Goal: Task Accomplishment & Management: Manage account settings

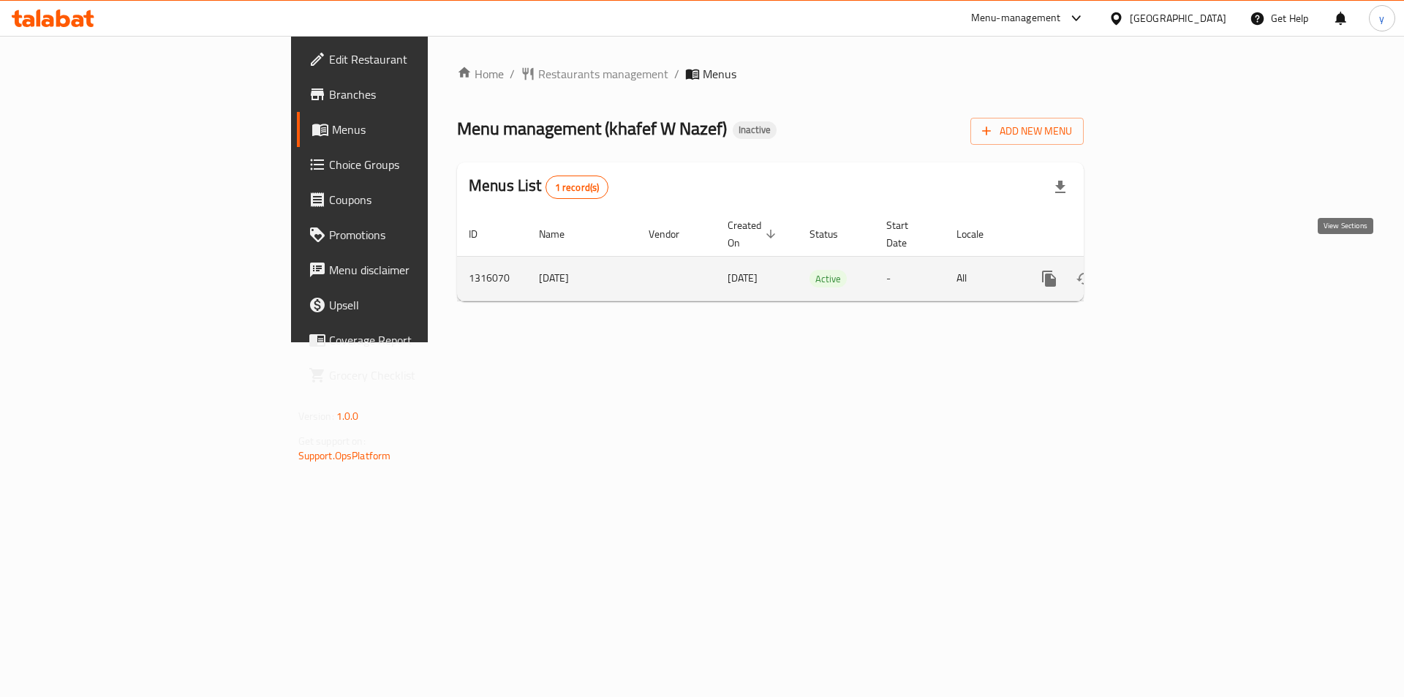
click at [1173, 261] on link "enhanced table" at bounding box center [1154, 278] width 35 height 35
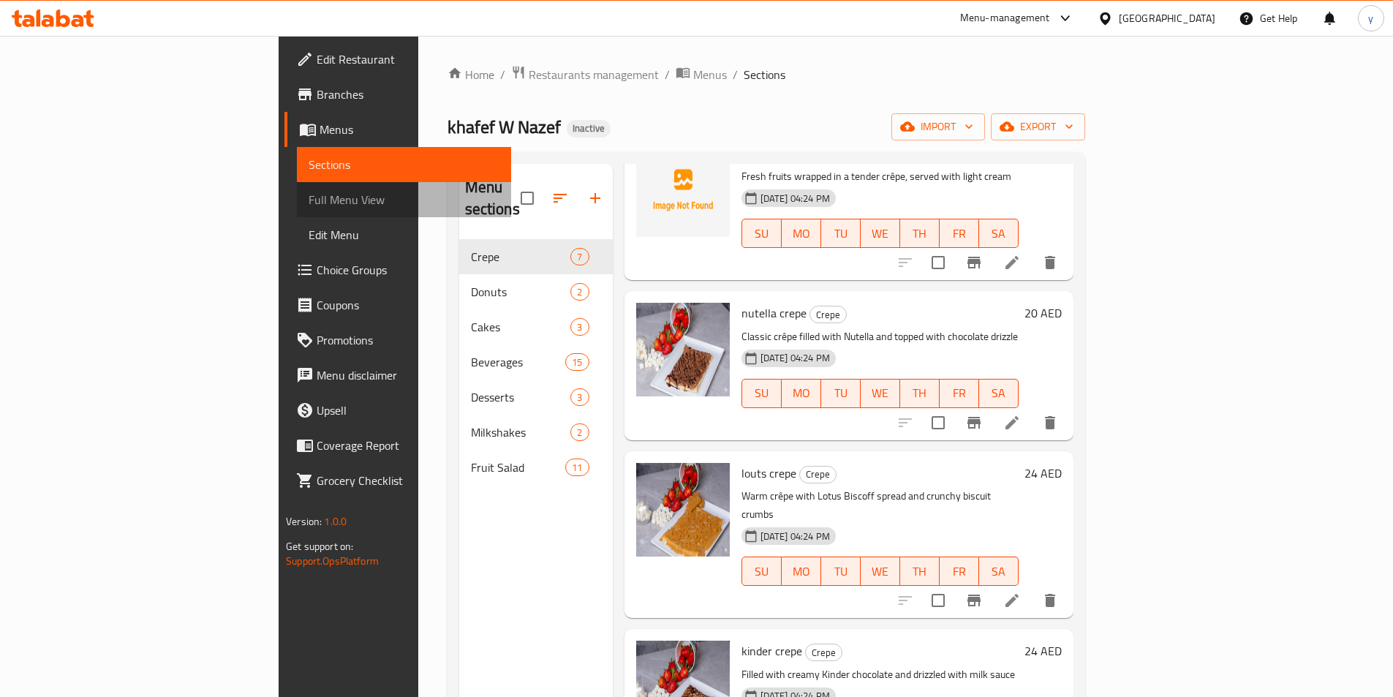
click at [309, 206] on span "Full Menu View" at bounding box center [404, 200] width 191 height 18
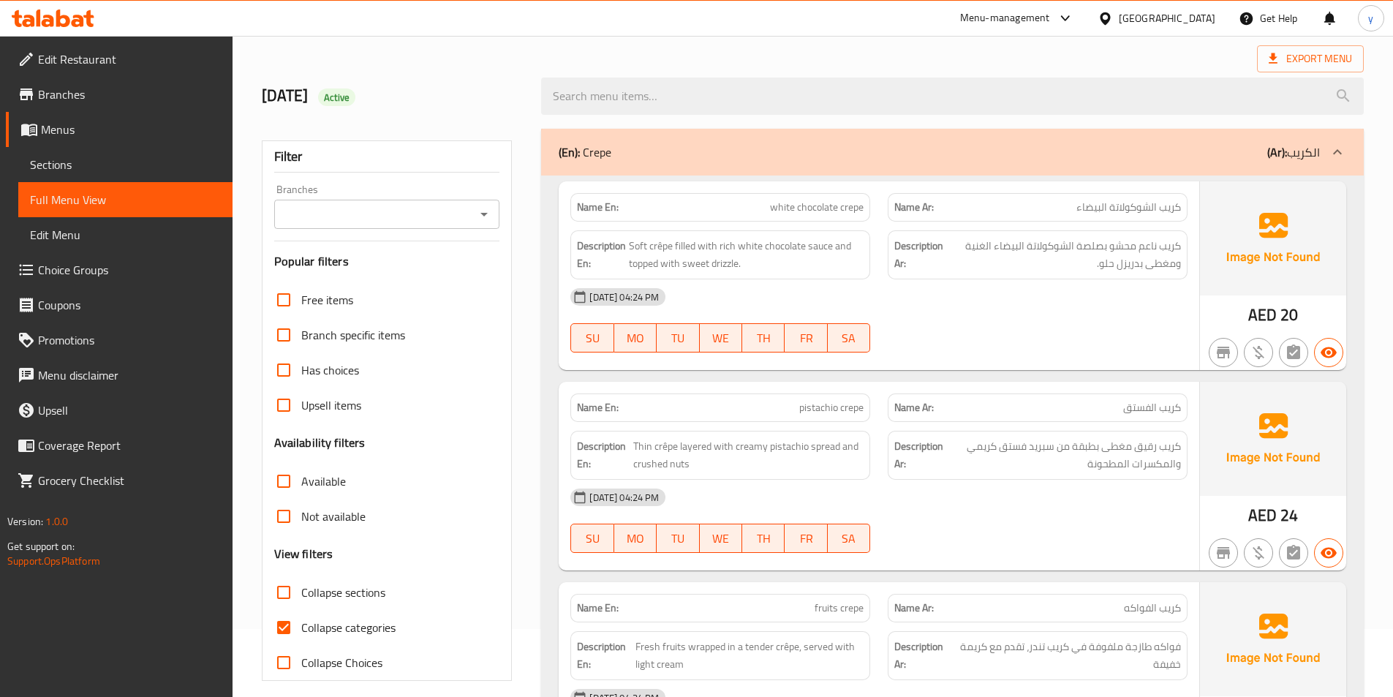
scroll to position [146, 0]
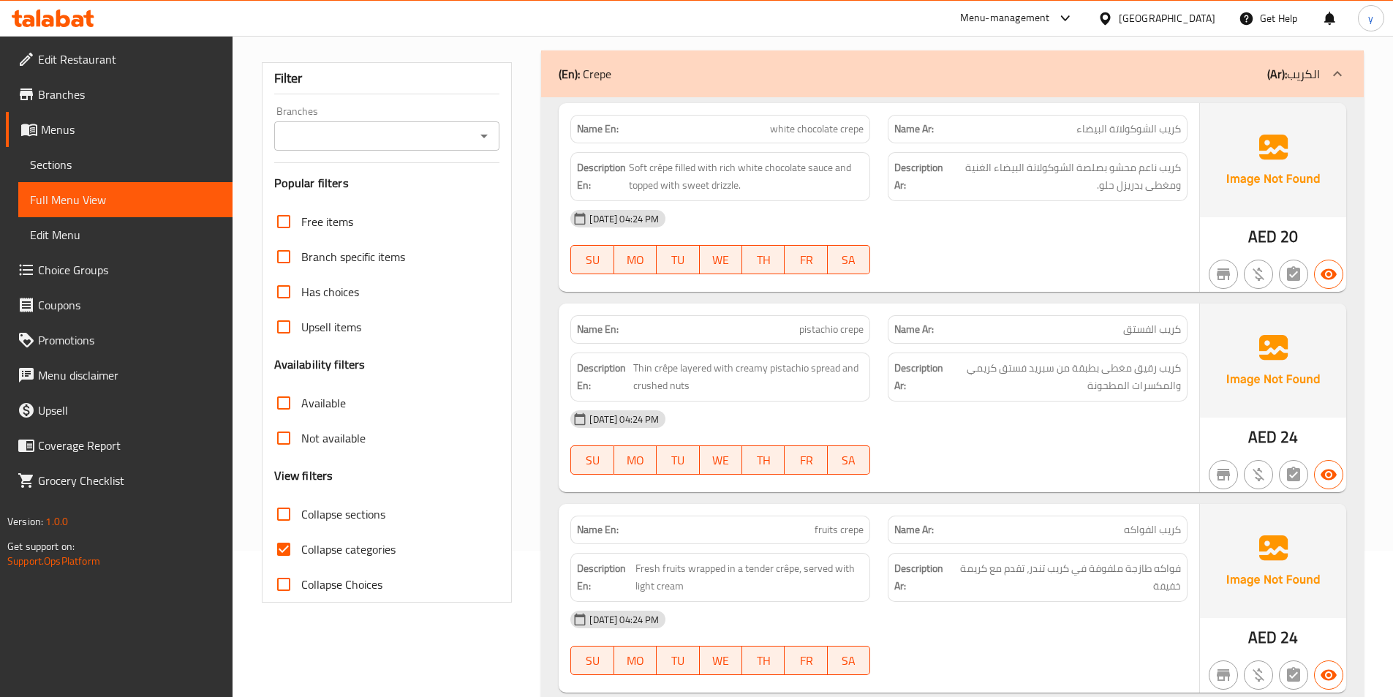
click at [288, 543] on input "Collapse categories" at bounding box center [283, 549] width 35 height 35
checkbox input "false"
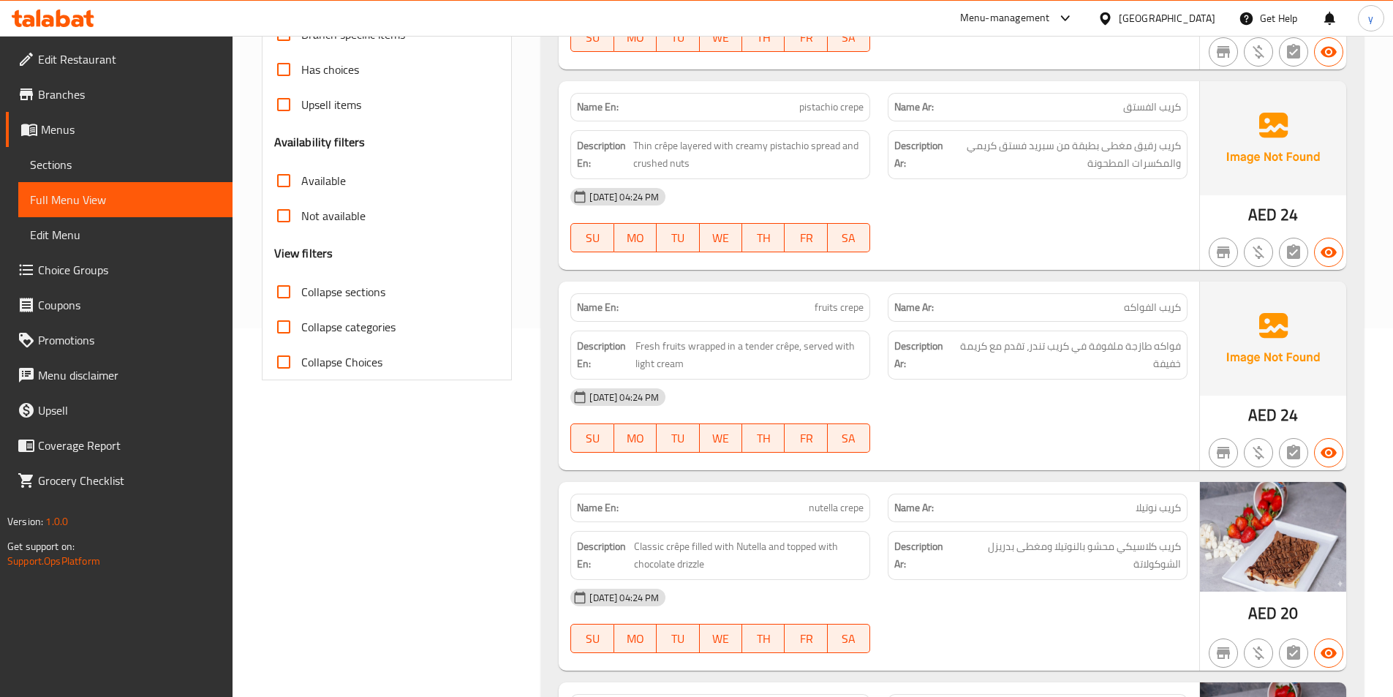
scroll to position [0, 0]
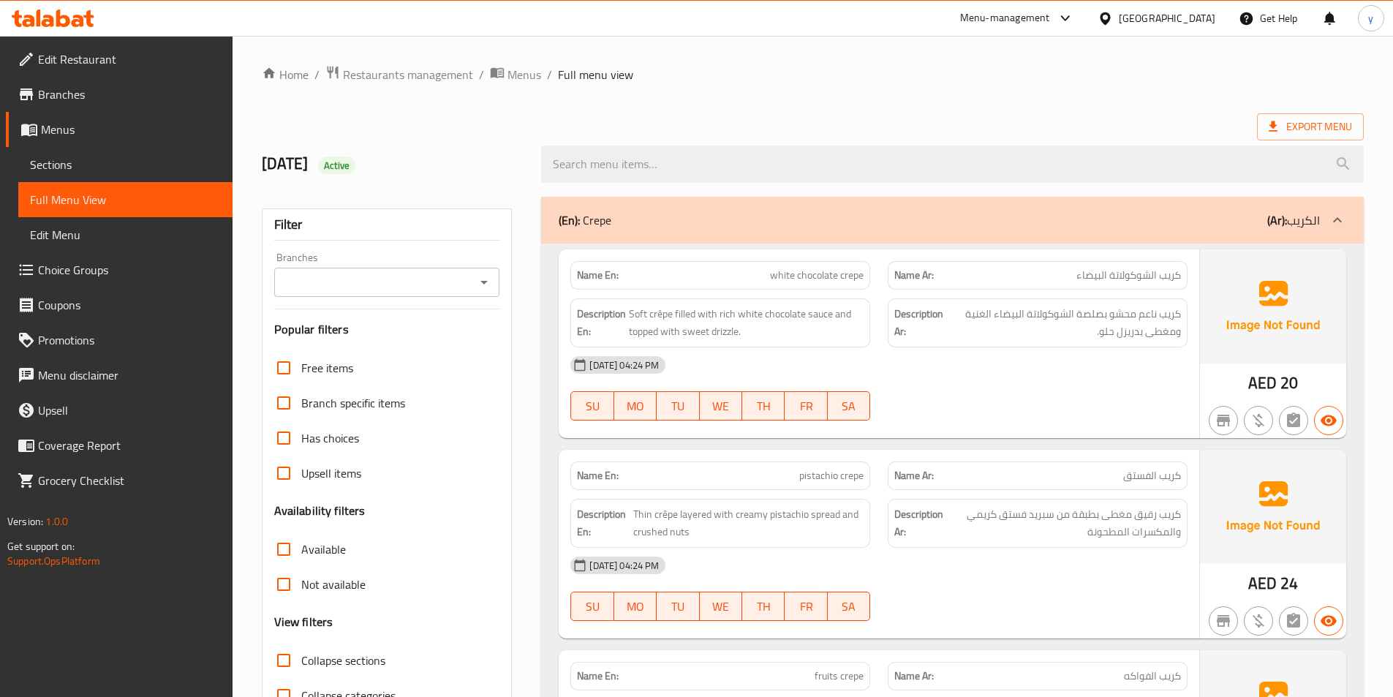
drag, startPoint x: 468, startPoint y: 326, endPoint x: 503, endPoint y: 40, distance: 288.8
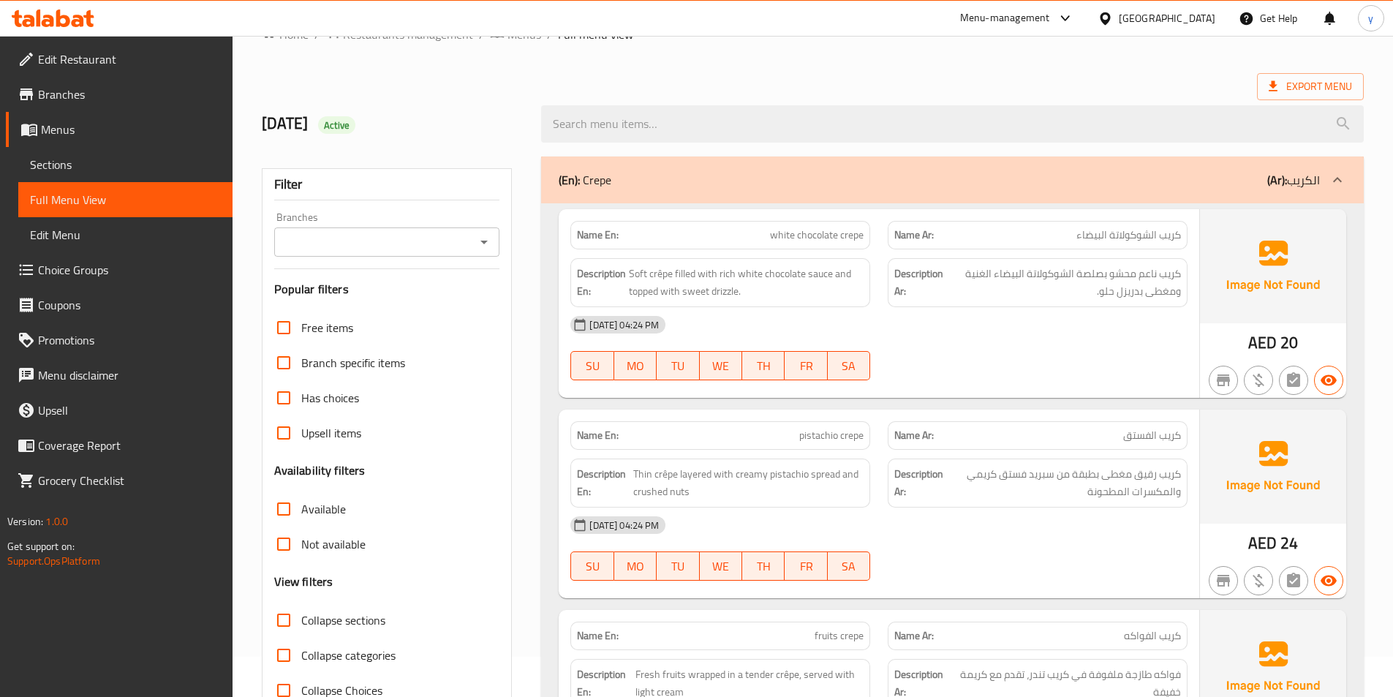
scroll to position [73, 0]
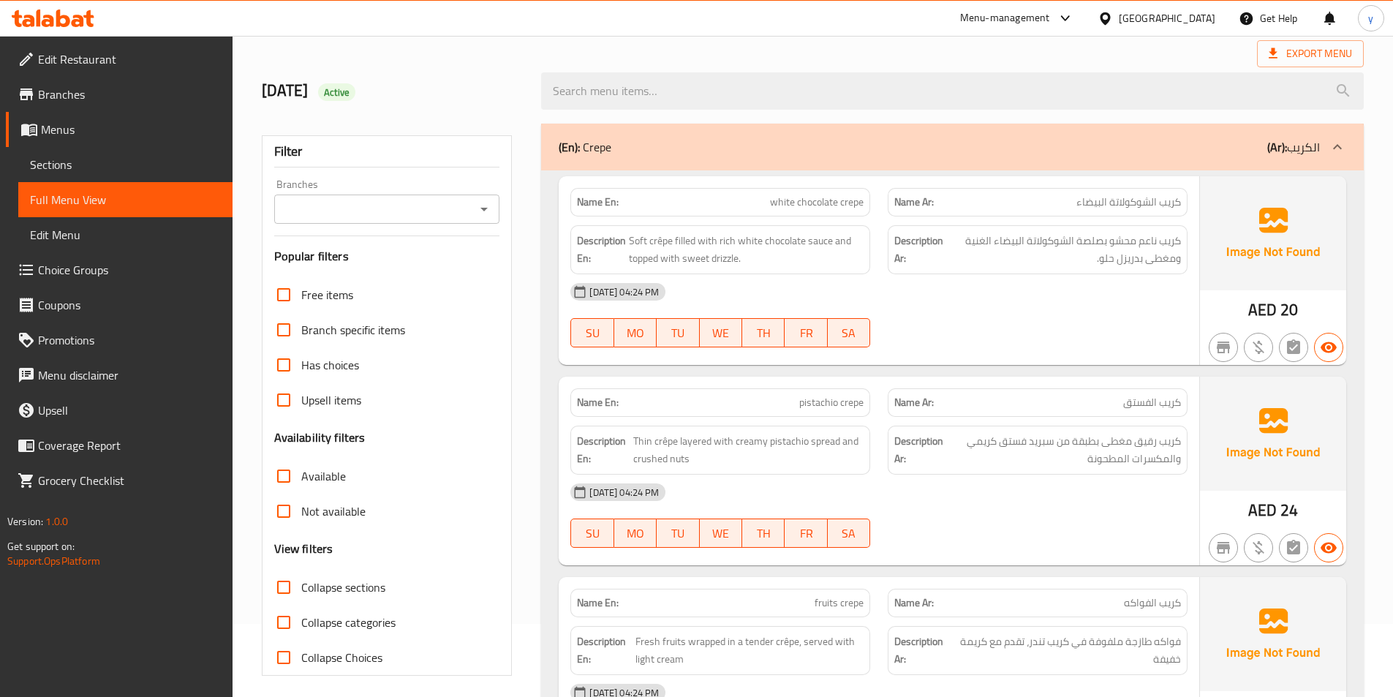
click at [359, 587] on span "Collapse sections" at bounding box center [343, 588] width 84 height 18
click at [301, 587] on input "Collapse sections" at bounding box center [283, 587] width 35 height 35
checkbox input "true"
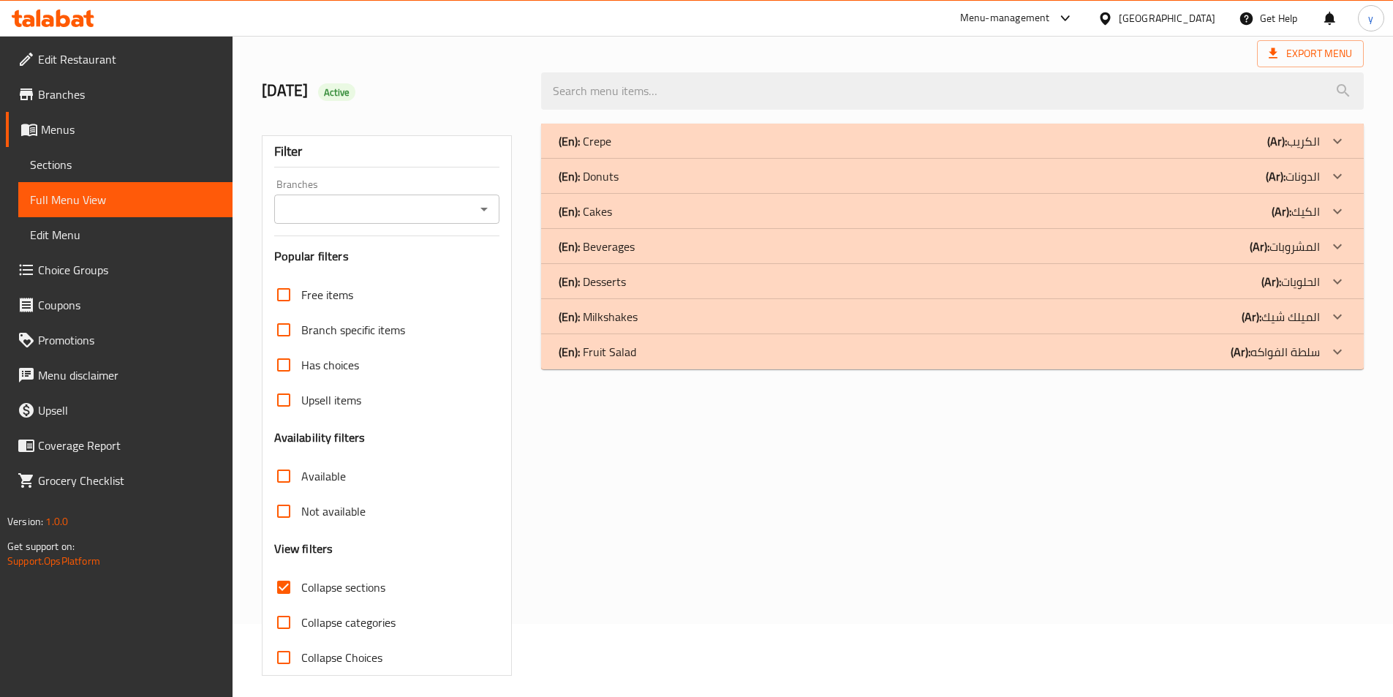
click at [652, 363] on div "(En): Fruit Salad (Ar): سلطة الفواكه" at bounding box center [952, 351] width 823 height 35
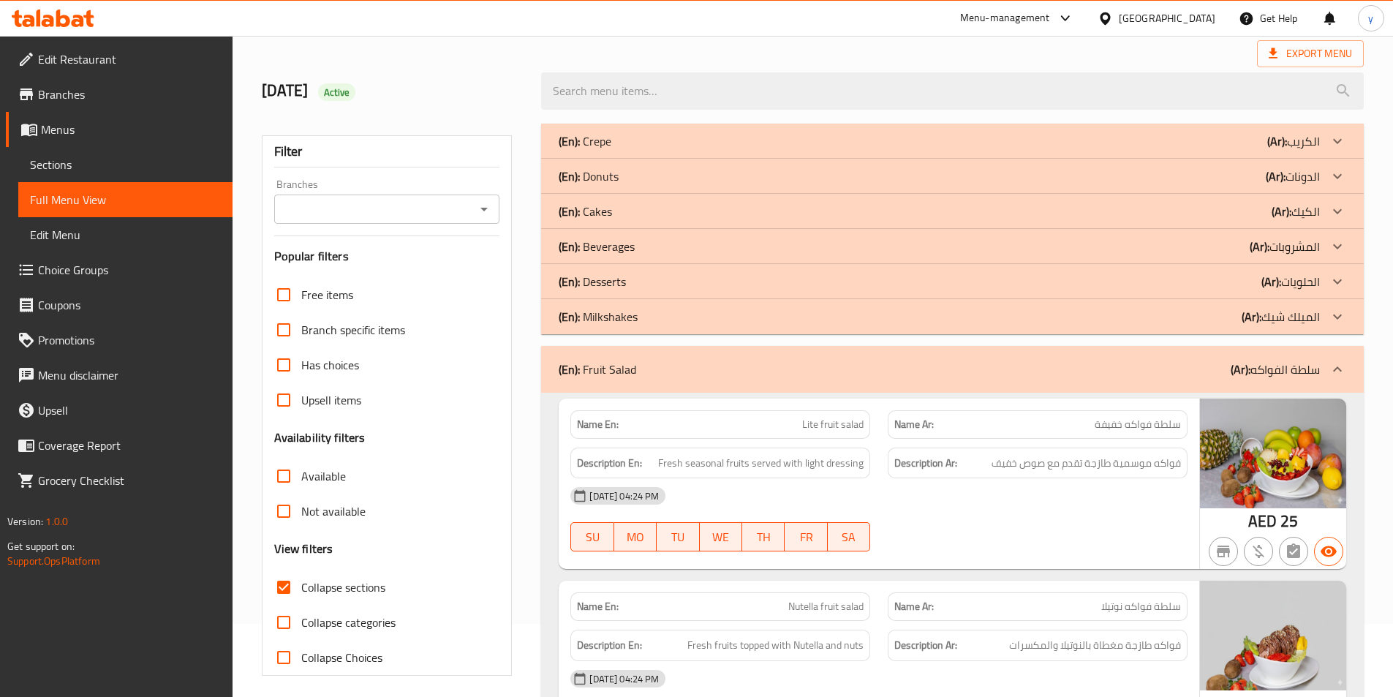
click at [652, 363] on div "(En): Fruit Salad (Ar): سلطة الفواكه" at bounding box center [939, 370] width 761 height 18
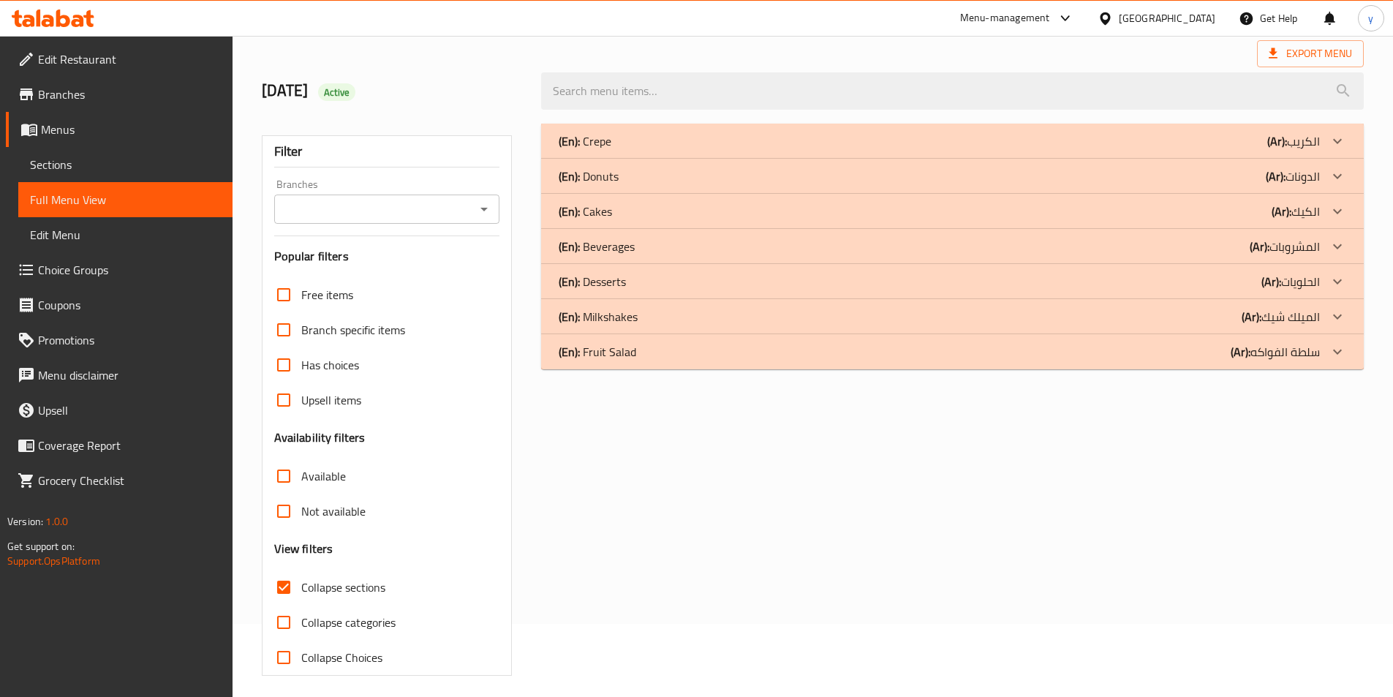
click at [111, 55] on span "Edit Restaurant" at bounding box center [129, 59] width 183 height 18
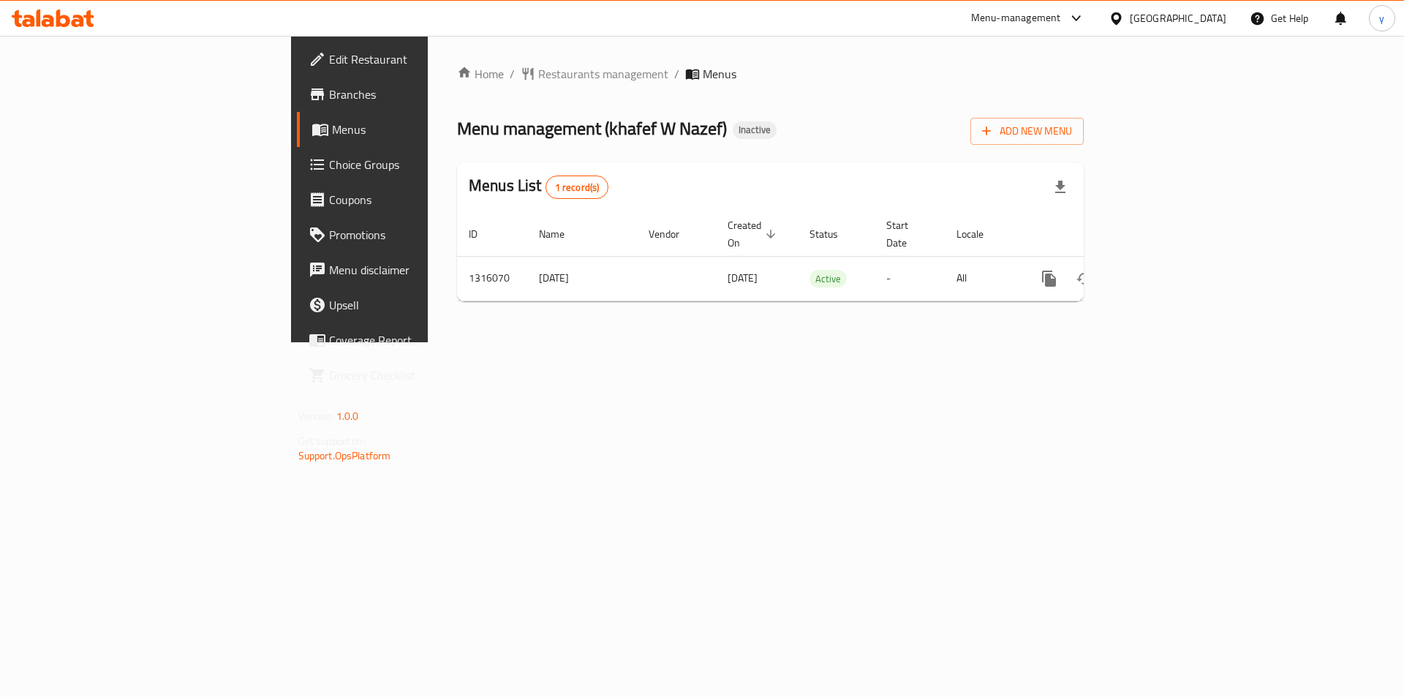
click at [1084, 271] on div "Home / Restaurants management / Menus Menu management ( khafef W Nazef ) Inacti…" at bounding box center [770, 189] width 627 height 248
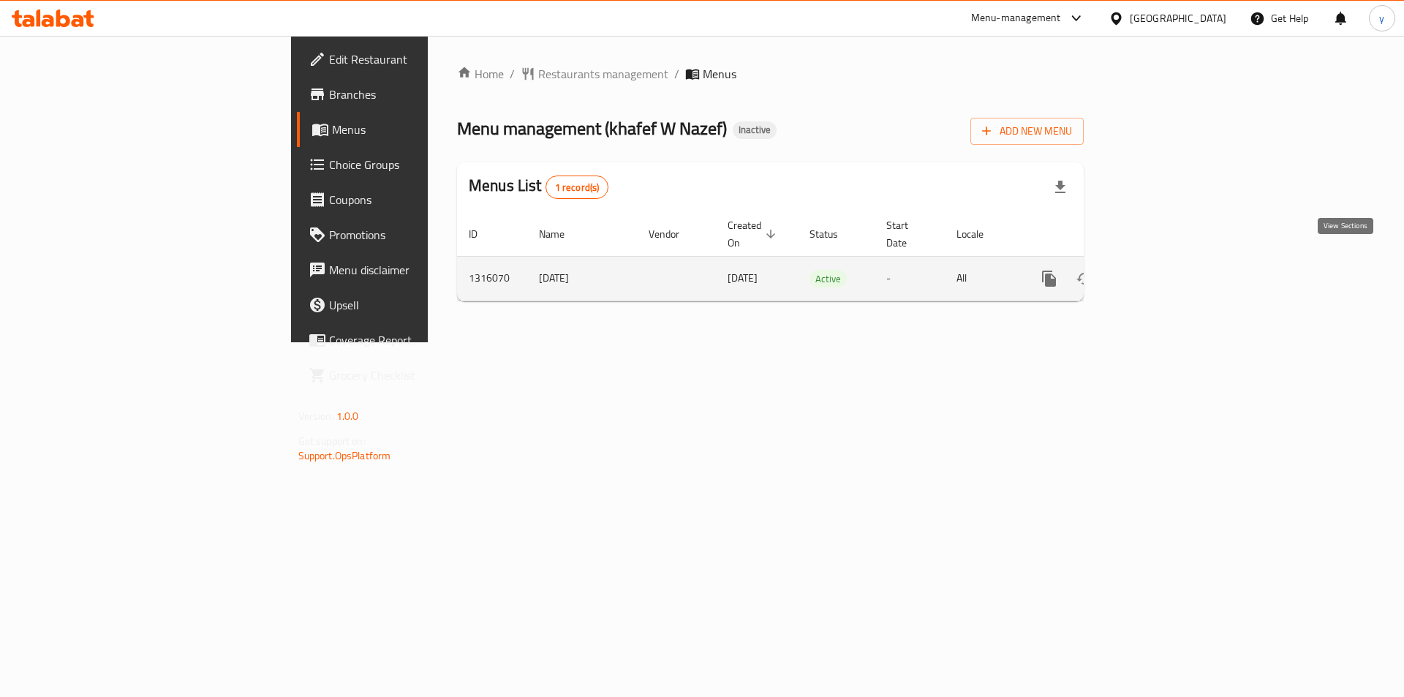
click at [1164, 270] on icon "enhanced table" at bounding box center [1155, 279] width 18 height 18
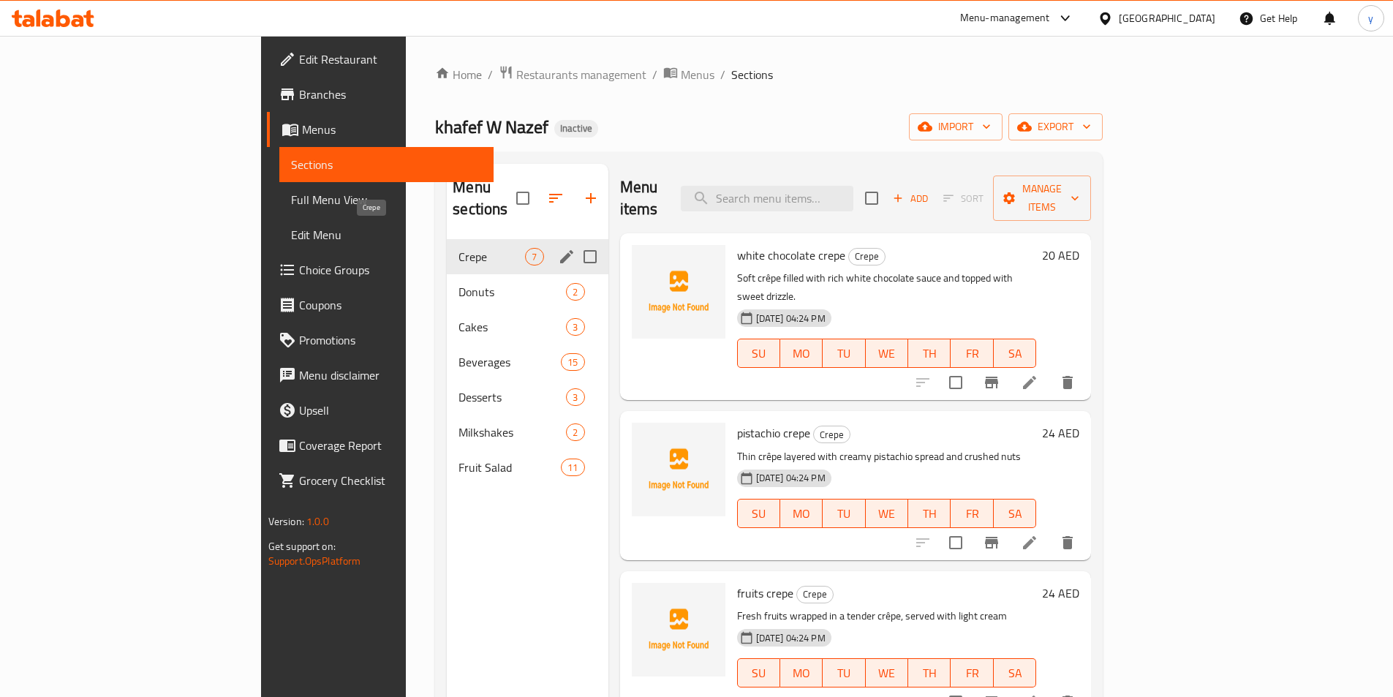
click at [459, 248] on span "Crepe" at bounding box center [492, 257] width 67 height 18
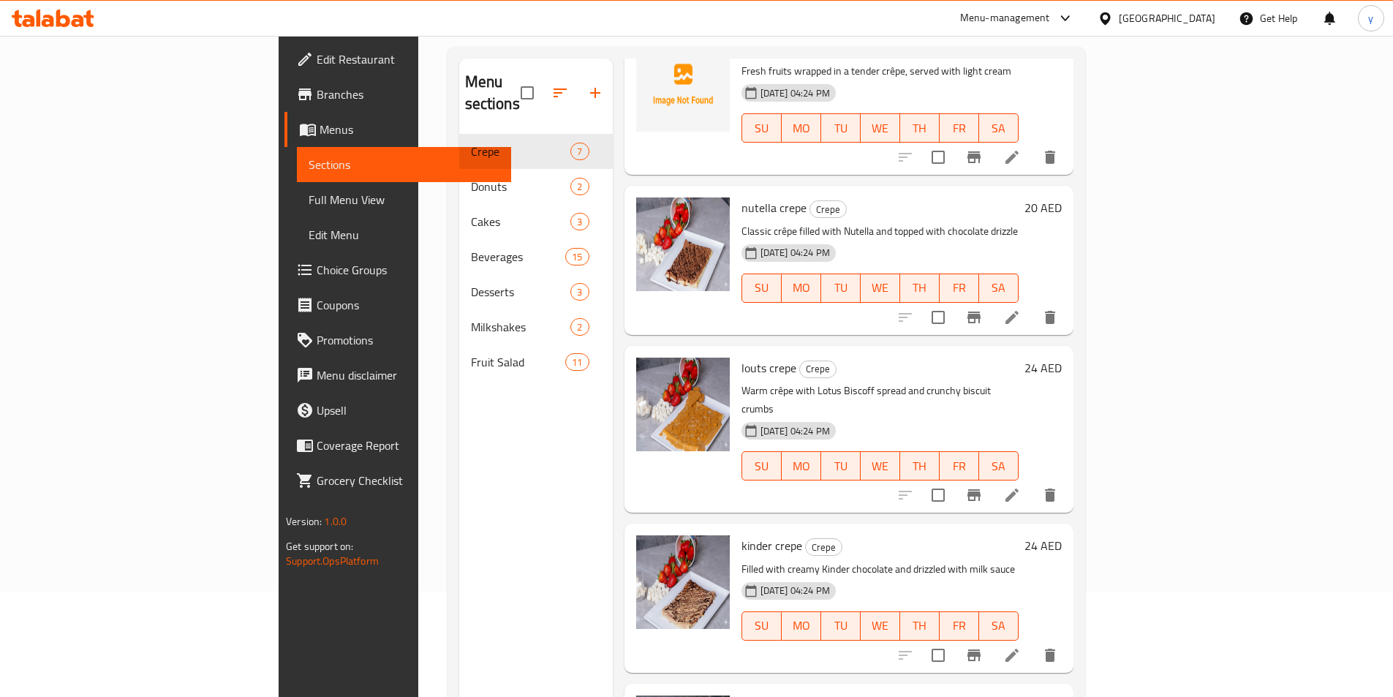
scroll to position [205, 0]
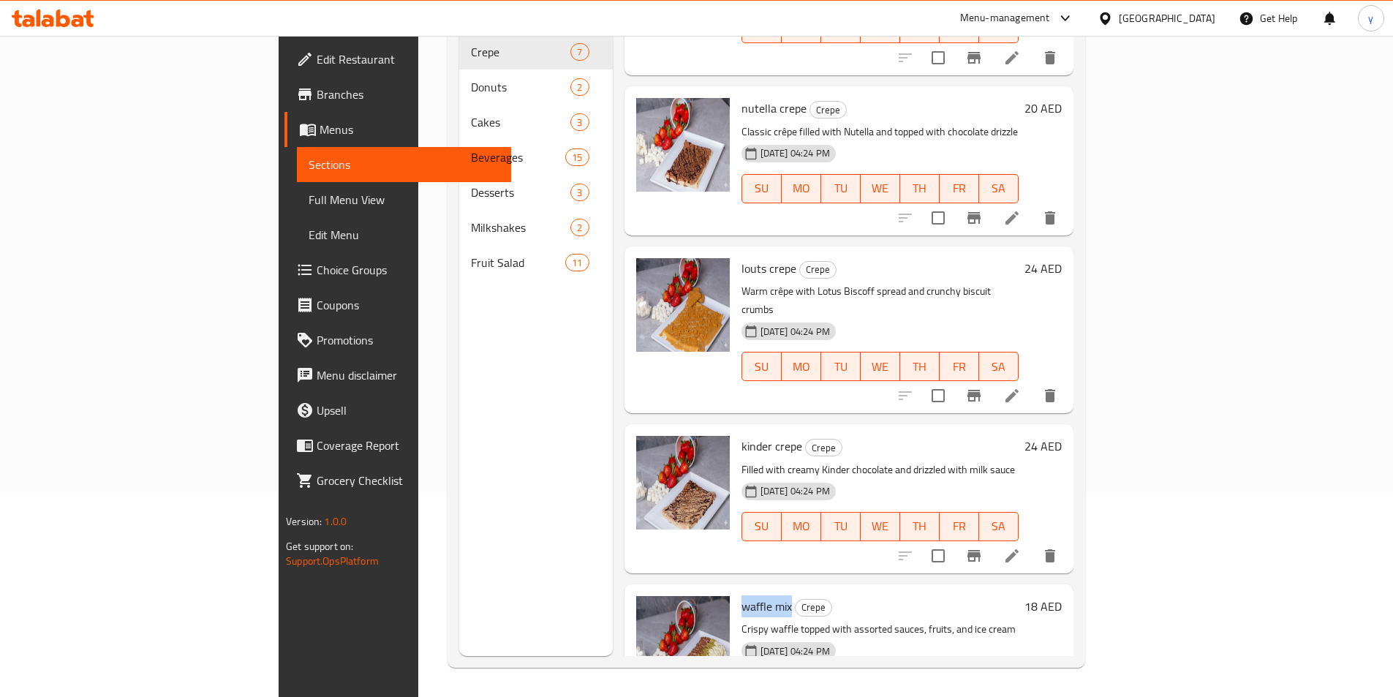
drag, startPoint x: 672, startPoint y: 530, endPoint x: 721, endPoint y: 524, distance: 49.4
click at [742, 595] on span "waffle mix" at bounding box center [767, 606] width 50 height 22
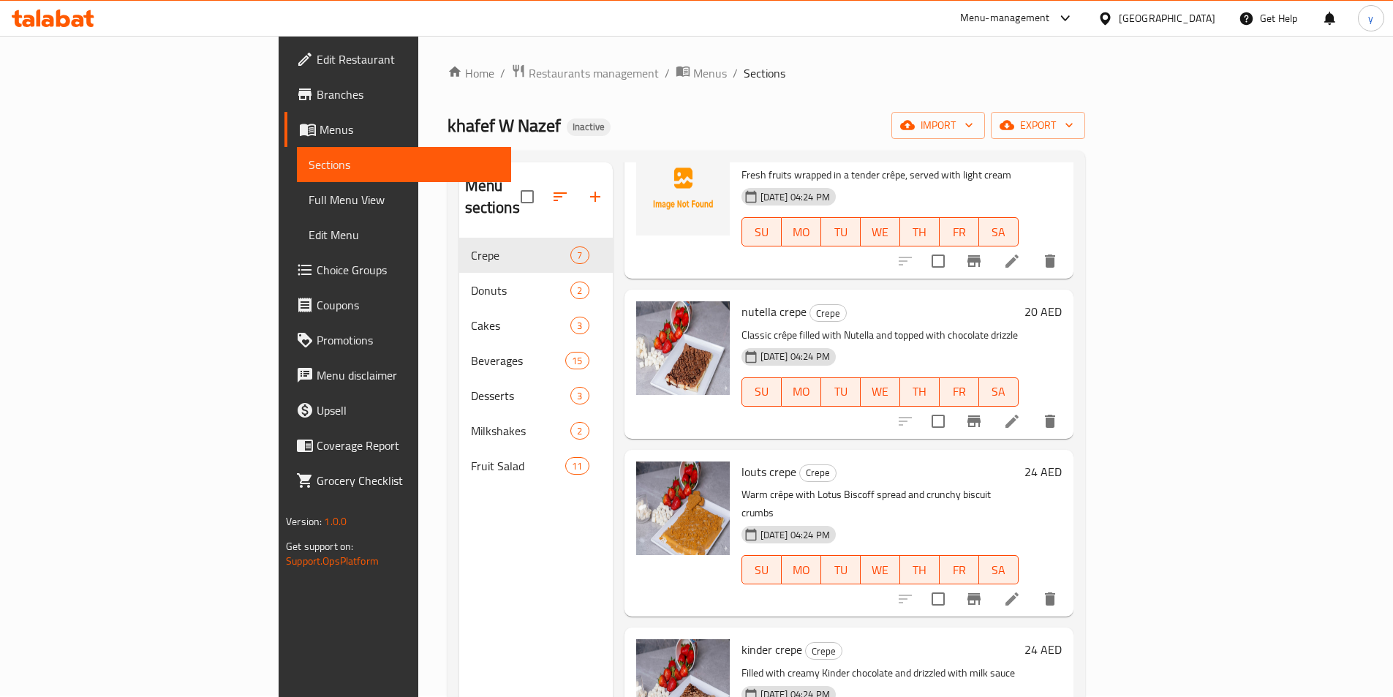
scroll to position [0, 0]
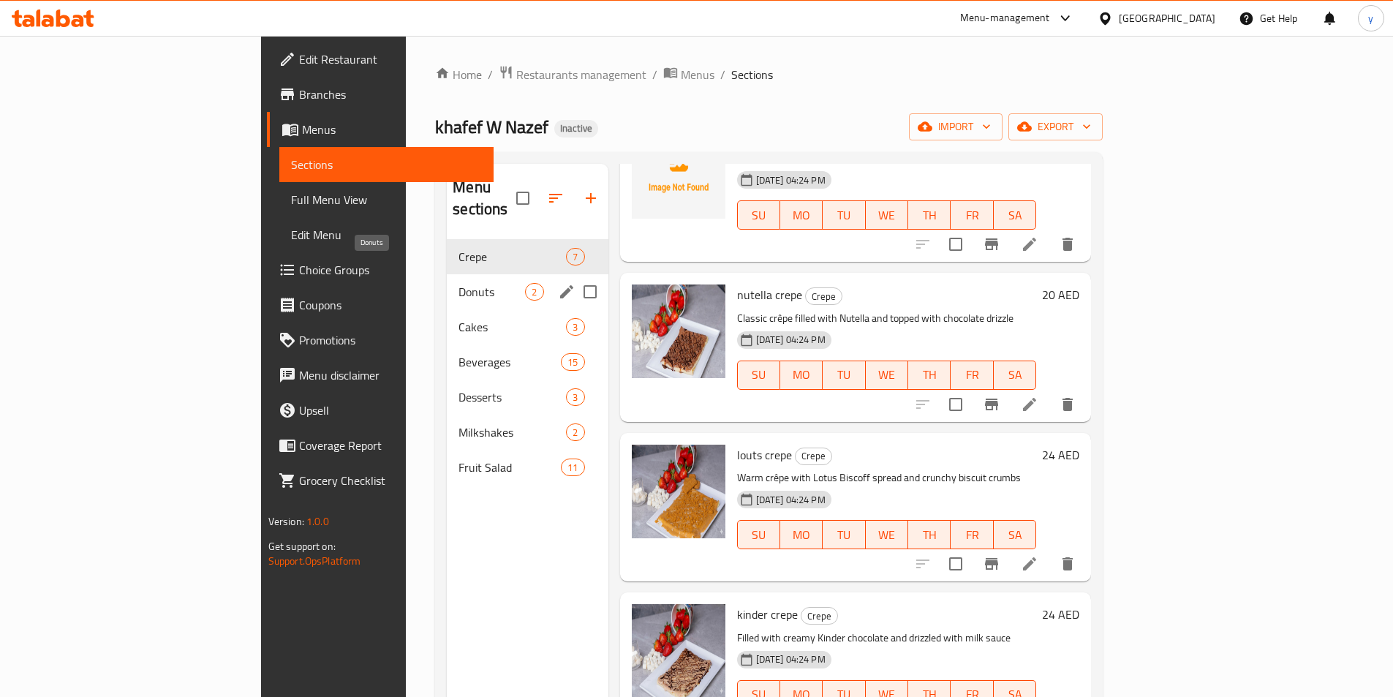
click at [459, 283] on span "Donuts" at bounding box center [492, 292] width 67 height 18
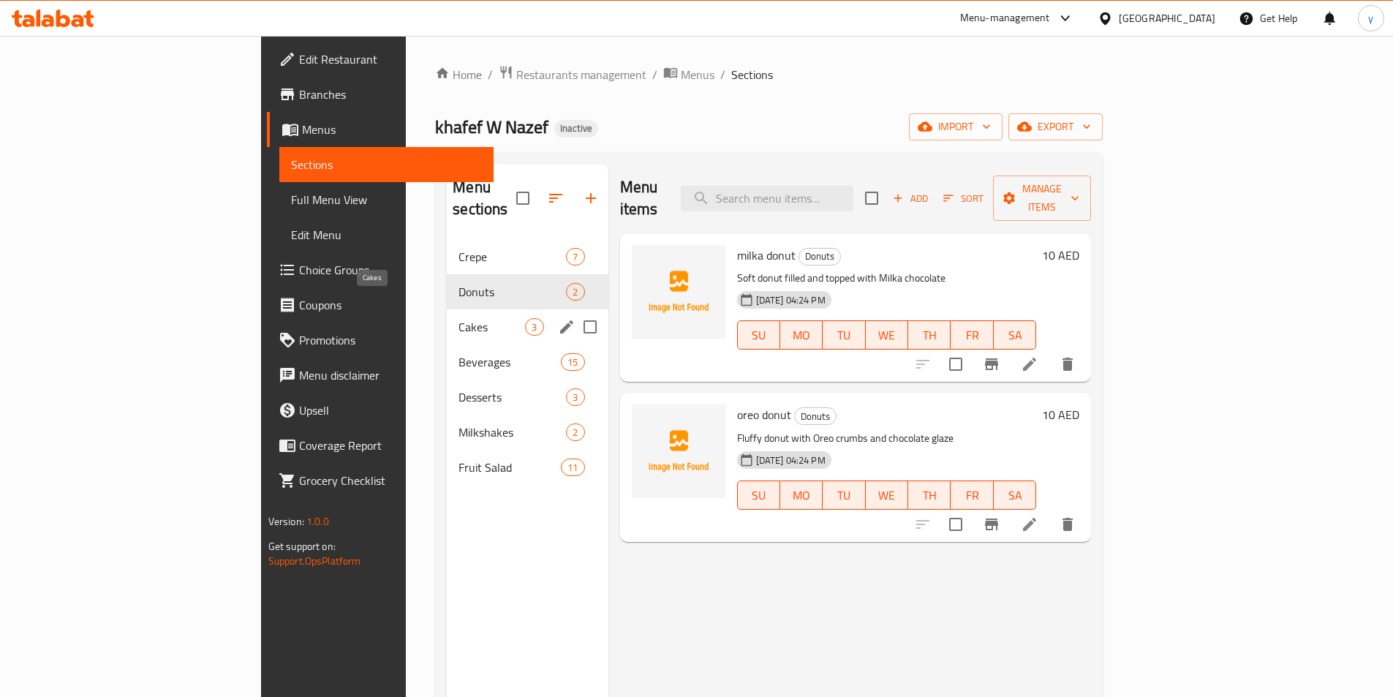
click at [459, 318] on span "Cakes" at bounding box center [492, 327] width 67 height 18
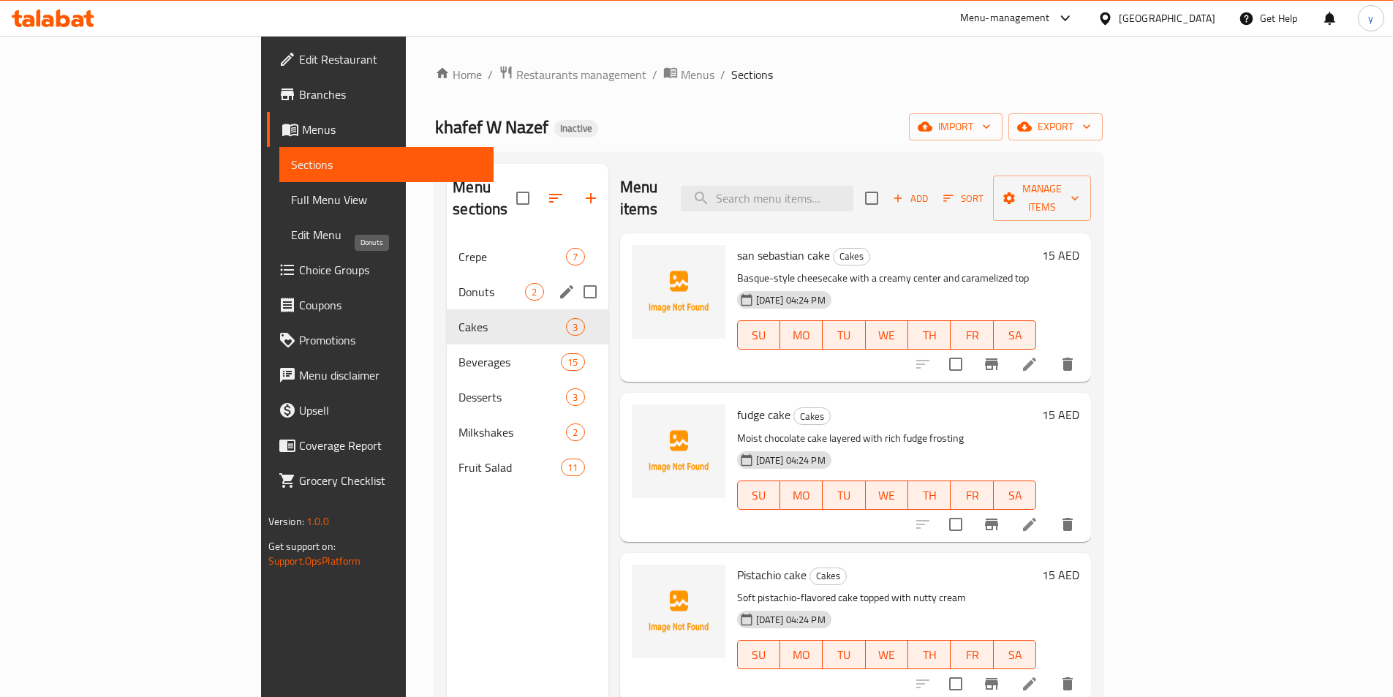
click at [459, 283] on span "Donuts" at bounding box center [492, 292] width 67 height 18
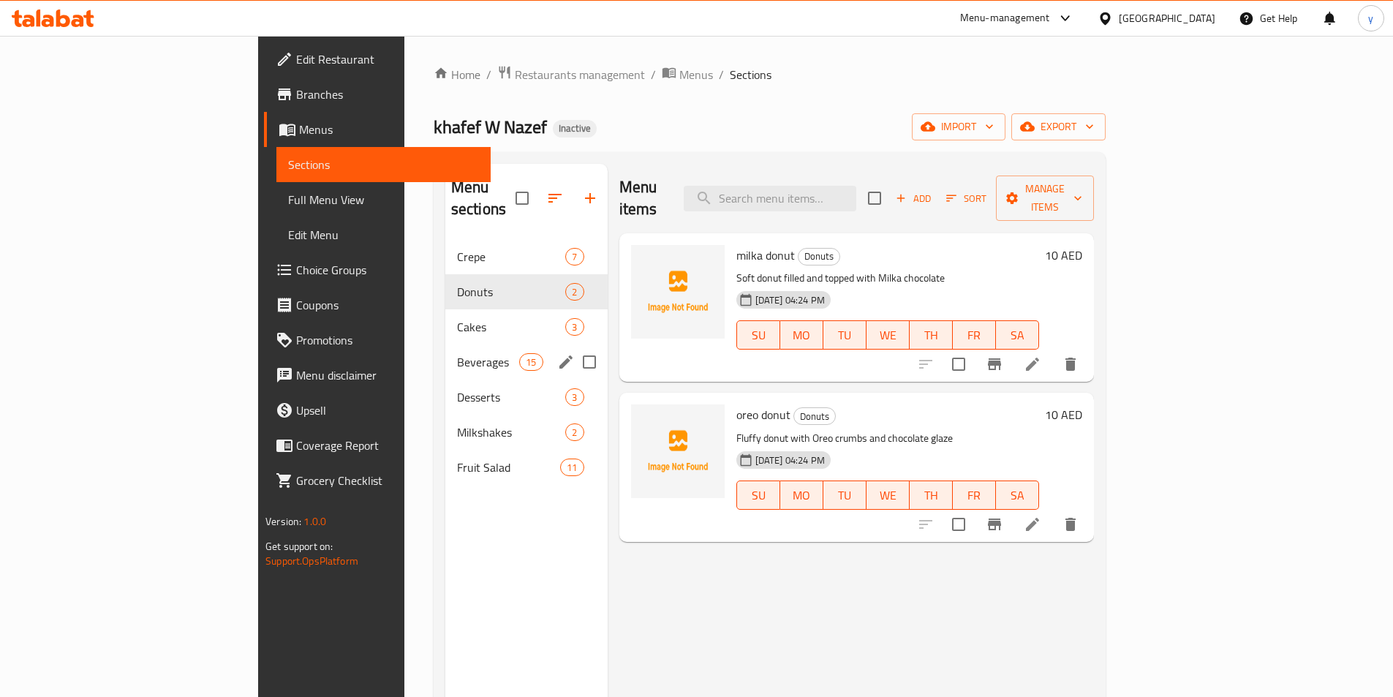
click at [445, 350] on div "Beverages 15" at bounding box center [526, 362] width 162 height 35
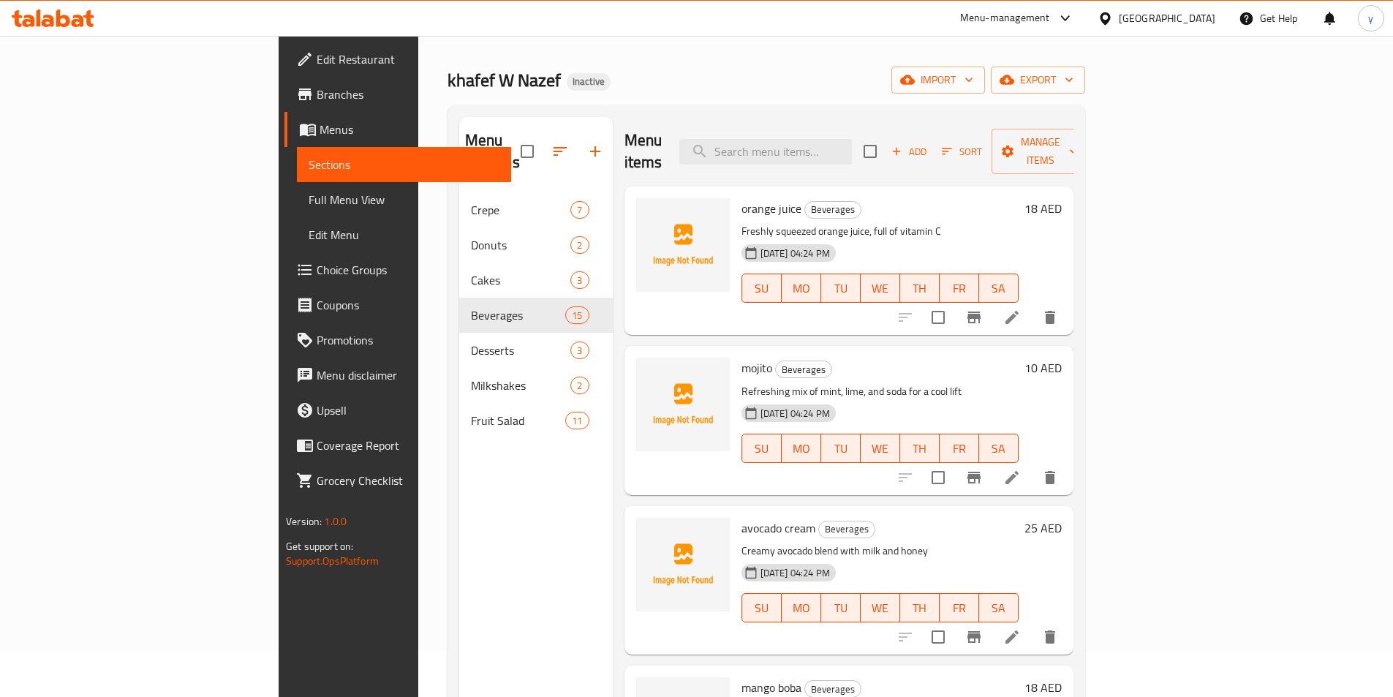
scroll to position [73, 0]
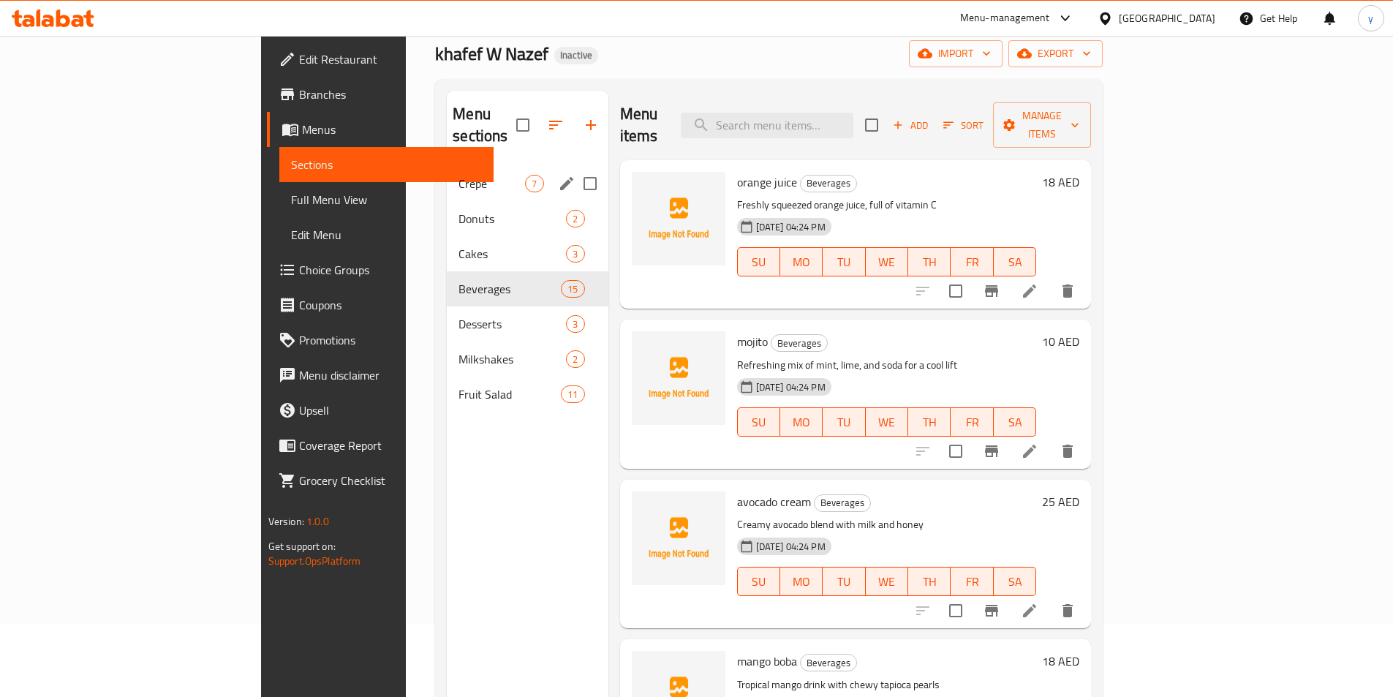
click at [447, 173] on div "Crepe 7" at bounding box center [527, 183] width 161 height 35
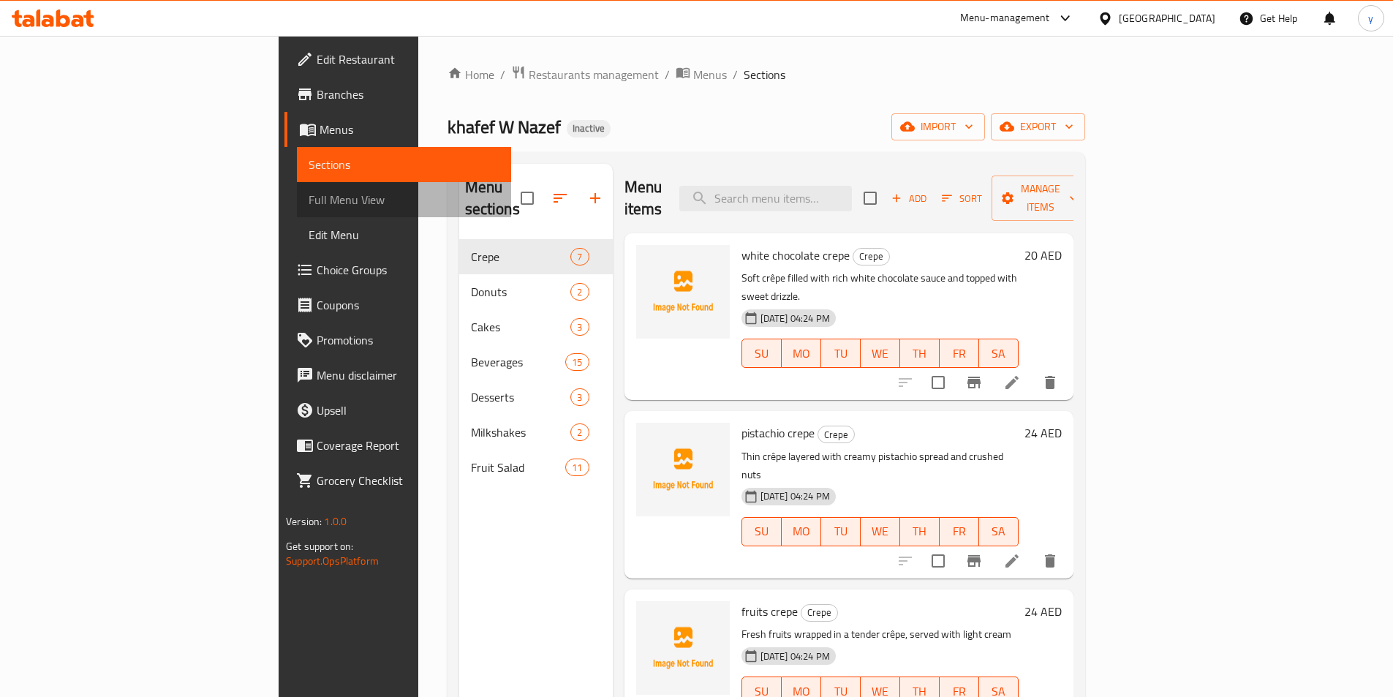
click at [309, 201] on span "Full Menu View" at bounding box center [404, 200] width 191 height 18
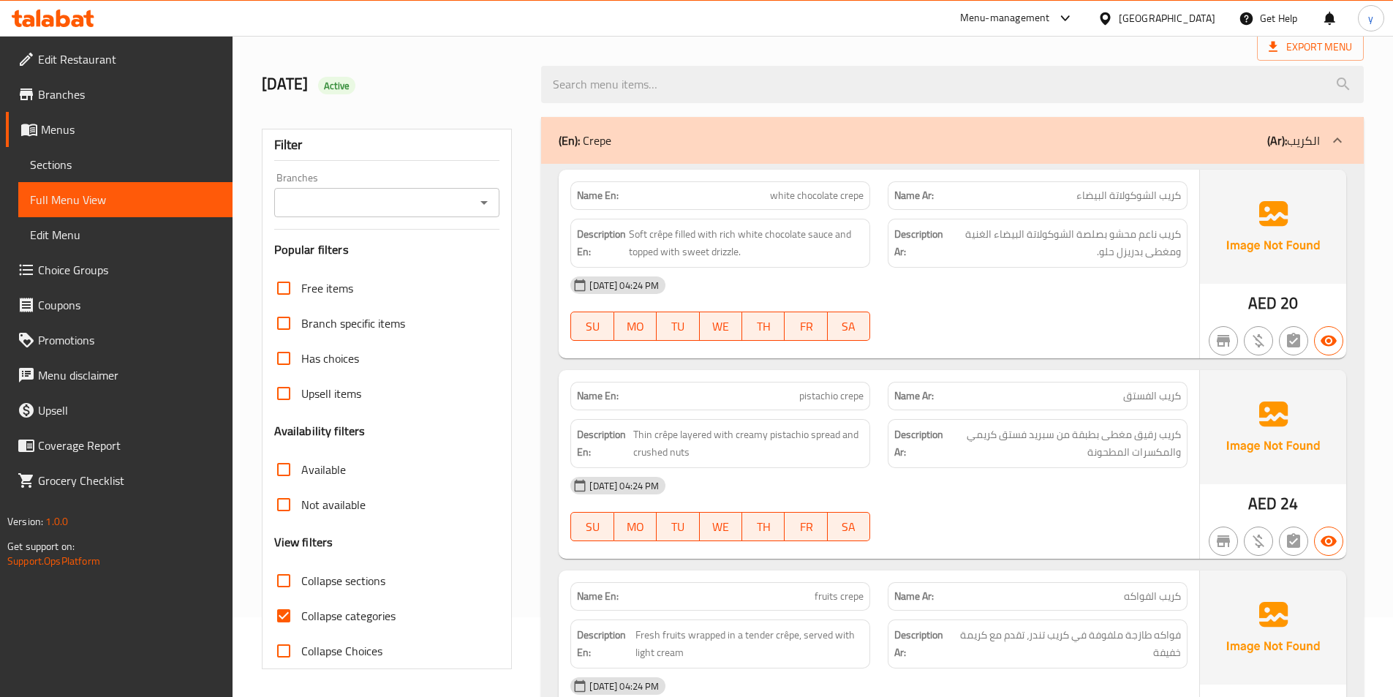
scroll to position [219, 0]
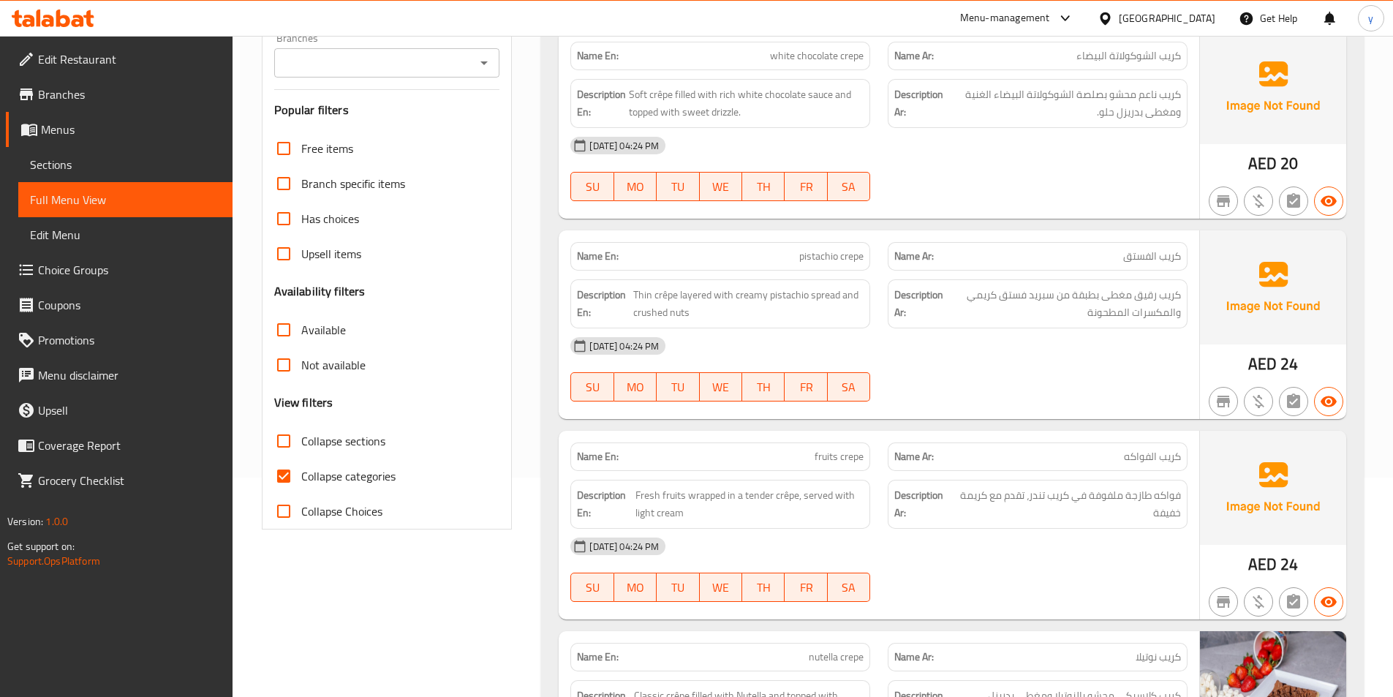
click at [275, 476] on input "Collapse categories" at bounding box center [283, 476] width 35 height 35
checkbox input "false"
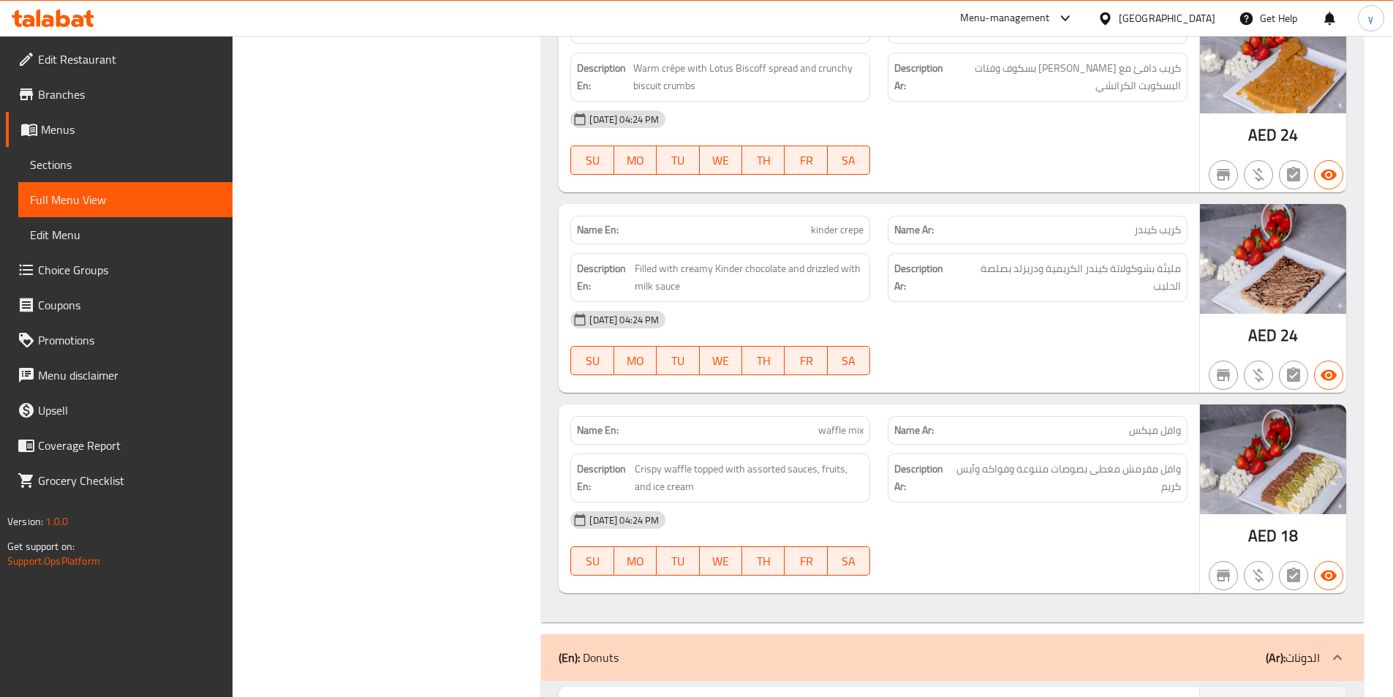
scroll to position [990, 0]
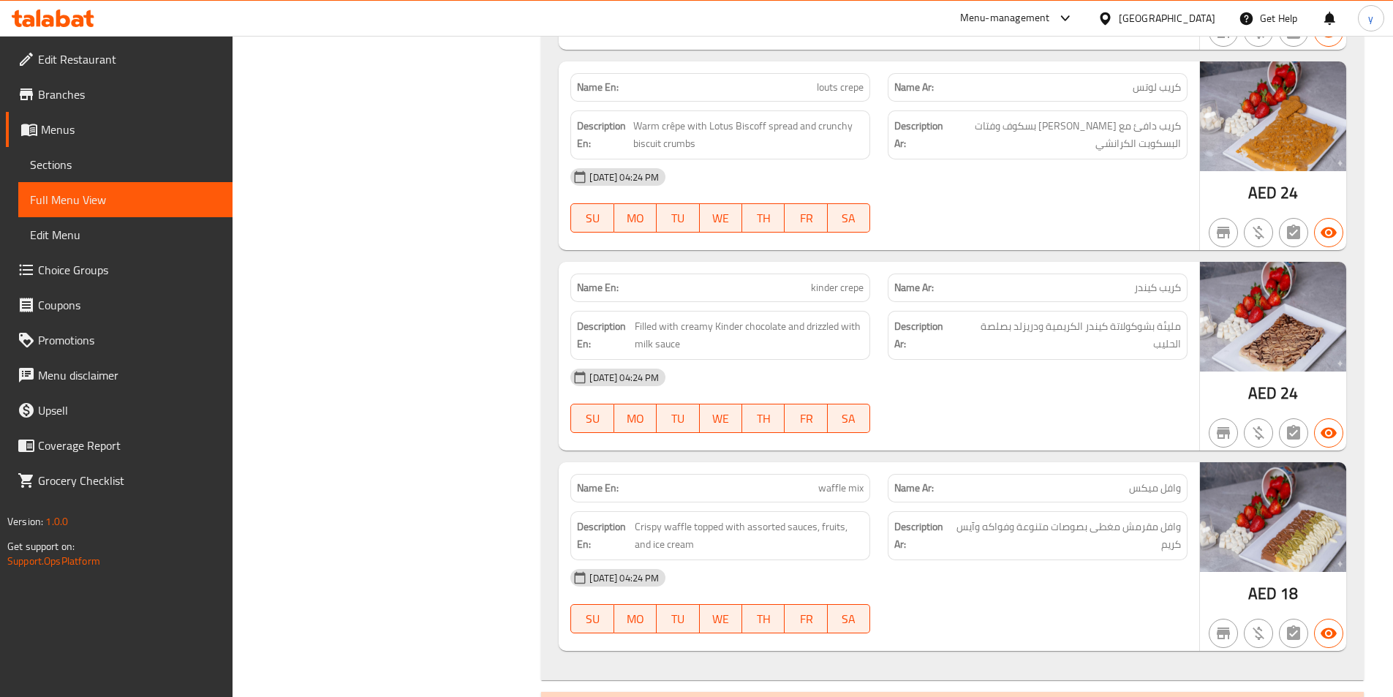
click at [83, 125] on span "Menus" at bounding box center [131, 130] width 180 height 18
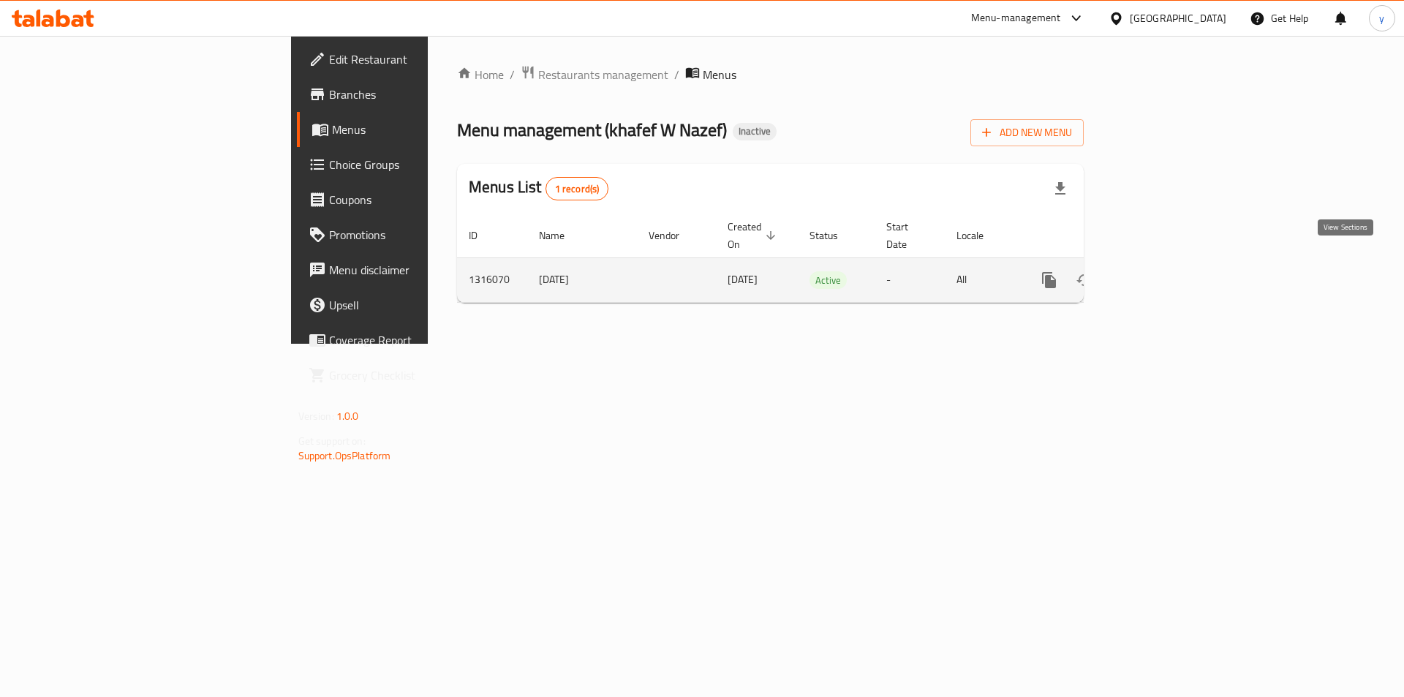
click at [1162, 274] on icon "enhanced table" at bounding box center [1154, 280] width 13 height 13
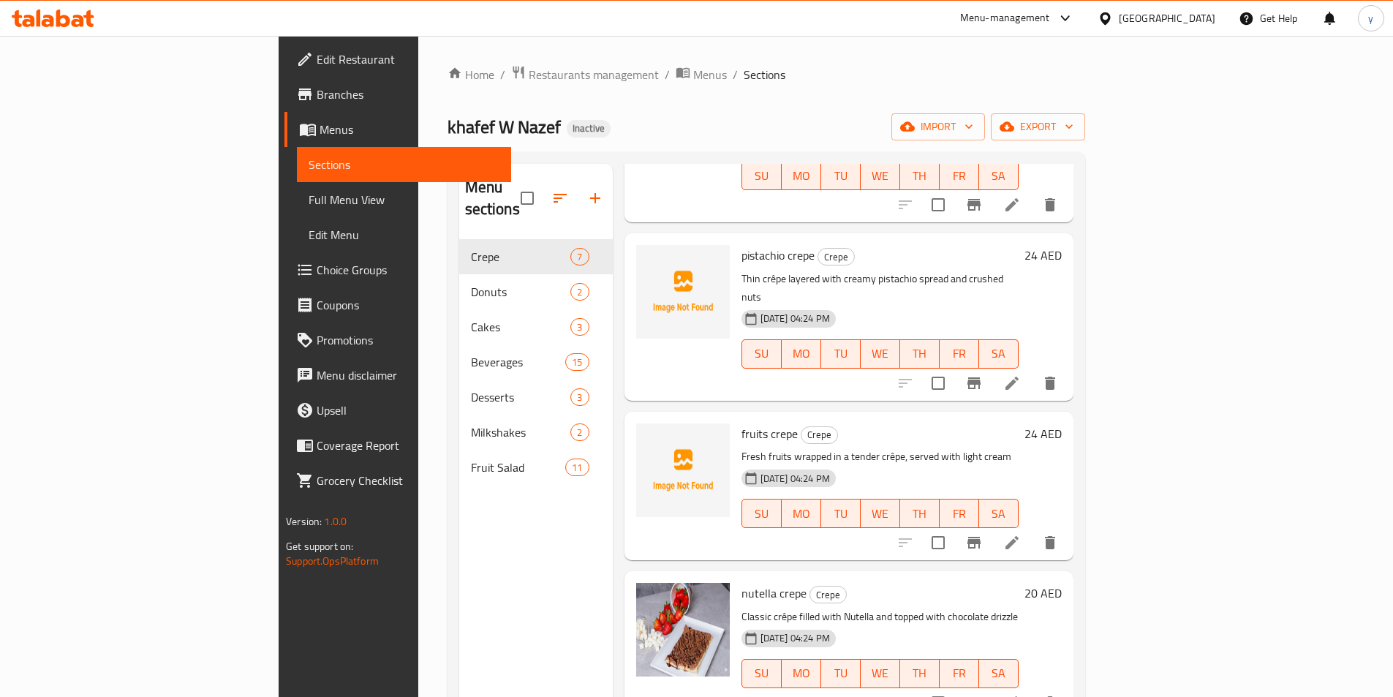
scroll to position [293, 0]
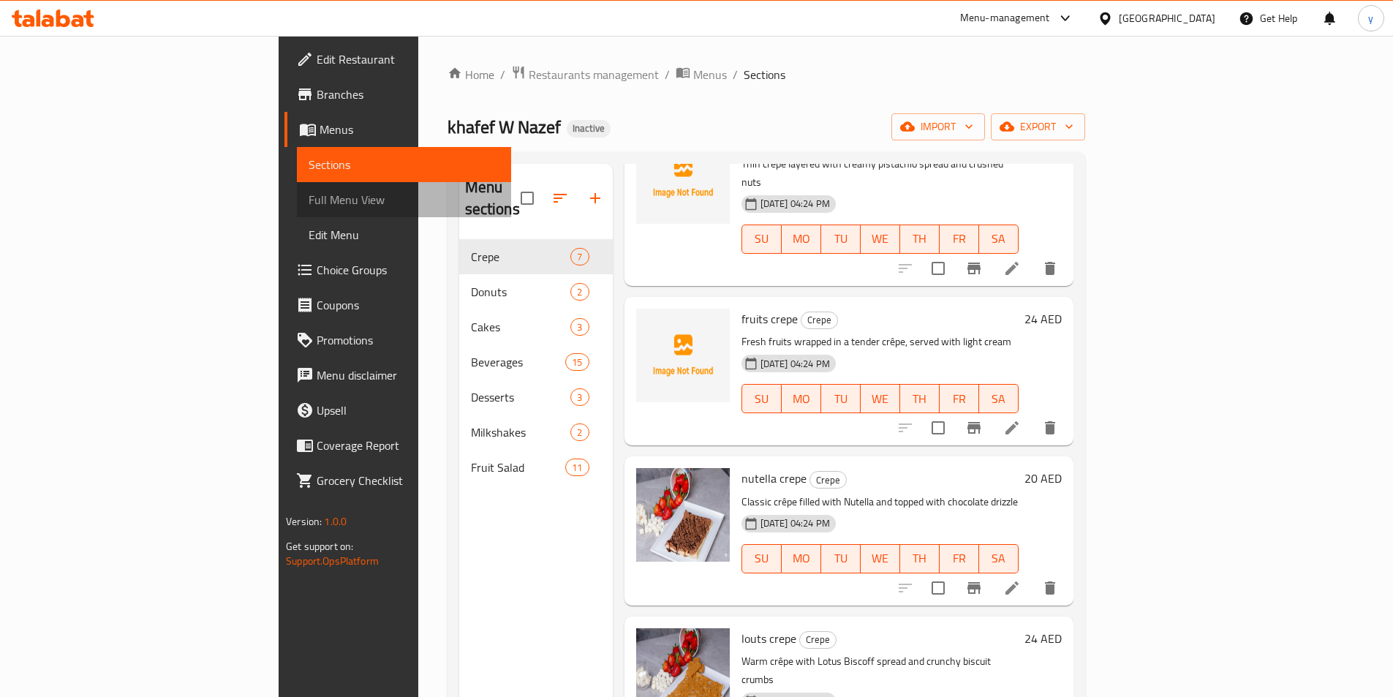
click at [309, 194] on span "Full Menu View" at bounding box center [404, 200] width 191 height 18
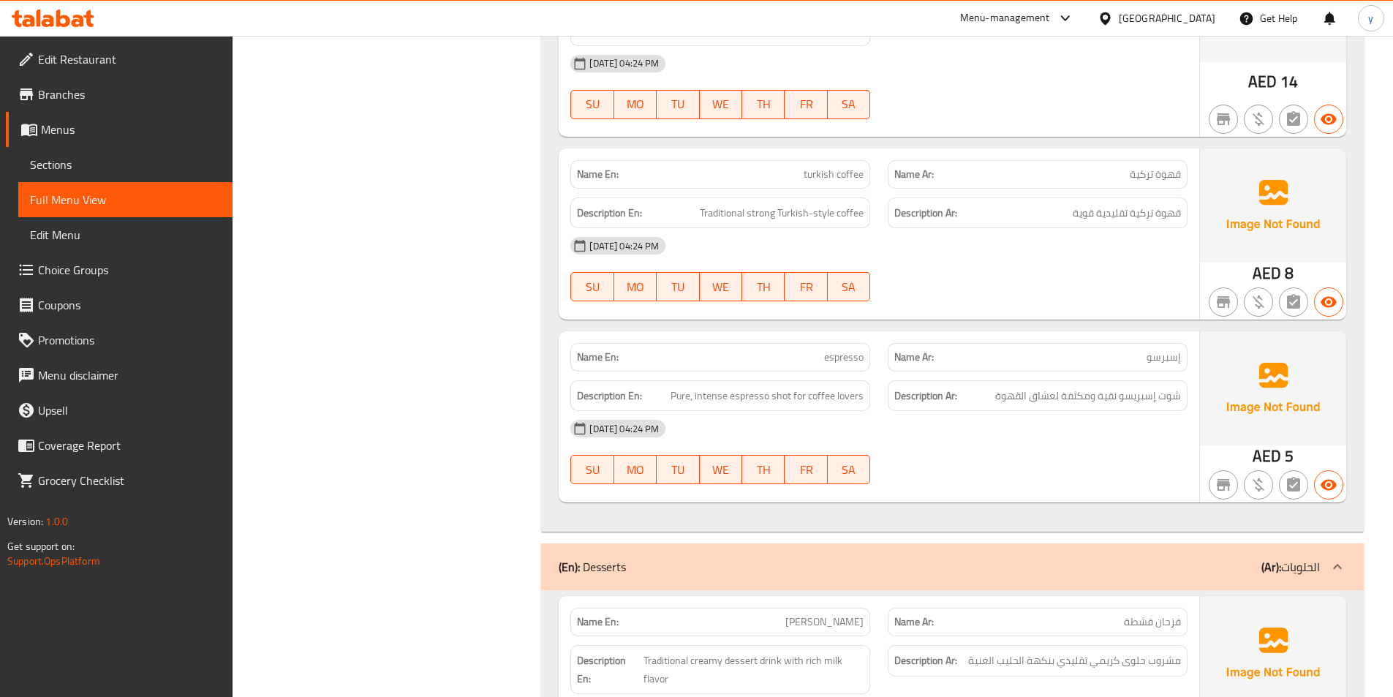
scroll to position [5194, 0]
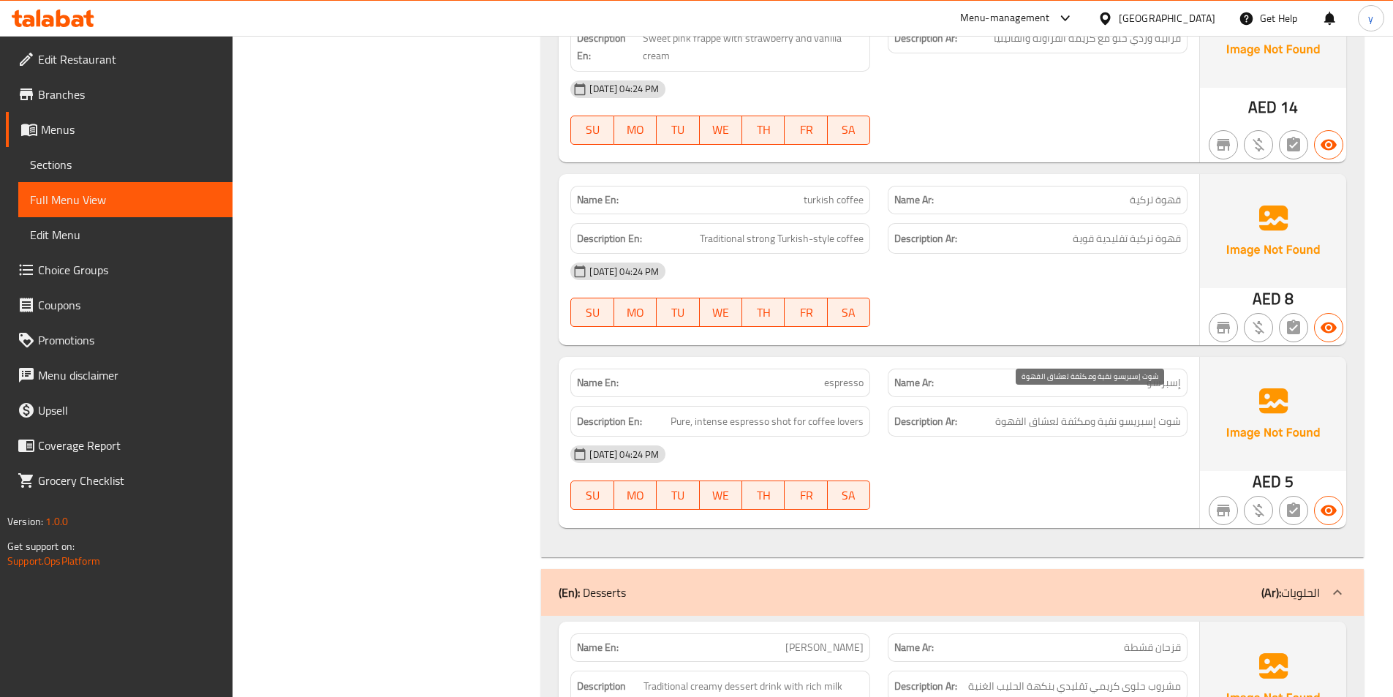
click at [1014, 413] on span "شوت إسبريسو نقية ومكثفة لعشاق القهوة" at bounding box center [1089, 422] width 186 height 18
click at [1011, 448] on div "[DATE] 04:24 PM" at bounding box center [879, 454] width 635 height 35
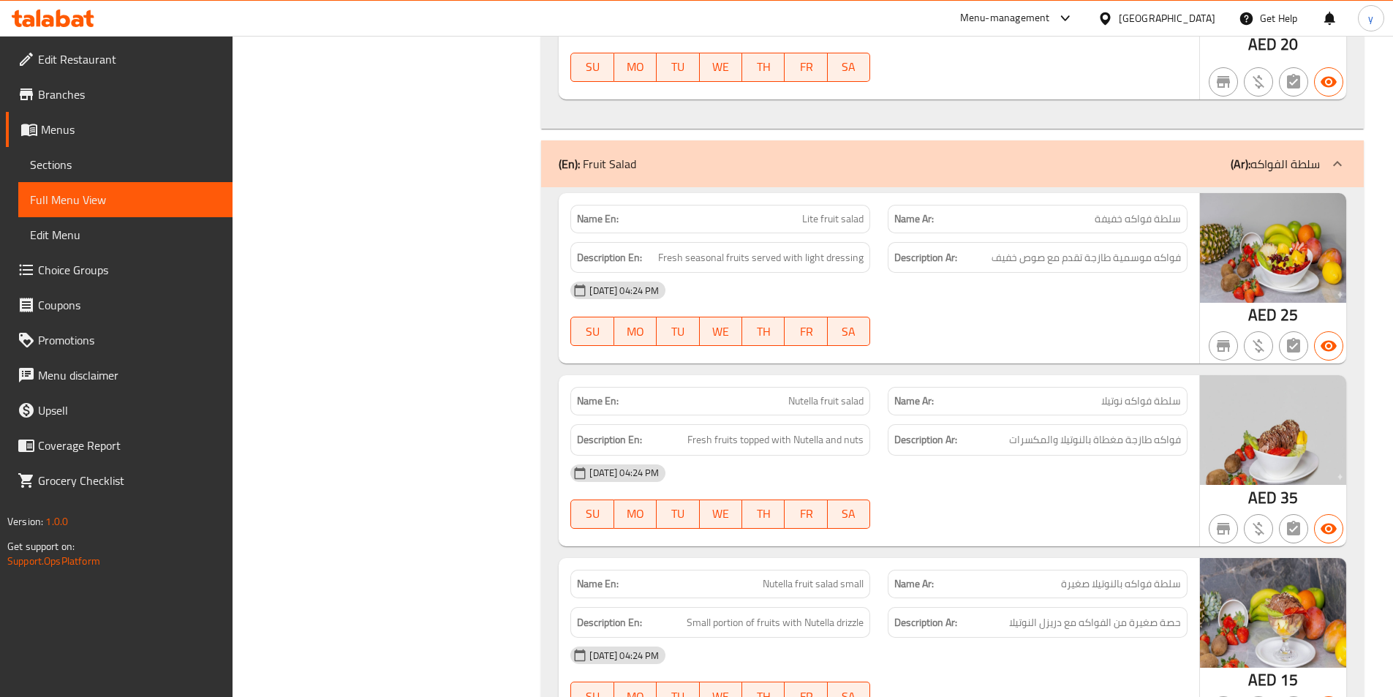
scroll to position [6622, 0]
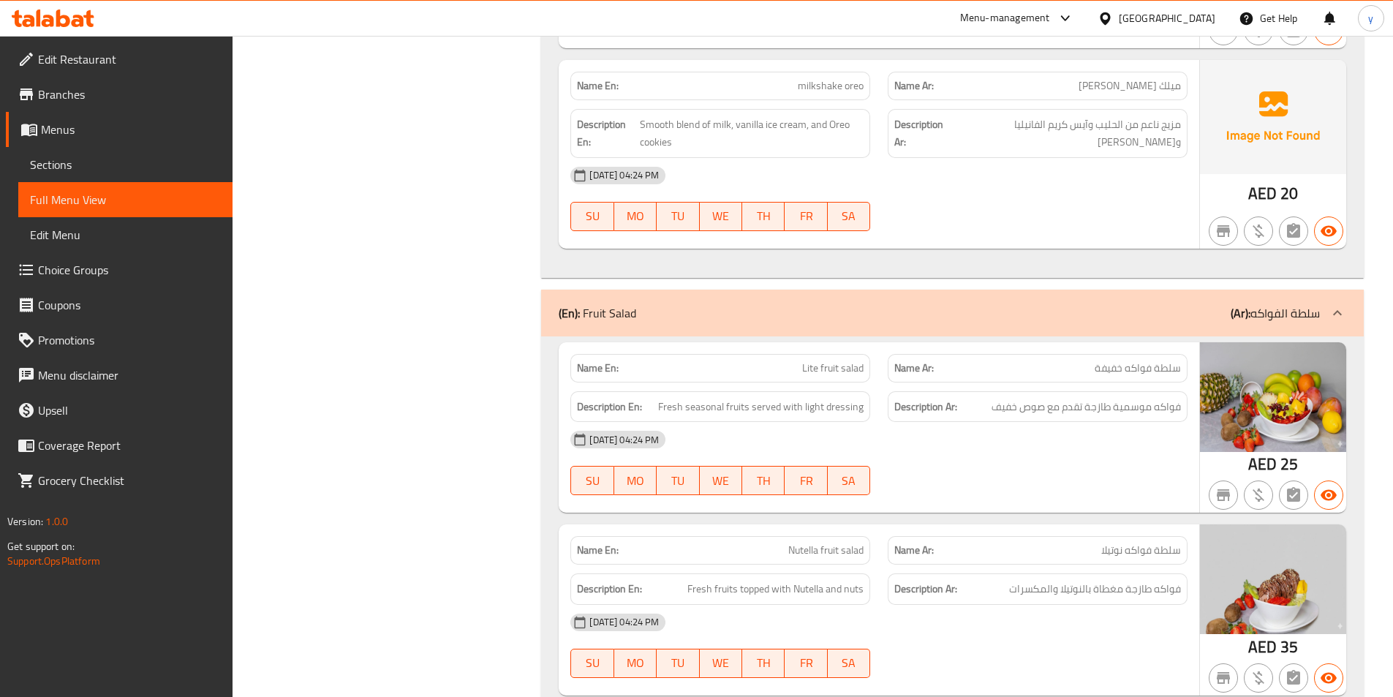
click at [109, 200] on span "Full Menu View" at bounding box center [125, 200] width 191 height 18
click at [102, 165] on span "Sections" at bounding box center [125, 165] width 191 height 18
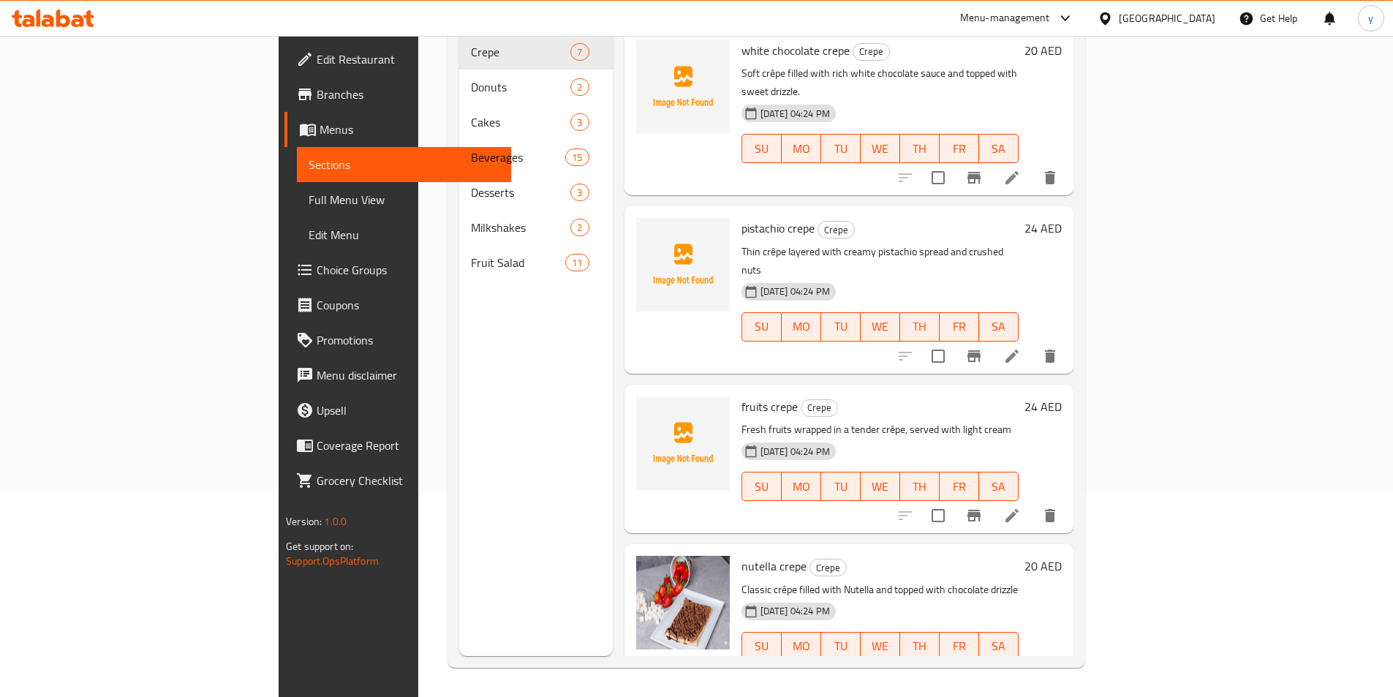
scroll to position [132, 0]
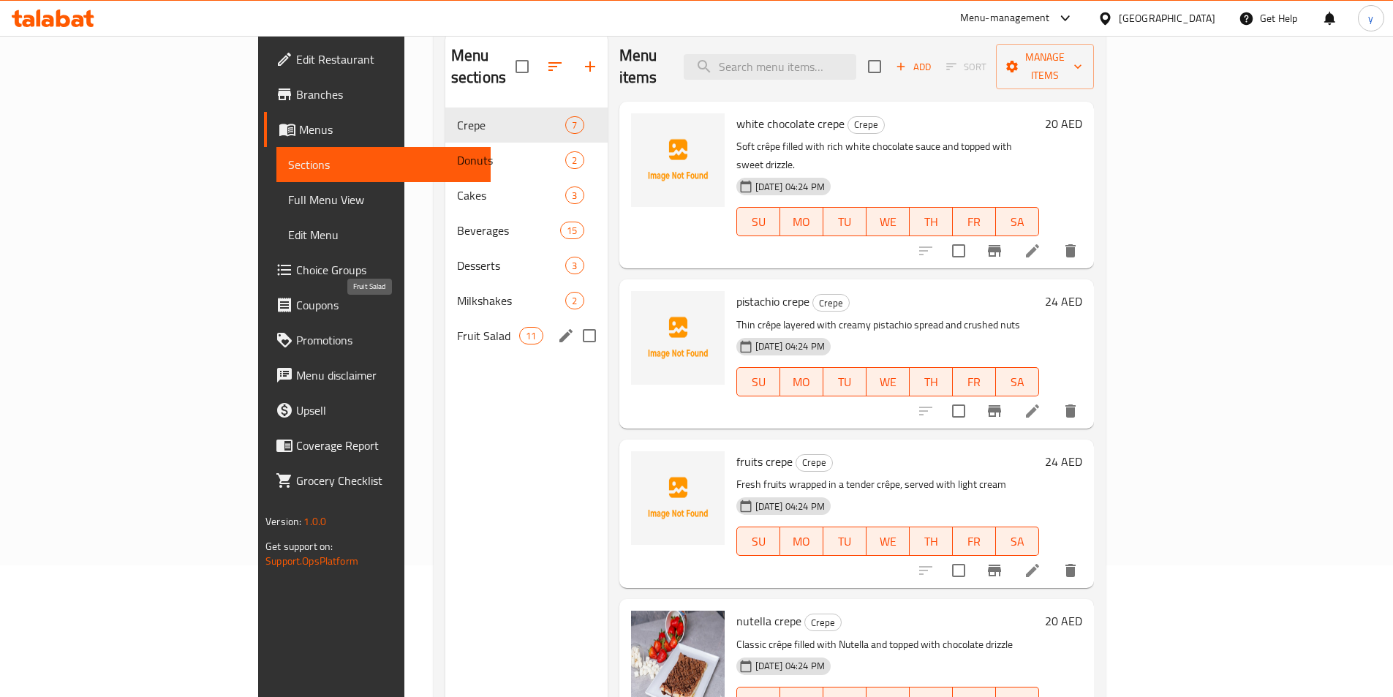
click at [457, 327] on span "Fruit Salad" at bounding box center [488, 336] width 62 height 18
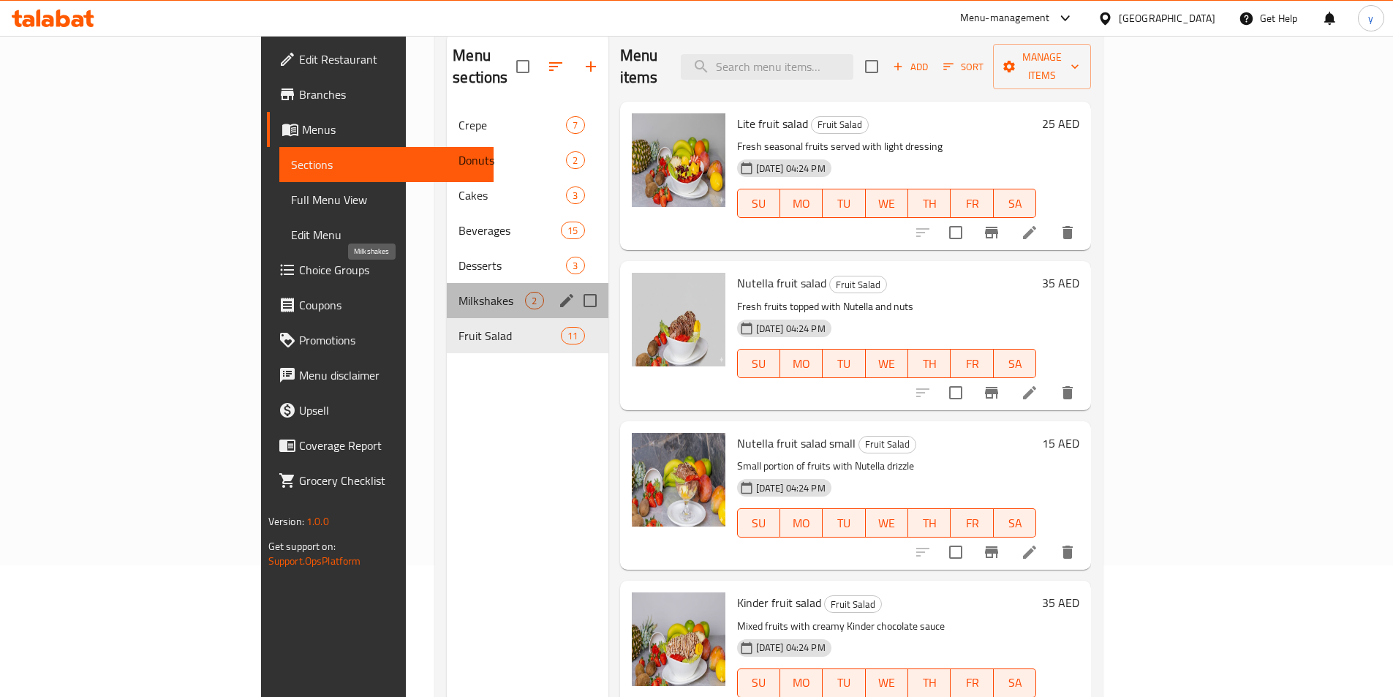
click at [459, 292] on span "Milkshakes" at bounding box center [492, 301] width 67 height 18
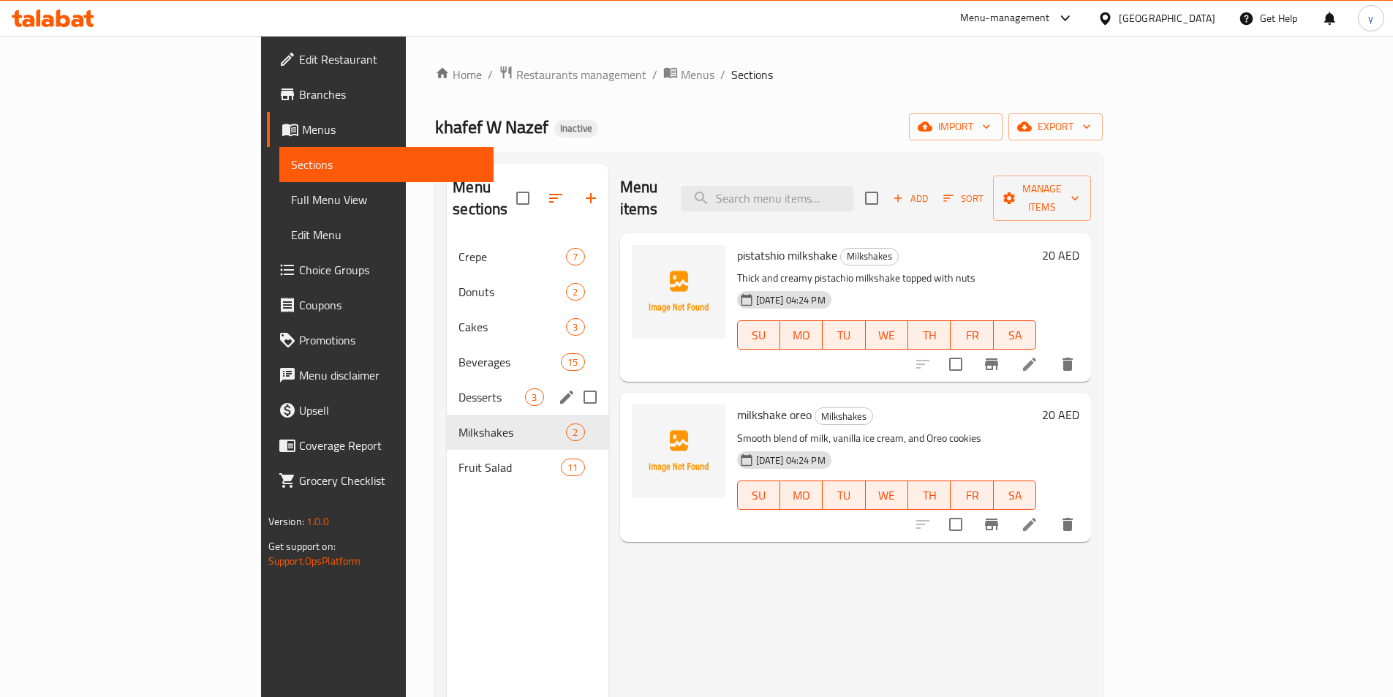
click at [447, 384] on div "Desserts 3" at bounding box center [527, 397] width 161 height 35
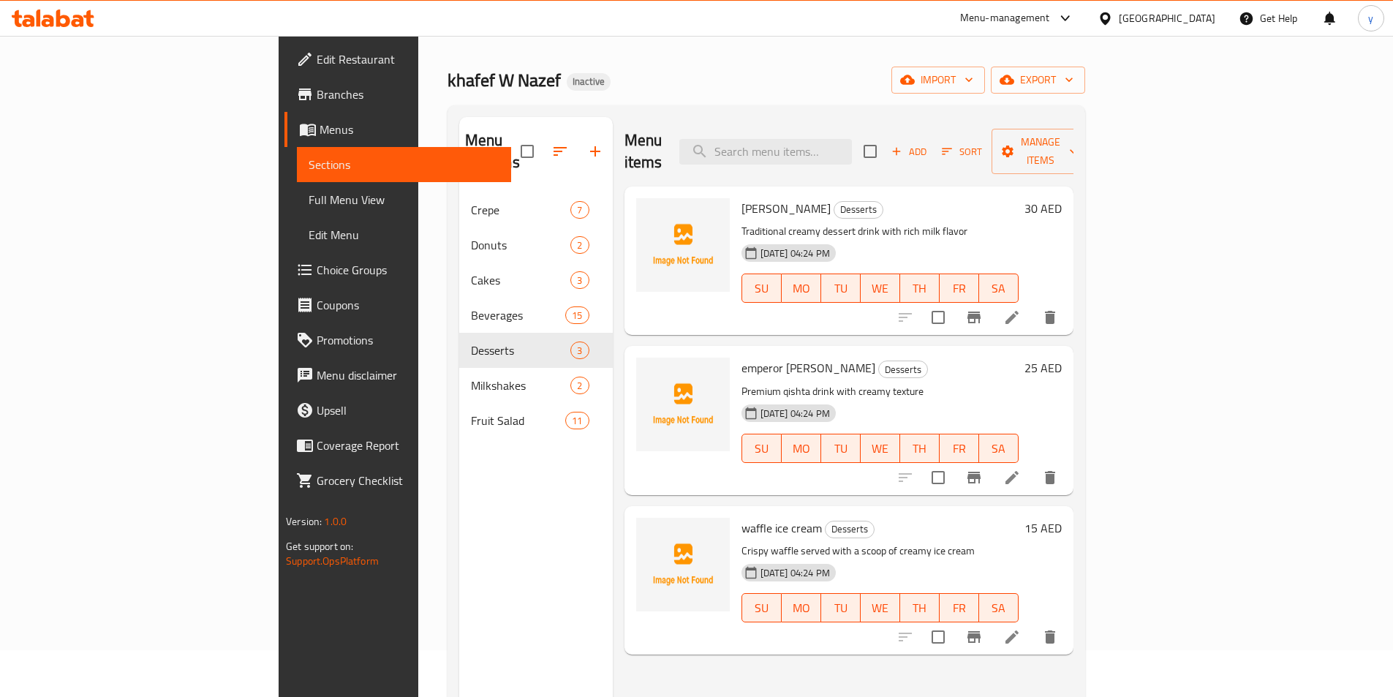
scroll to position [73, 0]
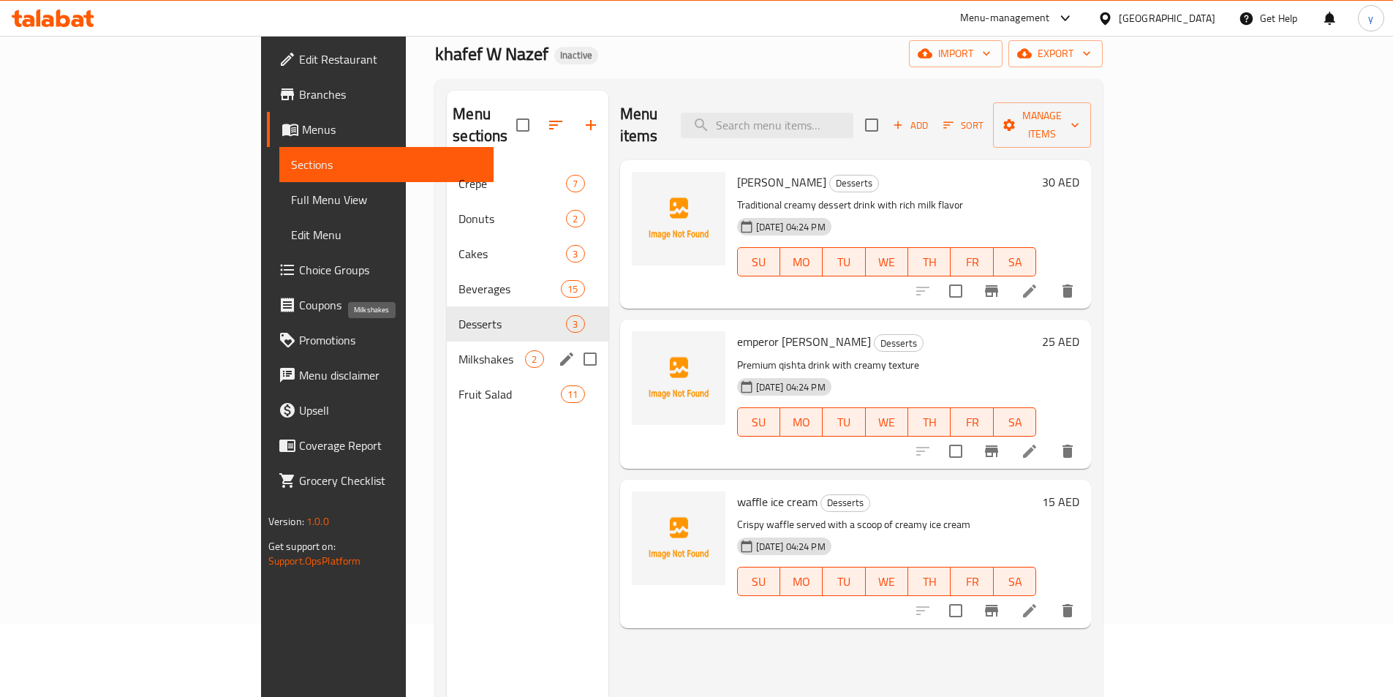
click at [459, 350] on span "Milkshakes" at bounding box center [492, 359] width 67 height 18
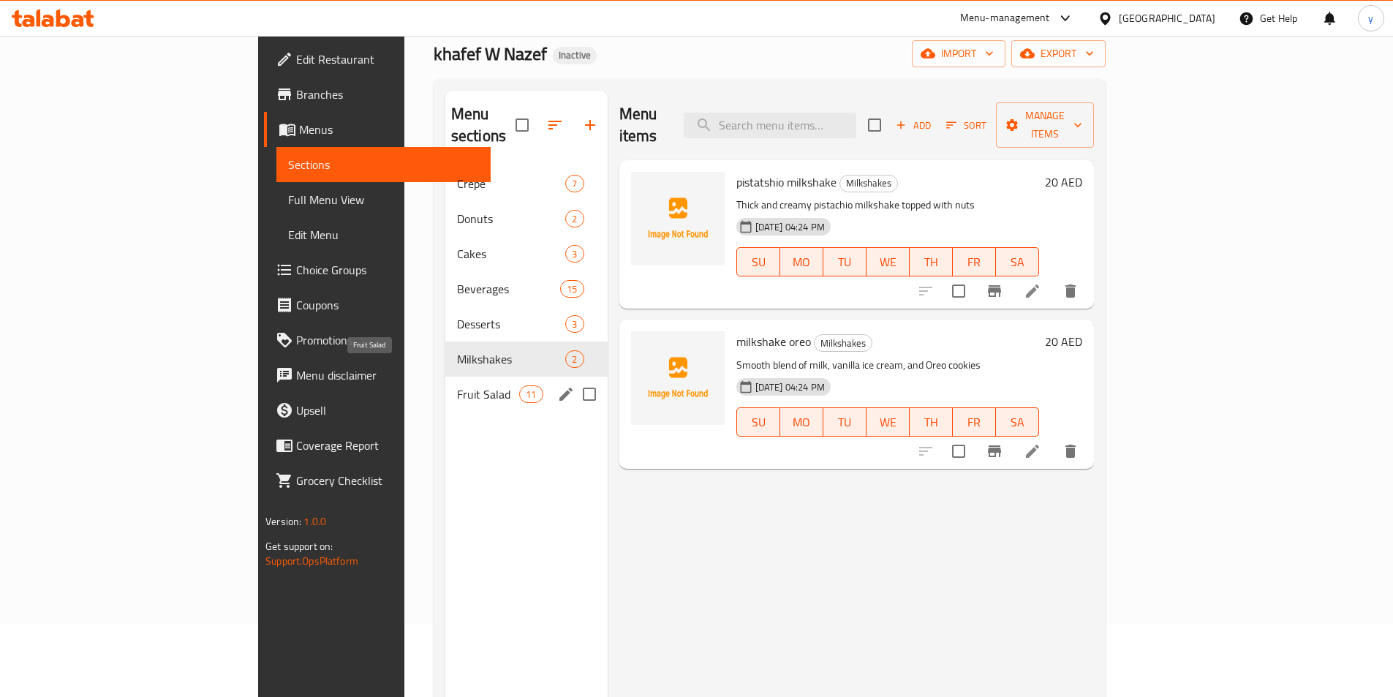
click at [457, 385] on span "Fruit Salad" at bounding box center [488, 394] width 62 height 18
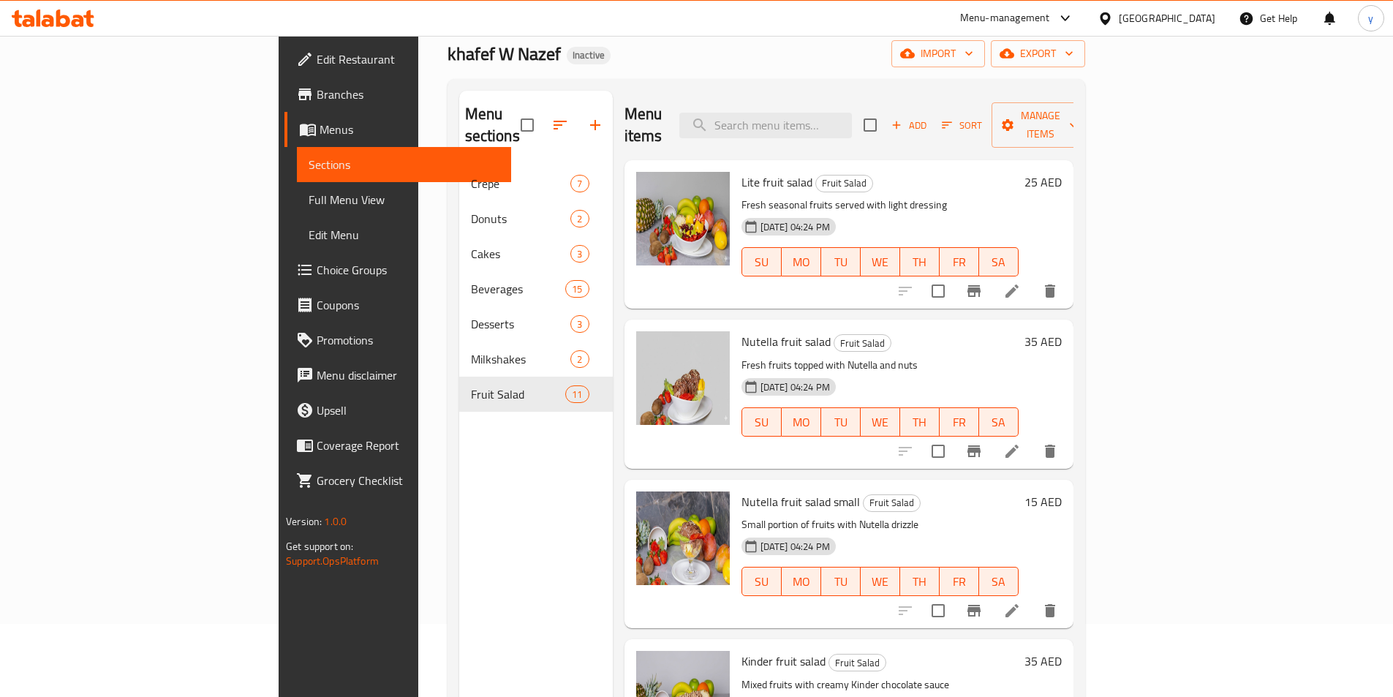
click at [299, 127] on icon at bounding box center [308, 130] width 18 height 18
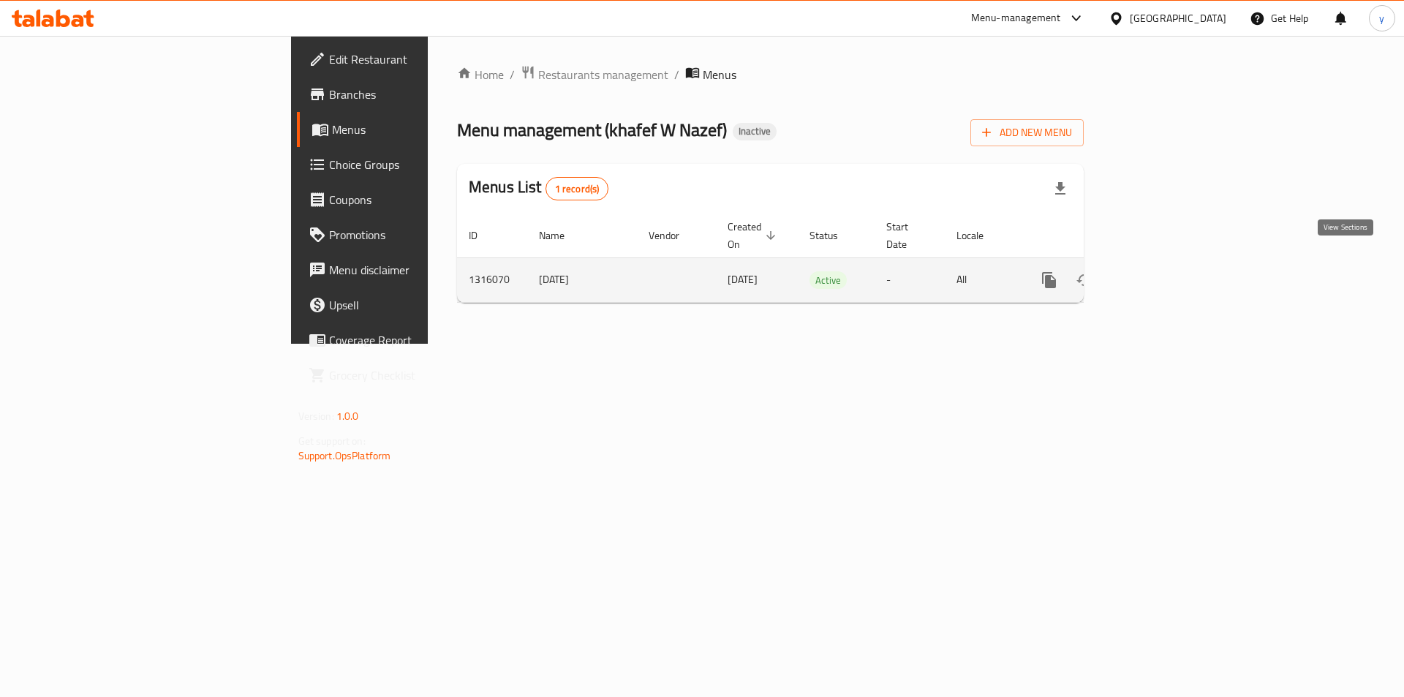
click at [1164, 271] on icon "enhanced table" at bounding box center [1155, 280] width 18 height 18
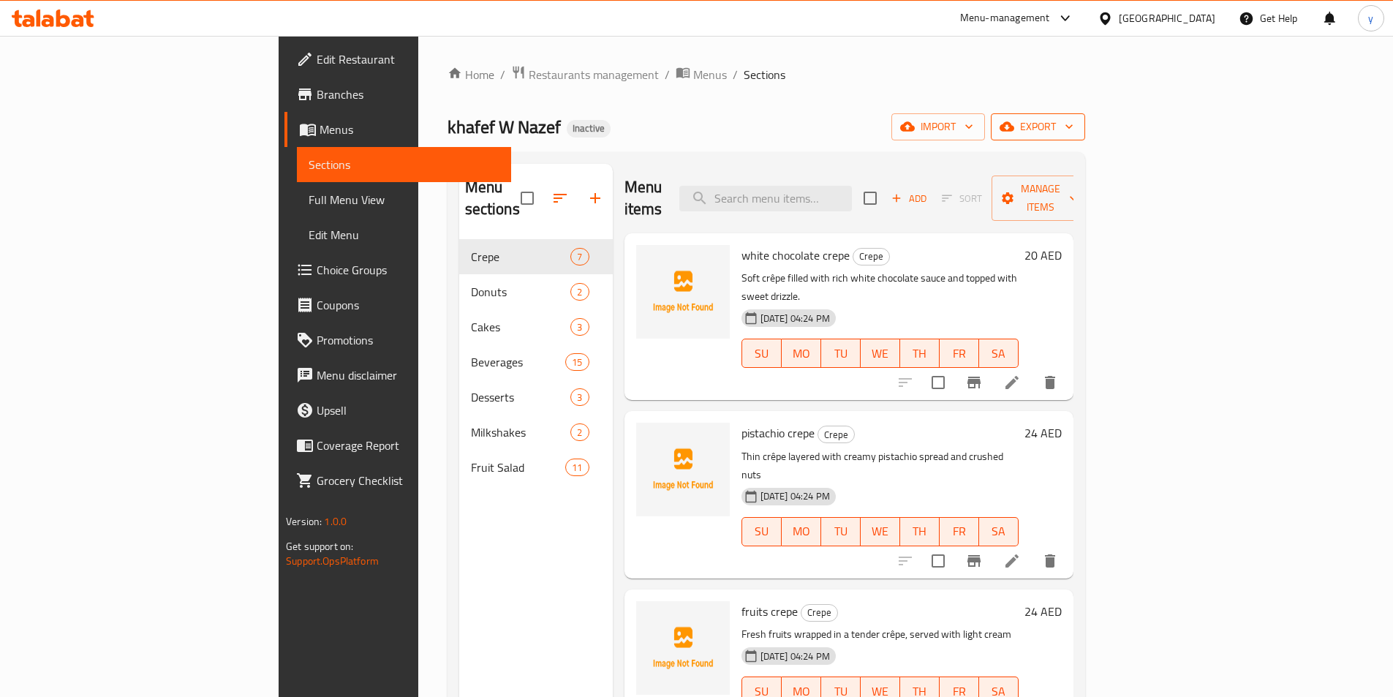
click at [1086, 136] on button "export" at bounding box center [1038, 126] width 94 height 27
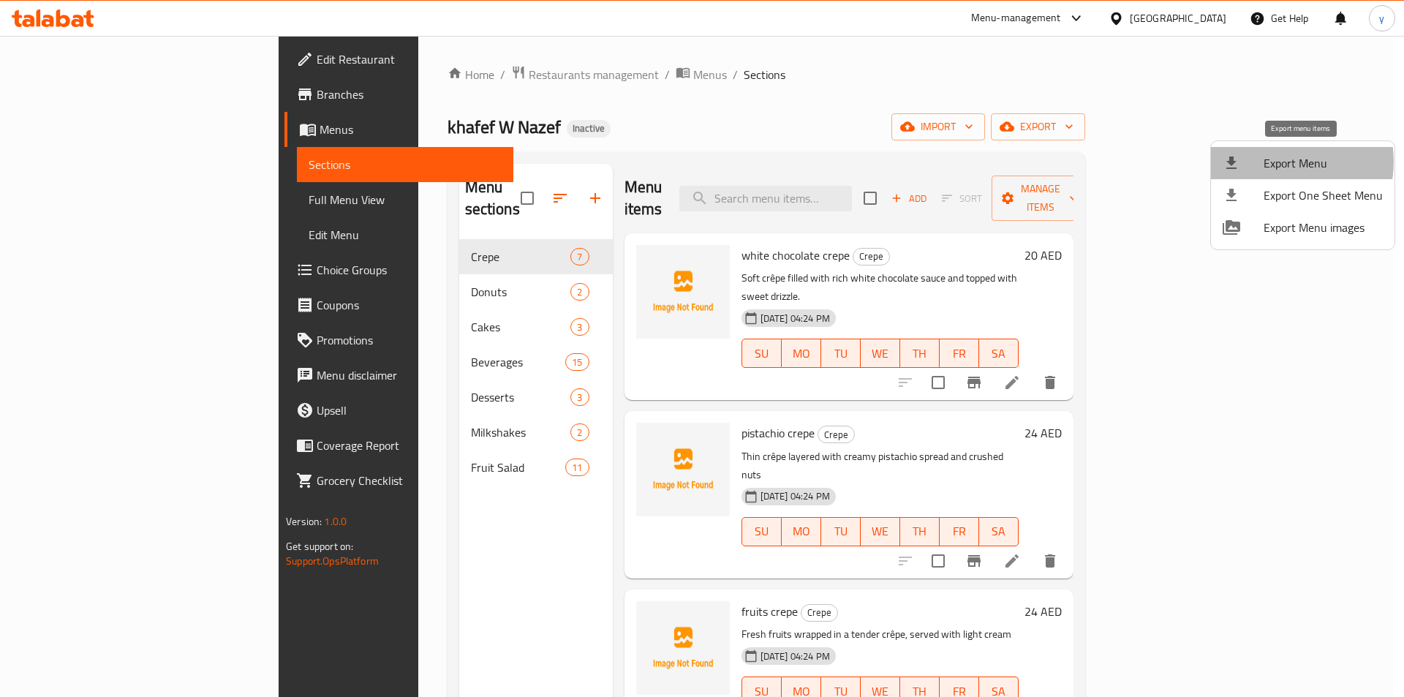
click at [1279, 162] on span "Export Menu" at bounding box center [1323, 163] width 119 height 18
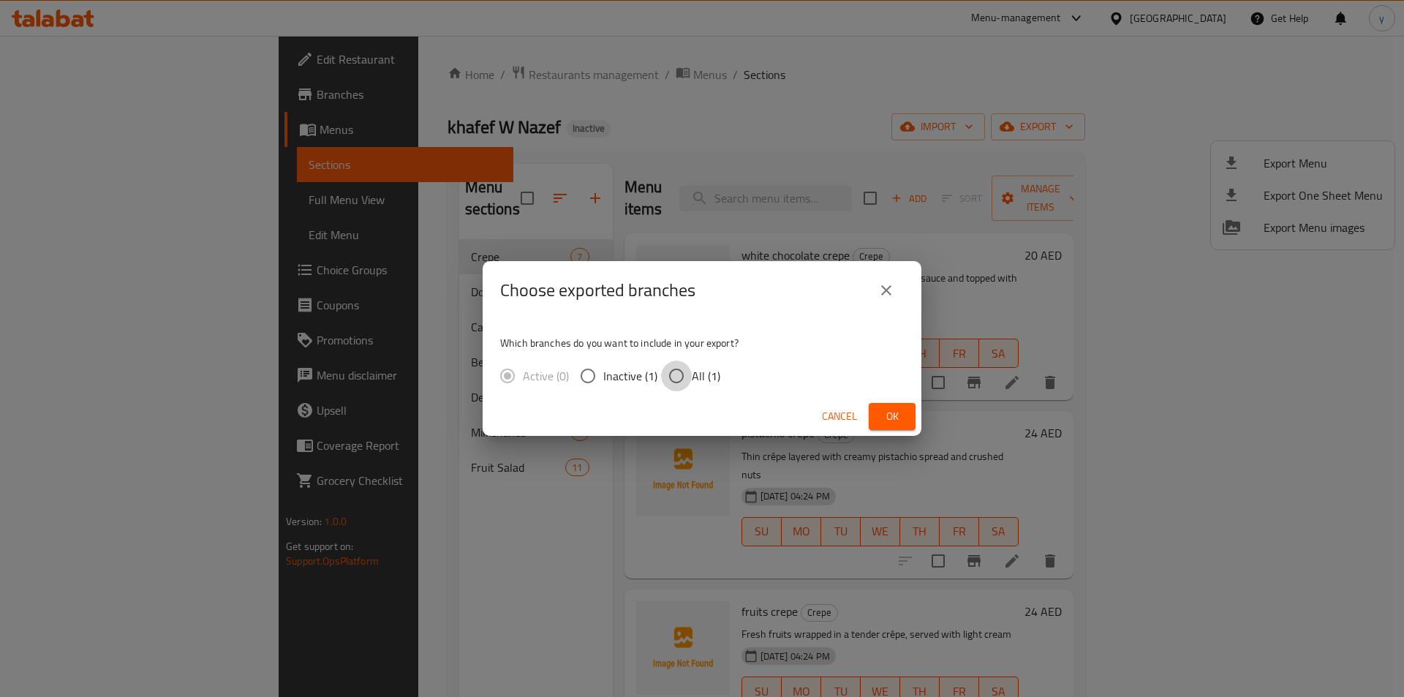
click at [669, 375] on input "All (1)" at bounding box center [676, 376] width 31 height 31
radio input "true"
click at [885, 409] on span "Ok" at bounding box center [892, 416] width 23 height 18
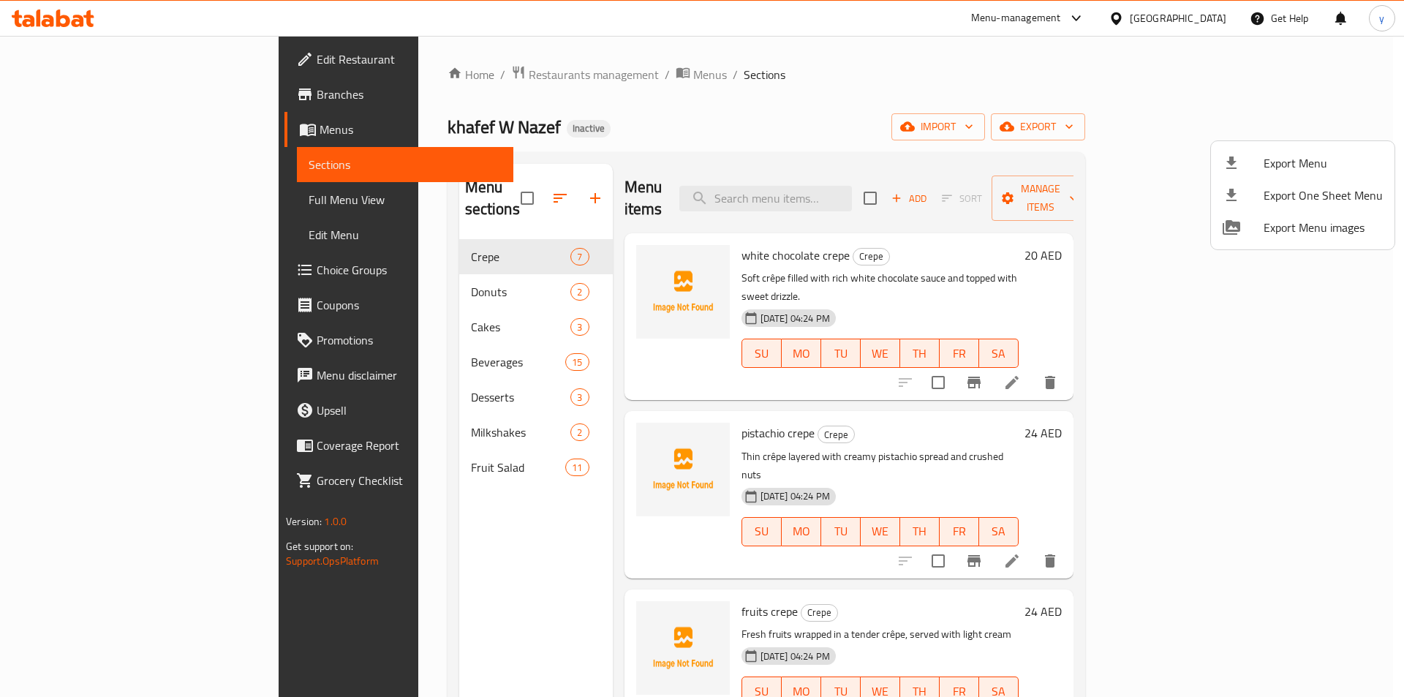
click at [710, 116] on div at bounding box center [702, 348] width 1404 height 697
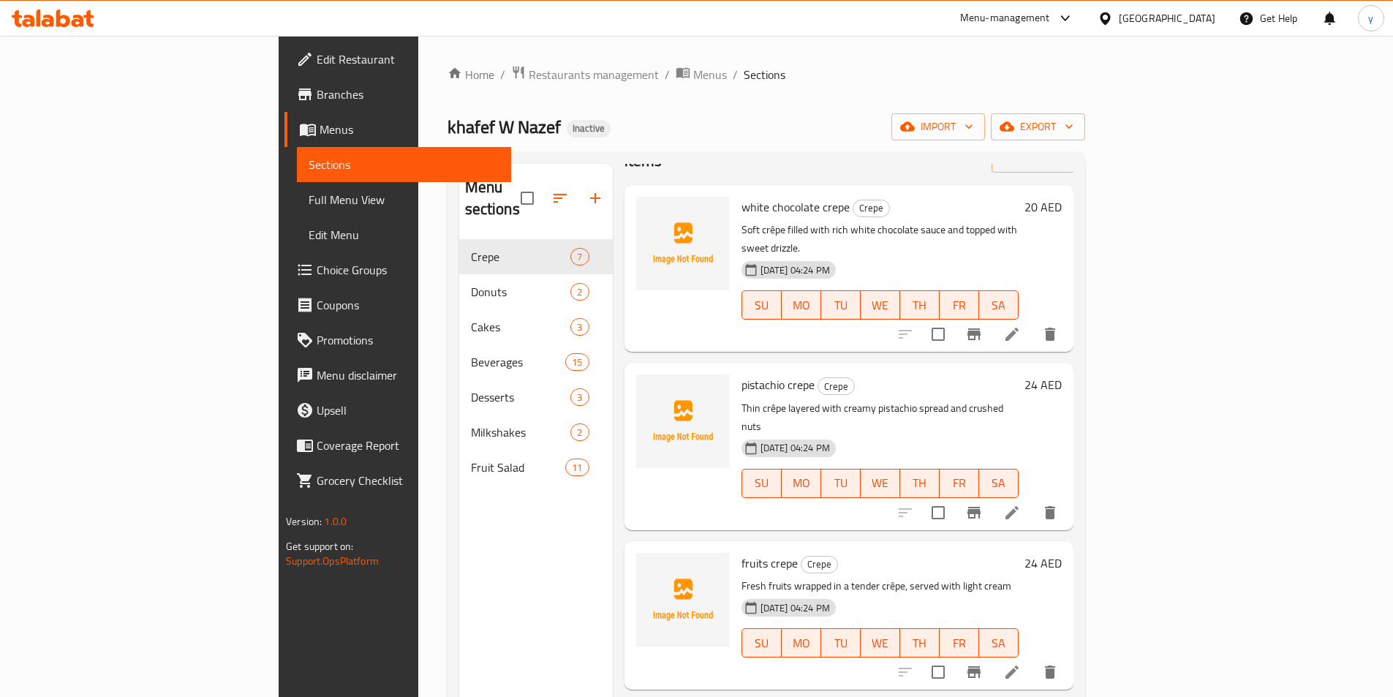
scroll to position [73, 0]
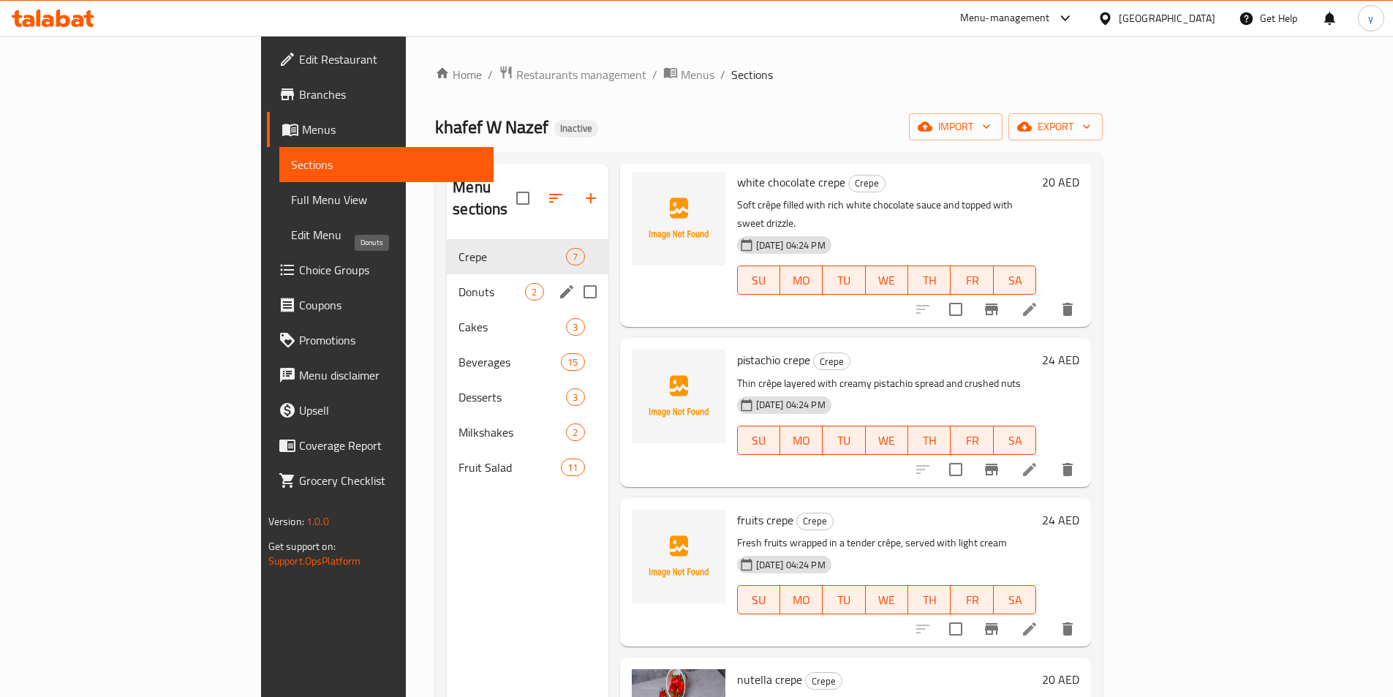
drag, startPoint x: 393, startPoint y: 263, endPoint x: 377, endPoint y: 263, distance: 15.4
click at [459, 283] on span "Donuts" at bounding box center [492, 292] width 67 height 18
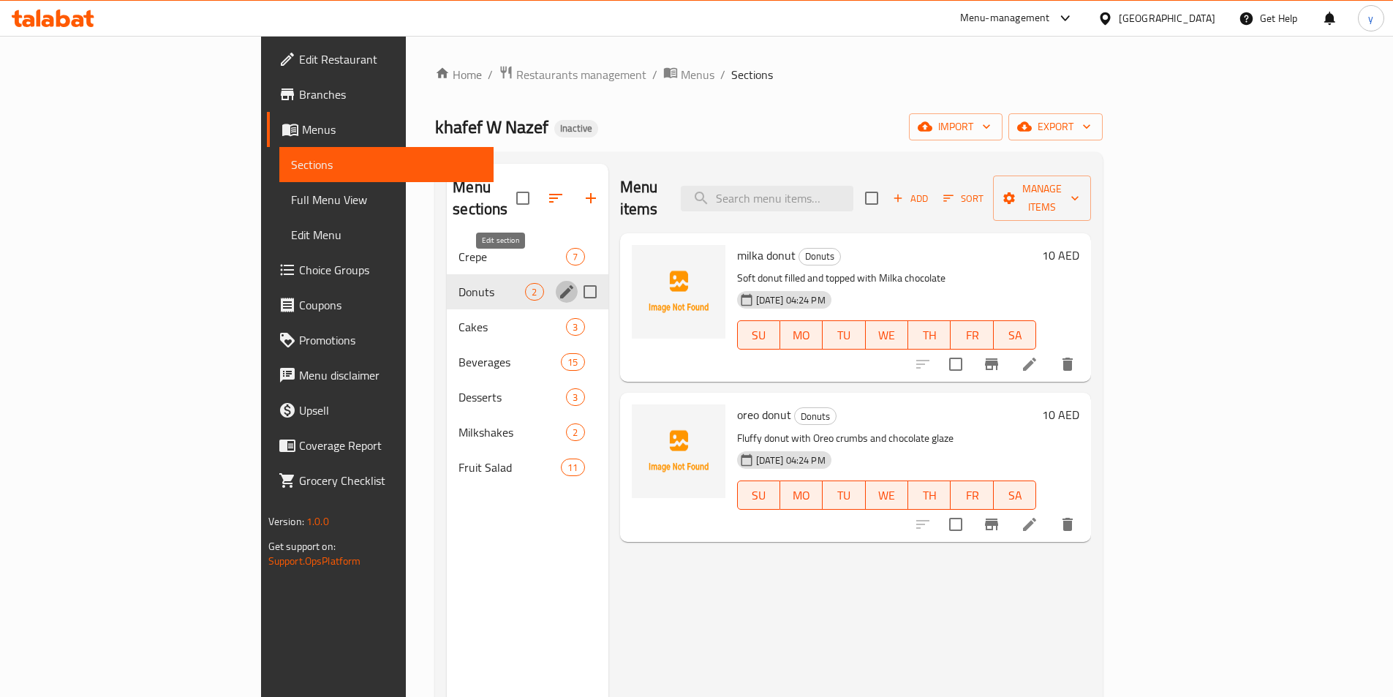
click at [558, 283] on icon "edit" at bounding box center [567, 292] width 18 height 18
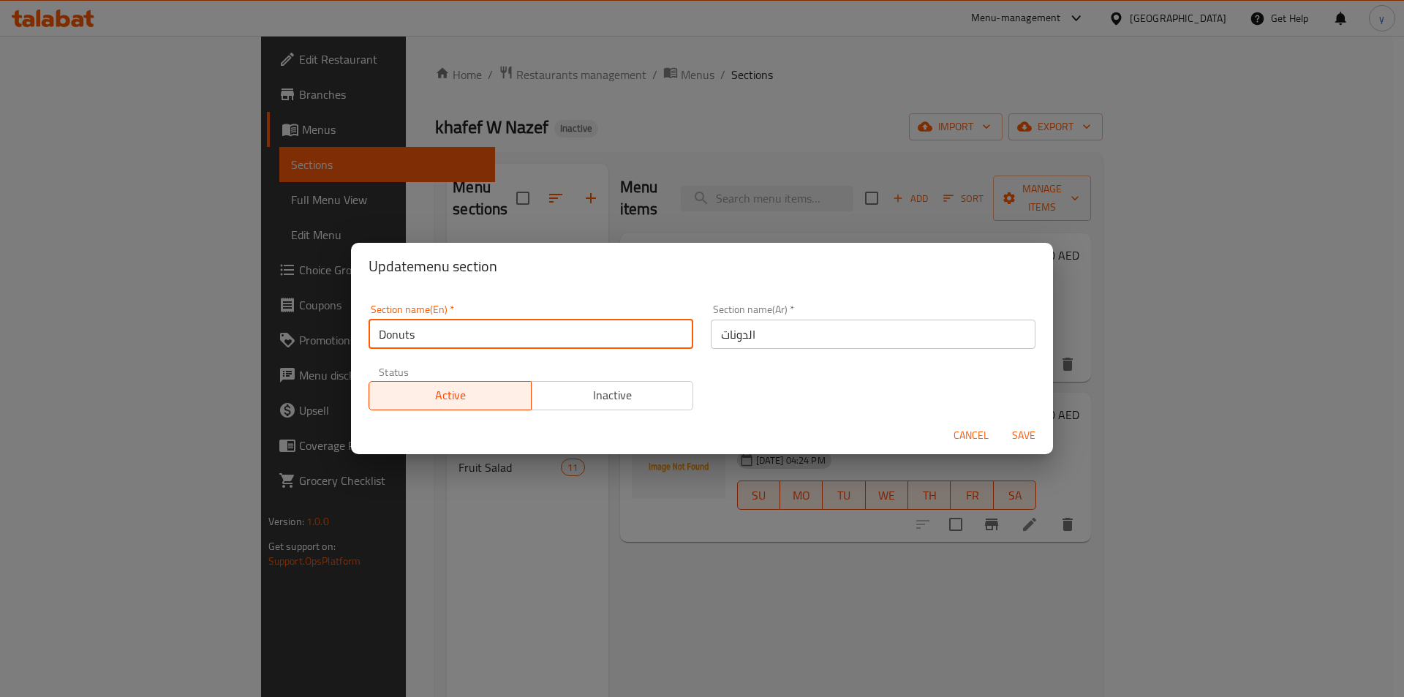
click at [480, 331] on input "Donuts" at bounding box center [531, 334] width 325 height 29
type input "Donuts & cakes"
click at [1001, 422] on button "Save" at bounding box center [1024, 435] width 47 height 27
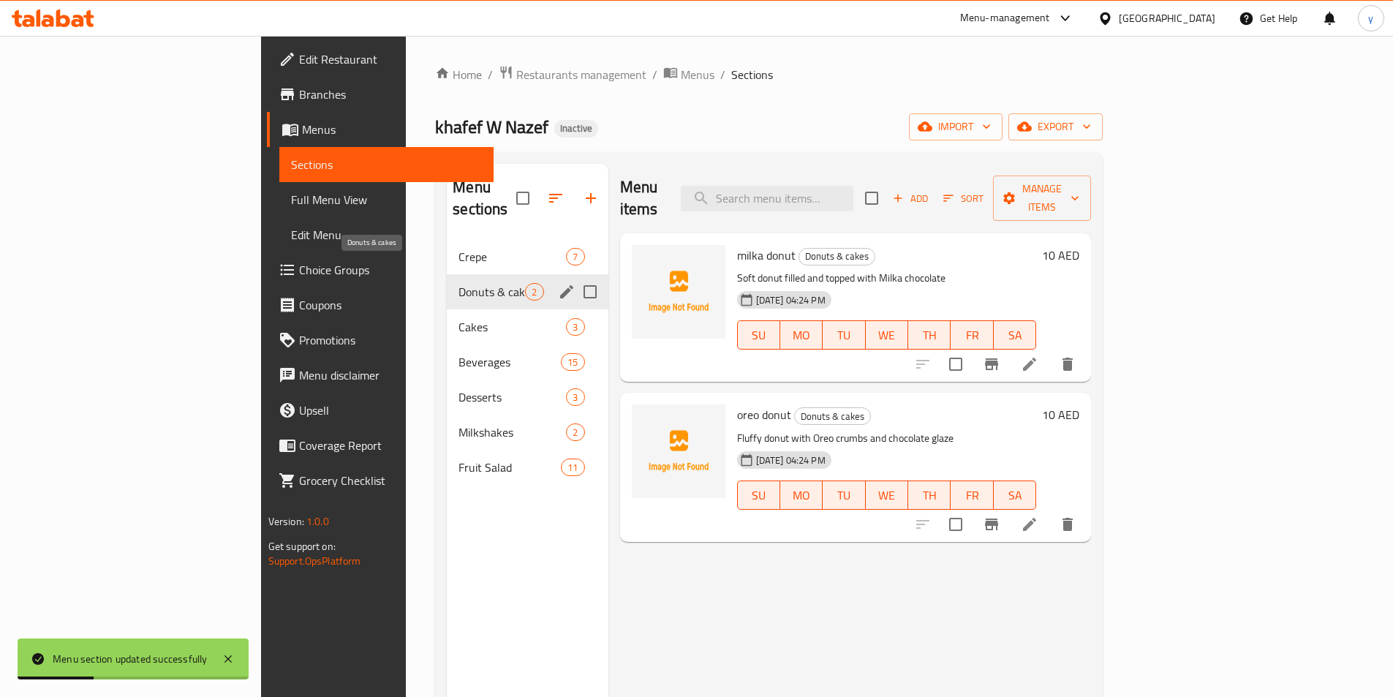
drag, startPoint x: 394, startPoint y: 273, endPoint x: 396, endPoint y: 261, distance: 11.9
click at [459, 283] on span "Donuts & cakes" at bounding box center [492, 292] width 67 height 18
click at [556, 281] on button "edit" at bounding box center [567, 292] width 22 height 22
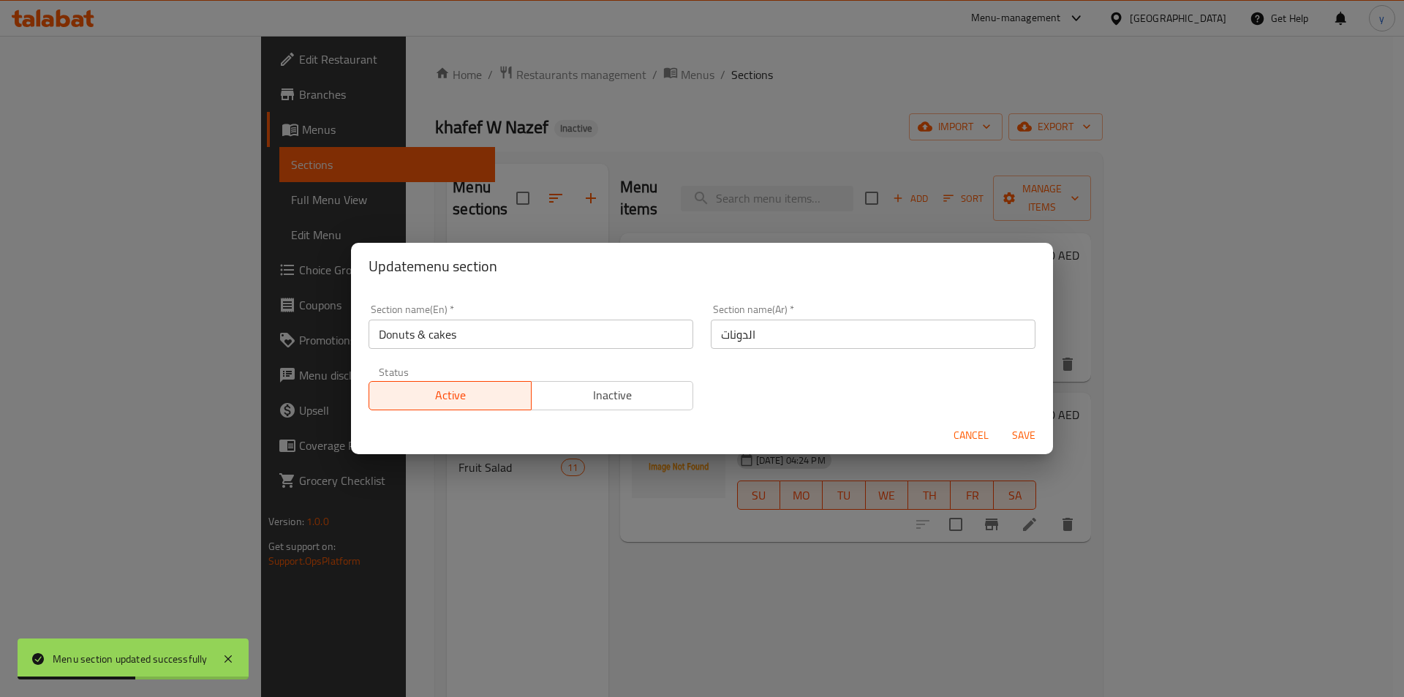
click at [786, 345] on input "الدونات" at bounding box center [873, 334] width 325 height 29
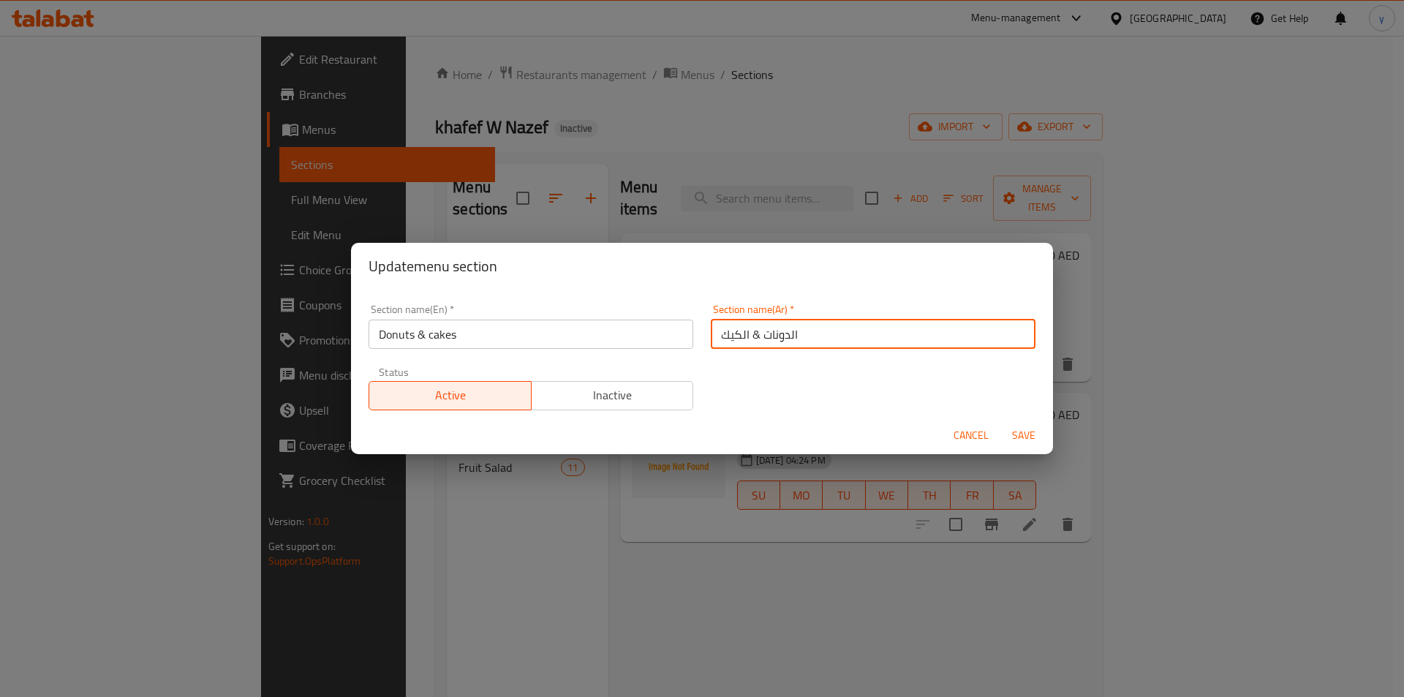
type input "الدونات & الكيك"
click at [1037, 440] on span "Save" at bounding box center [1024, 435] width 35 height 18
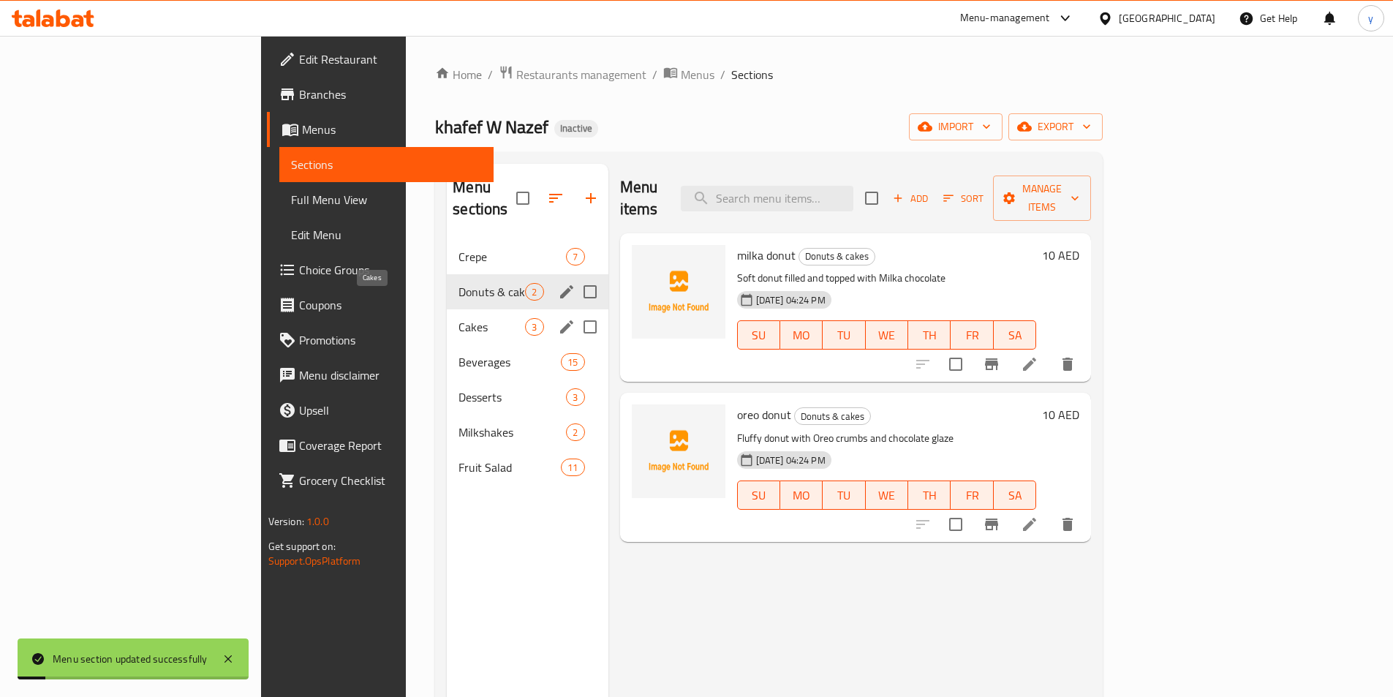
click at [459, 318] on span "Cakes" at bounding box center [492, 327] width 67 height 18
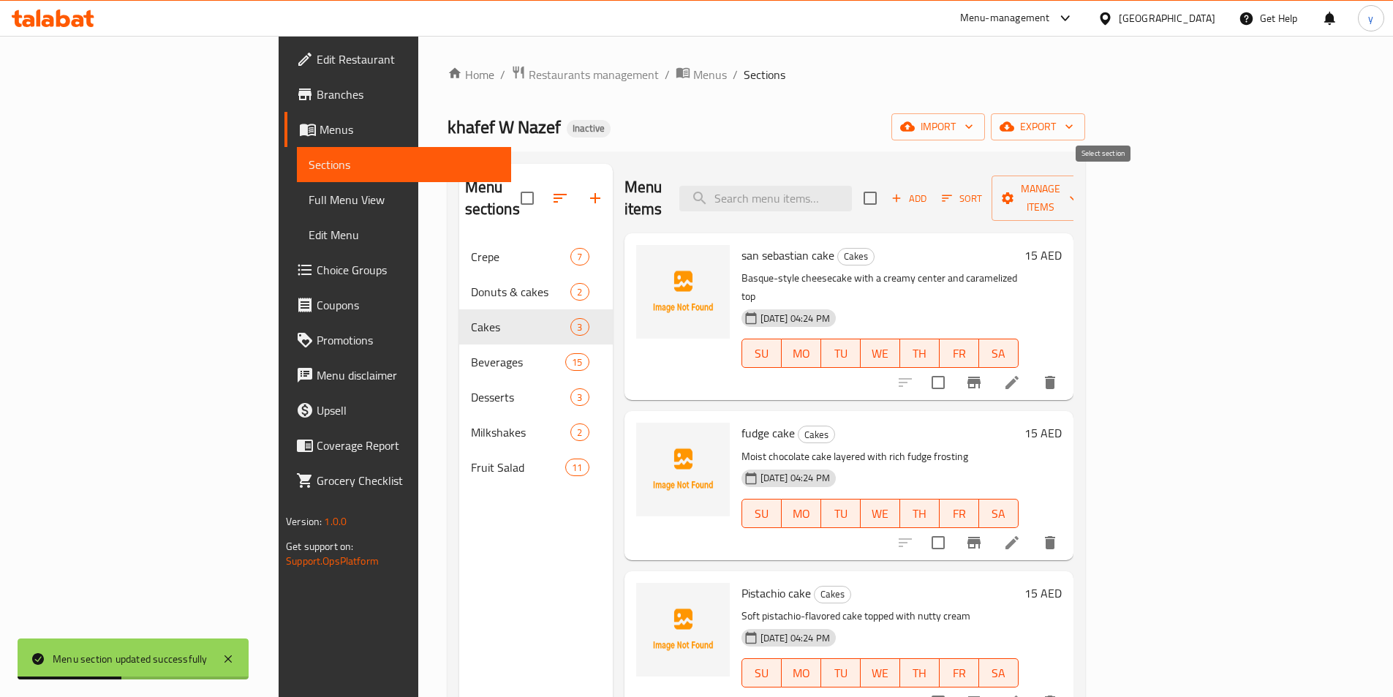
click at [886, 188] on input "checkbox" at bounding box center [870, 198] width 31 height 31
checkbox input "true"
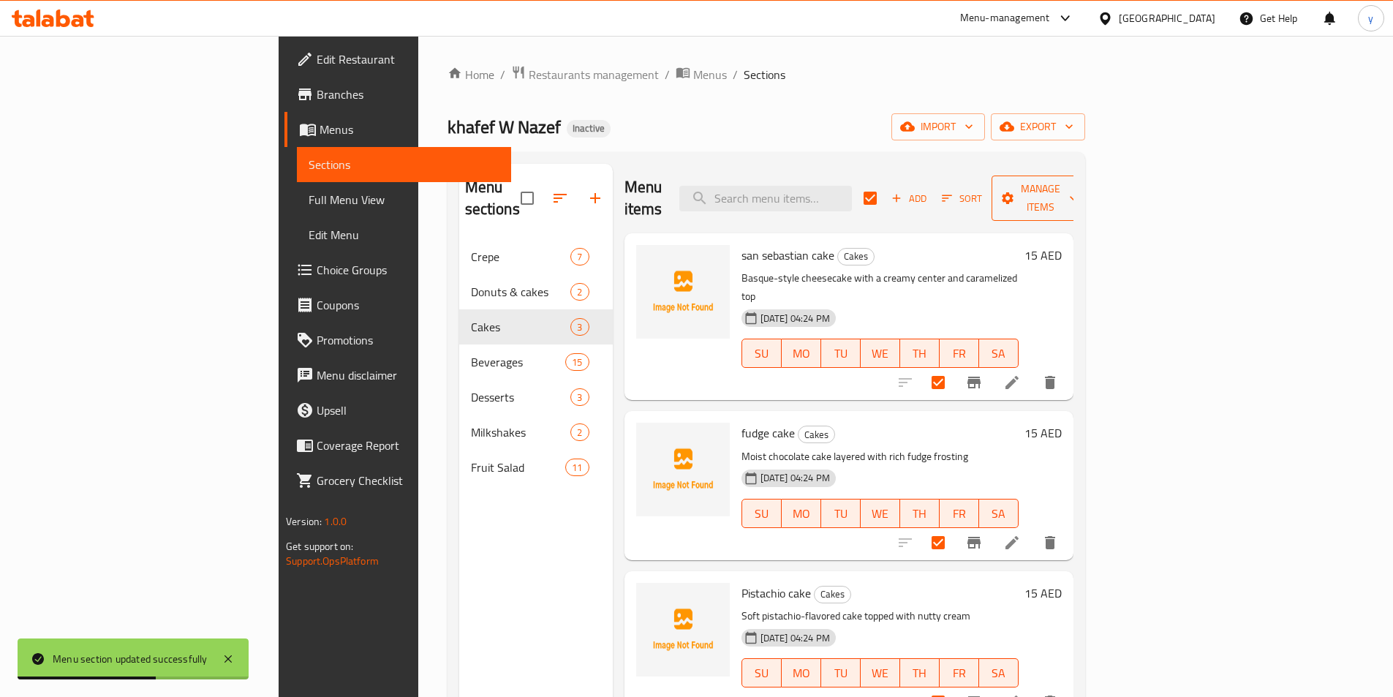
click at [1078, 192] on span "Manage items" at bounding box center [1041, 198] width 75 height 37
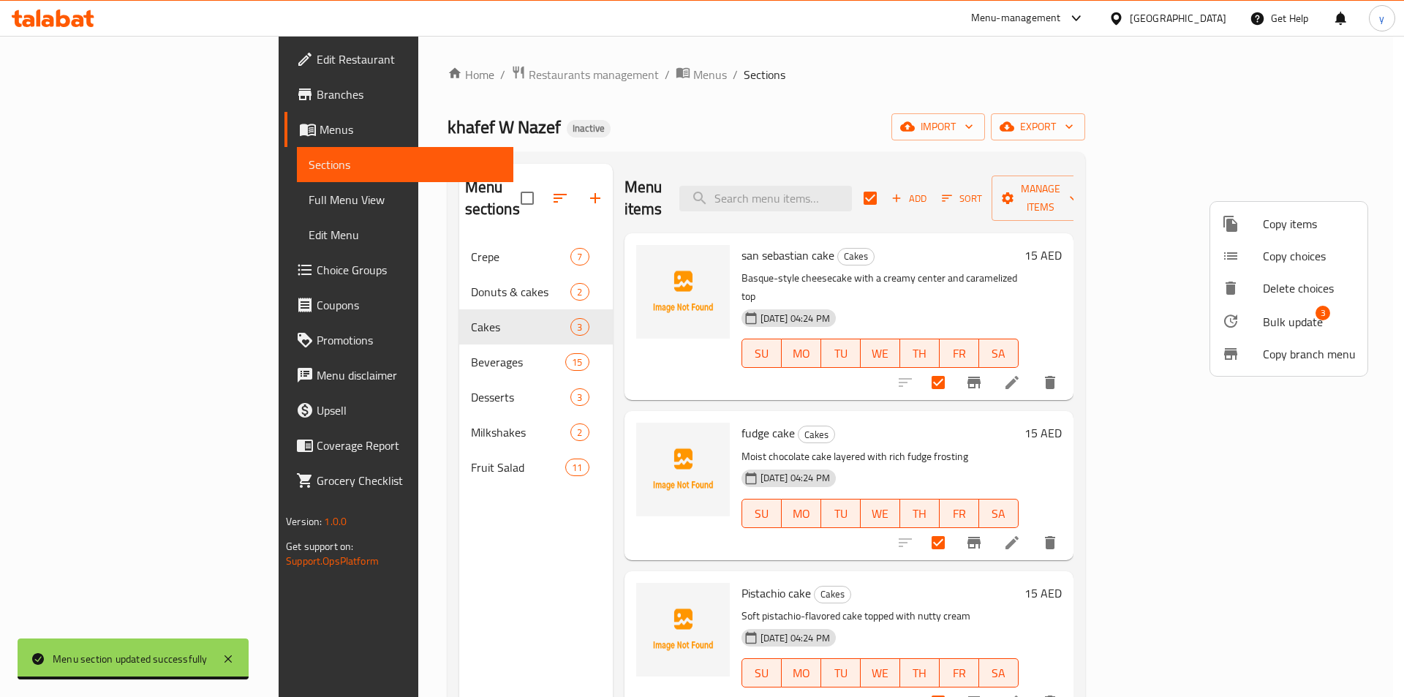
click at [1289, 317] on span "Bulk update" at bounding box center [1293, 322] width 60 height 18
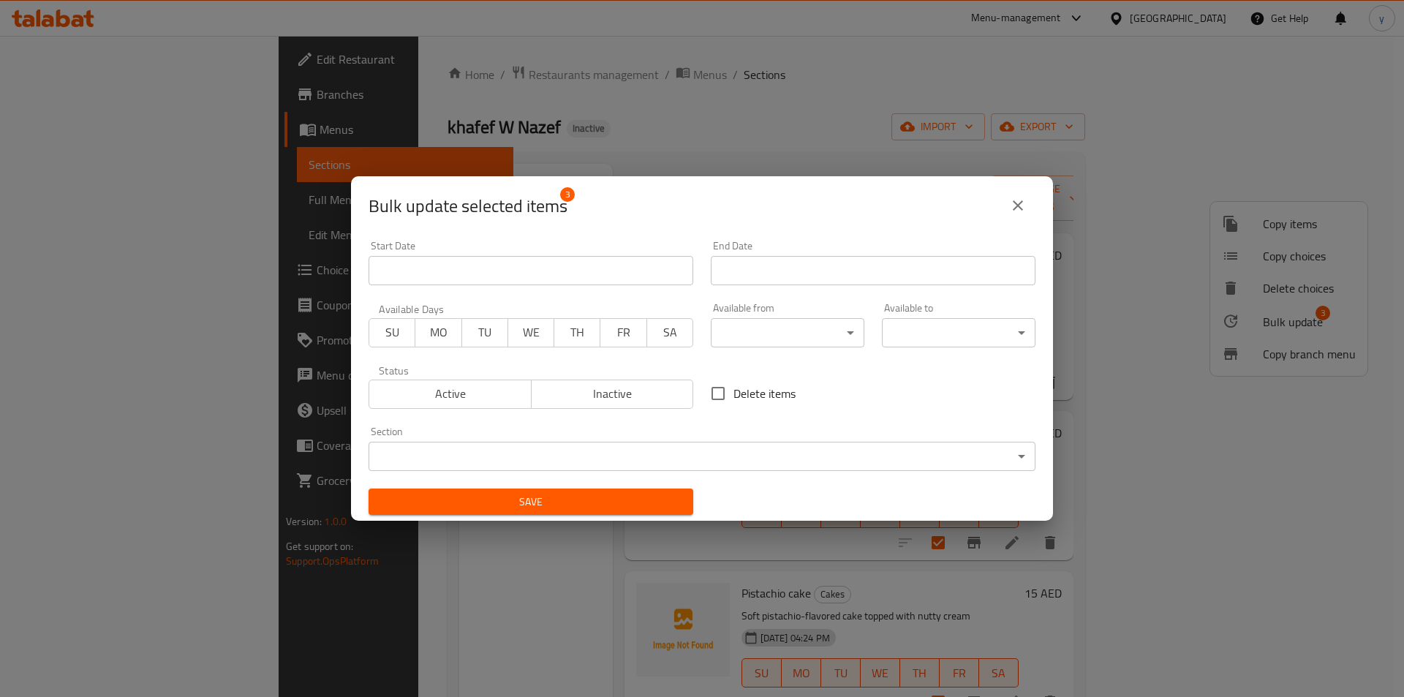
click at [840, 464] on body "​ Menu-management [GEOGRAPHIC_DATA] Get Help y Edit Restaurant Branches Menus S…" at bounding box center [702, 366] width 1404 height 661
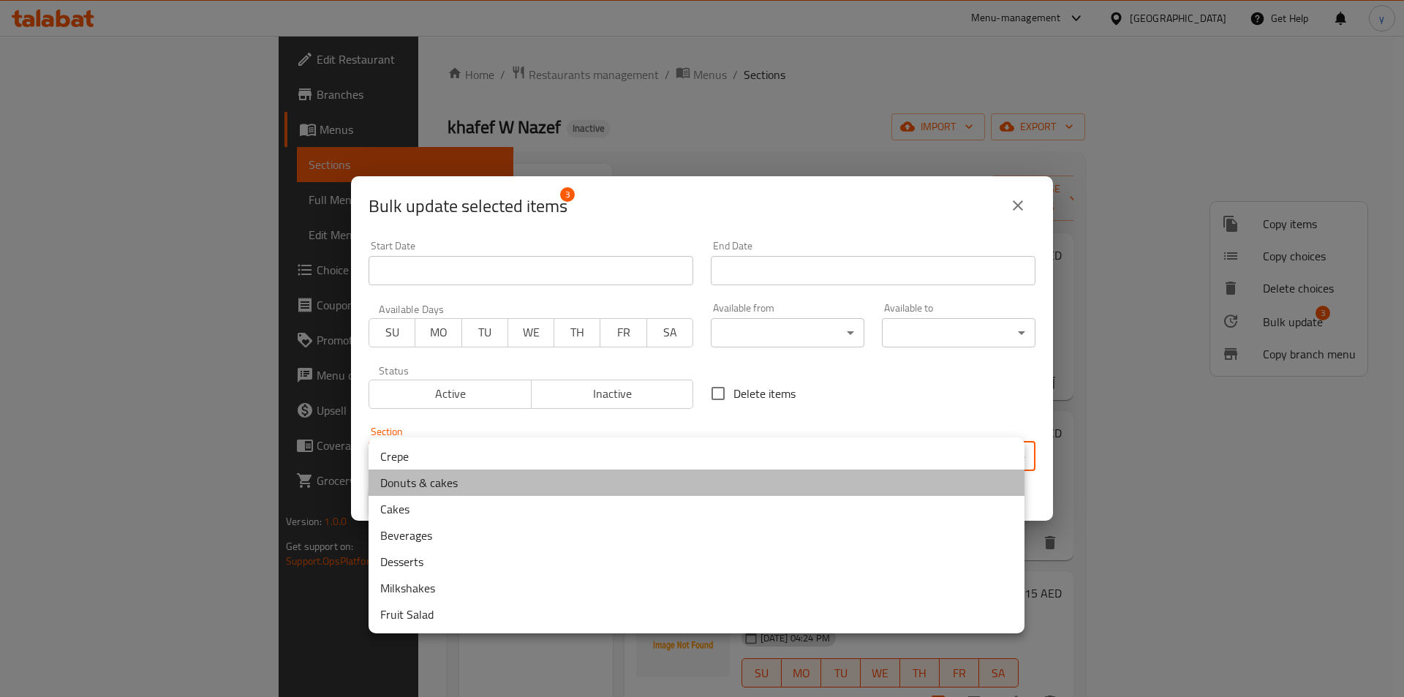
click at [474, 484] on li "Donuts & cakes" at bounding box center [697, 483] width 656 height 26
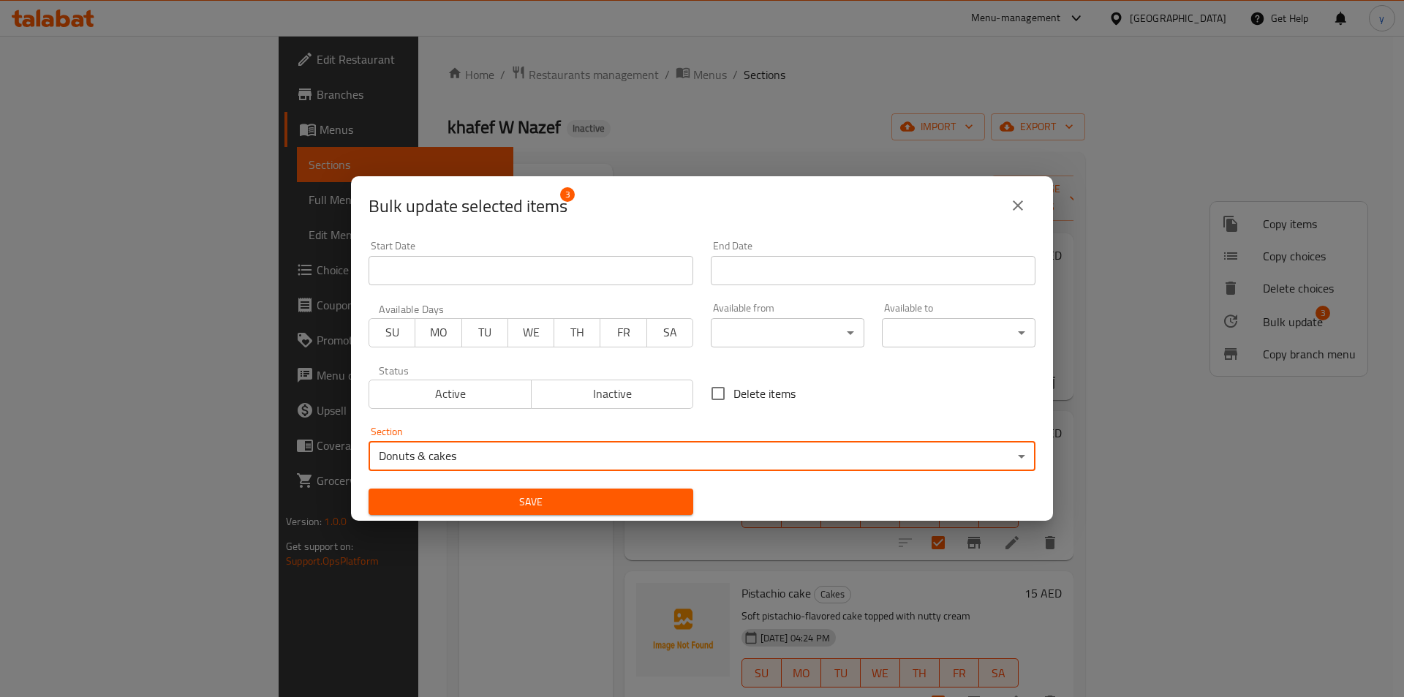
click at [541, 502] on span "Save" at bounding box center [530, 502] width 301 height 18
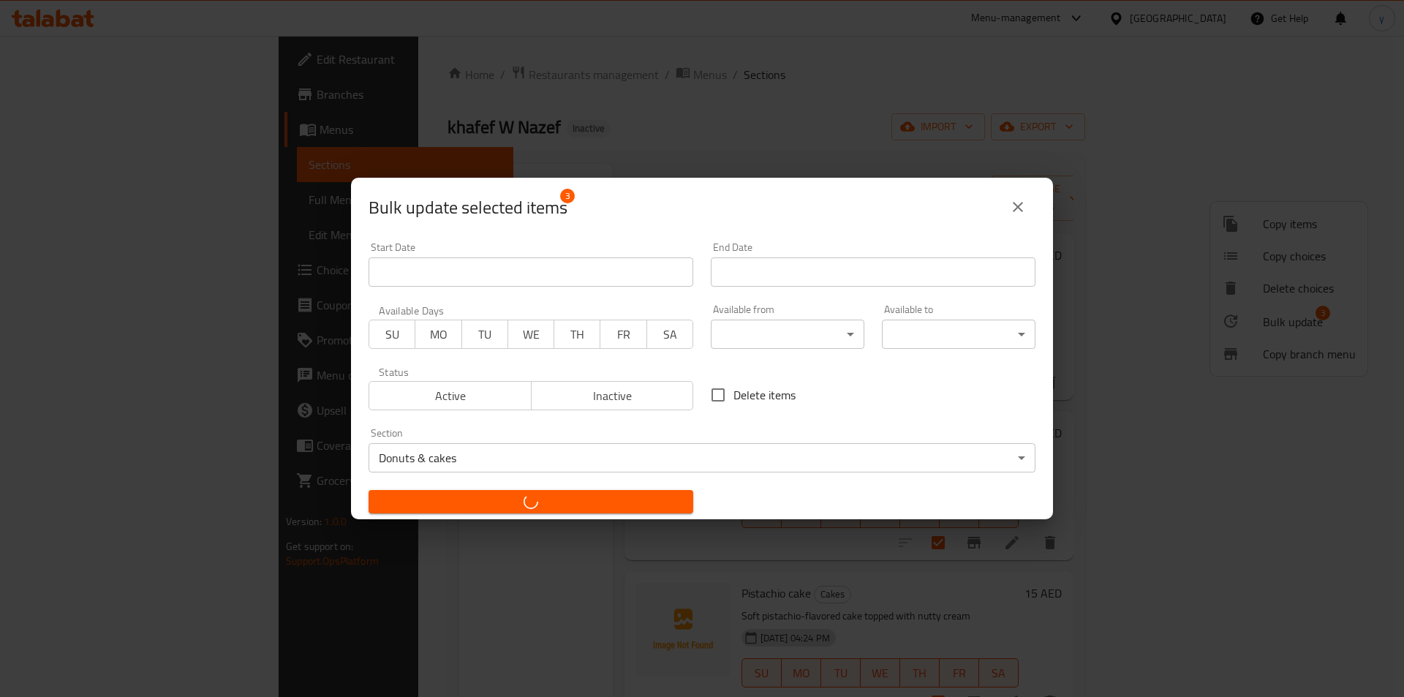
checkbox input "false"
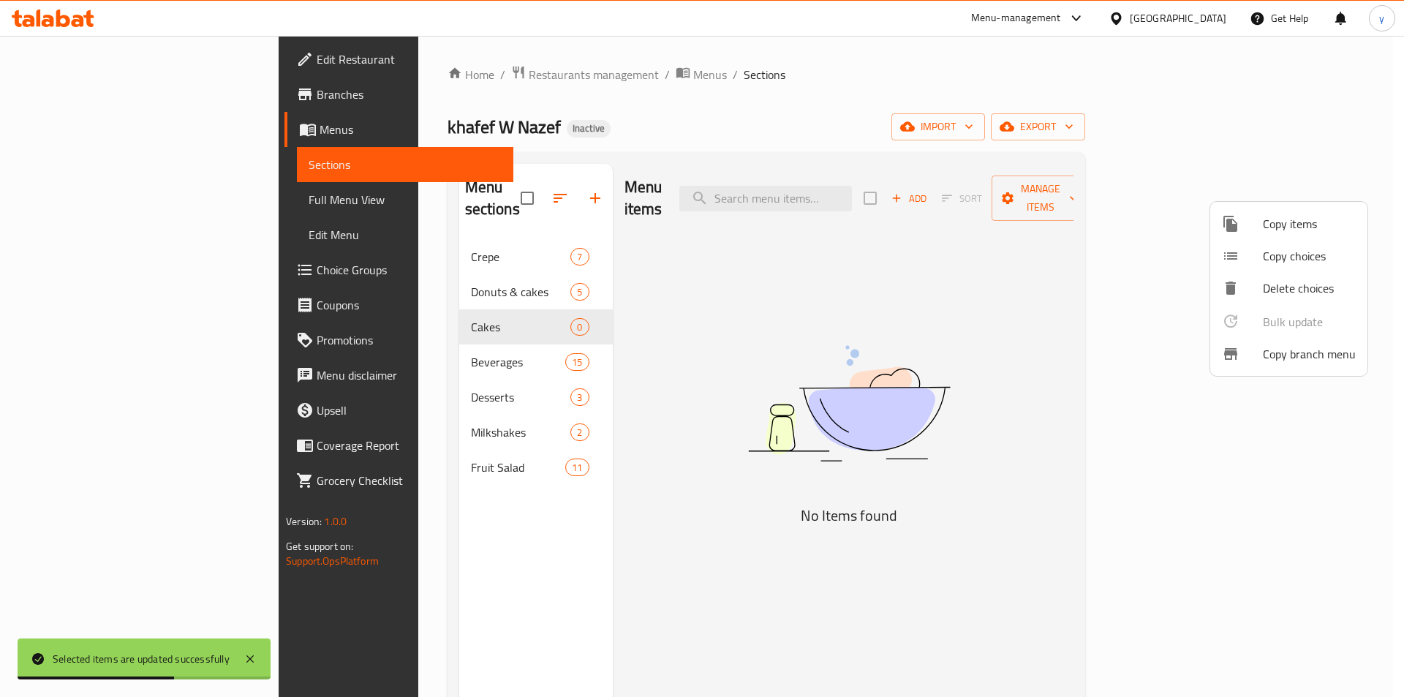
click at [364, 338] on div at bounding box center [702, 348] width 1404 height 697
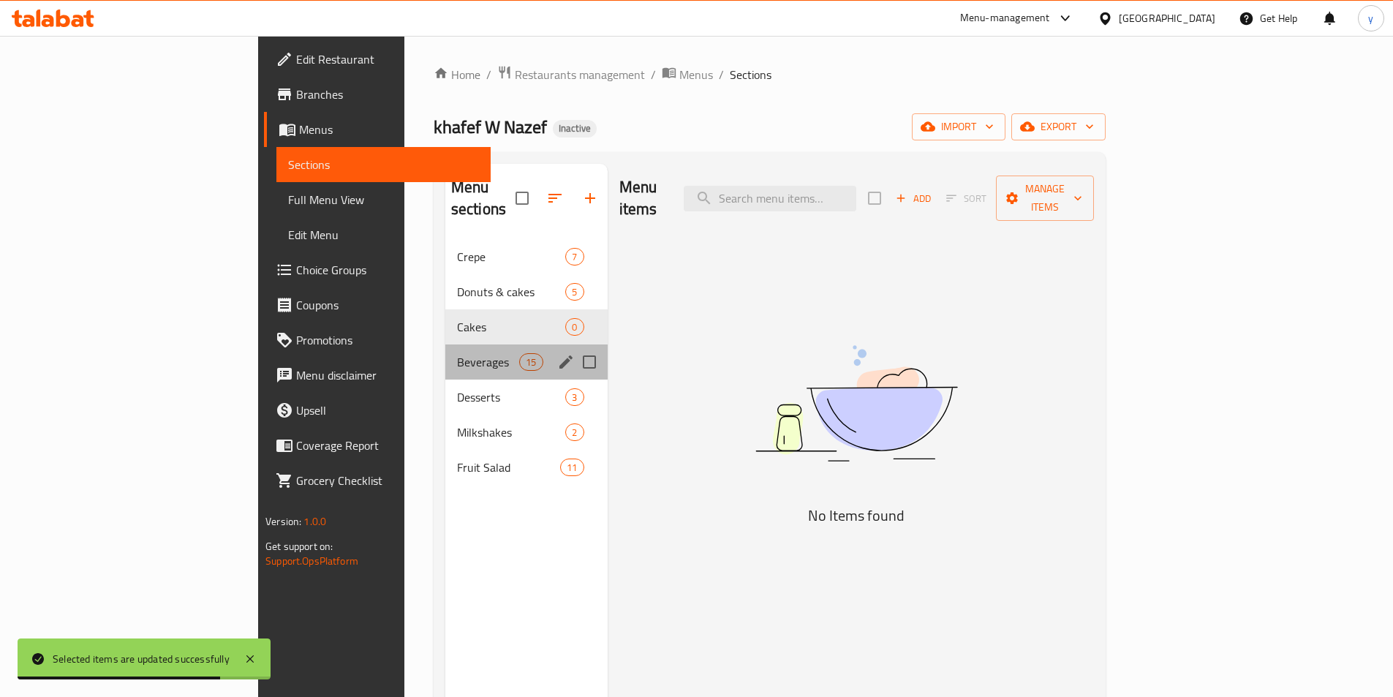
click at [445, 345] on div "Beverages 15" at bounding box center [526, 362] width 162 height 35
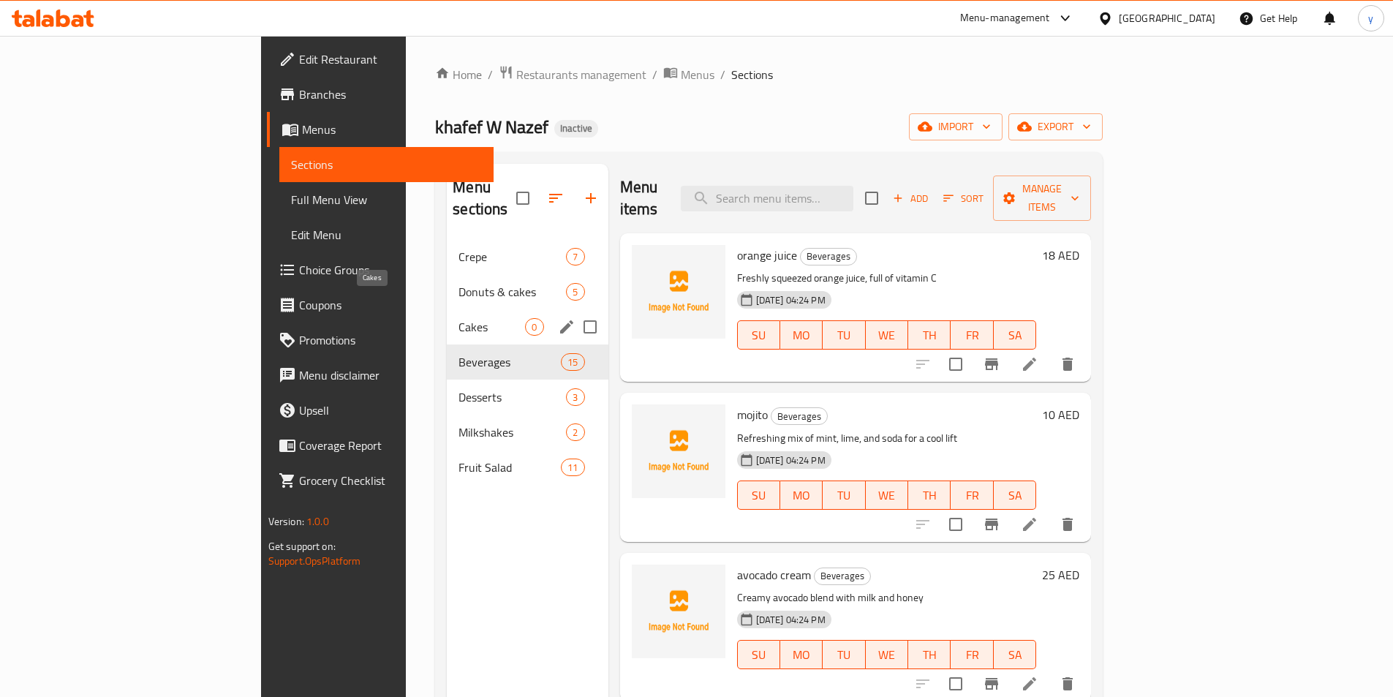
click at [459, 318] on span "Cakes" at bounding box center [492, 327] width 67 height 18
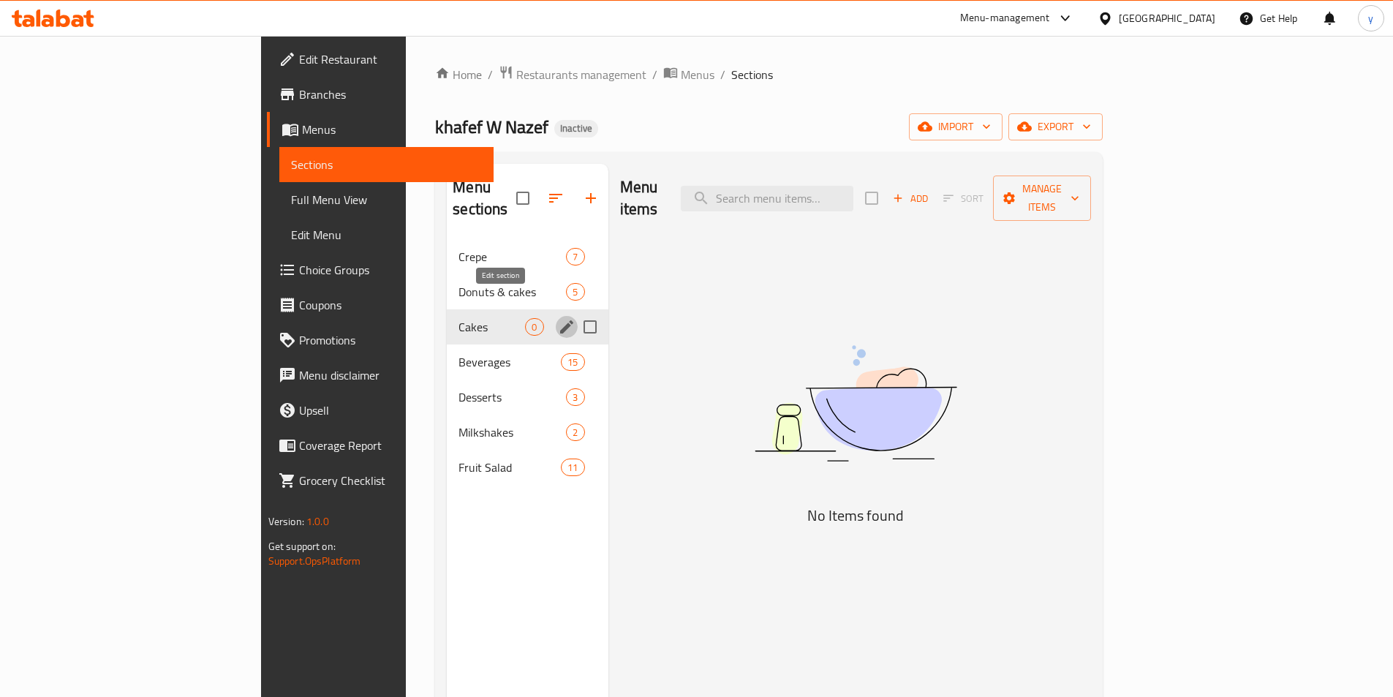
click at [558, 318] on icon "edit" at bounding box center [567, 327] width 18 height 18
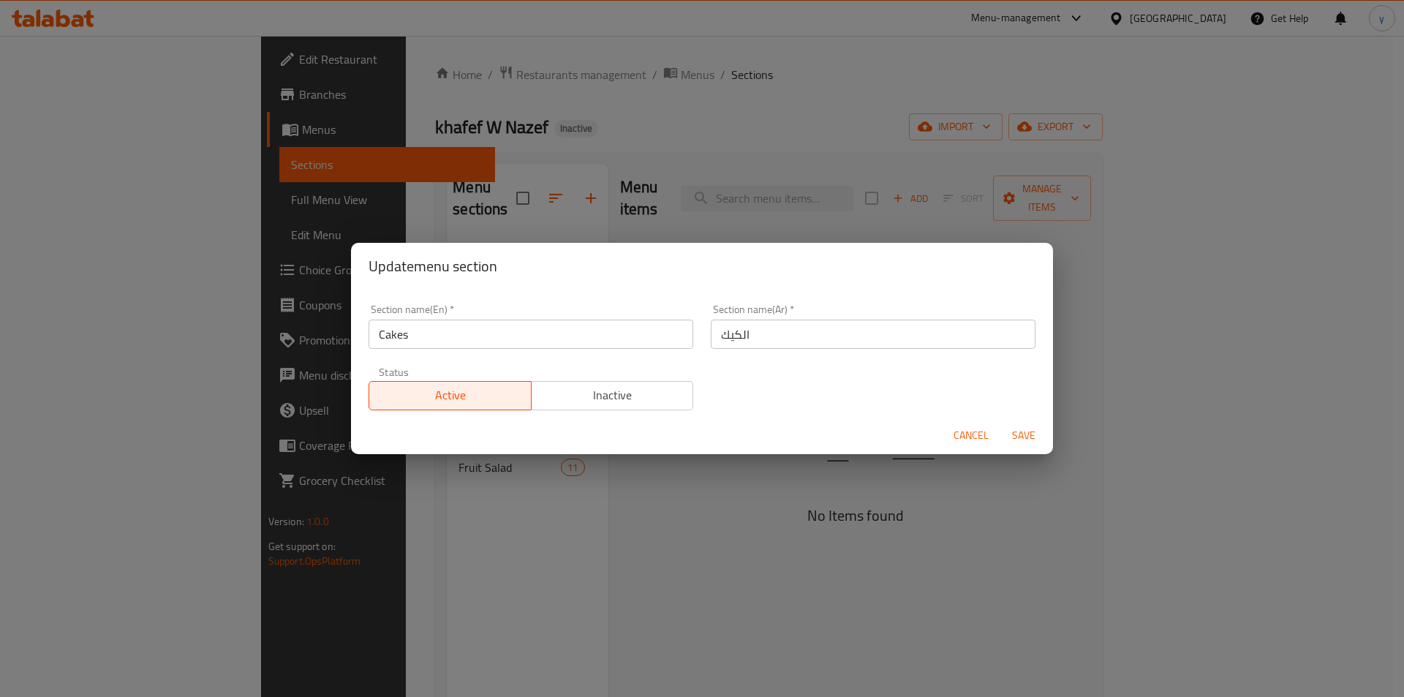
click at [497, 334] on input "Cakes" at bounding box center [531, 334] width 325 height 29
type input "C"
type input "ي"
click at [977, 429] on button "Cancel" at bounding box center [971, 435] width 47 height 27
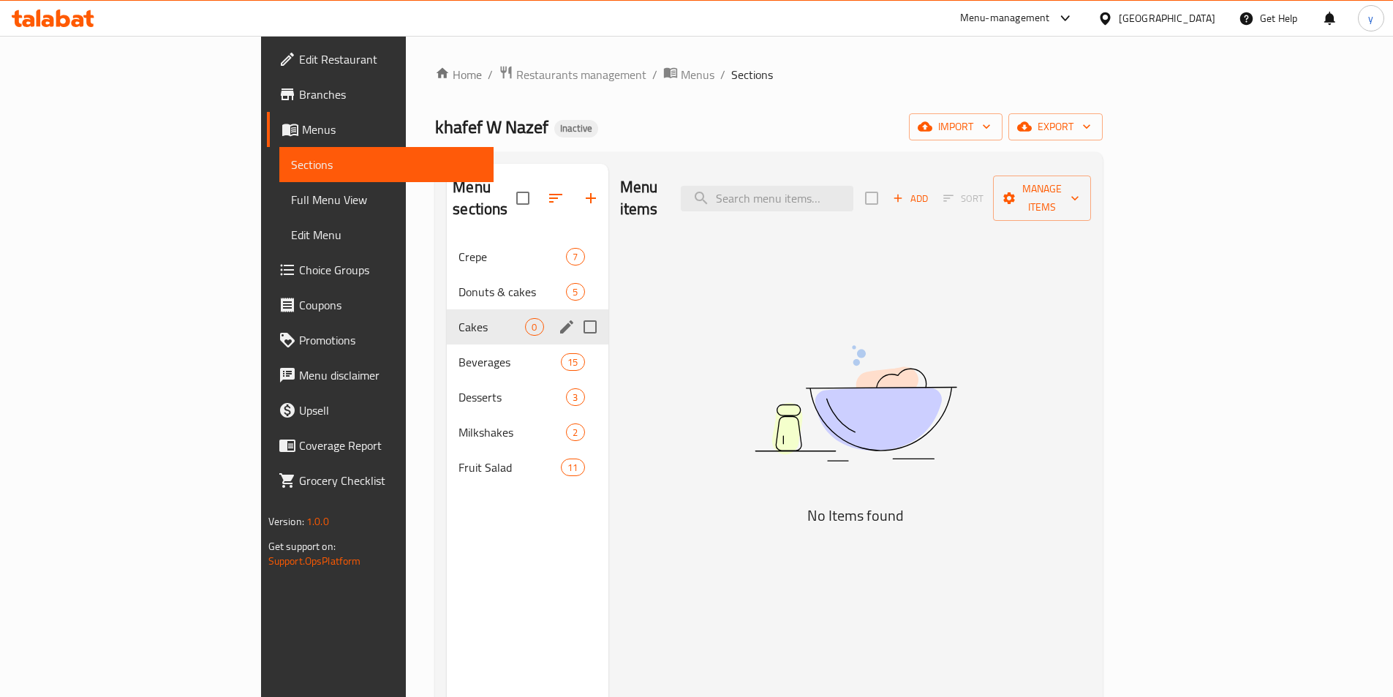
click at [575, 312] on input "Menu sections" at bounding box center [590, 327] width 31 height 31
checkbox input "true"
click at [538, 189] on icon "button" at bounding box center [547, 198] width 18 height 18
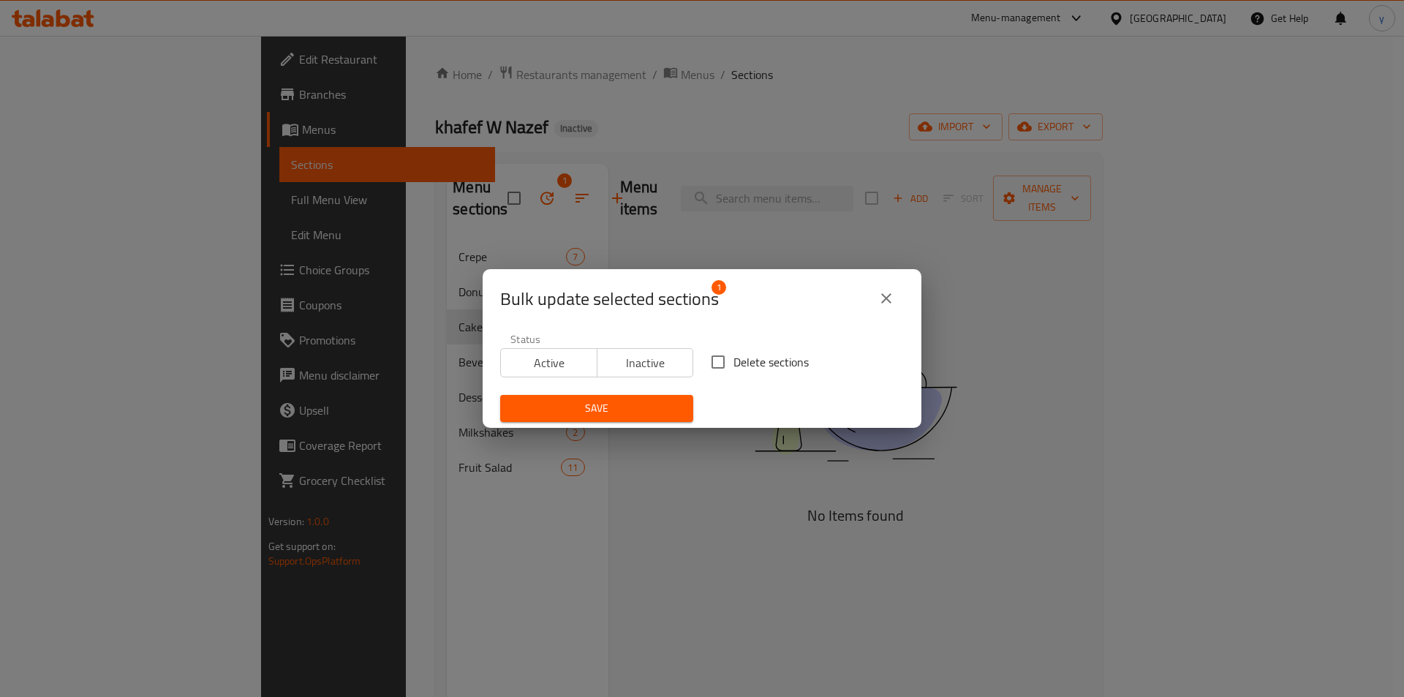
drag, startPoint x: 720, startPoint y: 359, endPoint x: 715, endPoint y: 366, distance: 8.5
click at [720, 360] on input "Delete sections" at bounding box center [718, 362] width 31 height 31
checkbox input "true"
click at [633, 411] on span "Save" at bounding box center [597, 408] width 170 height 18
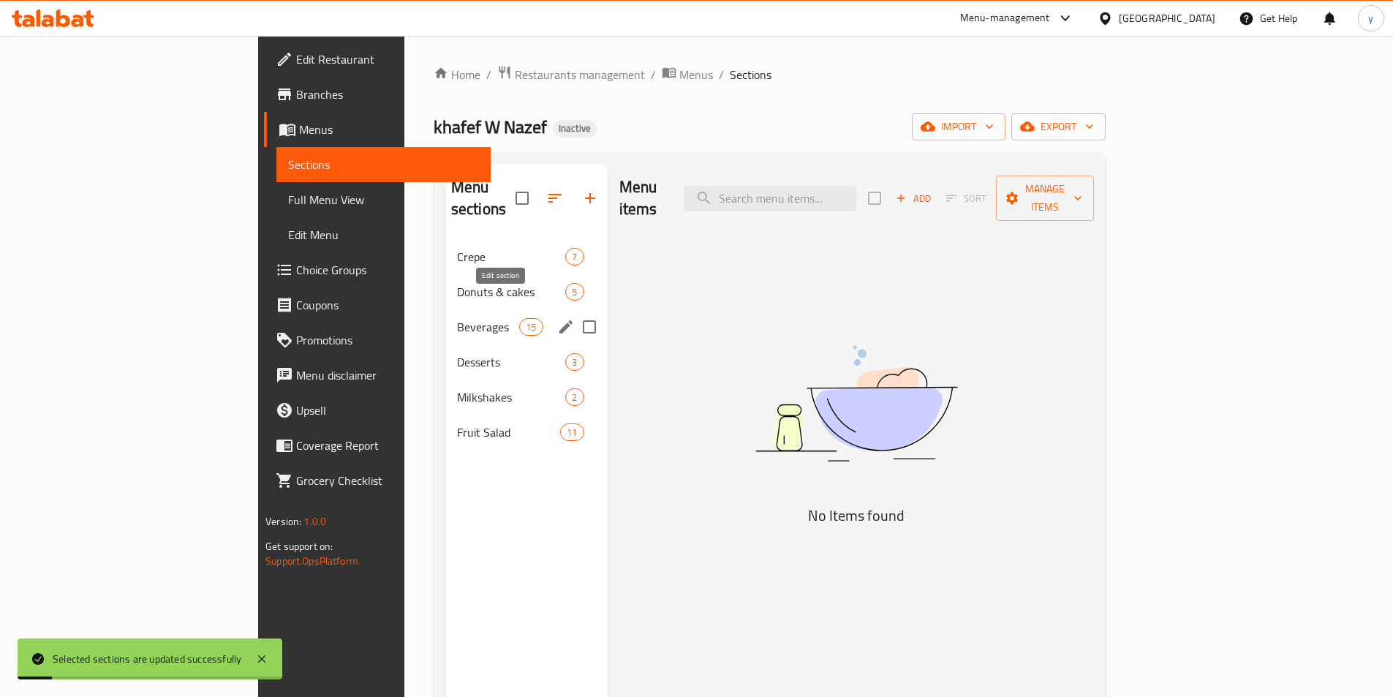
click at [557, 318] on icon "edit" at bounding box center [566, 327] width 18 height 18
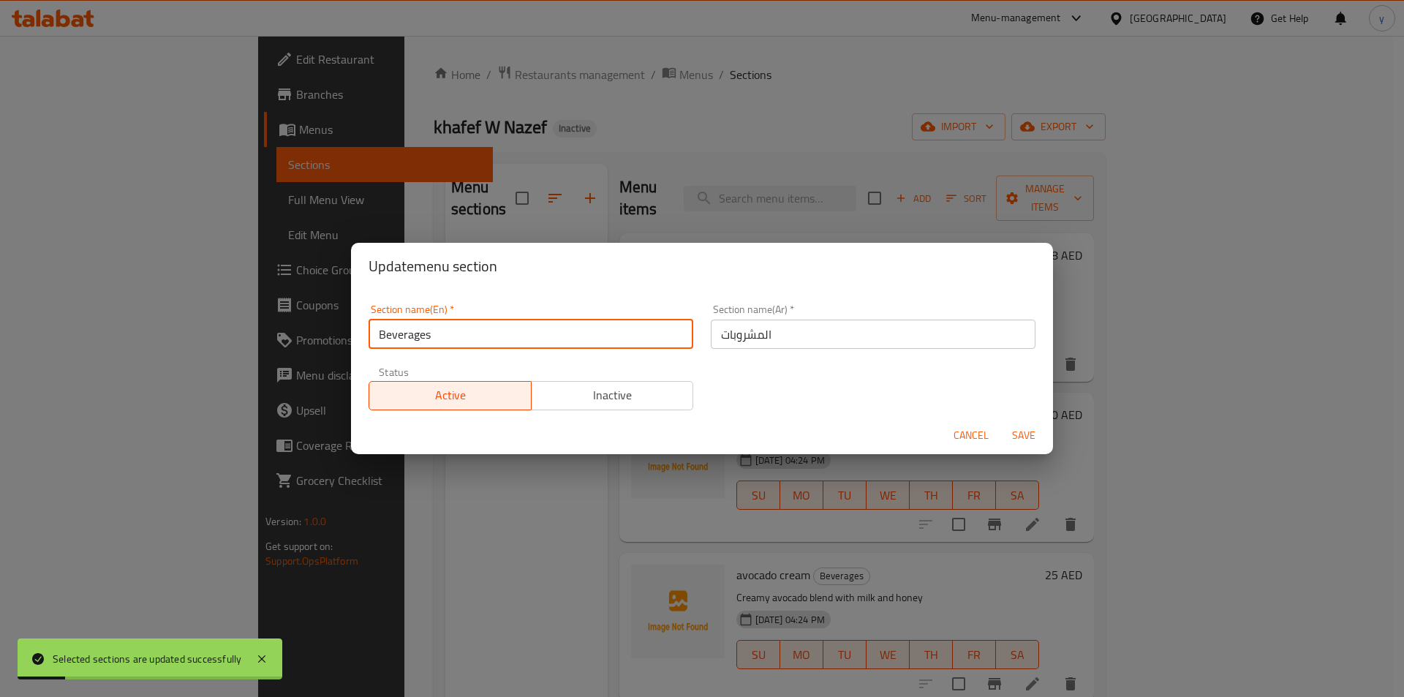
click at [524, 338] on input "Beverages" at bounding box center [531, 334] width 325 height 29
click at [527, 341] on input "Beverages" at bounding box center [531, 334] width 325 height 29
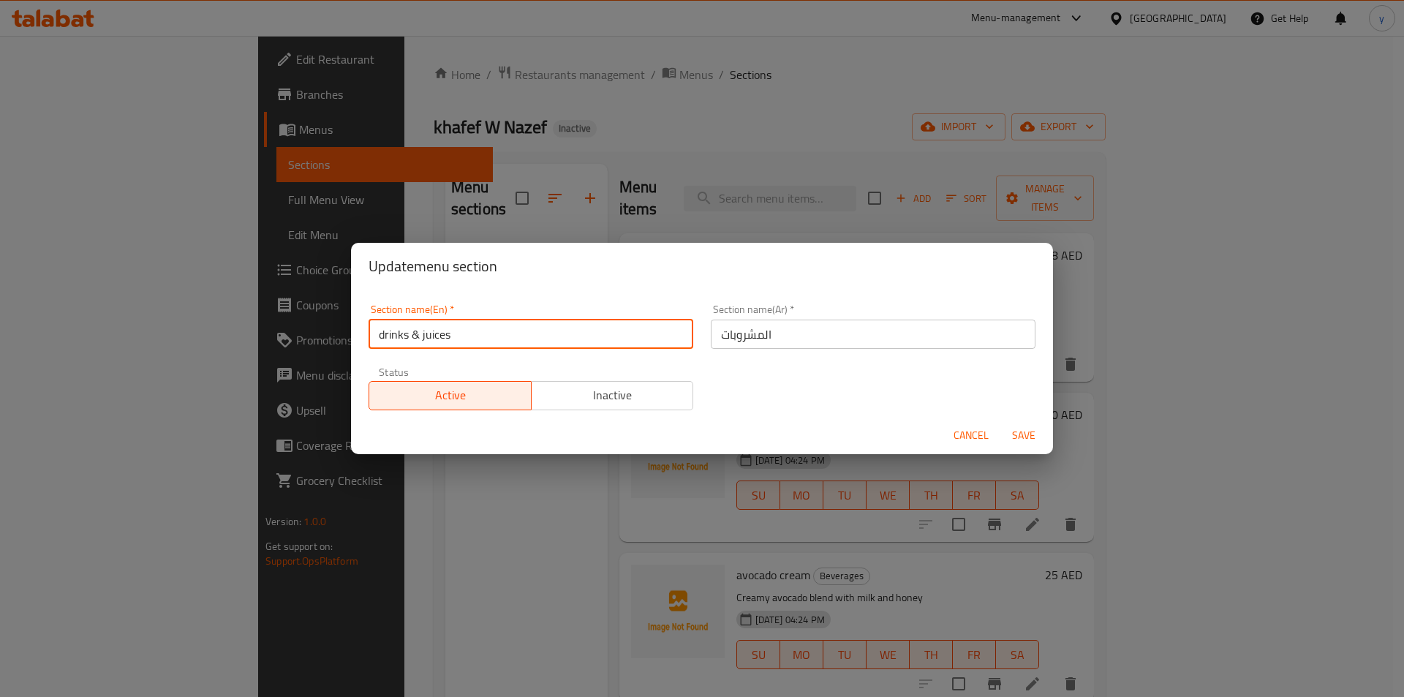
click at [452, 332] on input "drinks & juices" at bounding box center [531, 334] width 325 height 29
type input "drinks & juices"
drag, startPoint x: 446, startPoint y: 332, endPoint x: 873, endPoint y: 331, distance: 426.5
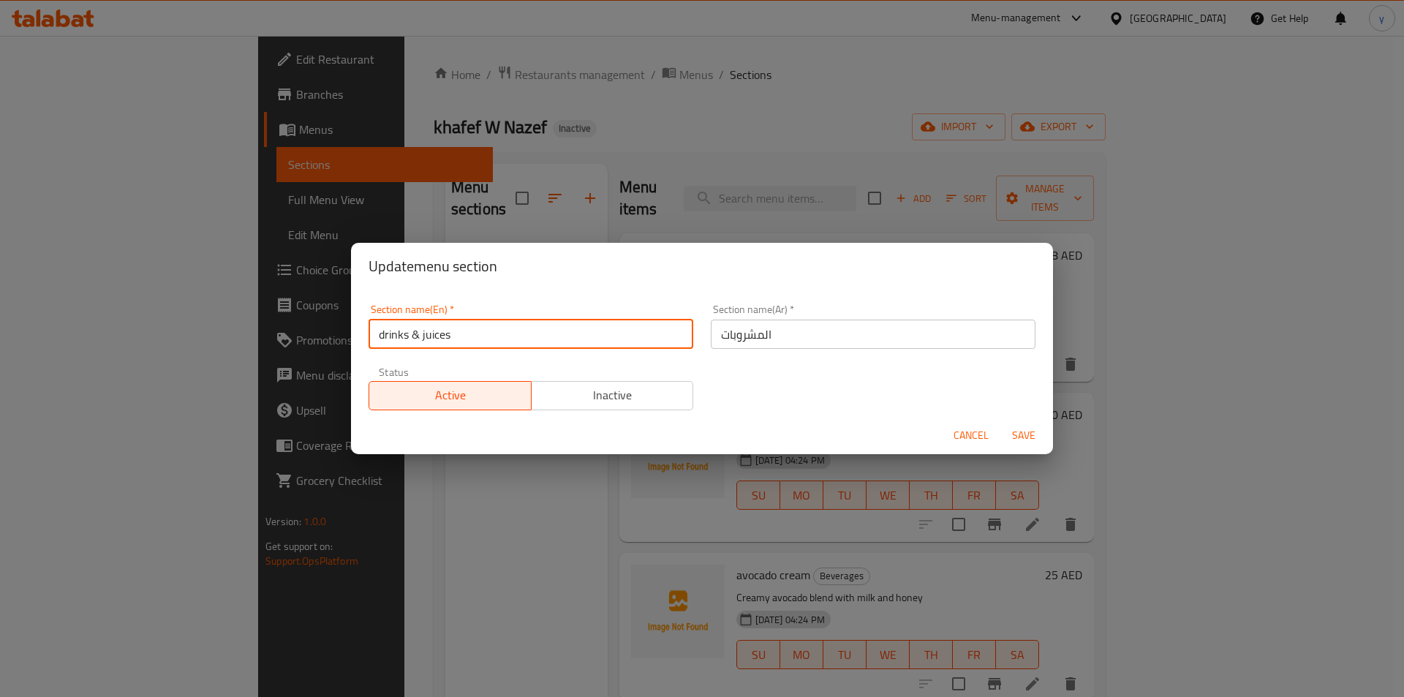
click at [873, 332] on input "المشروبات" at bounding box center [873, 334] width 325 height 29
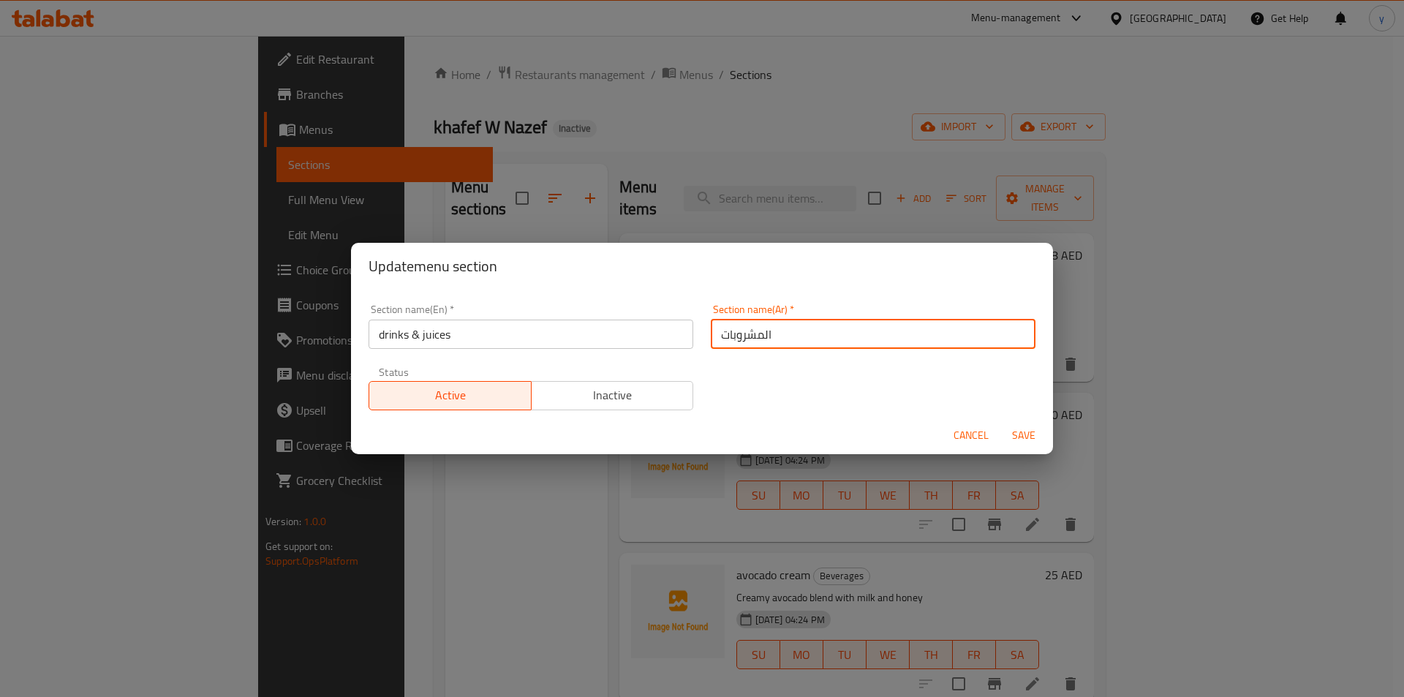
click at [873, 331] on input "المشروبات" at bounding box center [873, 334] width 325 height 29
click at [860, 333] on input "text" at bounding box center [873, 334] width 325 height 29
type input "المشروبات & العصائر"
drag, startPoint x: 1028, startPoint y: 429, endPoint x: 1033, endPoint y: 435, distance: 7.8
click at [1033, 435] on span "Save" at bounding box center [1024, 435] width 35 height 18
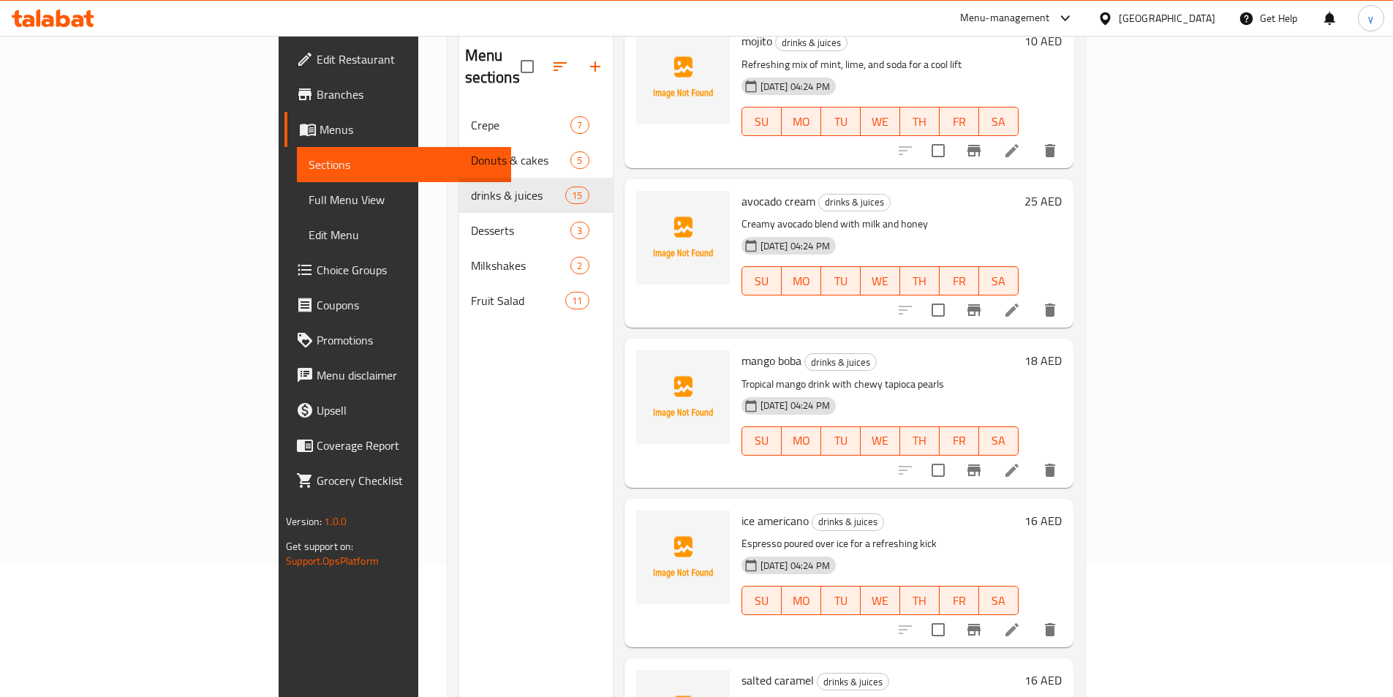
scroll to position [219, 0]
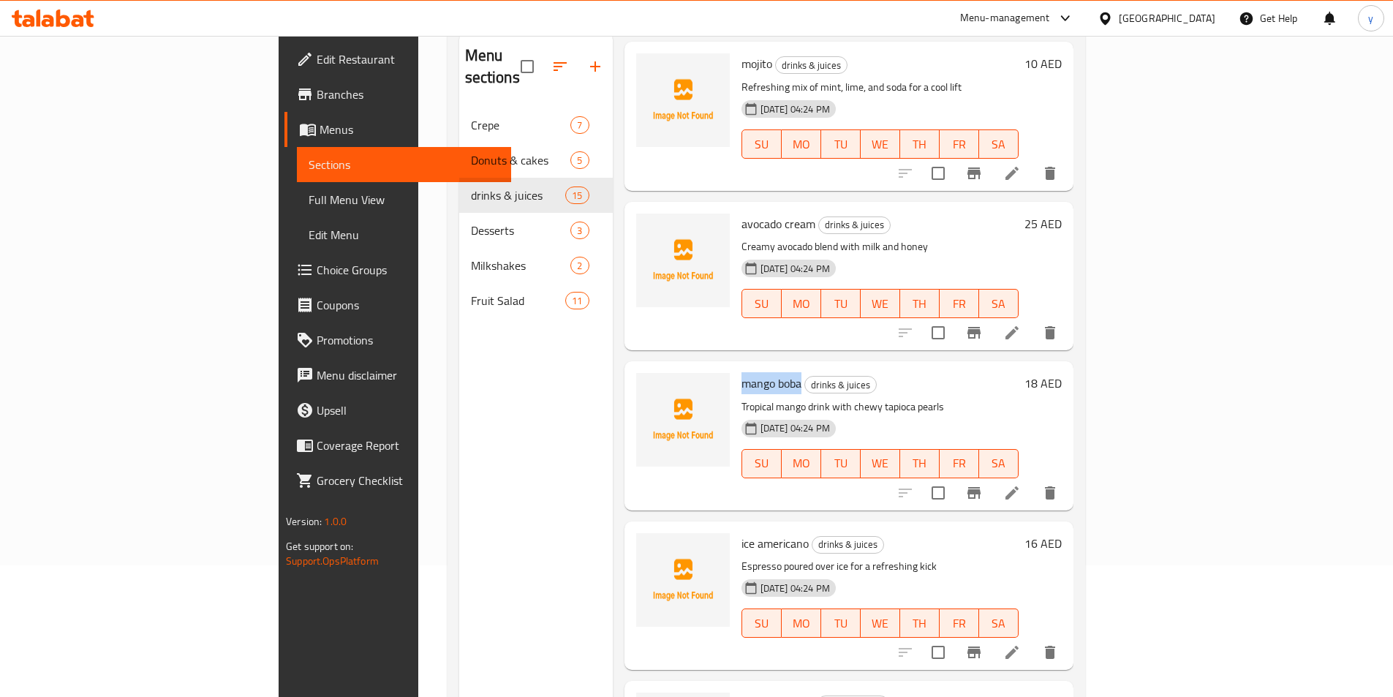
drag, startPoint x: 672, startPoint y: 361, endPoint x: 726, endPoint y: 360, distance: 54.1
click at [742, 372] on span "mango boba" at bounding box center [772, 383] width 60 height 22
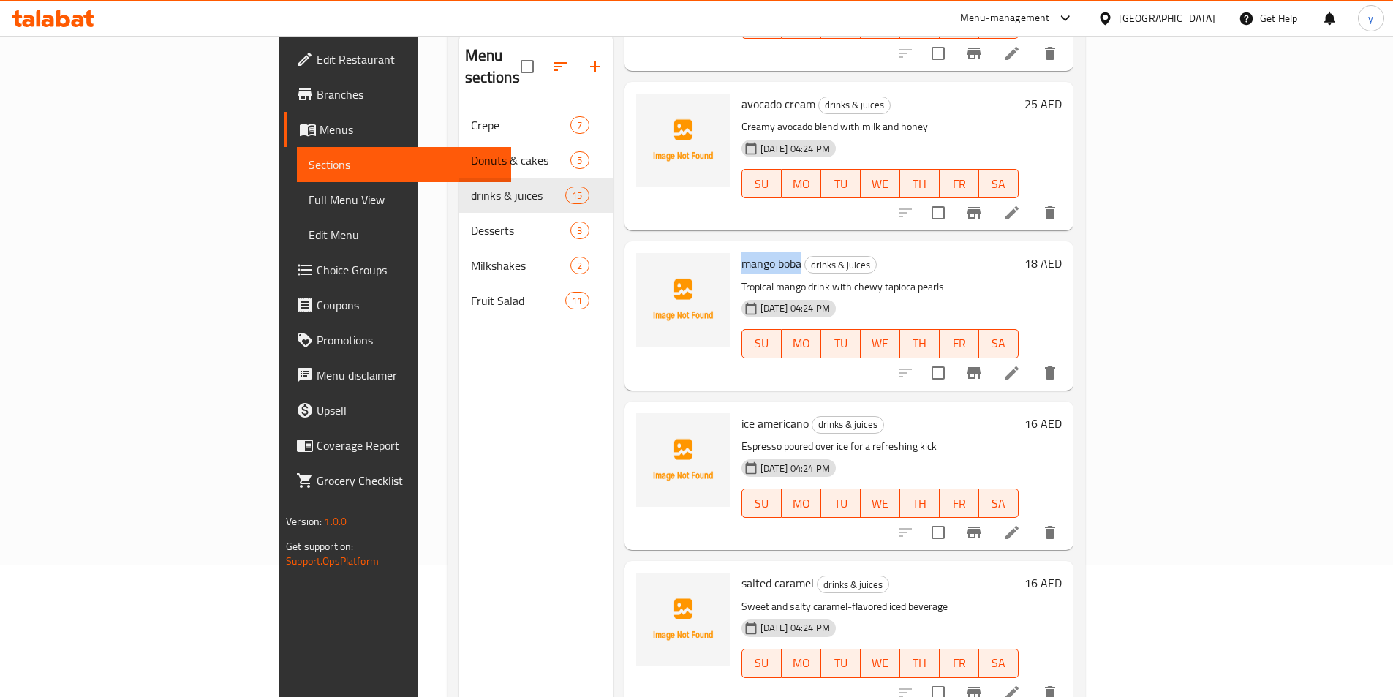
scroll to position [366, 0]
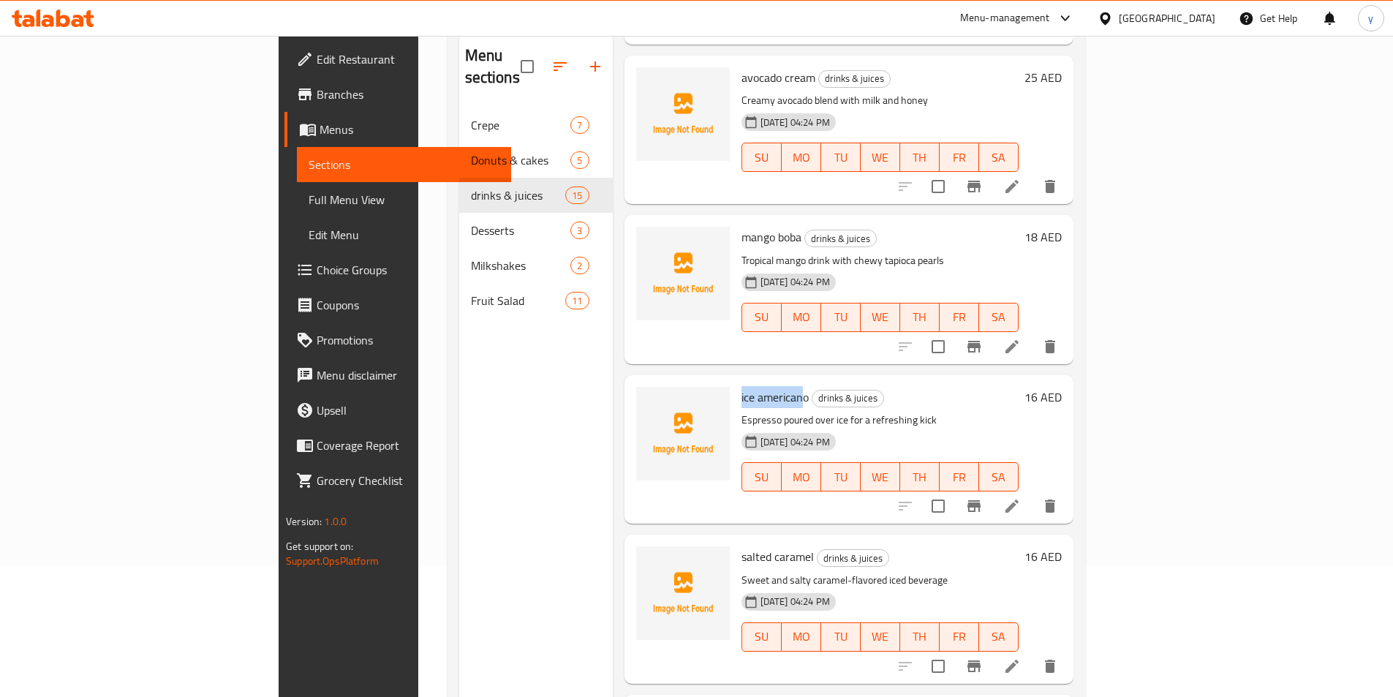
drag, startPoint x: 668, startPoint y: 375, endPoint x: 735, endPoint y: 375, distance: 67.3
click at [736, 381] on div "ice americano drinks & juices Espresso poured over ice for a refreshing kick [D…" at bounding box center [880, 449] width 289 height 137
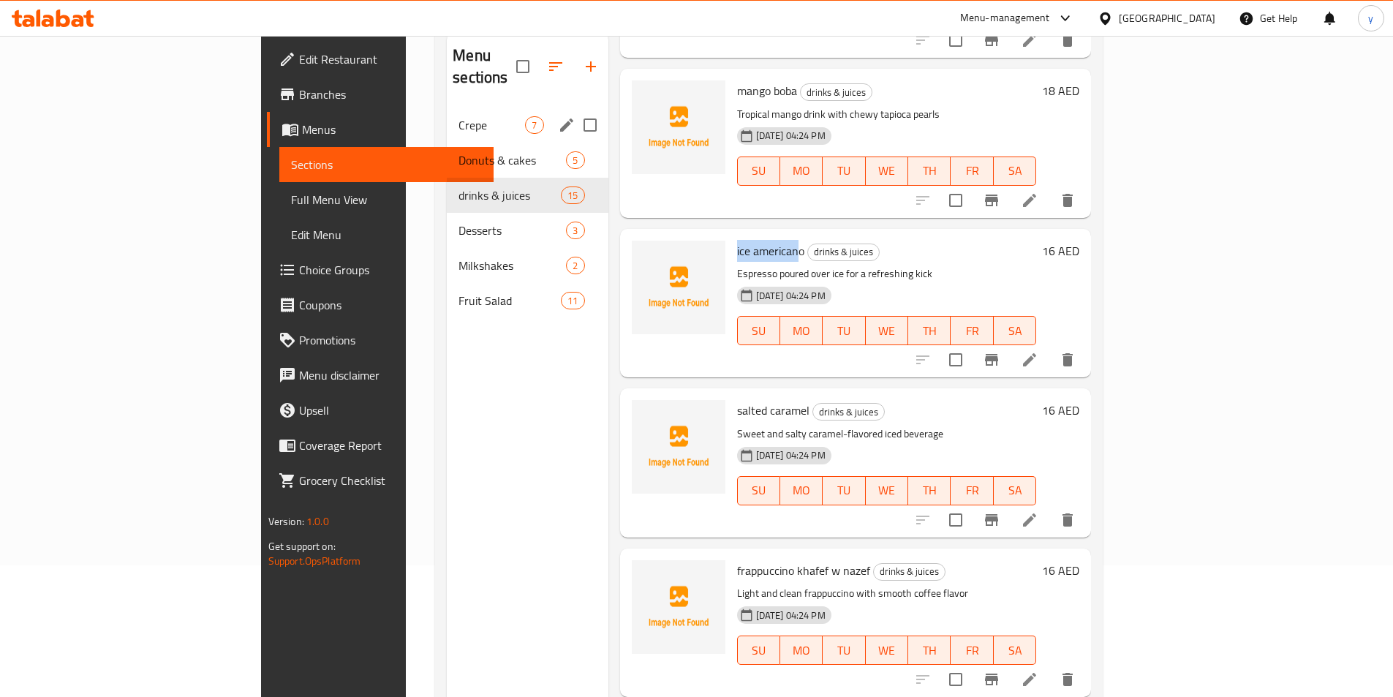
scroll to position [59, 0]
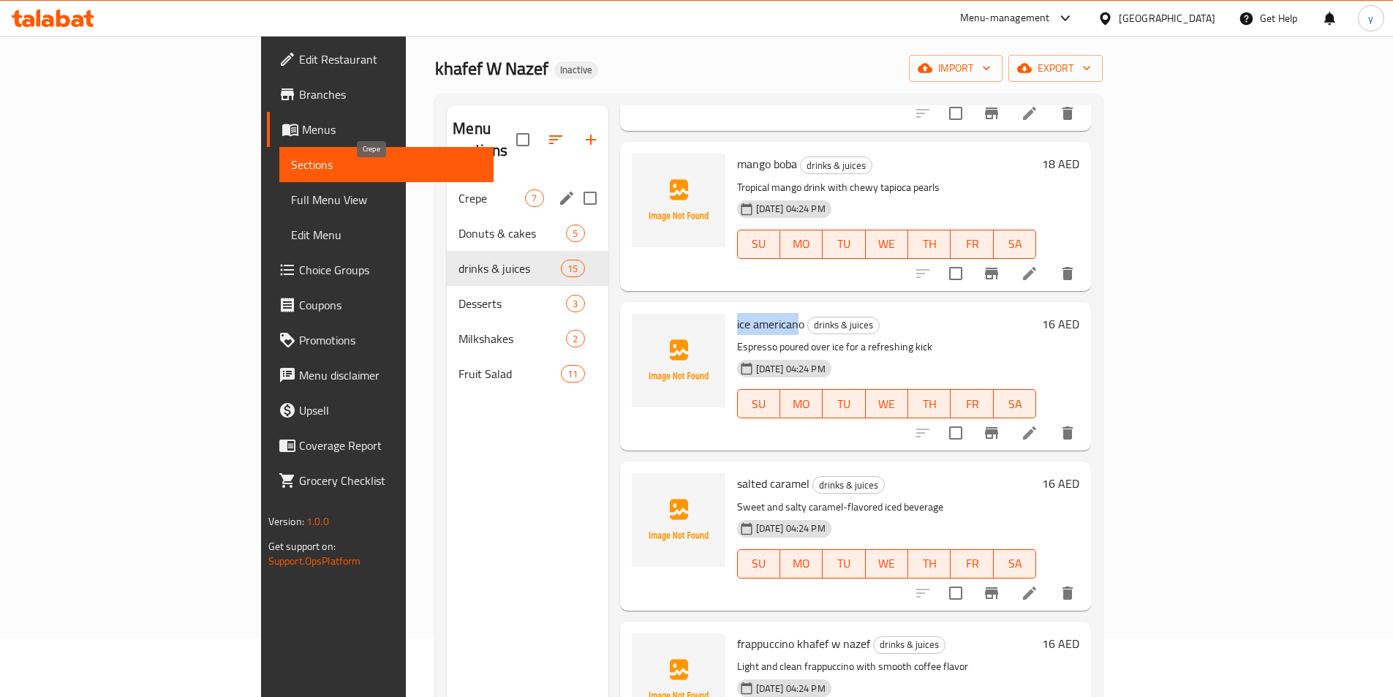
click at [459, 189] on span "Crepe" at bounding box center [492, 198] width 67 height 18
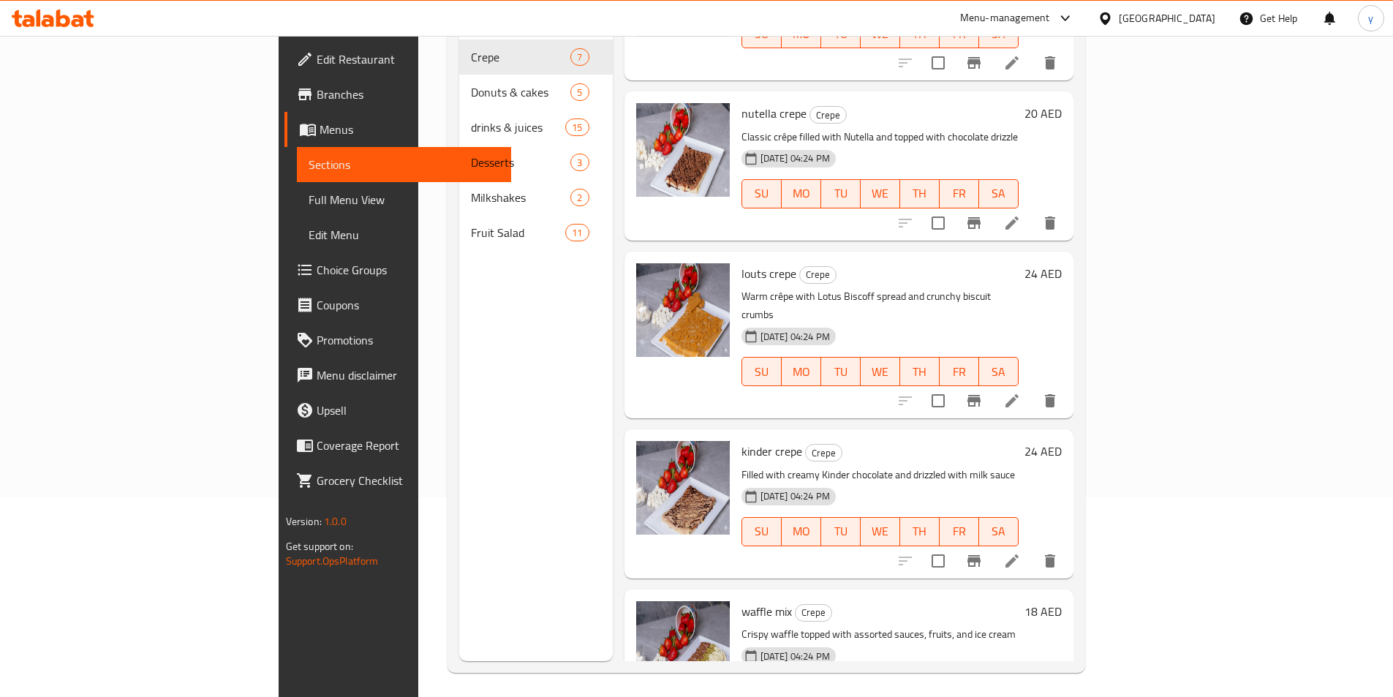
scroll to position [205, 0]
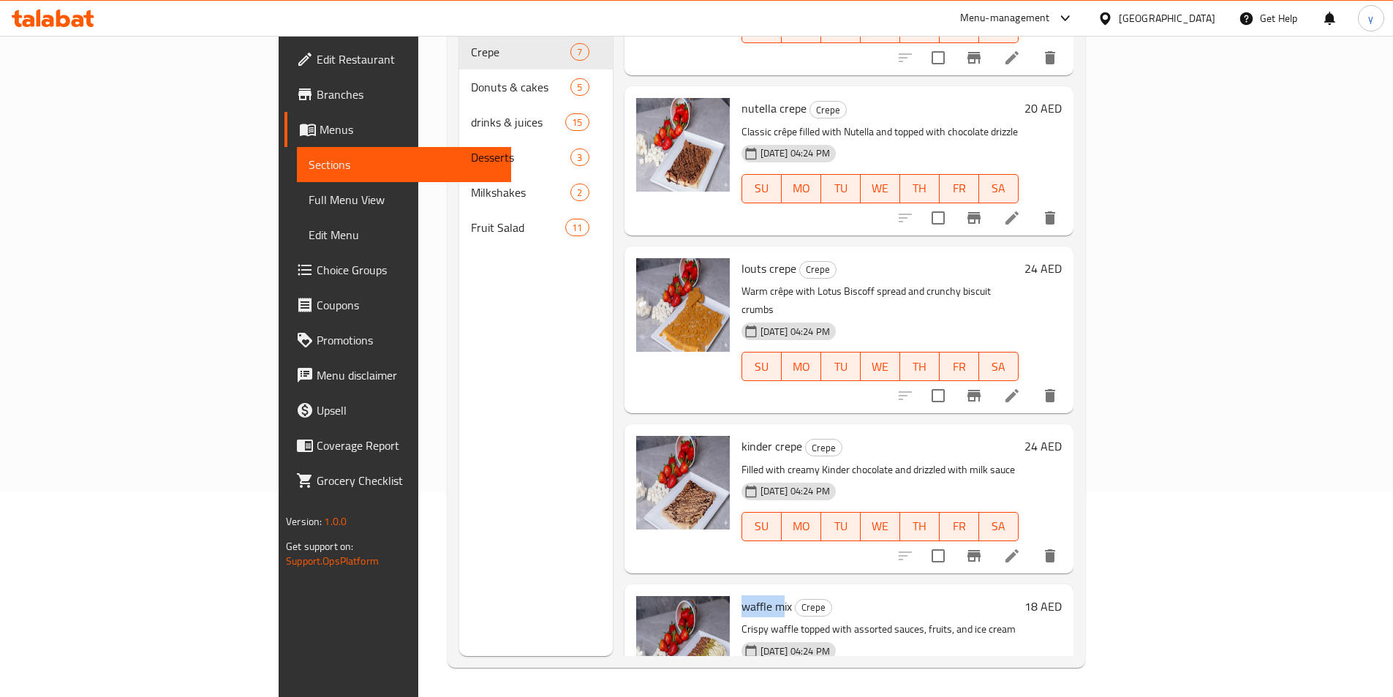
drag, startPoint x: 678, startPoint y: 526, endPoint x: 715, endPoint y: 523, distance: 37.4
click at [736, 590] on div "waffle mix Crepe Crispy waffle topped with assorted sauces, fruits, and ice cre…" at bounding box center [880, 658] width 289 height 137
click at [473, 505] on div "Menu sections Crepe 7 Donuts & cakes 5 drinks & juices 15 Desserts 3 Milkshakes…" at bounding box center [536, 307] width 154 height 697
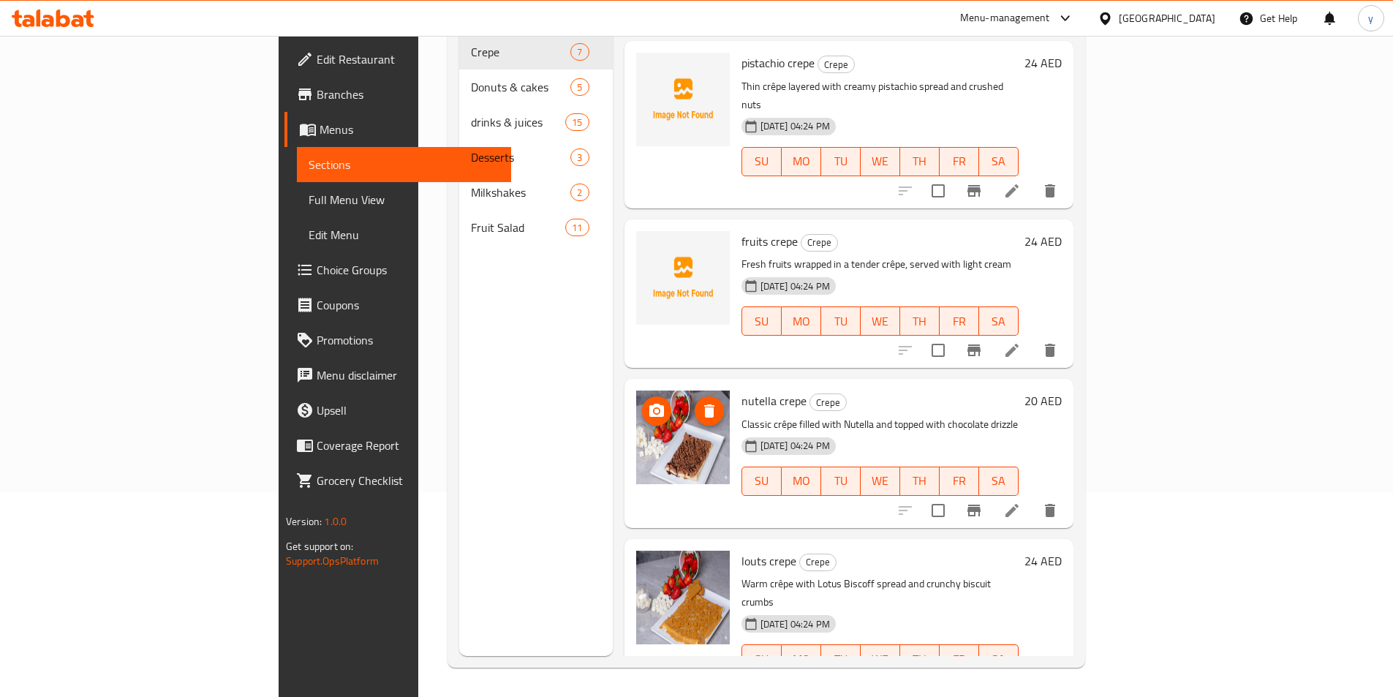
scroll to position [458, 0]
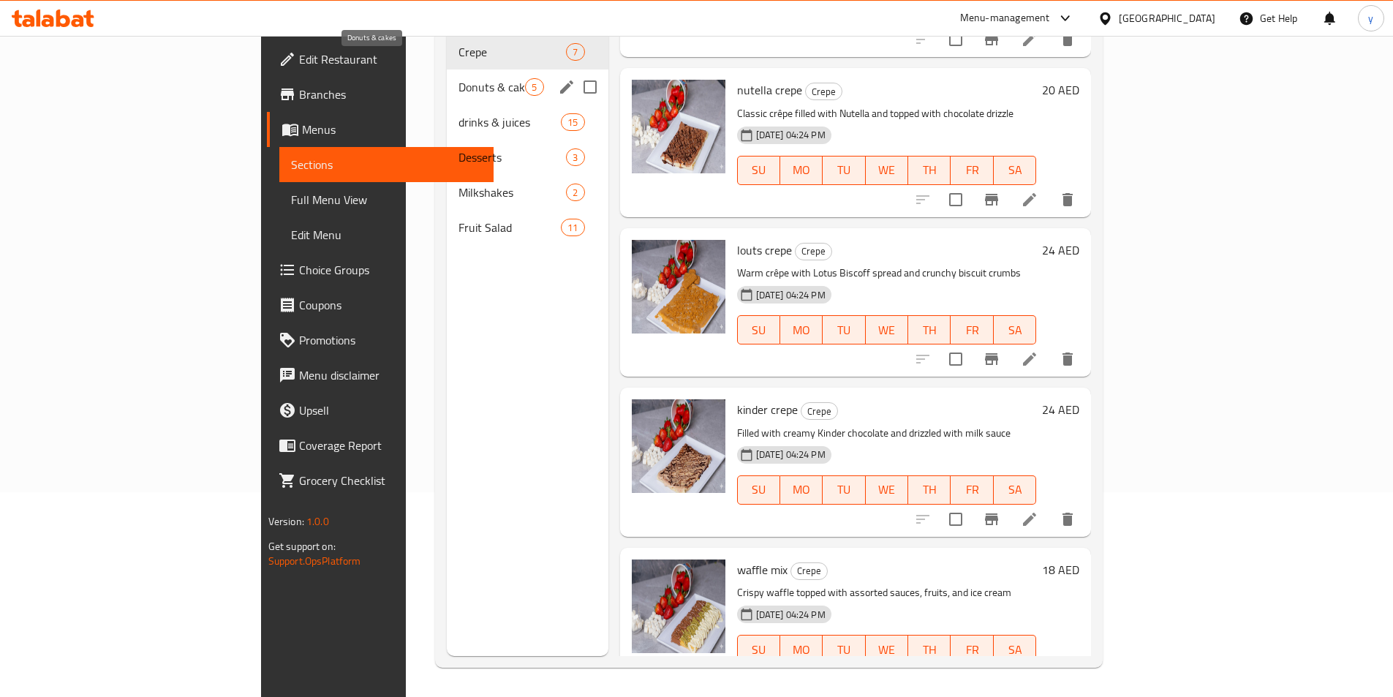
click at [459, 78] on span "Donuts & cakes" at bounding box center [492, 87] width 67 height 18
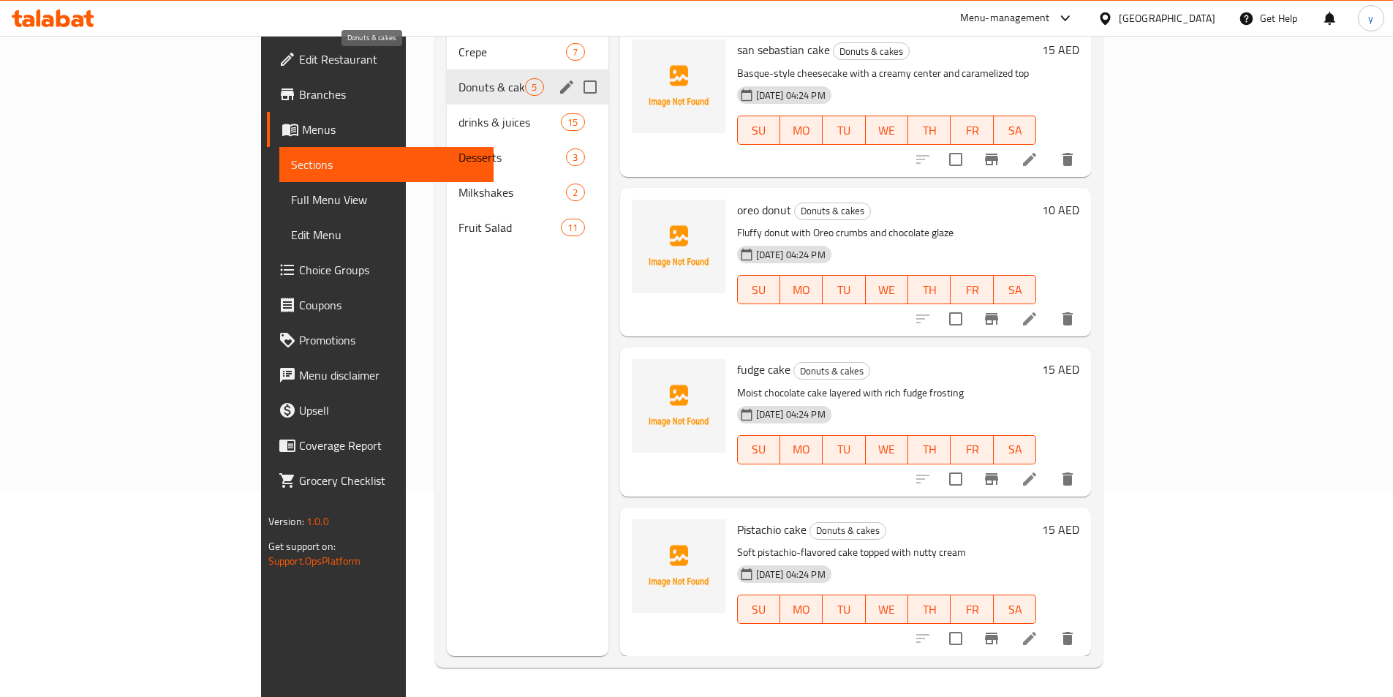
scroll to position [138, 0]
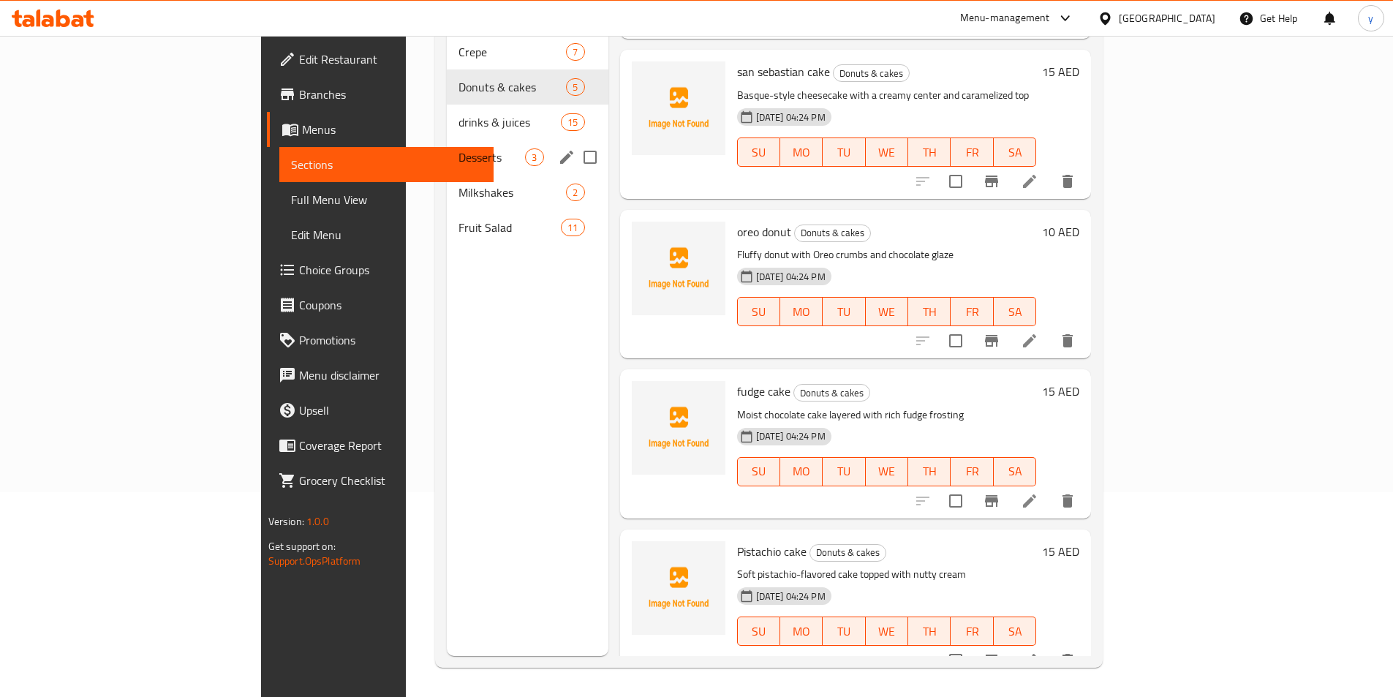
click at [459, 113] on span "drinks & juices" at bounding box center [510, 122] width 102 height 18
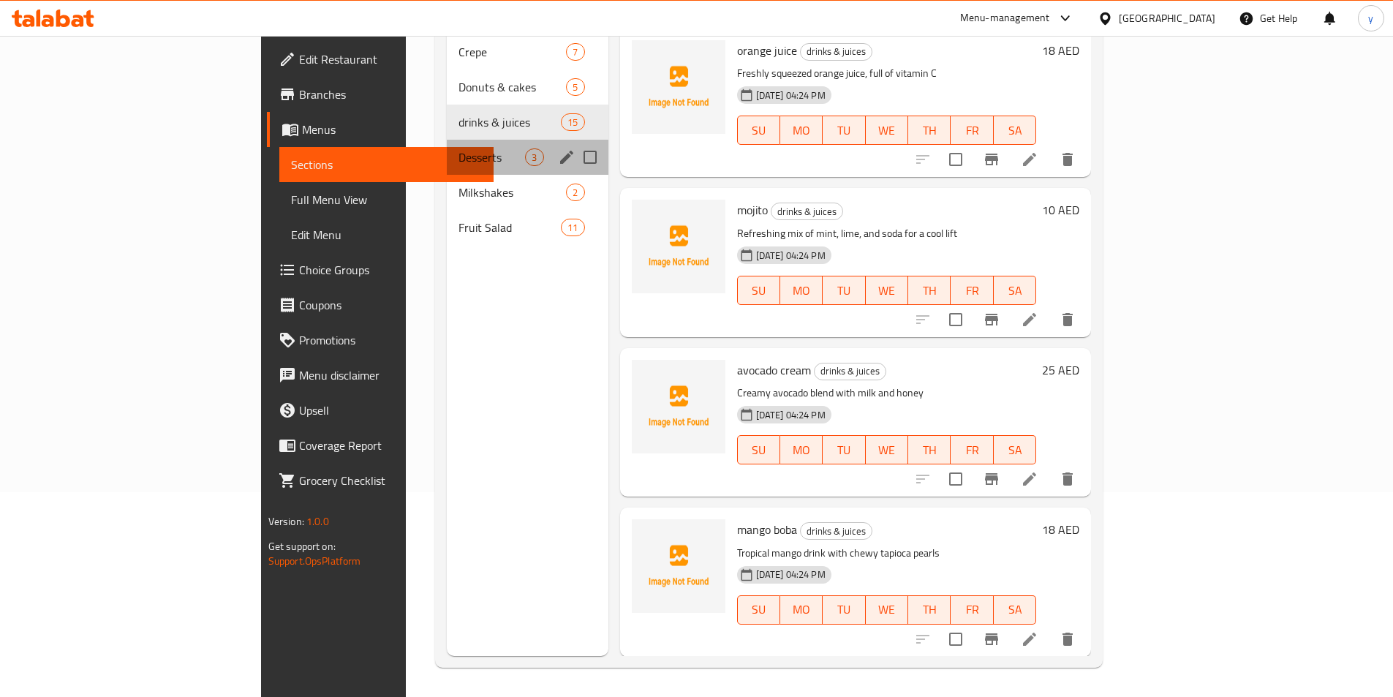
click at [459, 148] on span "Desserts" at bounding box center [492, 157] width 67 height 18
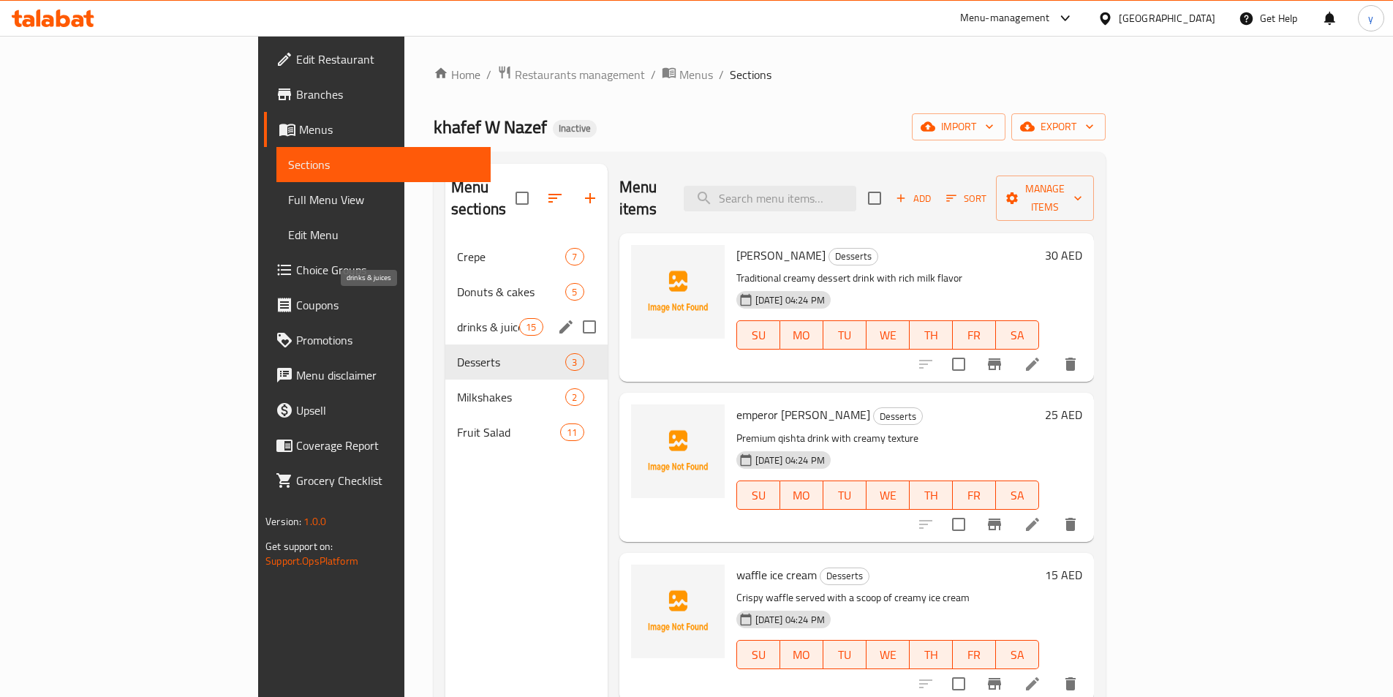
click at [457, 318] on span "drinks & juices" at bounding box center [488, 327] width 62 height 18
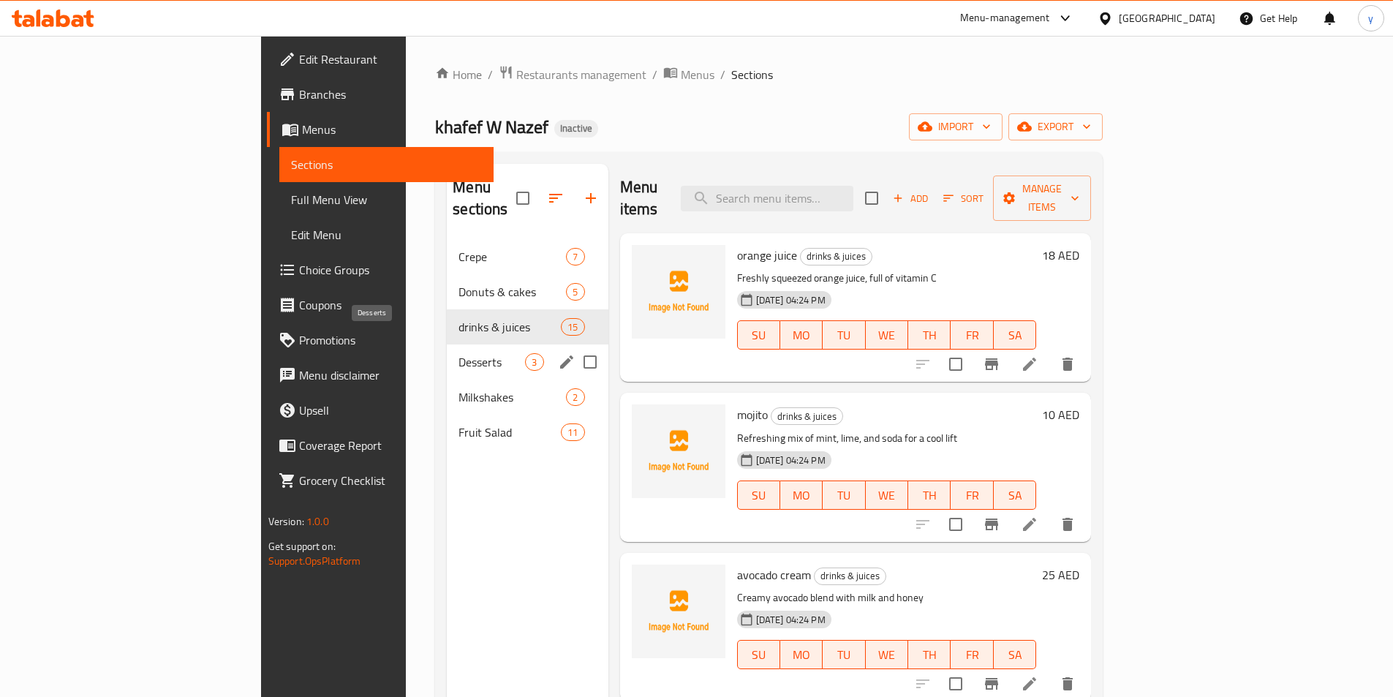
click at [459, 353] on span "Desserts" at bounding box center [492, 362] width 67 height 18
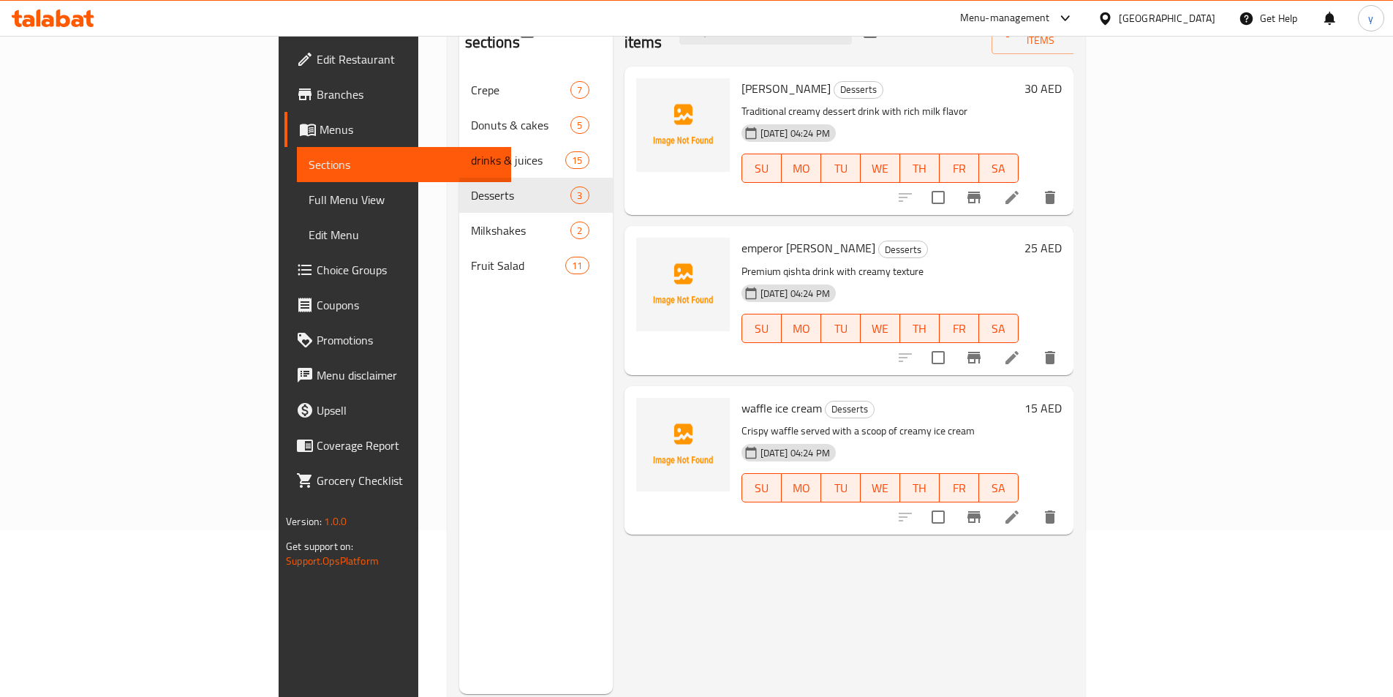
scroll to position [205, 0]
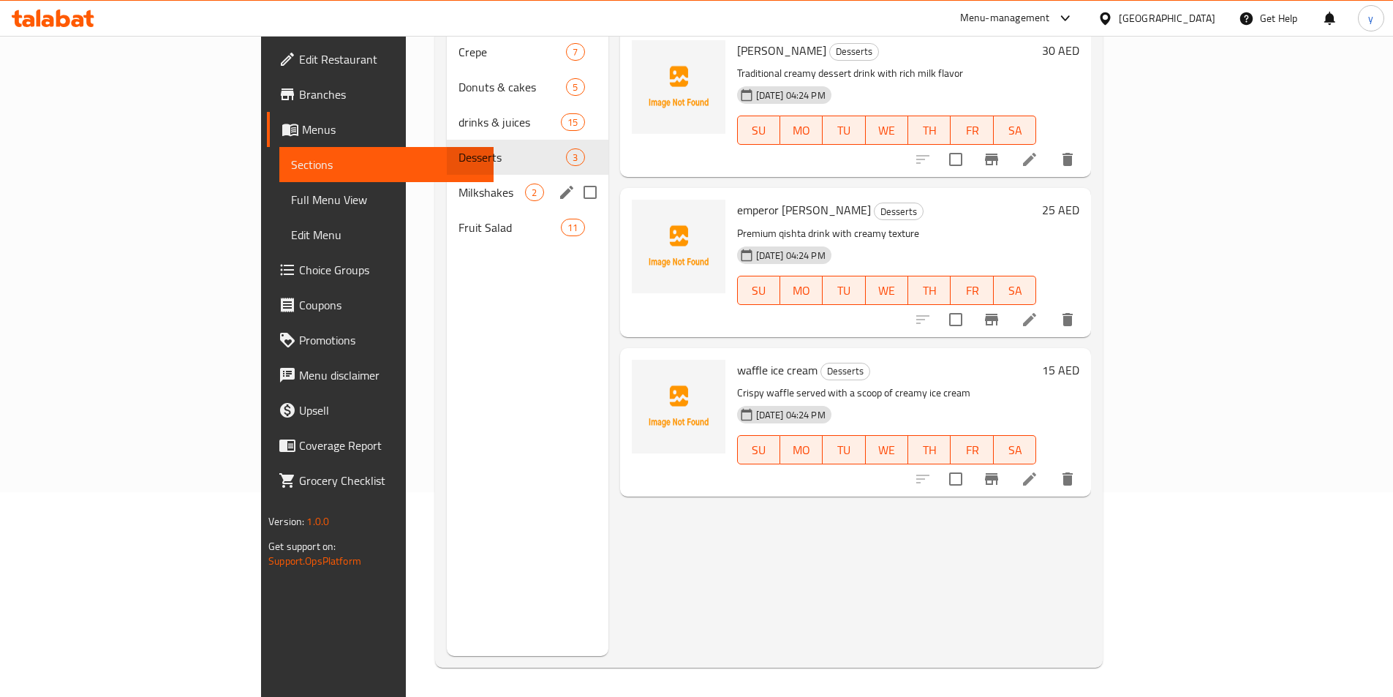
click at [459, 184] on span "Milkshakes" at bounding box center [492, 193] width 67 height 18
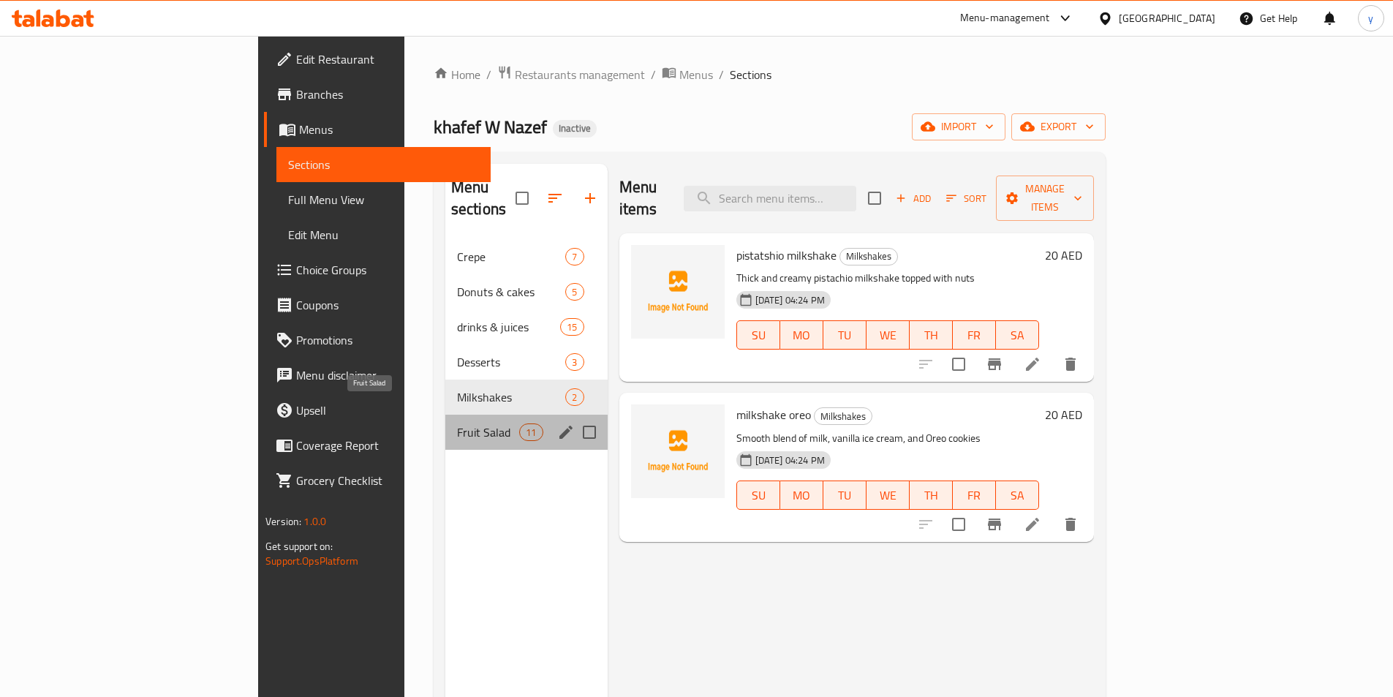
click at [457, 424] on span "Fruit Salad" at bounding box center [488, 433] width 62 height 18
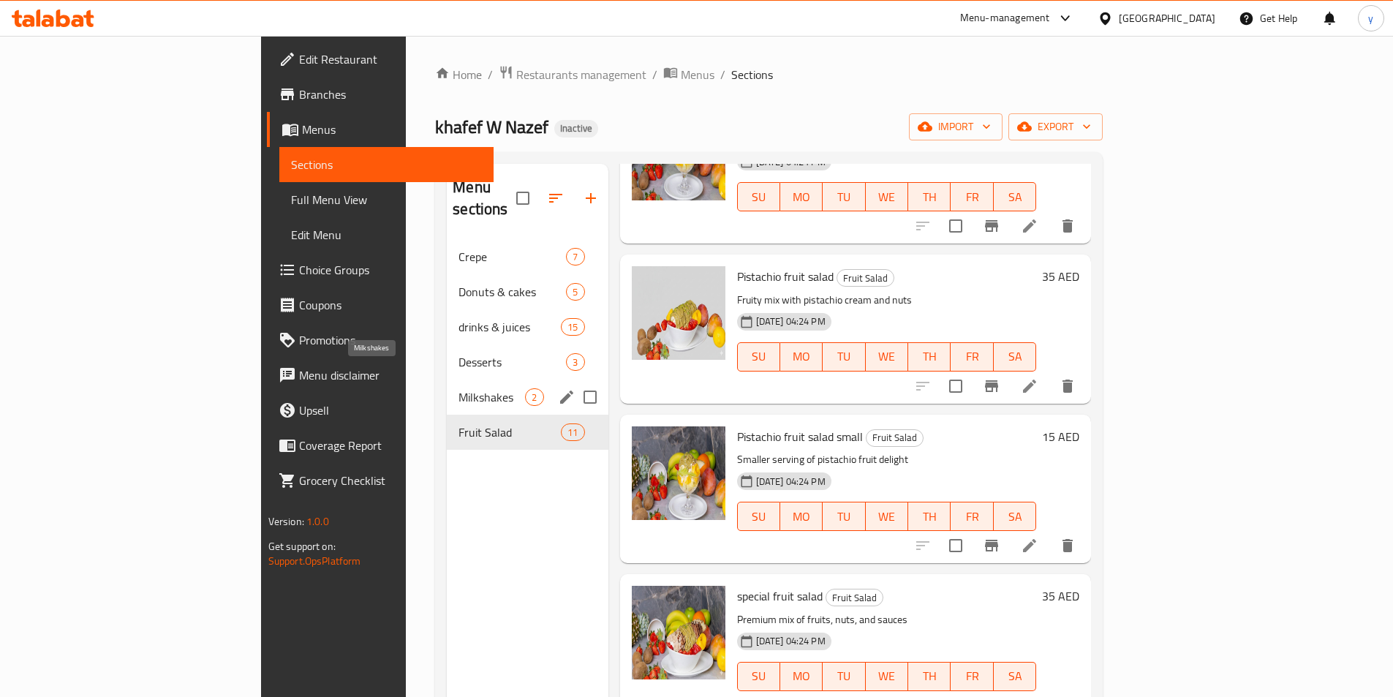
click at [459, 388] on span "Milkshakes" at bounding box center [492, 397] width 67 height 18
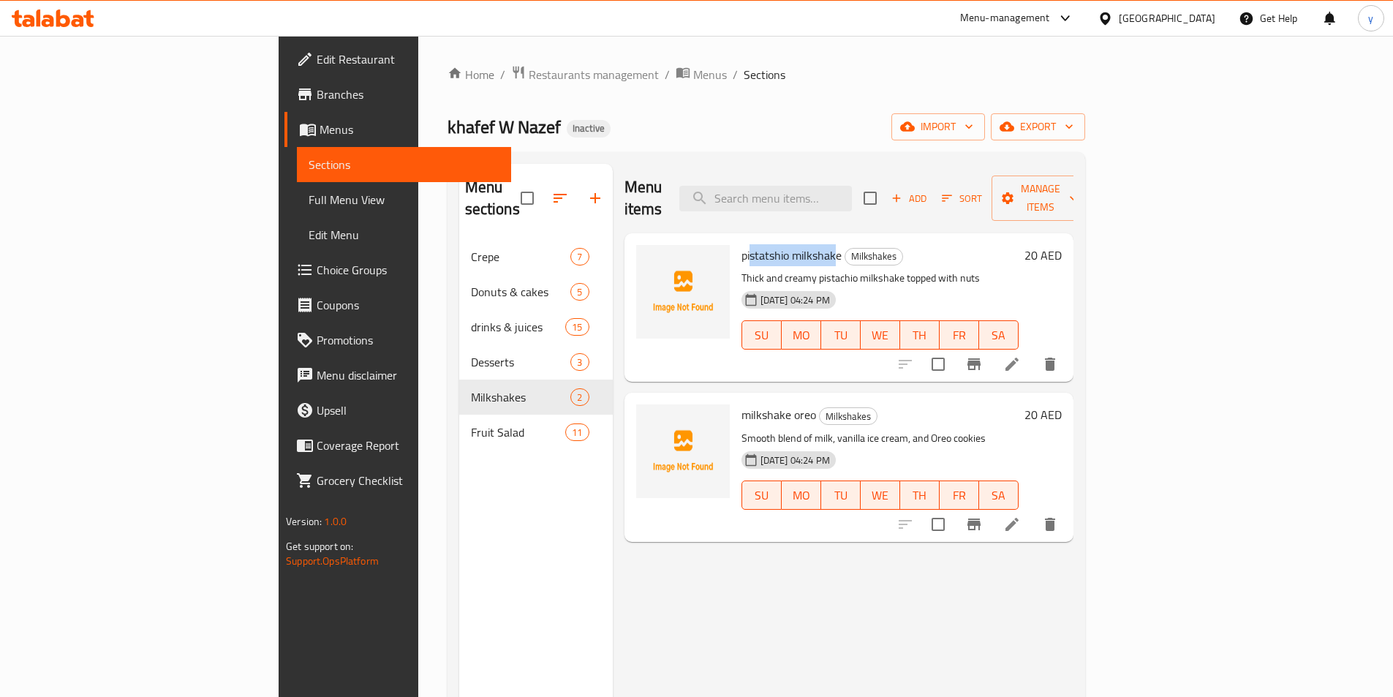
drag, startPoint x: 696, startPoint y: 237, endPoint x: 764, endPoint y: 230, distance: 68.3
click at [764, 244] on span "pistatshio milkshake" at bounding box center [792, 255] width 100 height 22
drag, startPoint x: 672, startPoint y: 388, endPoint x: 748, endPoint y: 394, distance: 76.2
click at [742, 404] on span "milkshake oreo" at bounding box center [779, 415] width 75 height 22
click at [954, 509] on input "checkbox" at bounding box center [938, 524] width 31 height 31
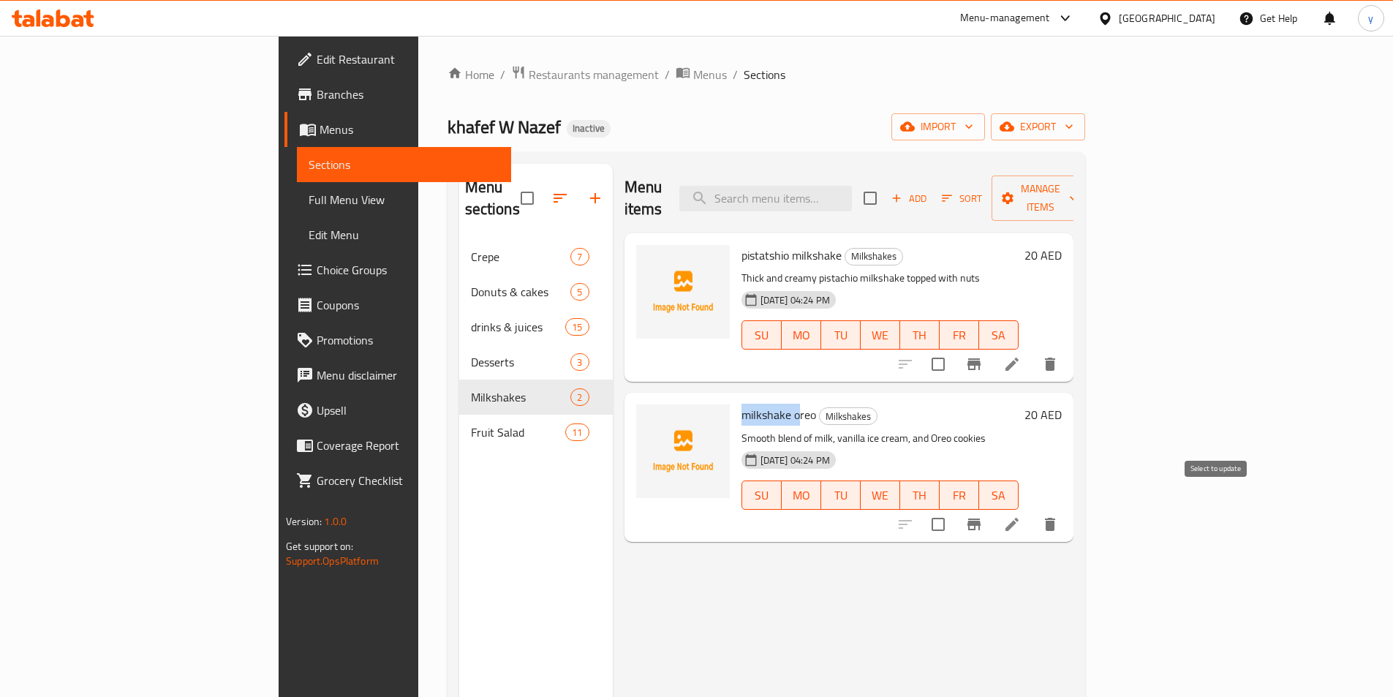
checkbox input "true"
click at [954, 351] on input "checkbox" at bounding box center [938, 364] width 31 height 31
checkbox input "true"
click at [1078, 190] on span "Manage items" at bounding box center [1041, 198] width 75 height 37
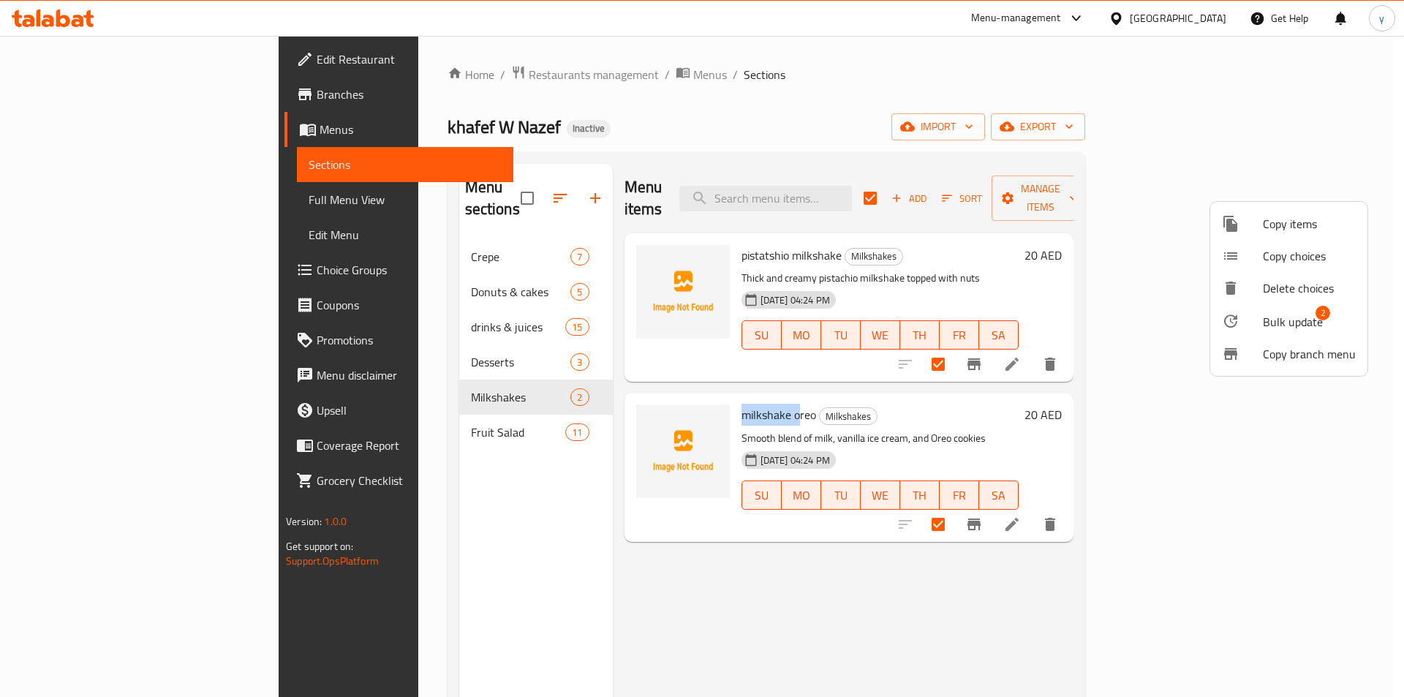
click at [1282, 326] on span "Bulk update" at bounding box center [1293, 322] width 60 height 18
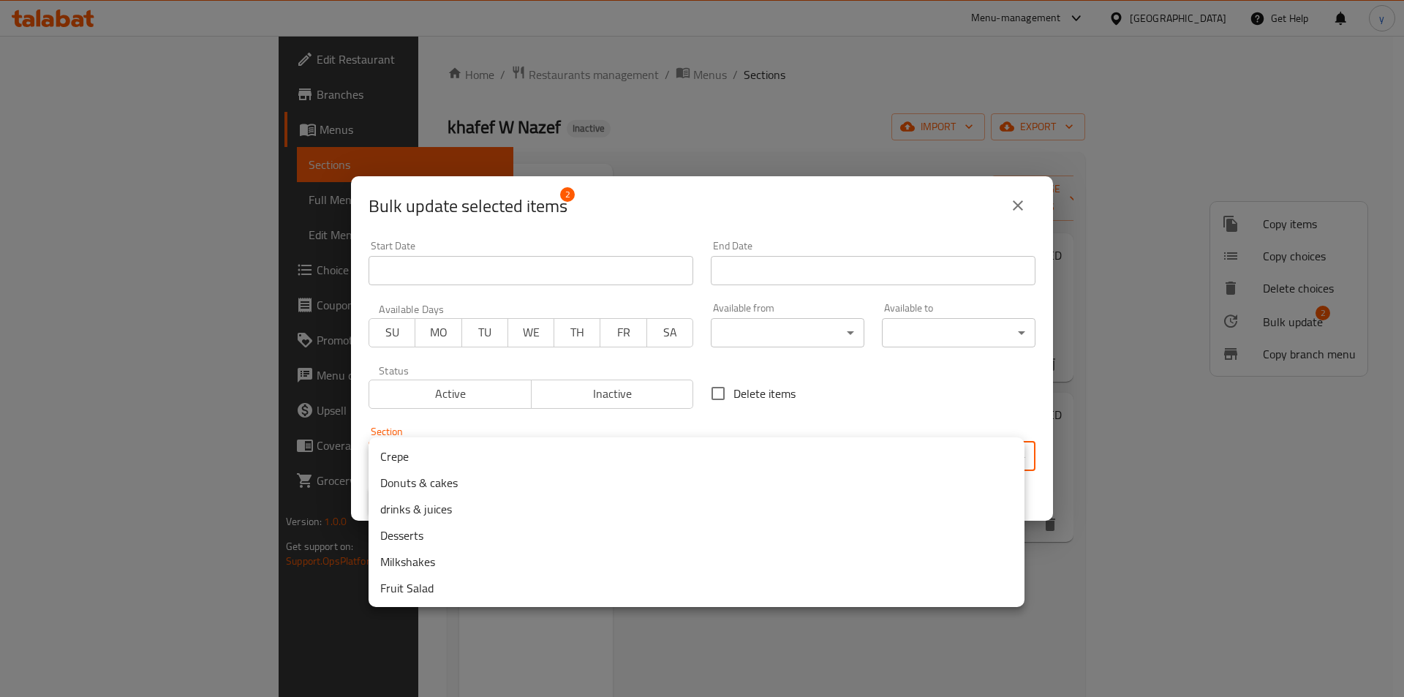
click at [824, 456] on body "​ Menu-management [GEOGRAPHIC_DATA] Get Help y Edit Restaurant Branches Menus S…" at bounding box center [702, 366] width 1404 height 661
click at [581, 511] on li "drinks & juices" at bounding box center [697, 509] width 656 height 26
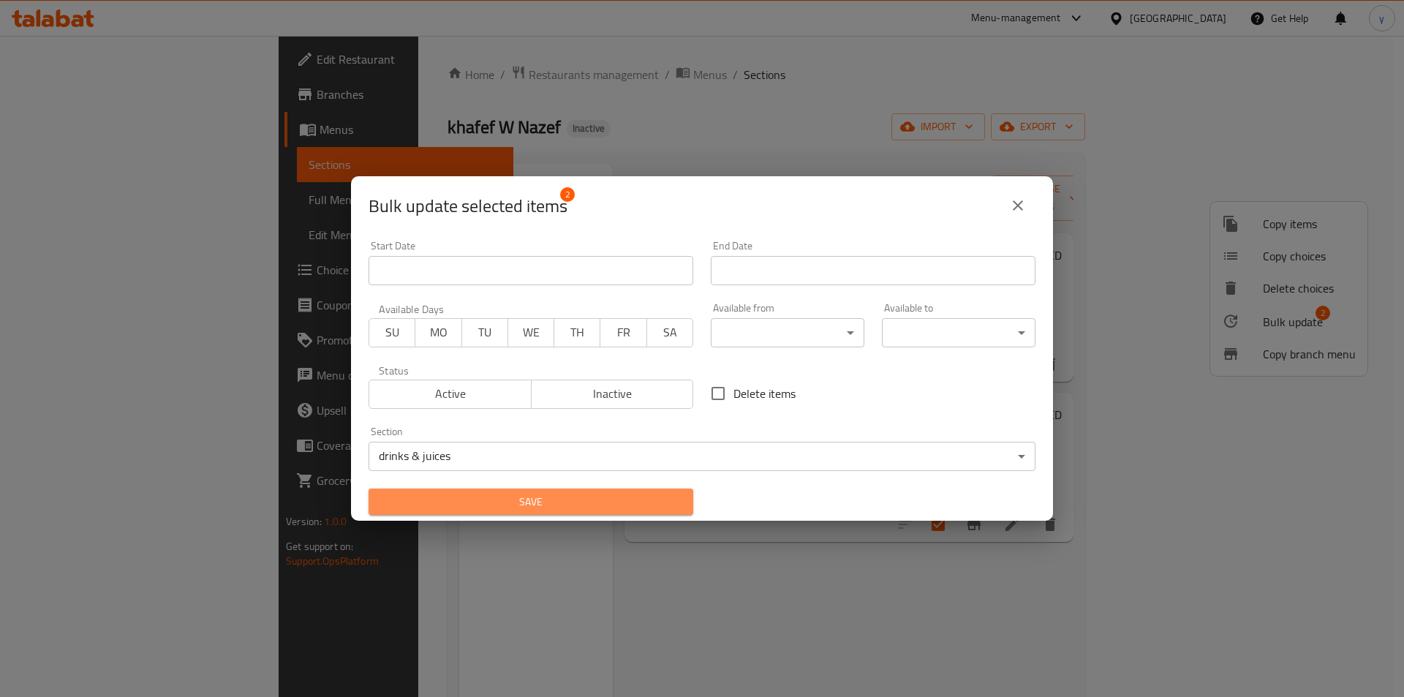
click at [676, 505] on span "Save" at bounding box center [530, 502] width 301 height 18
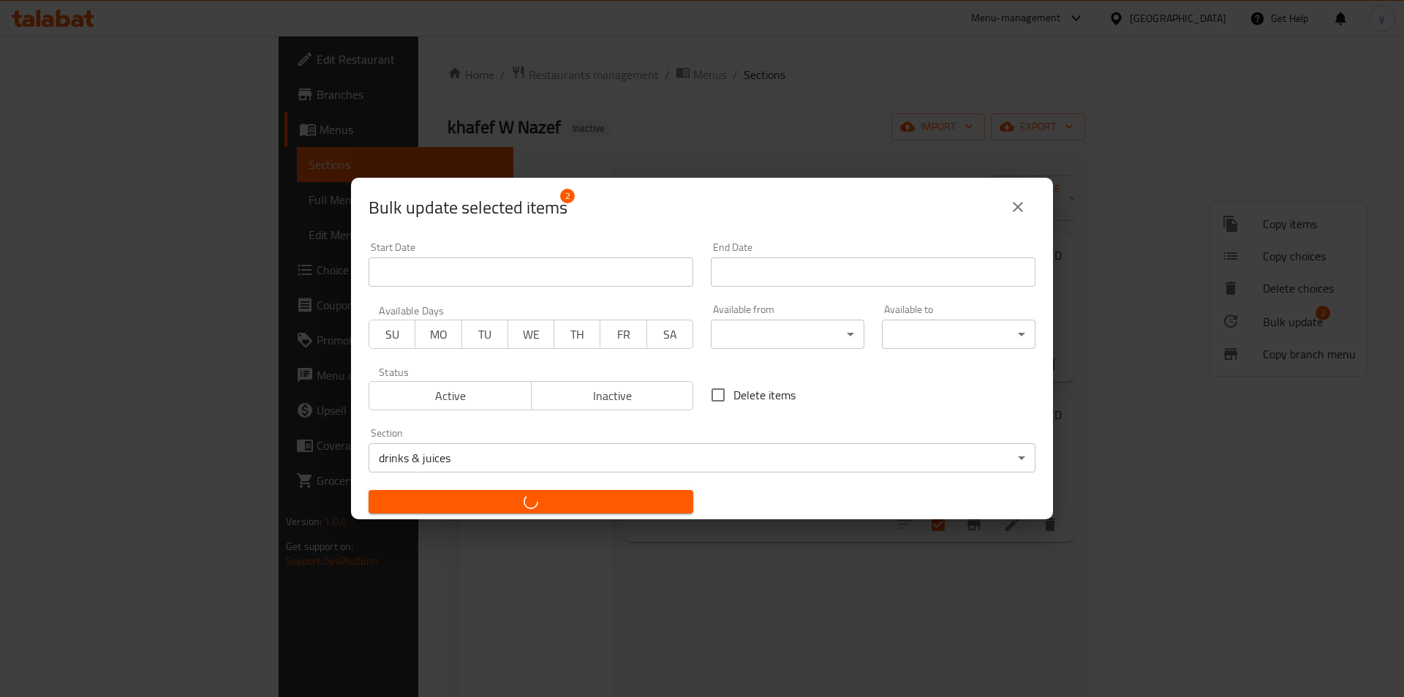
checkbox input "false"
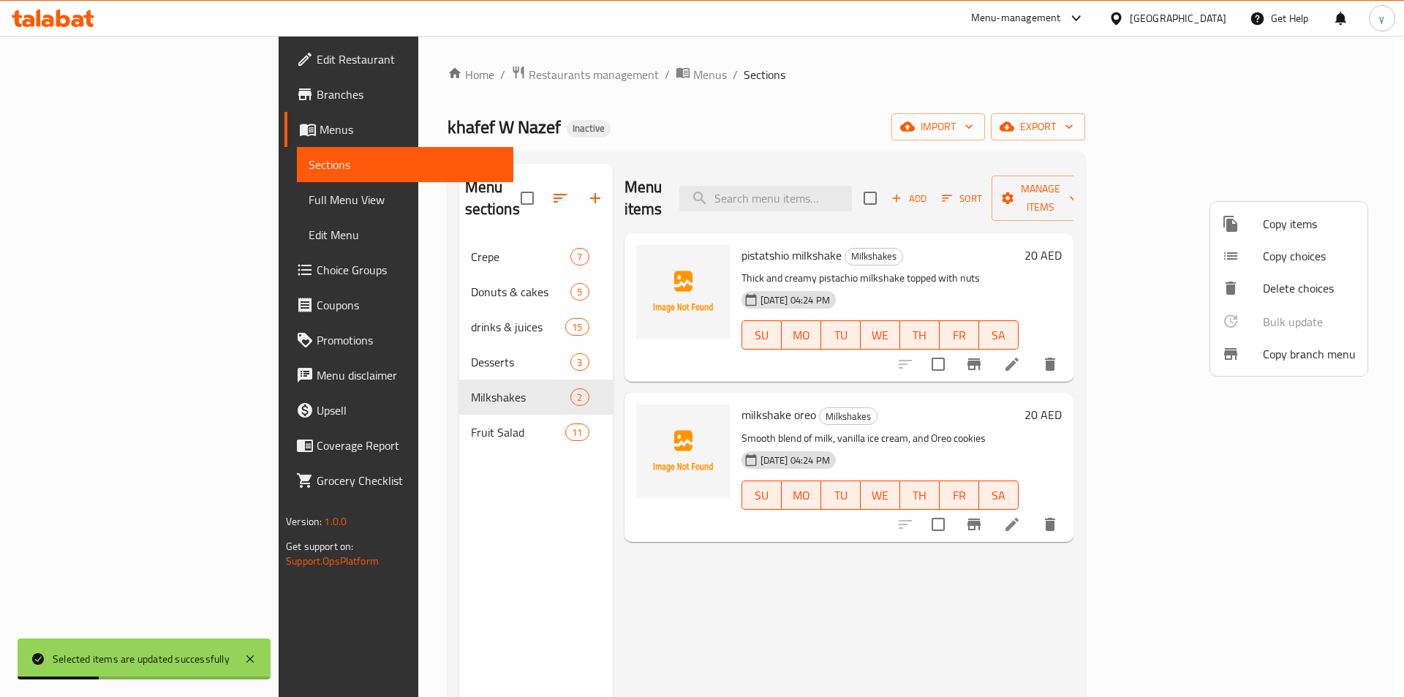
click at [492, 521] on div at bounding box center [702, 348] width 1404 height 697
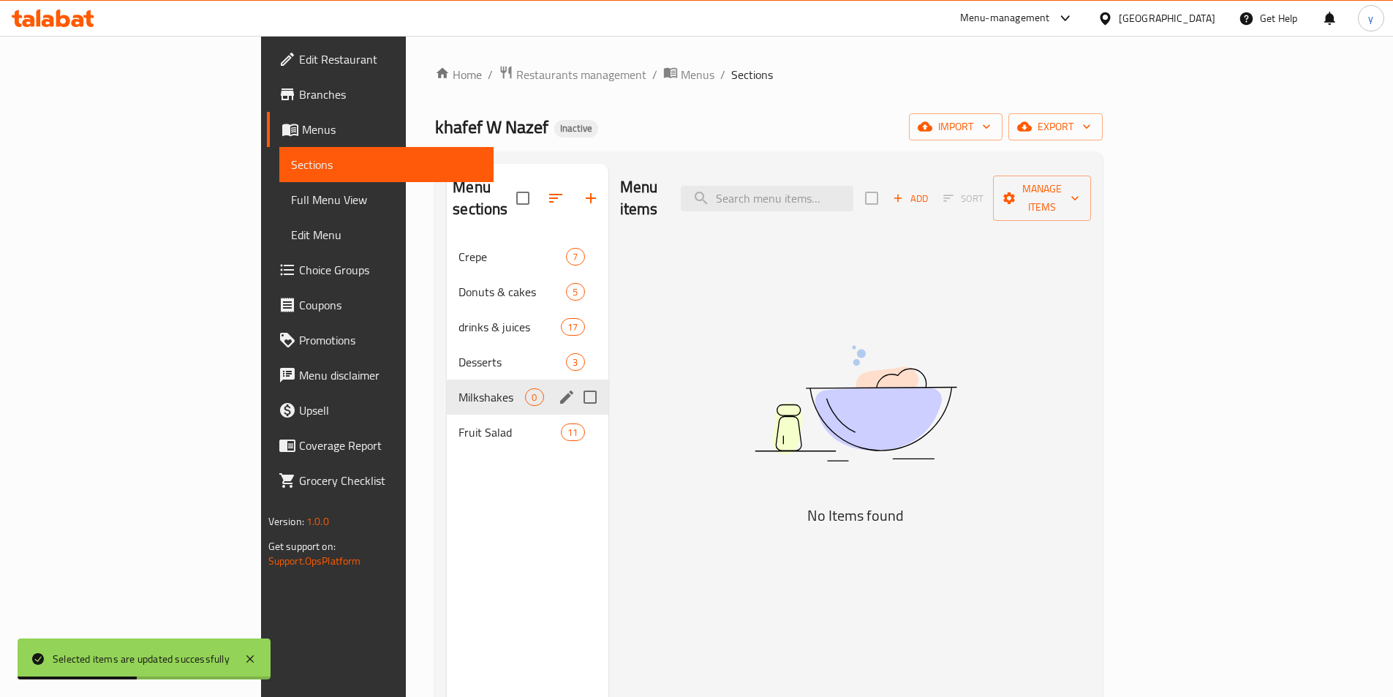
click at [575, 382] on input "Menu sections" at bounding box center [590, 397] width 31 height 31
checkbox input "true"
click at [541, 192] on icon "button" at bounding box center [547, 198] width 13 height 13
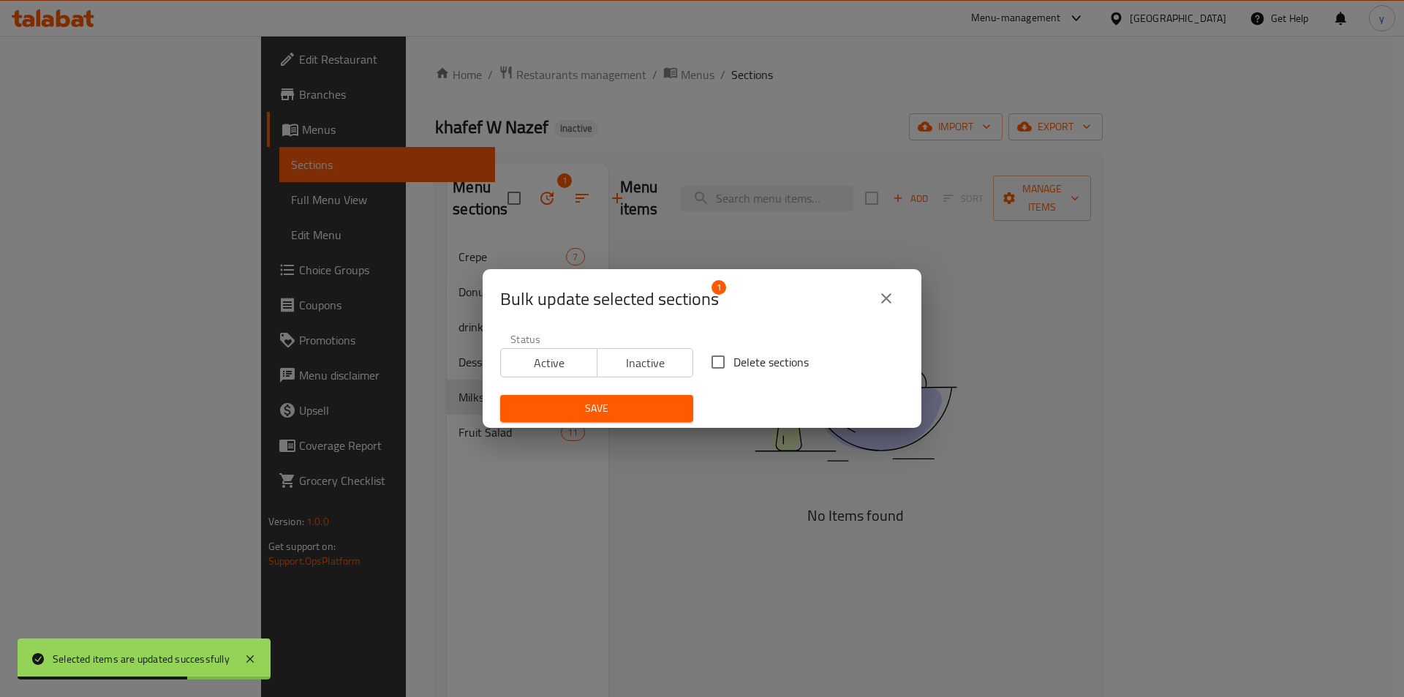
click at [778, 359] on span "Delete sections" at bounding box center [771, 362] width 75 height 18
click at [734, 359] on input "Delete sections" at bounding box center [718, 362] width 31 height 31
checkbox input "true"
click at [642, 421] on button "Save" at bounding box center [596, 408] width 193 height 27
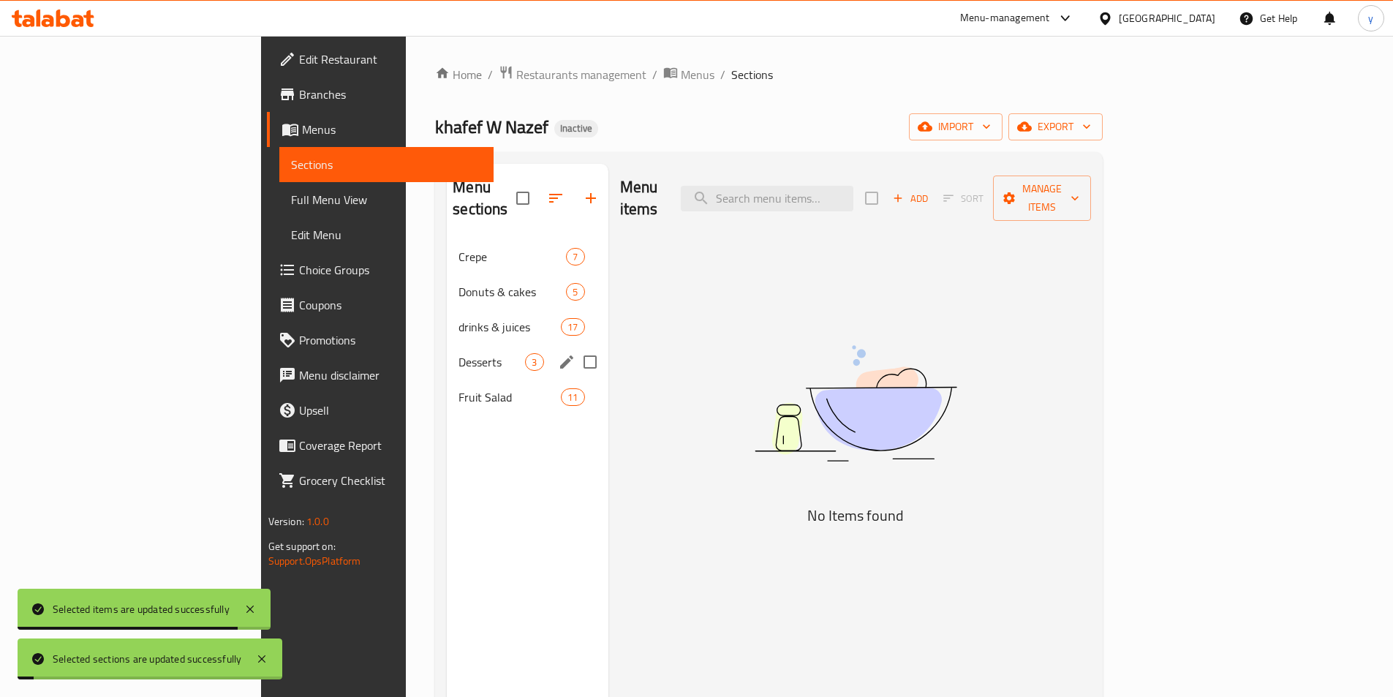
click at [459, 353] on span "Desserts" at bounding box center [492, 362] width 67 height 18
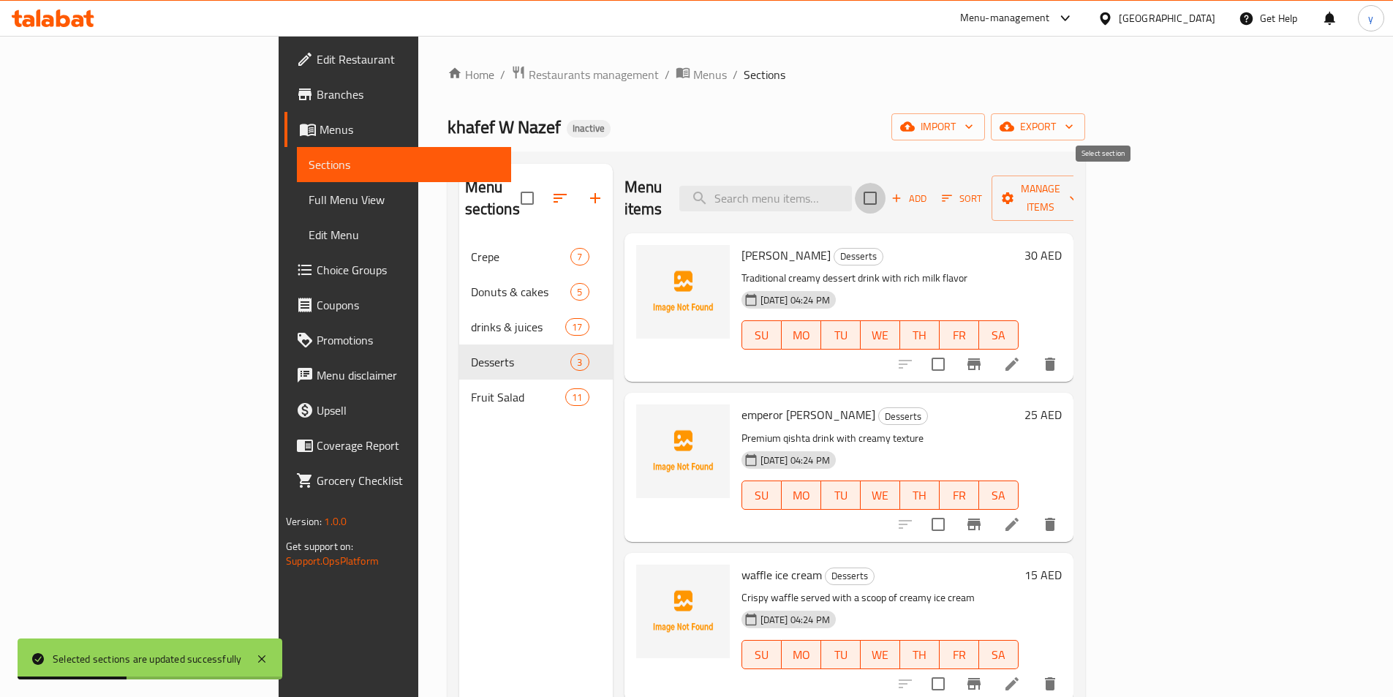
click at [886, 189] on input "checkbox" at bounding box center [870, 198] width 31 height 31
checkbox input "true"
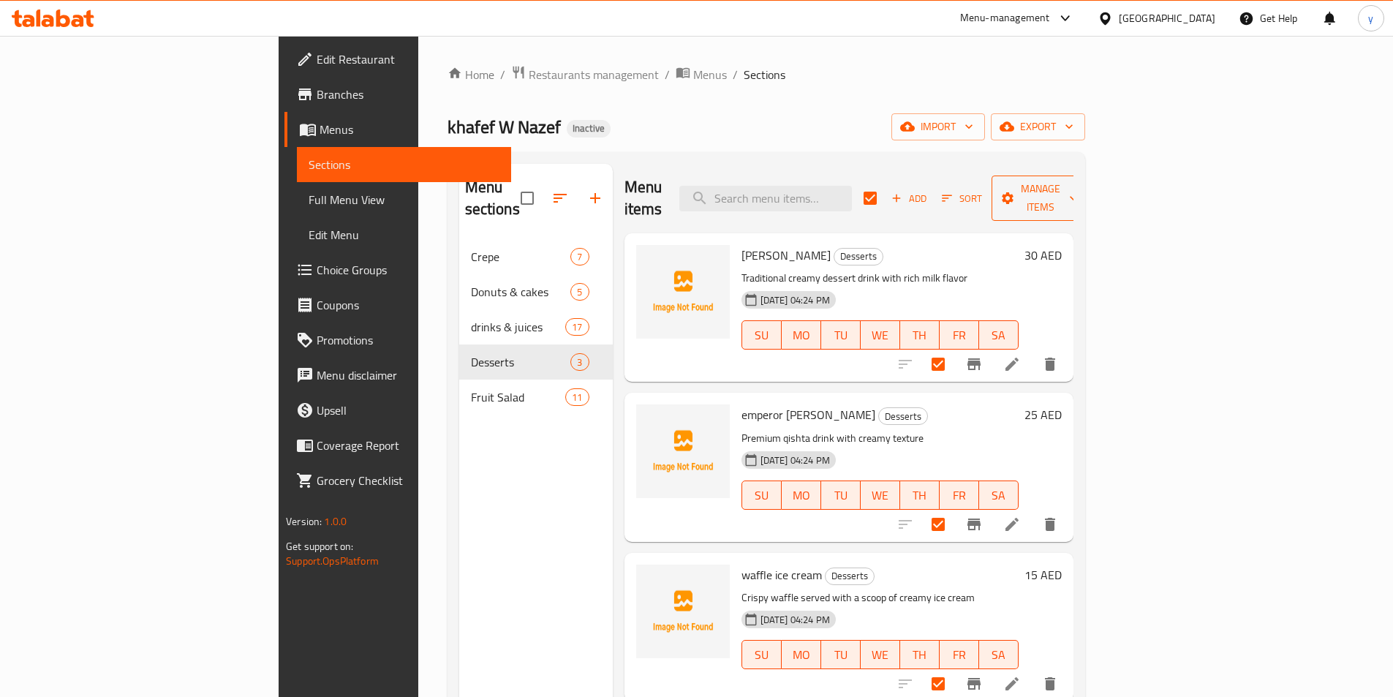
click at [1078, 184] on span "Manage items" at bounding box center [1041, 198] width 75 height 37
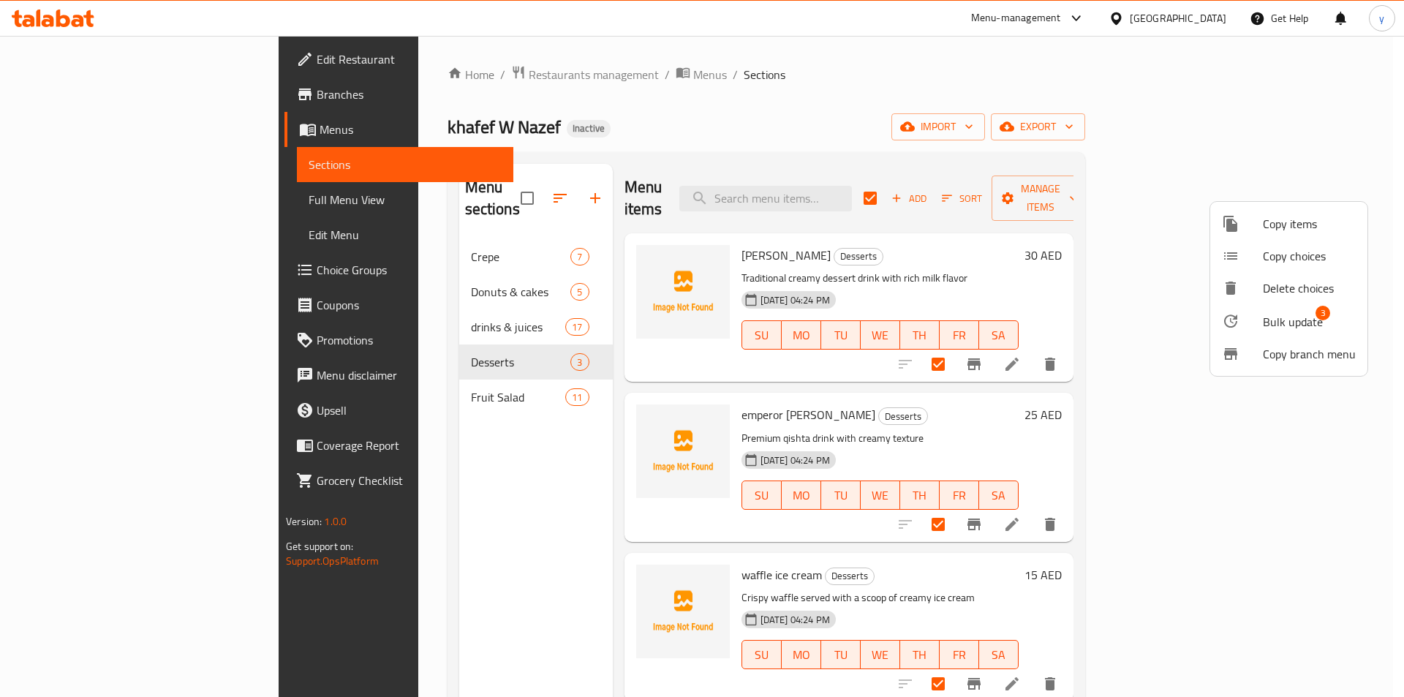
click at [1257, 317] on div at bounding box center [1242, 321] width 41 height 18
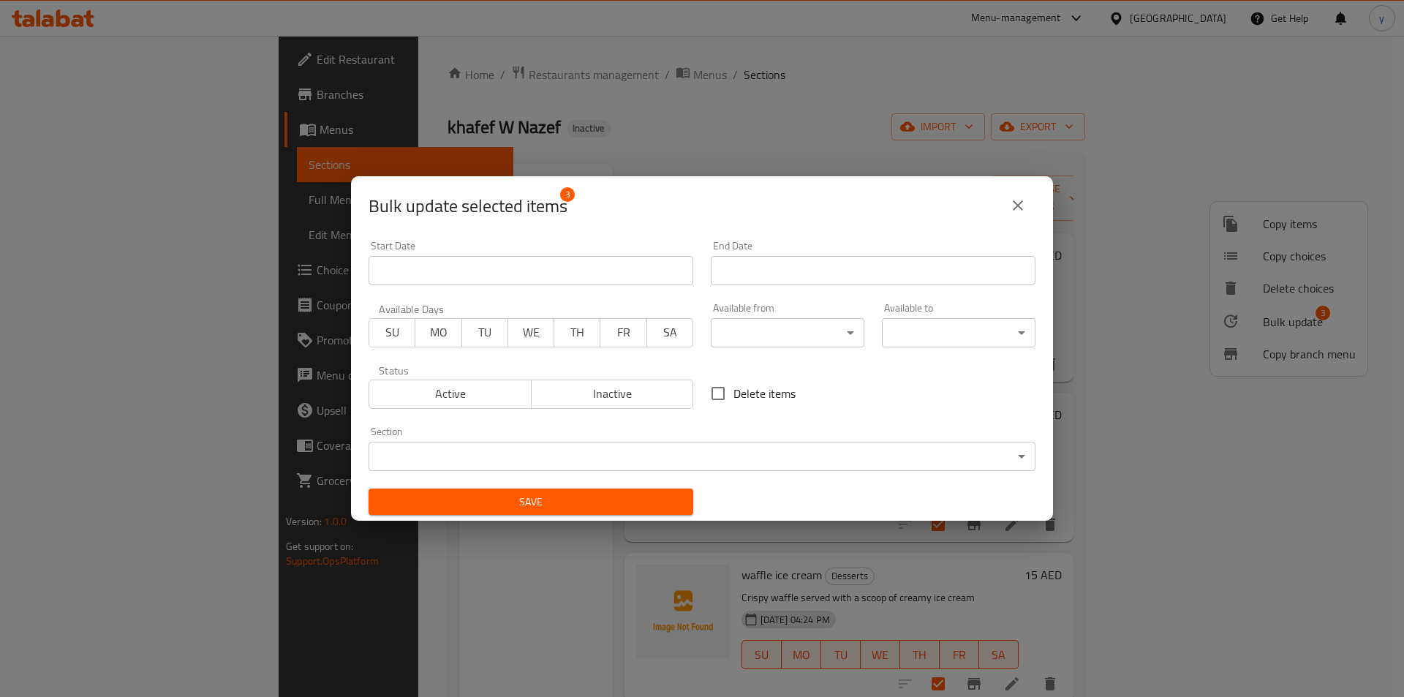
click at [657, 454] on body "​ Menu-management [GEOGRAPHIC_DATA] Get Help y Edit Restaurant Branches Menus S…" at bounding box center [702, 366] width 1404 height 661
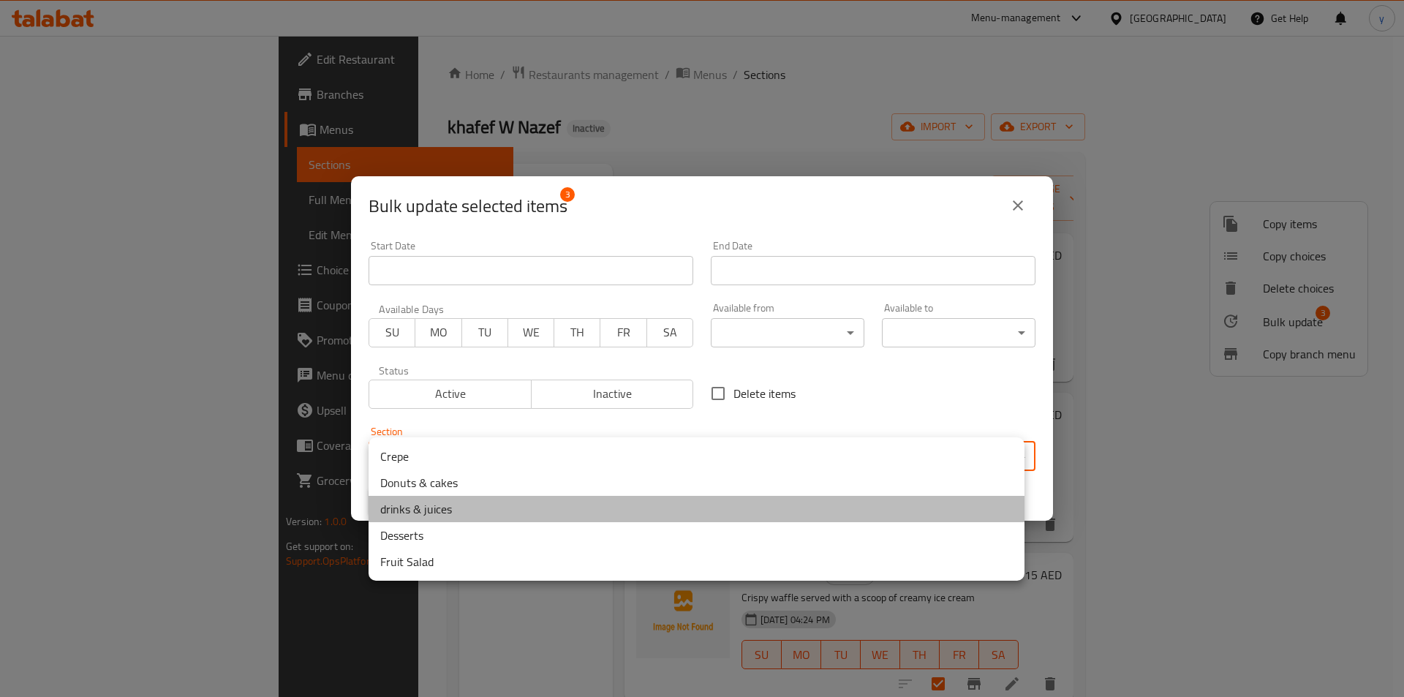
click at [554, 521] on li "drinks & juices" at bounding box center [697, 509] width 656 height 26
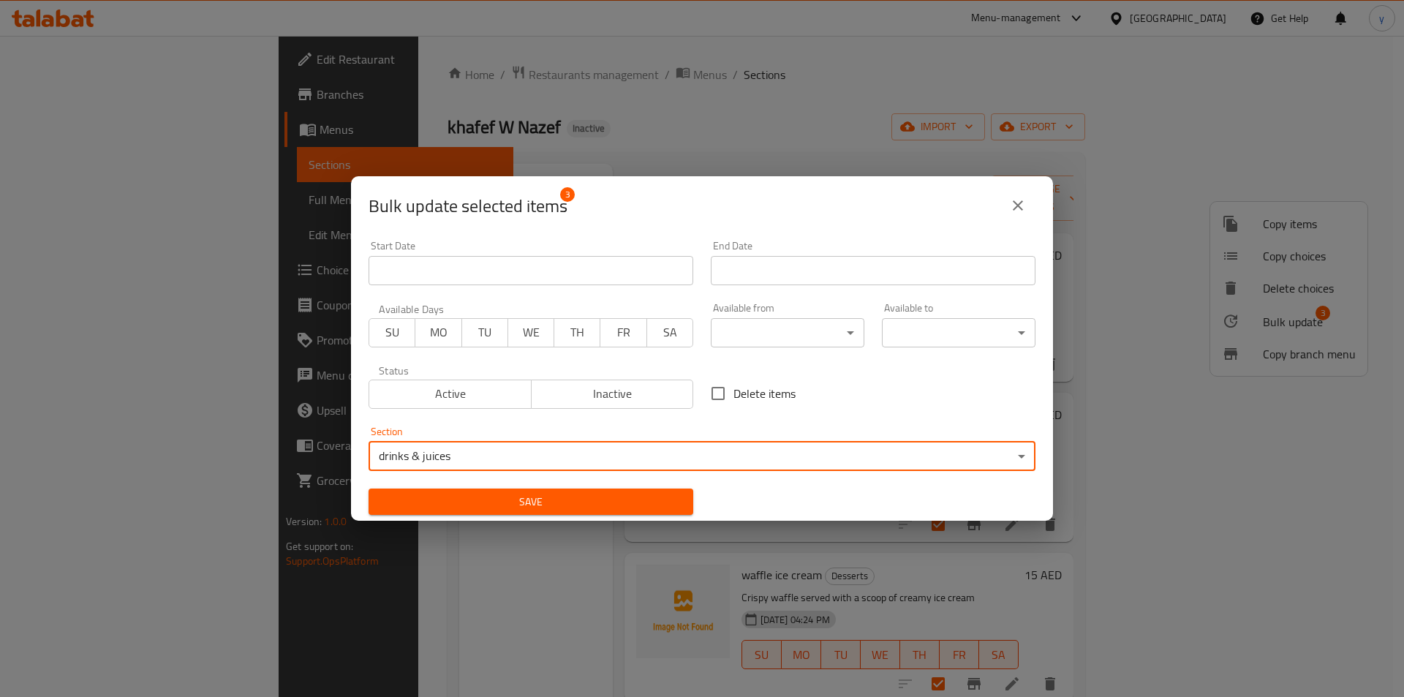
click at [527, 508] on span "Save" at bounding box center [530, 502] width 301 height 18
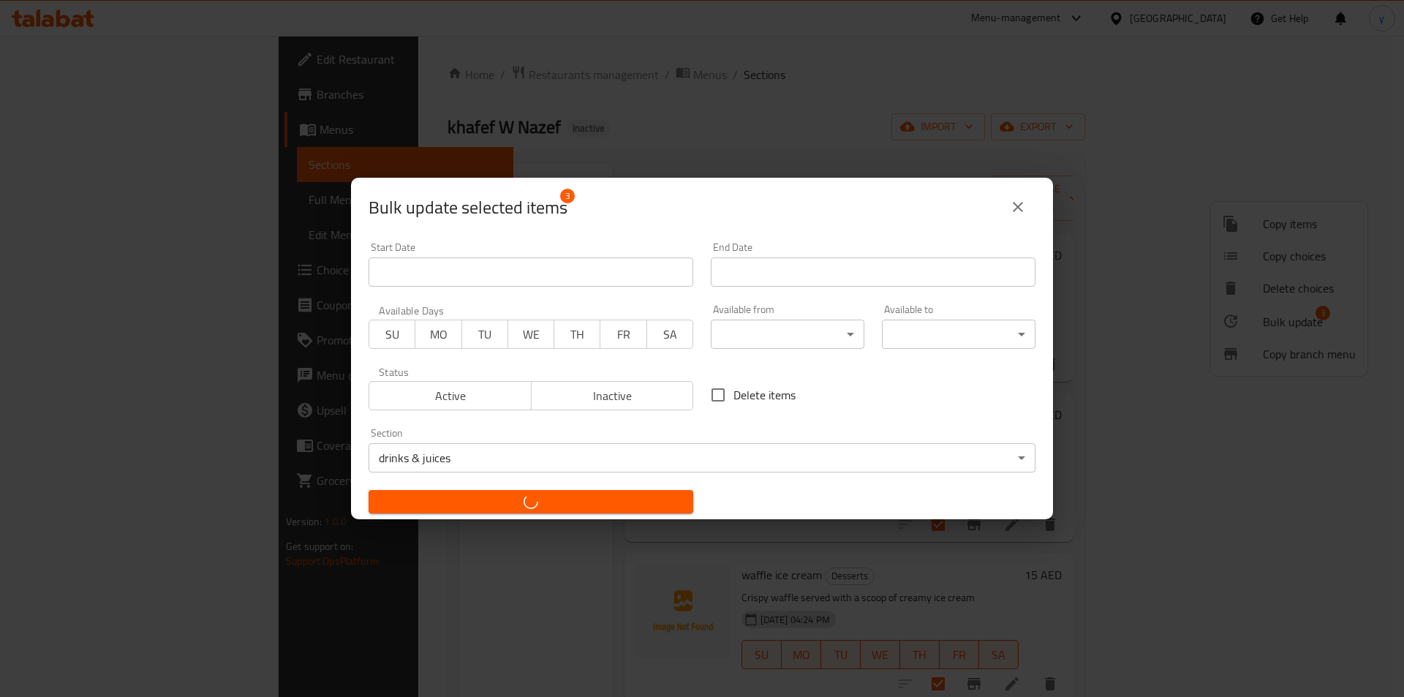
checkbox input "false"
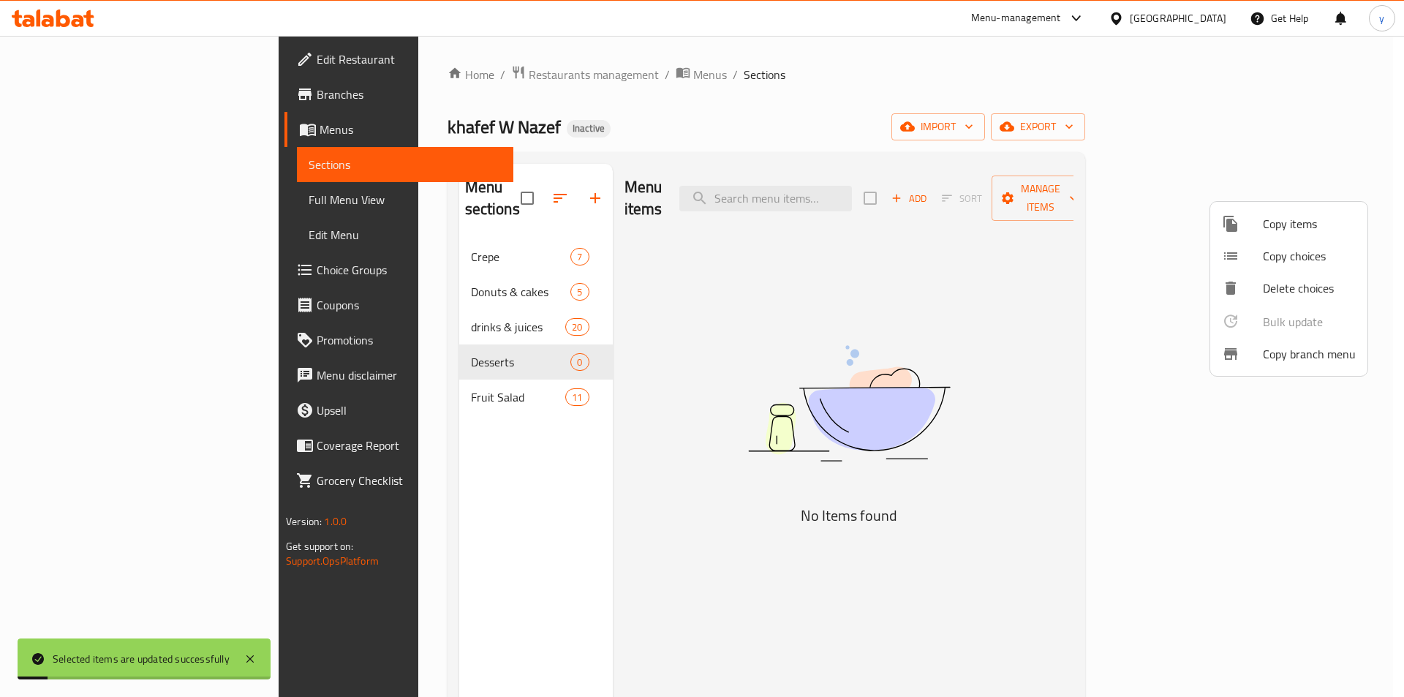
click at [487, 424] on div at bounding box center [702, 348] width 1404 height 697
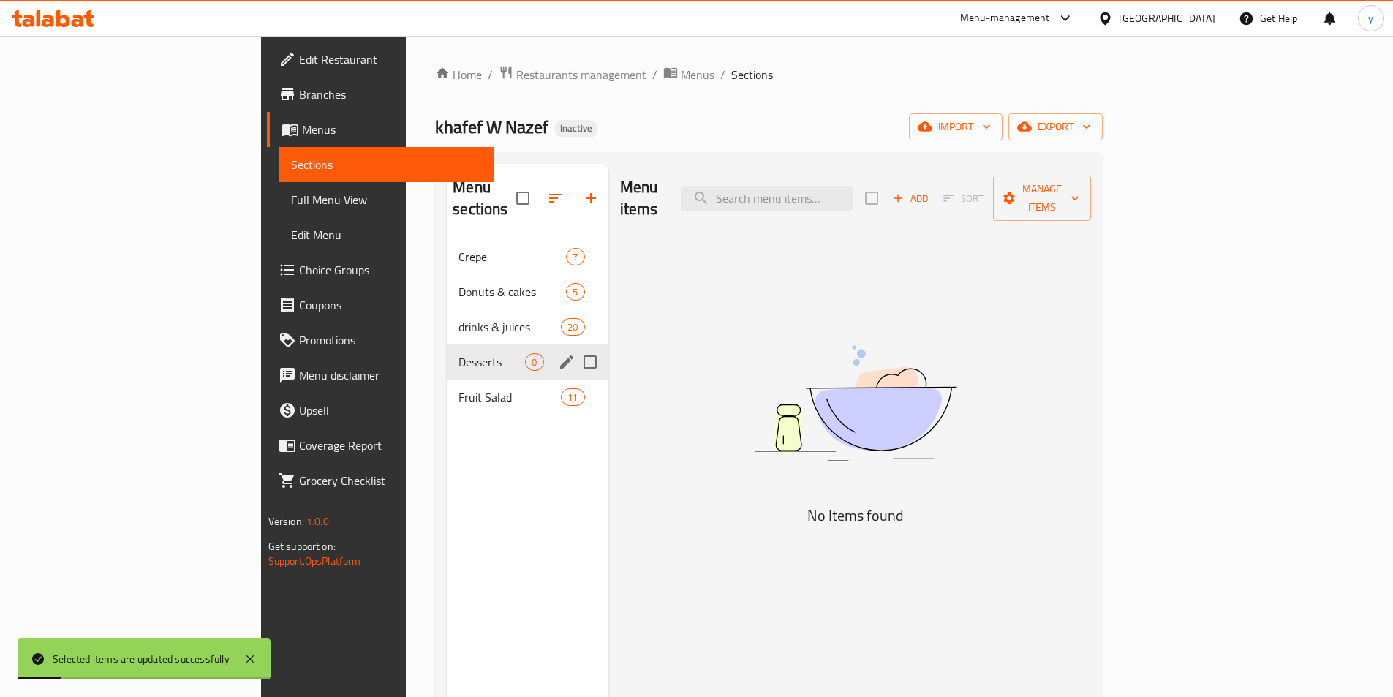
click at [575, 347] on input "Menu sections" at bounding box center [590, 362] width 31 height 31
checkbox input "true"
click at [538, 189] on icon "button" at bounding box center [547, 198] width 18 height 18
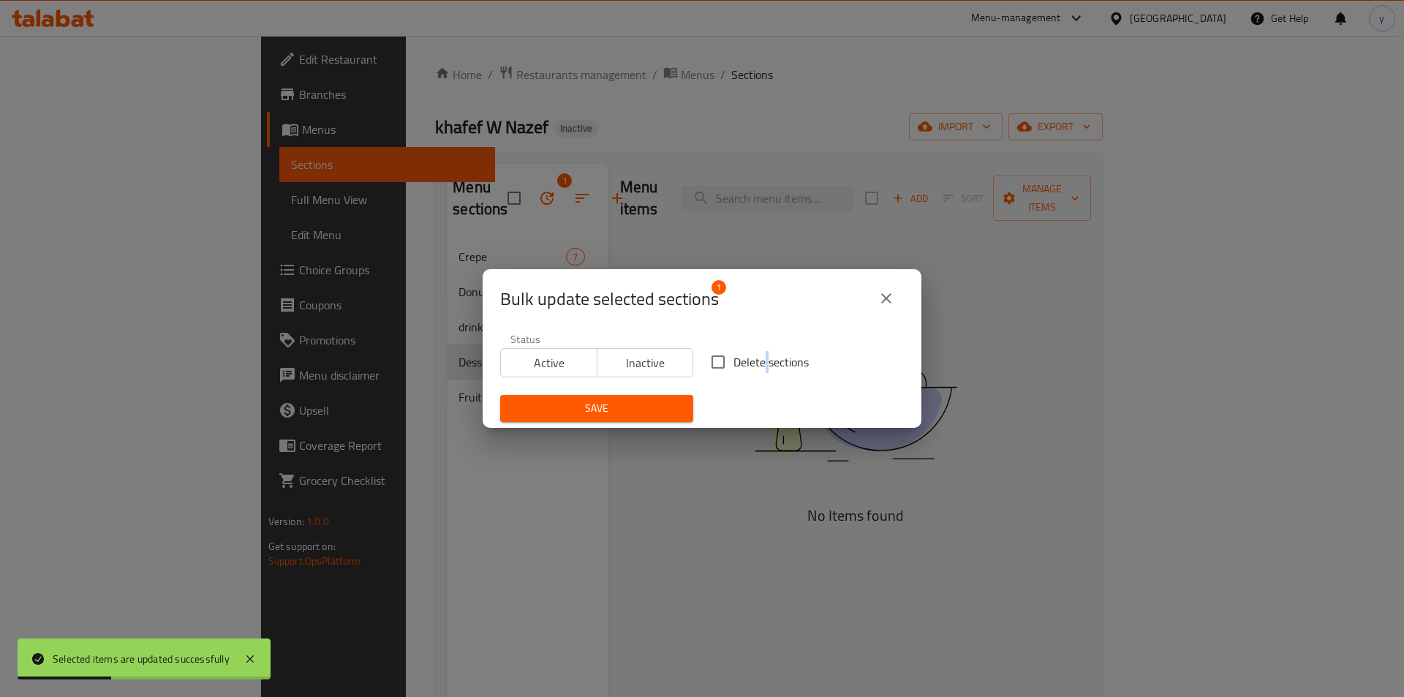
click at [761, 361] on span "Delete sections" at bounding box center [771, 362] width 75 height 18
click at [727, 352] on input "Delete sections" at bounding box center [718, 362] width 31 height 31
checkbox input "true"
click at [673, 397] on button "Save" at bounding box center [596, 408] width 193 height 27
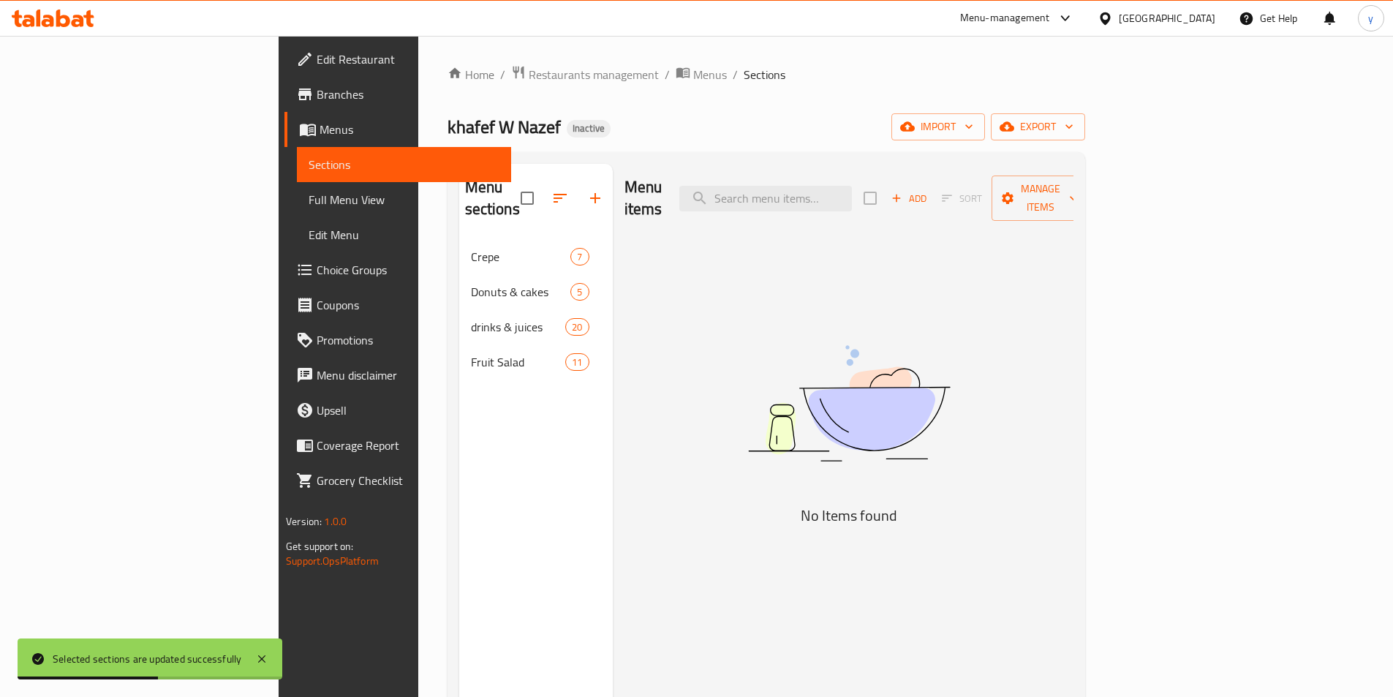
drag, startPoint x: 312, startPoint y: 464, endPoint x: 407, endPoint y: 266, distance: 219.9
click at [459, 462] on div "Menu sections Crepe 7 Donuts & cakes 5 drinks & juices 20 Fruit Salad 11" at bounding box center [536, 512] width 154 height 697
click at [587, 189] on icon "button" at bounding box center [596, 198] width 18 height 18
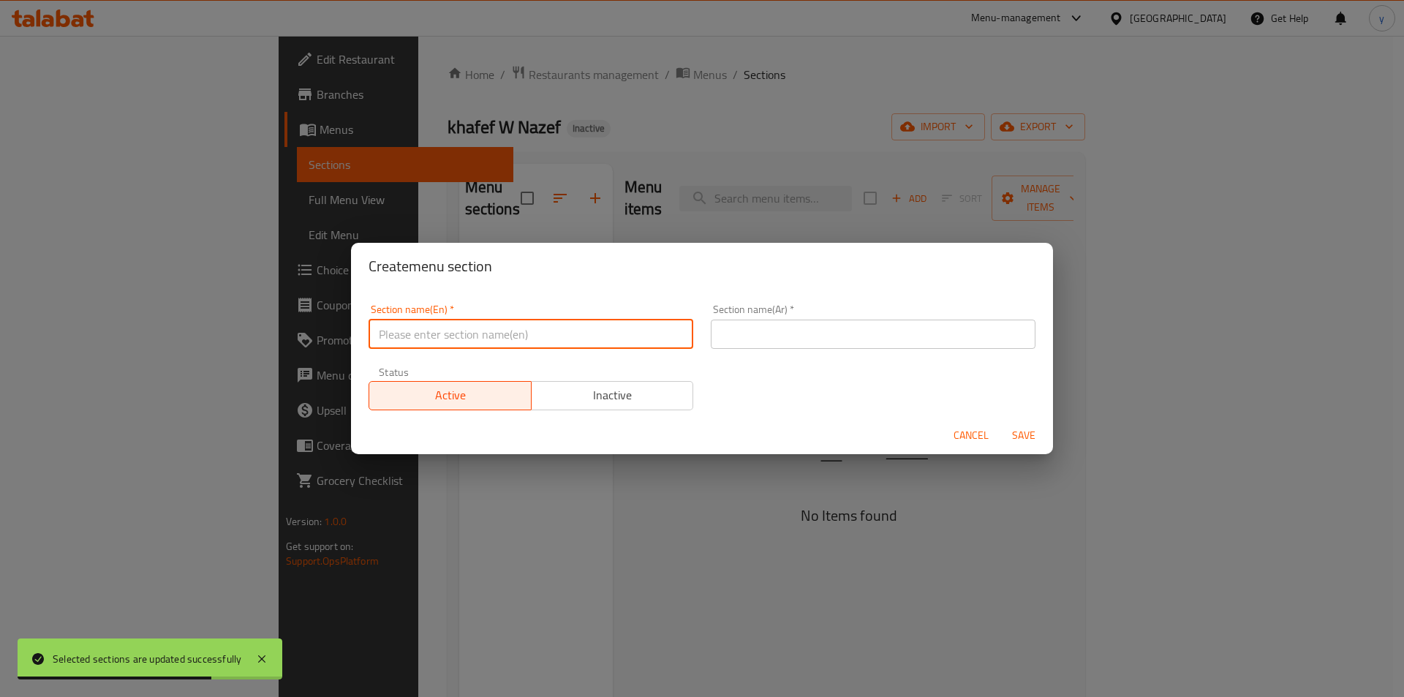
click at [549, 321] on input "text" at bounding box center [531, 334] width 325 height 29
type input "ؤ"
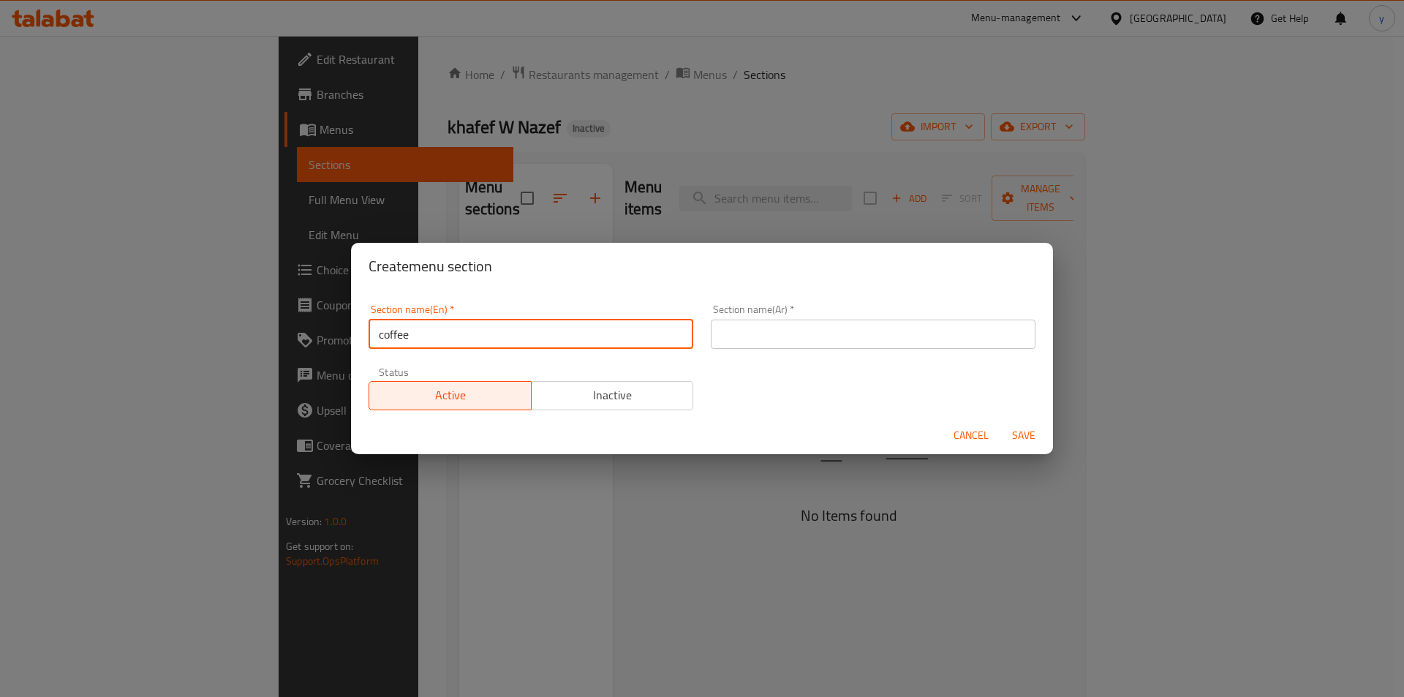
type input "coffee"
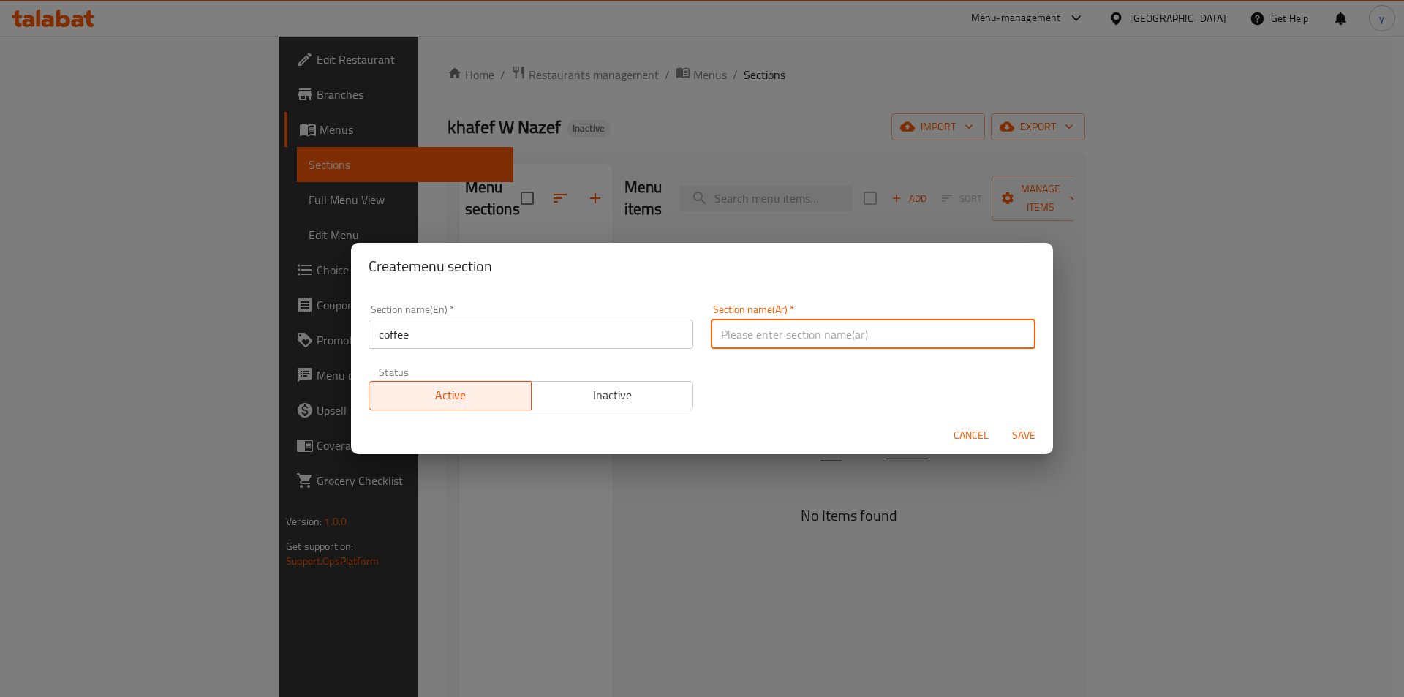
click at [821, 339] on input "text" at bounding box center [873, 334] width 325 height 29
type input "h"
type input "القهوه"
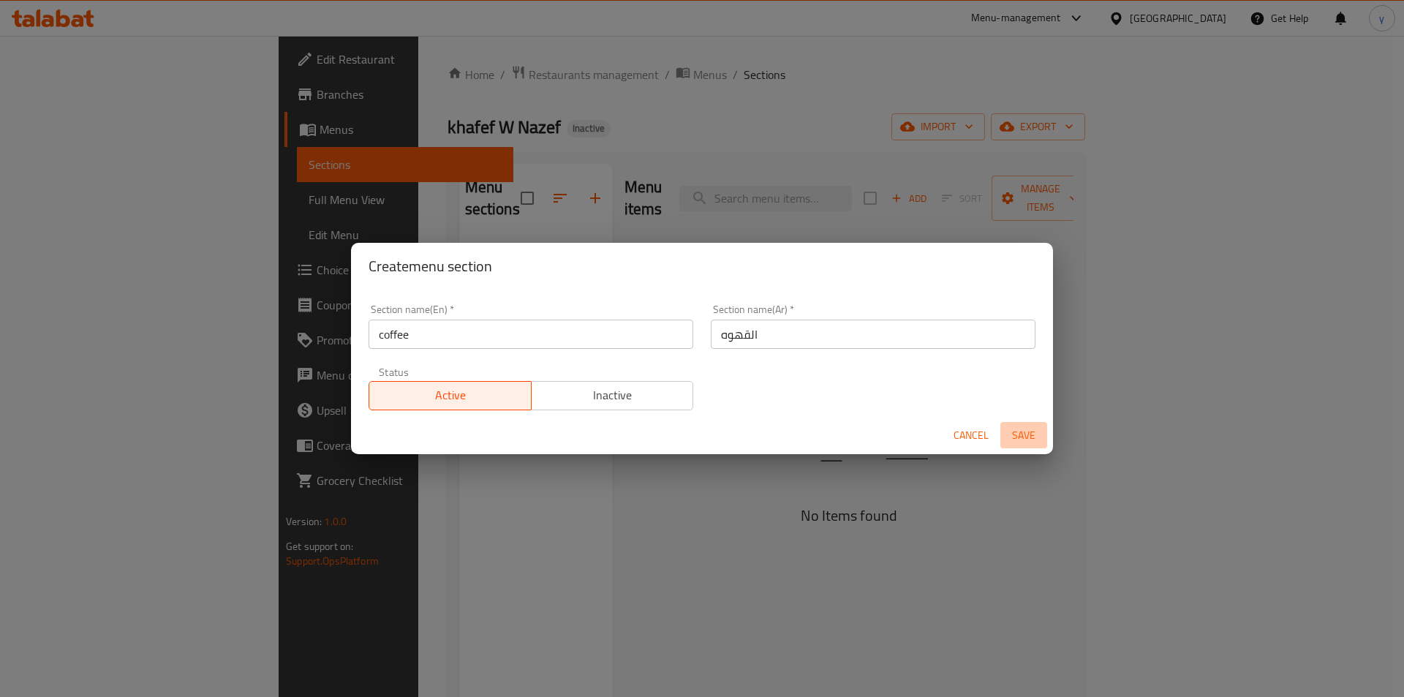
click at [1023, 426] on span "Save" at bounding box center [1024, 435] width 35 height 18
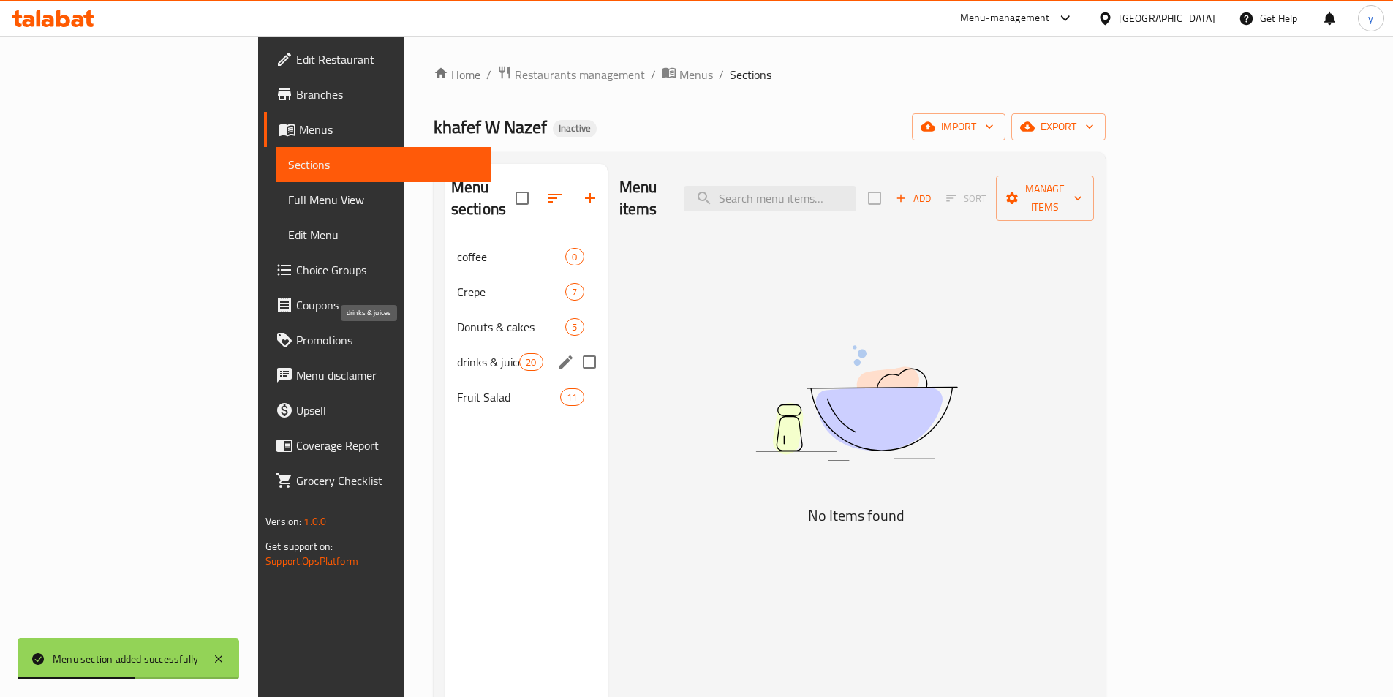
drag, startPoint x: 375, startPoint y: 332, endPoint x: 374, endPoint y: 342, distance: 10.3
click at [457, 353] on span "drinks & juices" at bounding box center [488, 362] width 62 height 18
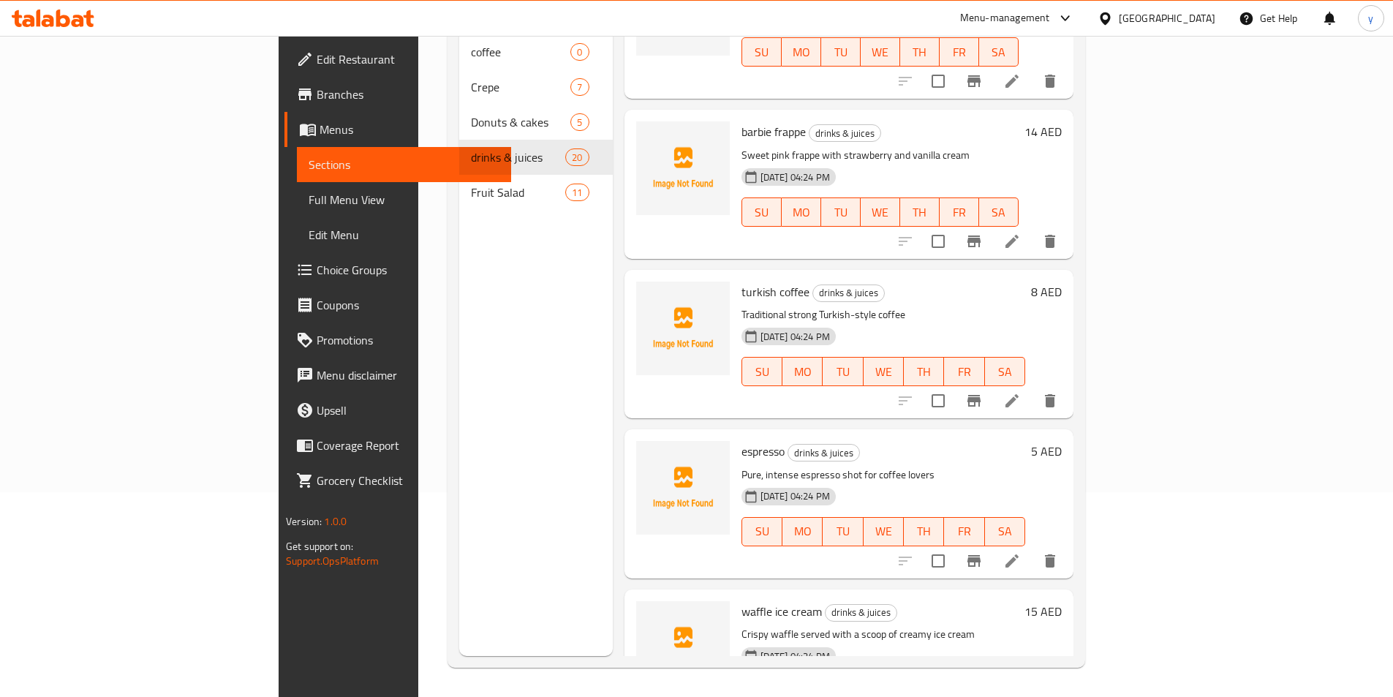
scroll to position [2535, 0]
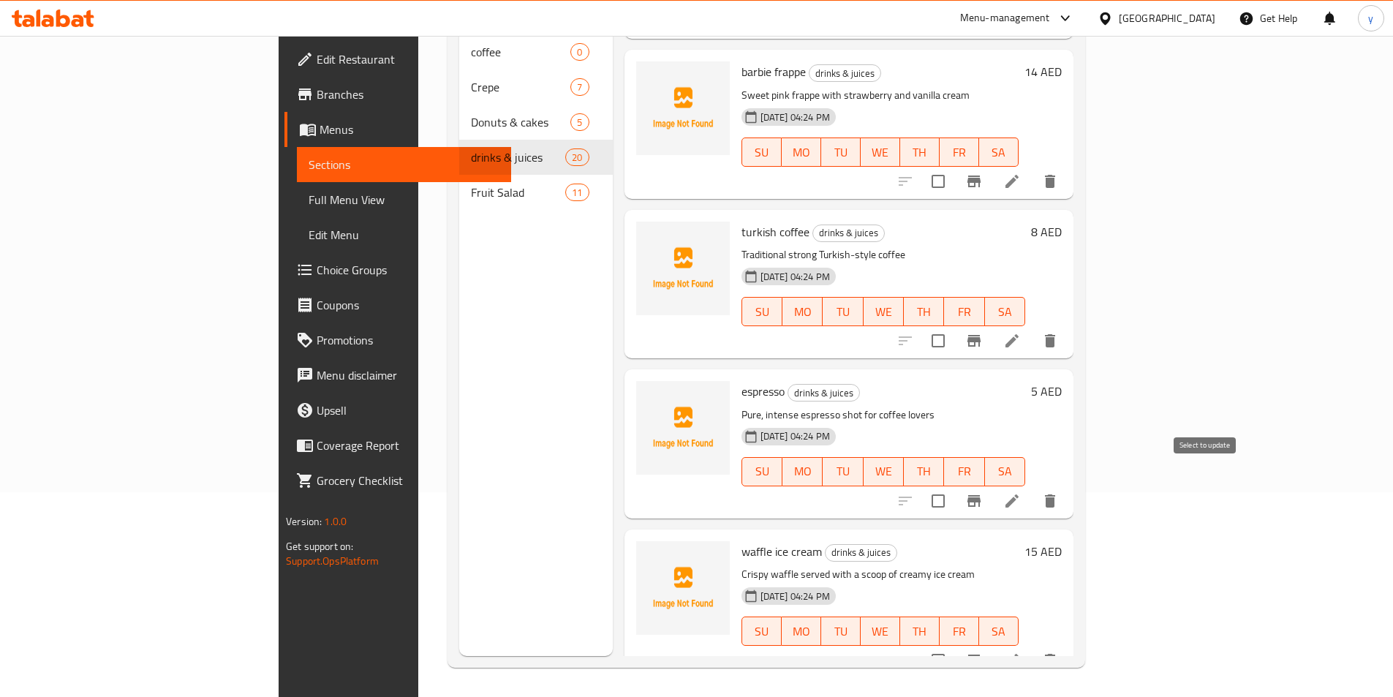
click at [954, 486] on input "checkbox" at bounding box center [938, 501] width 31 height 31
checkbox input "true"
click at [954, 326] on input "checkbox" at bounding box center [938, 341] width 31 height 31
checkbox input "true"
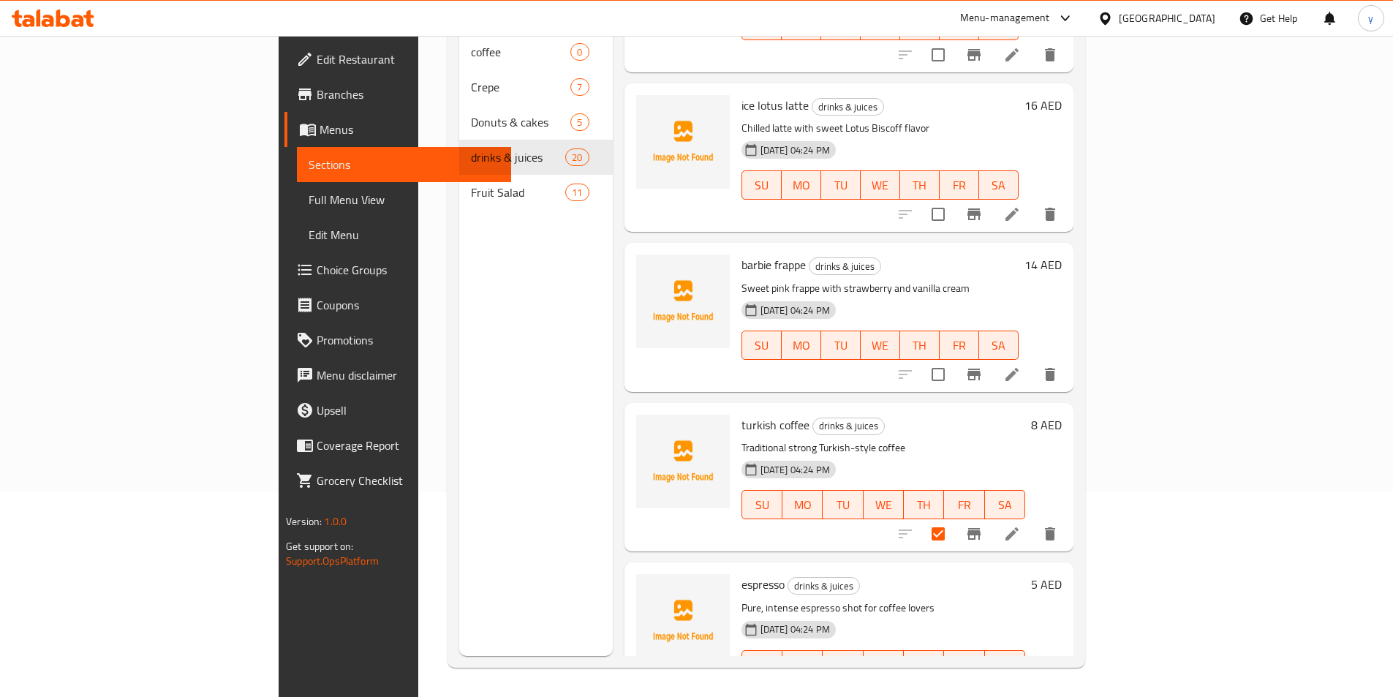
scroll to position [2316, 0]
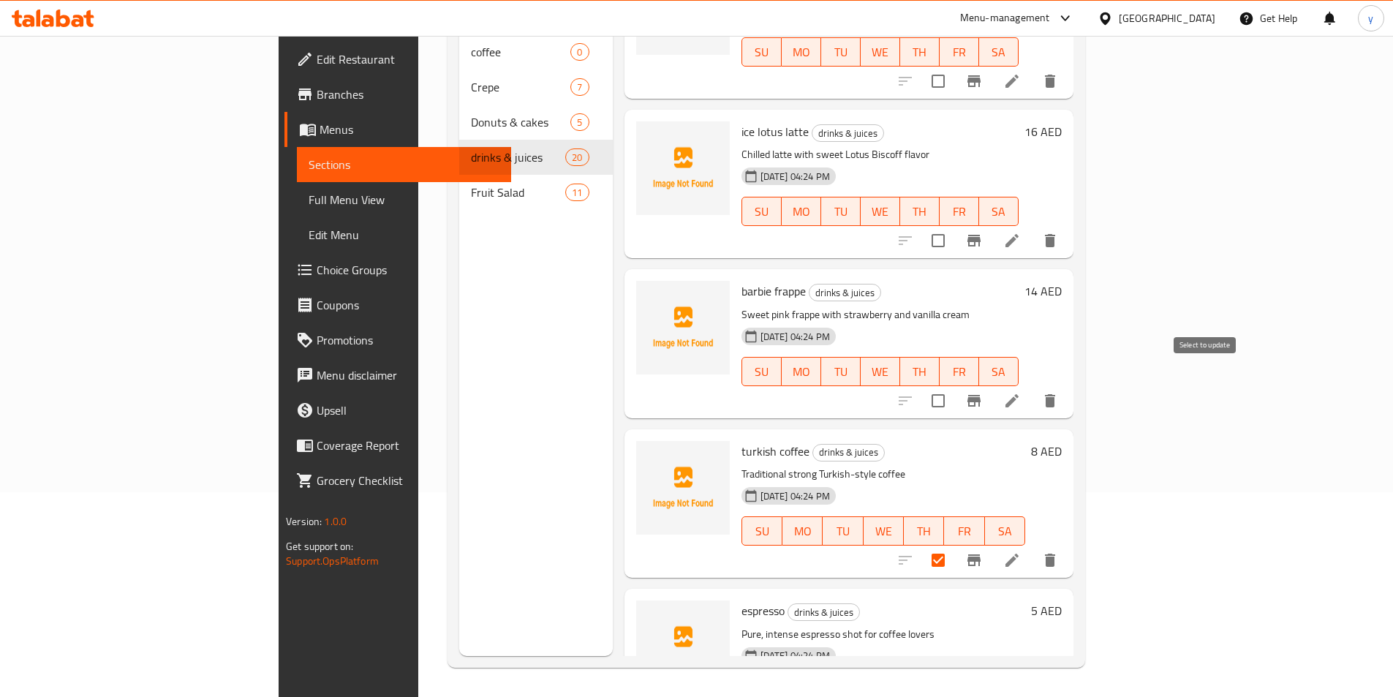
click at [954, 385] on input "checkbox" at bounding box center [938, 400] width 31 height 31
checkbox input "true"
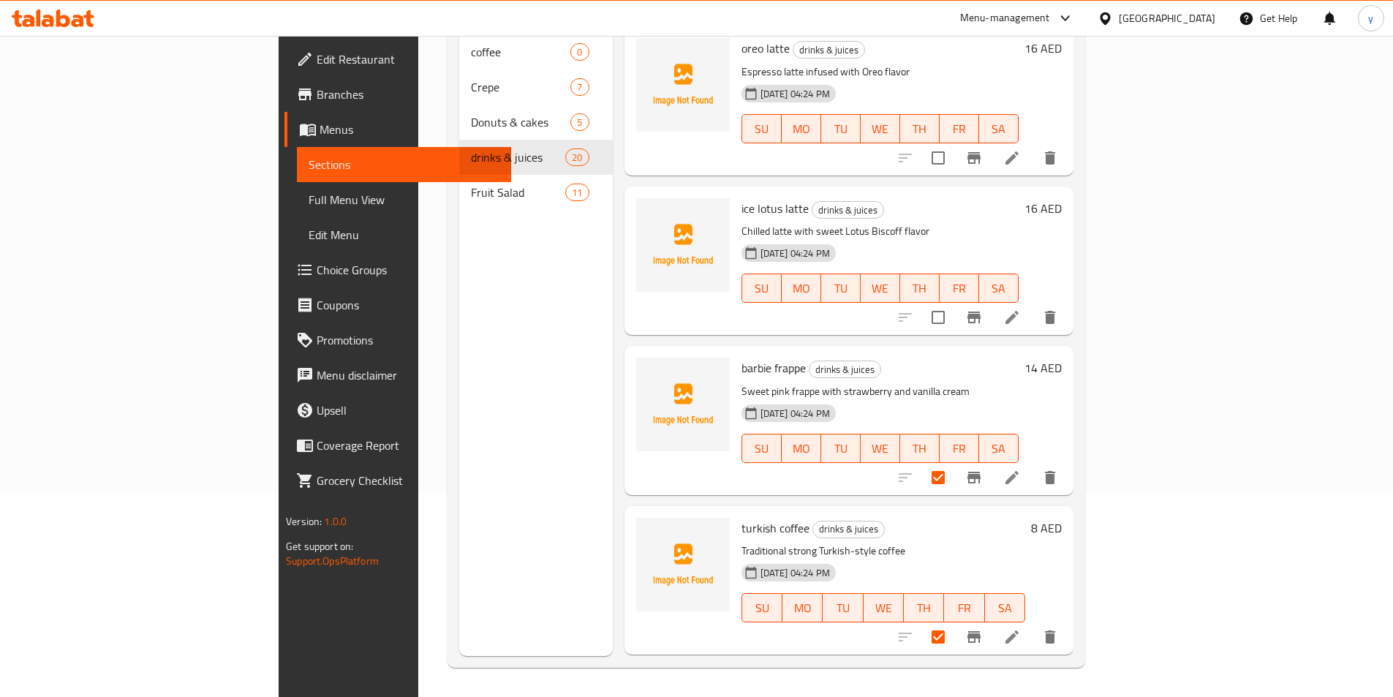
scroll to position [2170, 0]
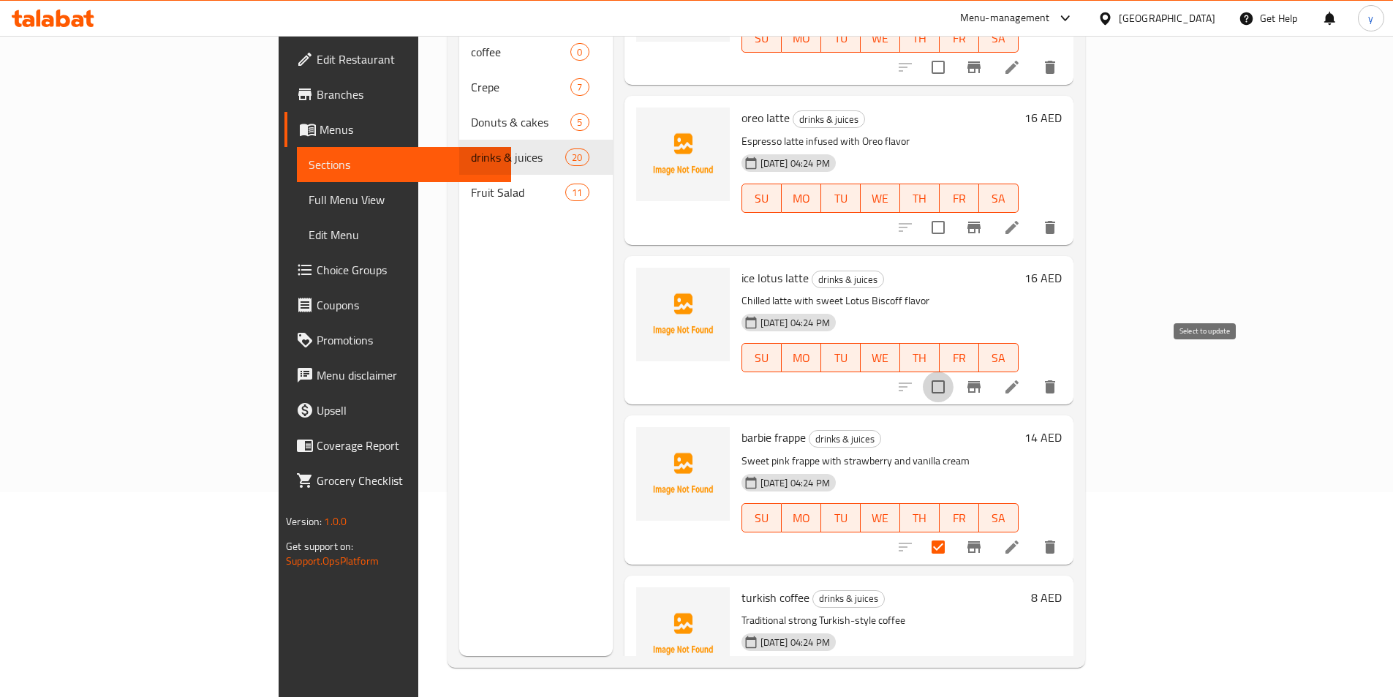
click at [954, 372] on input "checkbox" at bounding box center [938, 387] width 31 height 31
checkbox input "true"
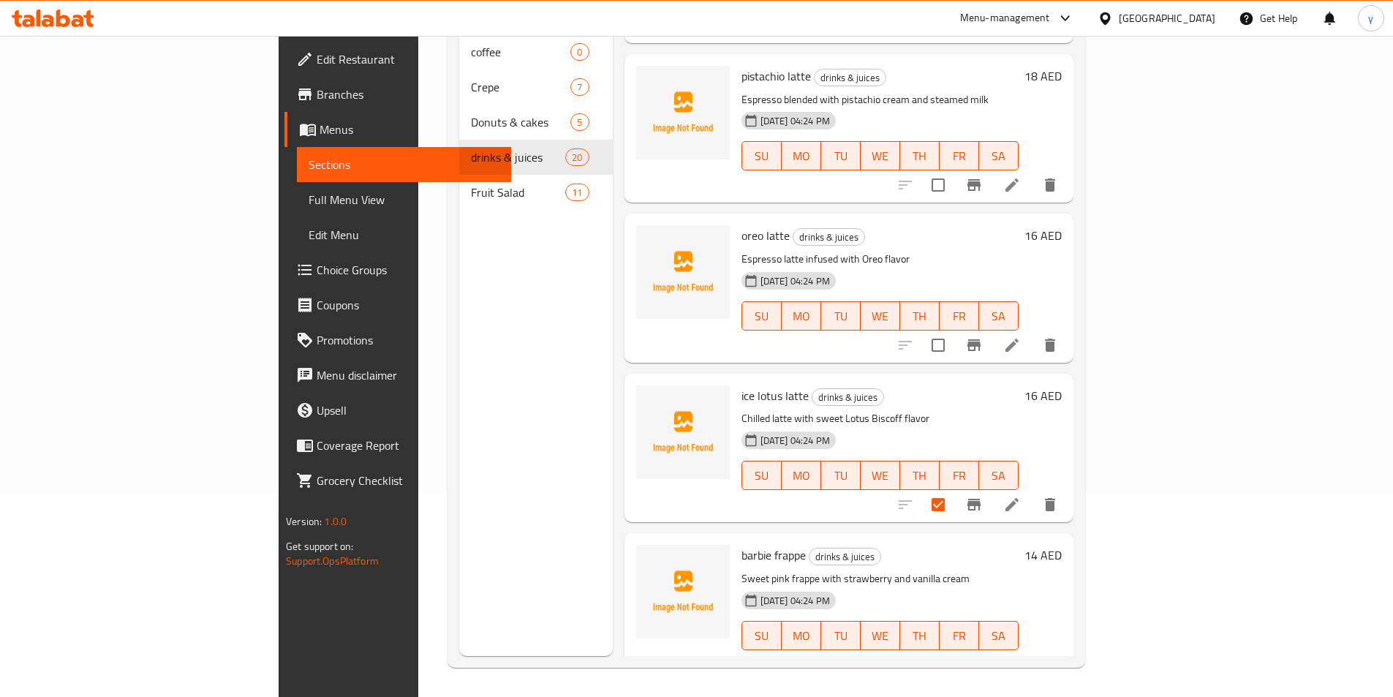
scroll to position [2023, 0]
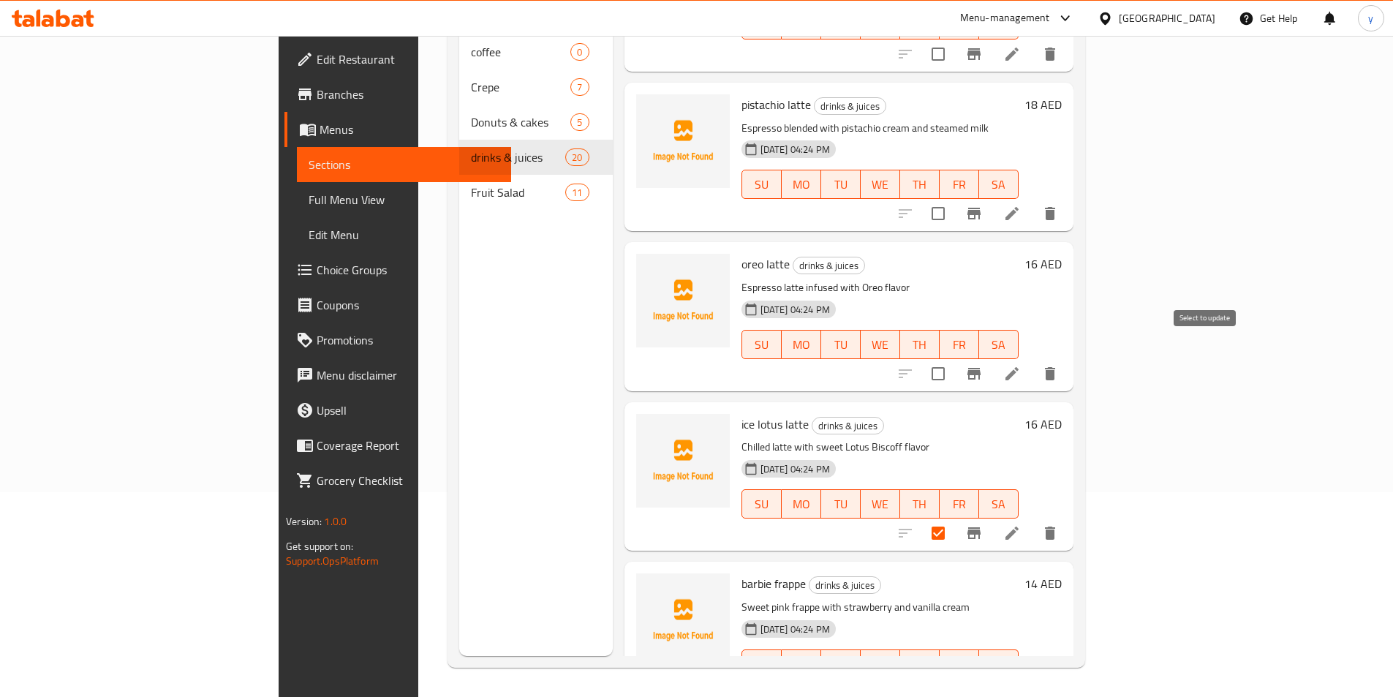
click at [954, 358] on input "checkbox" at bounding box center [938, 373] width 31 height 31
checkbox input "true"
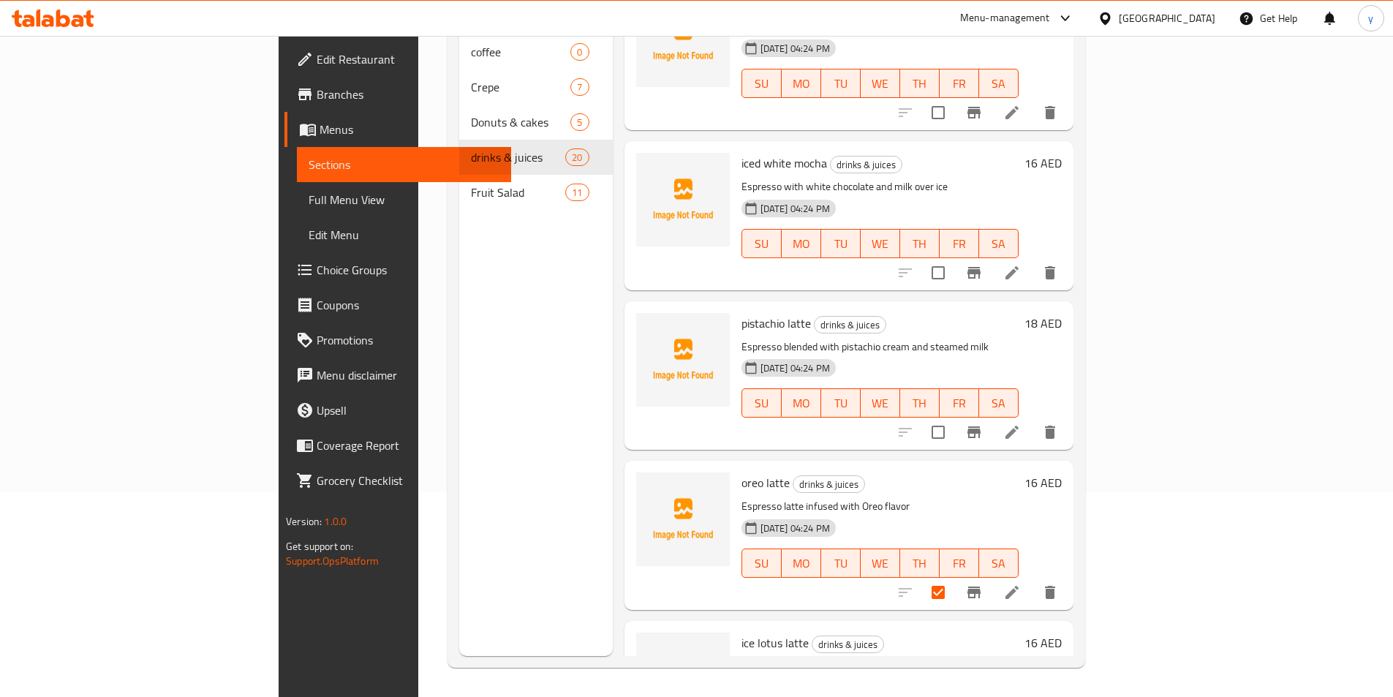
scroll to position [1804, 0]
click at [954, 418] on input "checkbox" at bounding box center [938, 433] width 31 height 31
checkbox input "true"
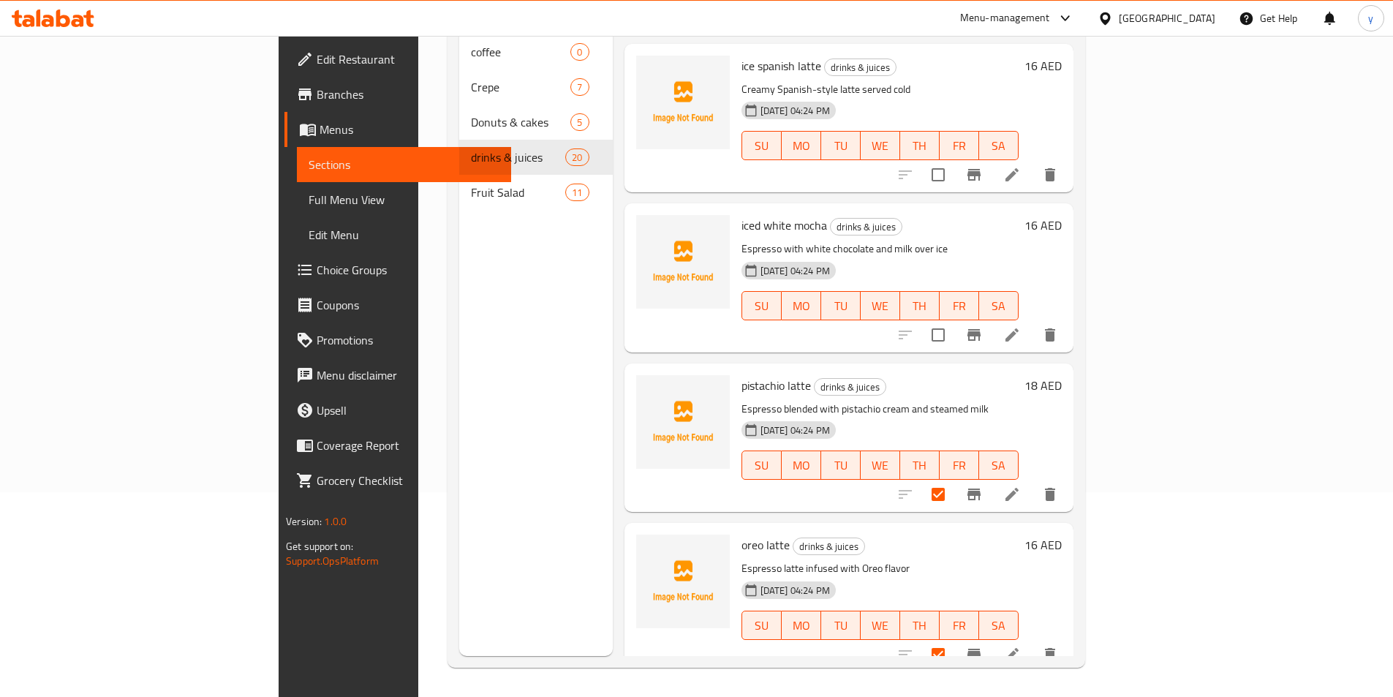
scroll to position [1658, 0]
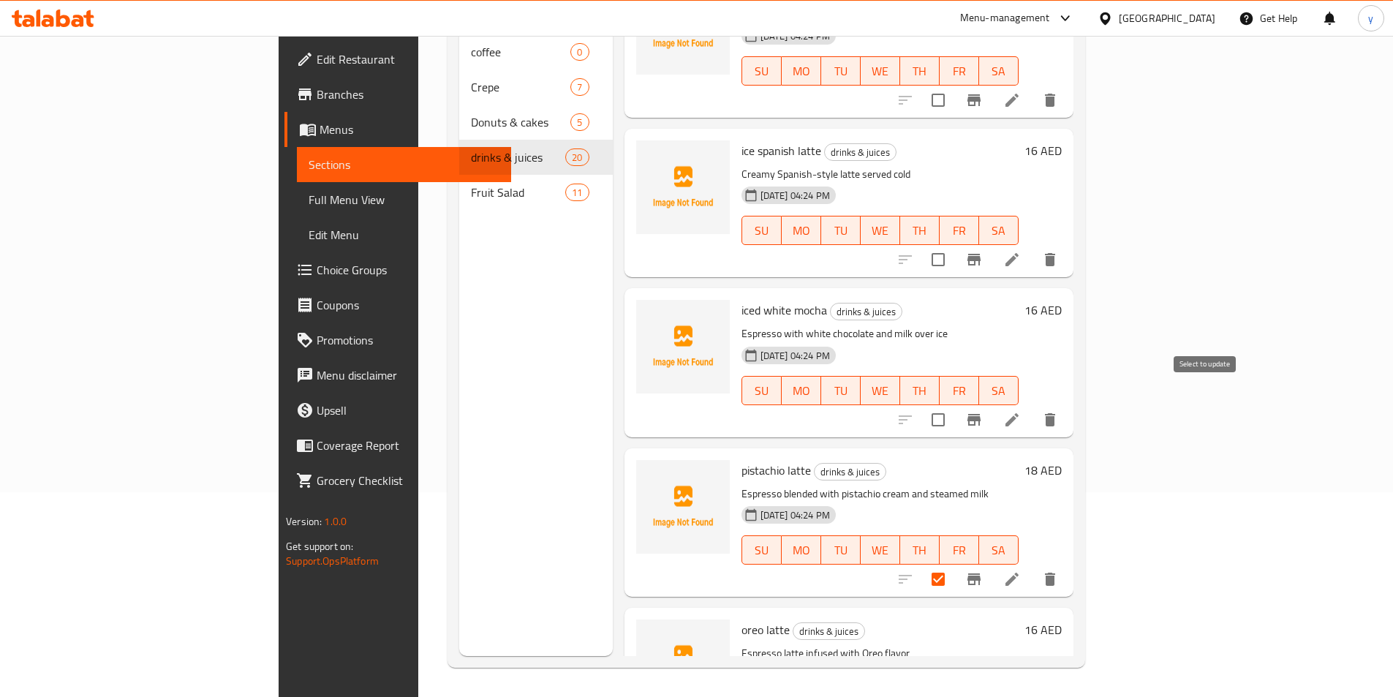
click at [954, 405] on input "checkbox" at bounding box center [938, 420] width 31 height 31
checkbox input "true"
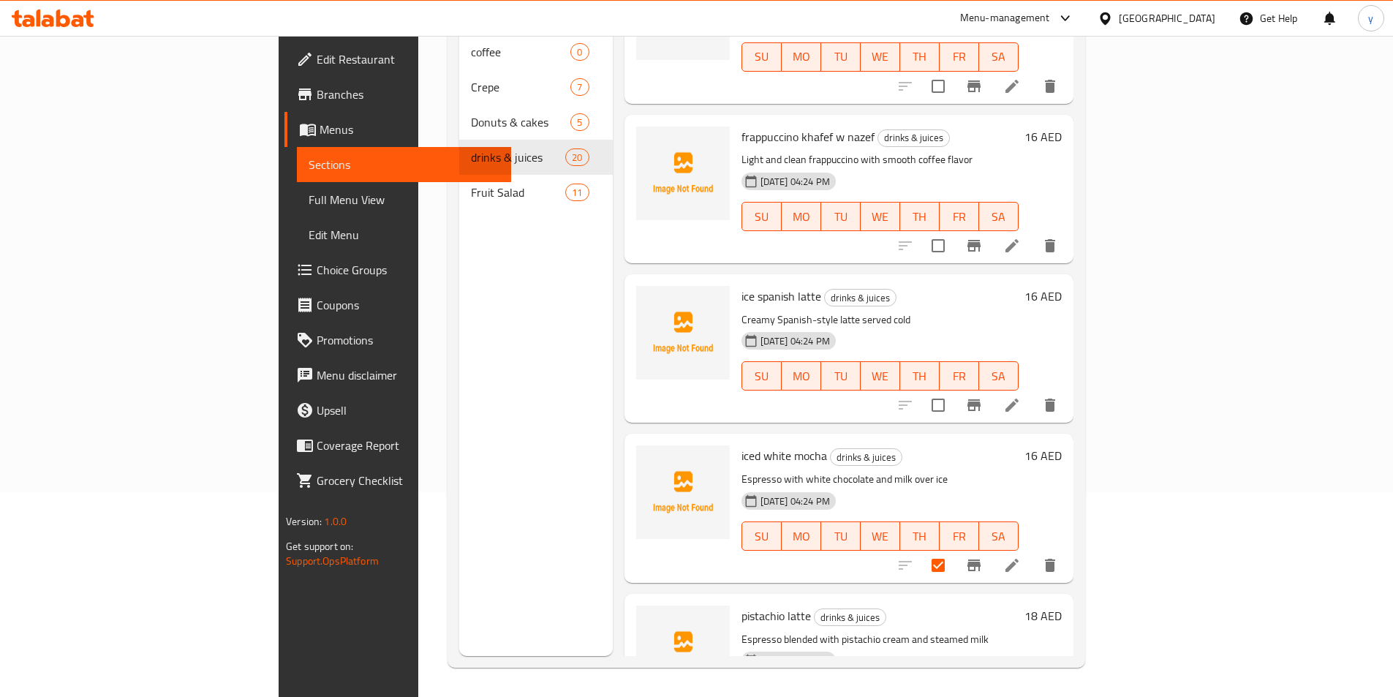
scroll to position [1511, 0]
click at [954, 391] on input "checkbox" at bounding box center [938, 406] width 31 height 31
checkbox input "true"
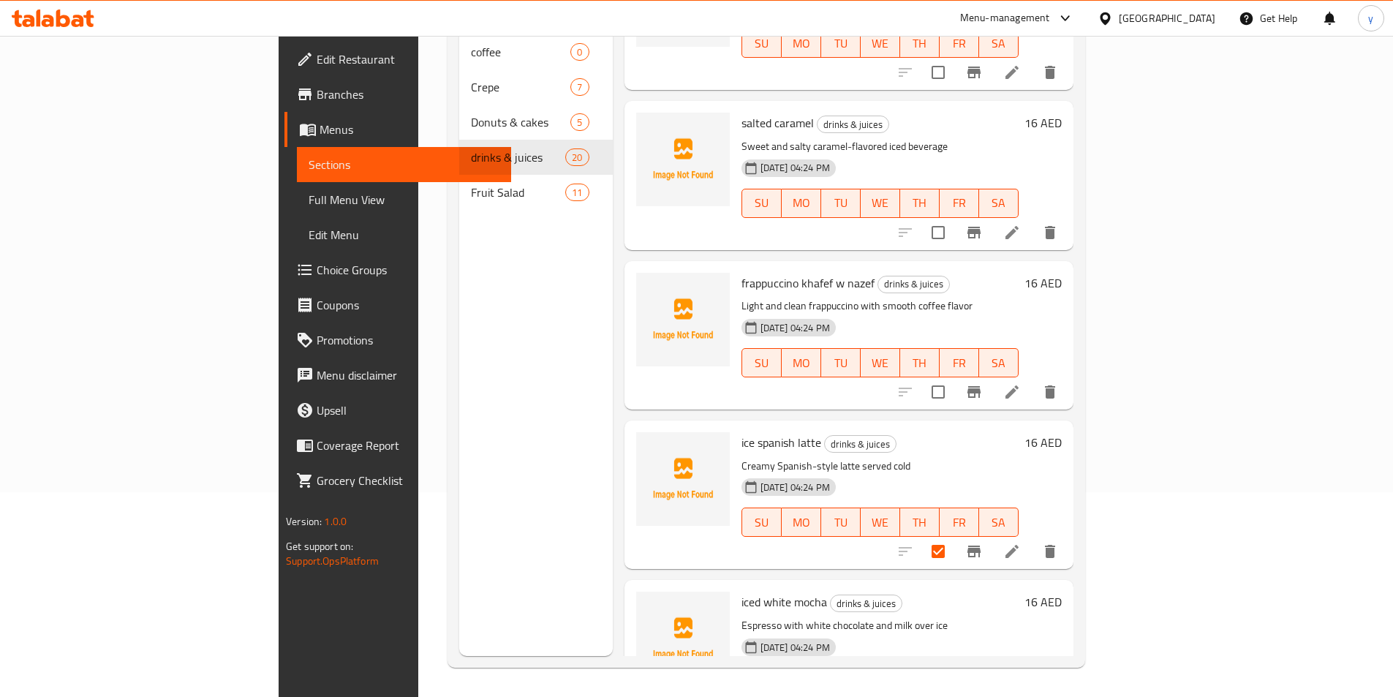
scroll to position [1365, 0]
click at [954, 377] on input "checkbox" at bounding box center [938, 392] width 31 height 31
checkbox input "true"
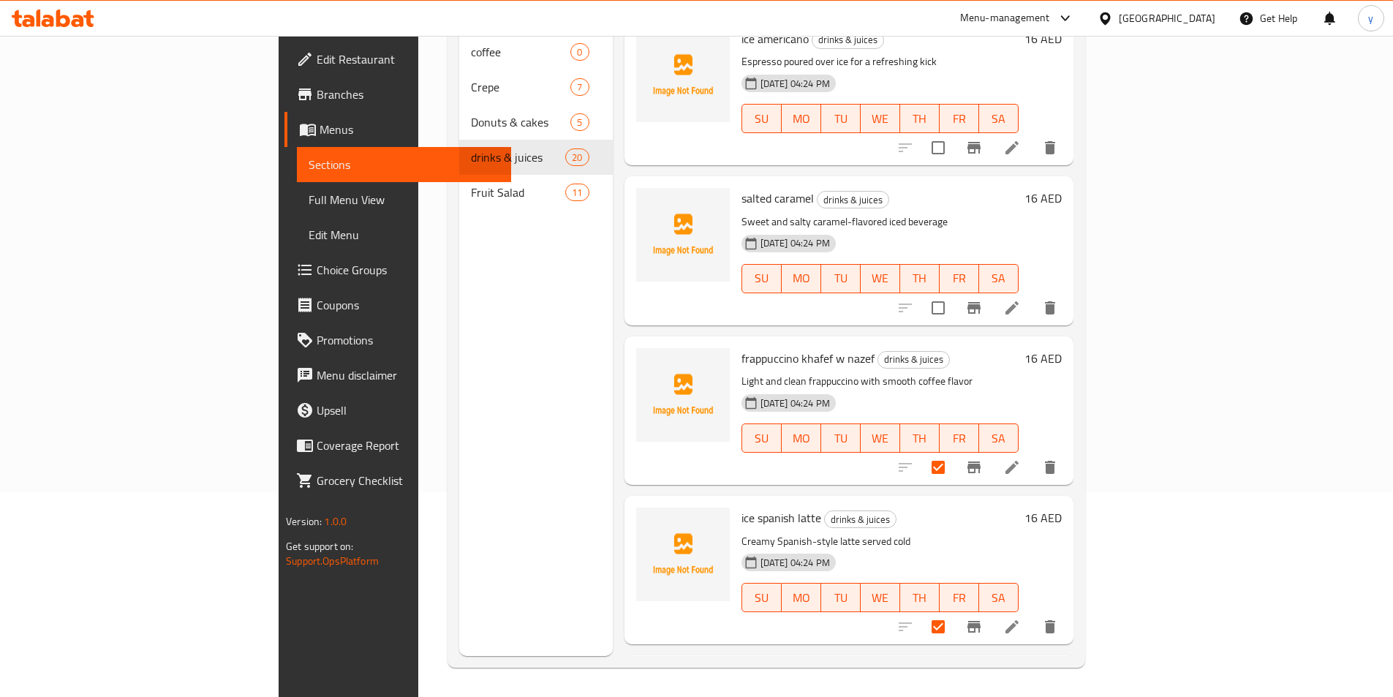
scroll to position [1219, 0]
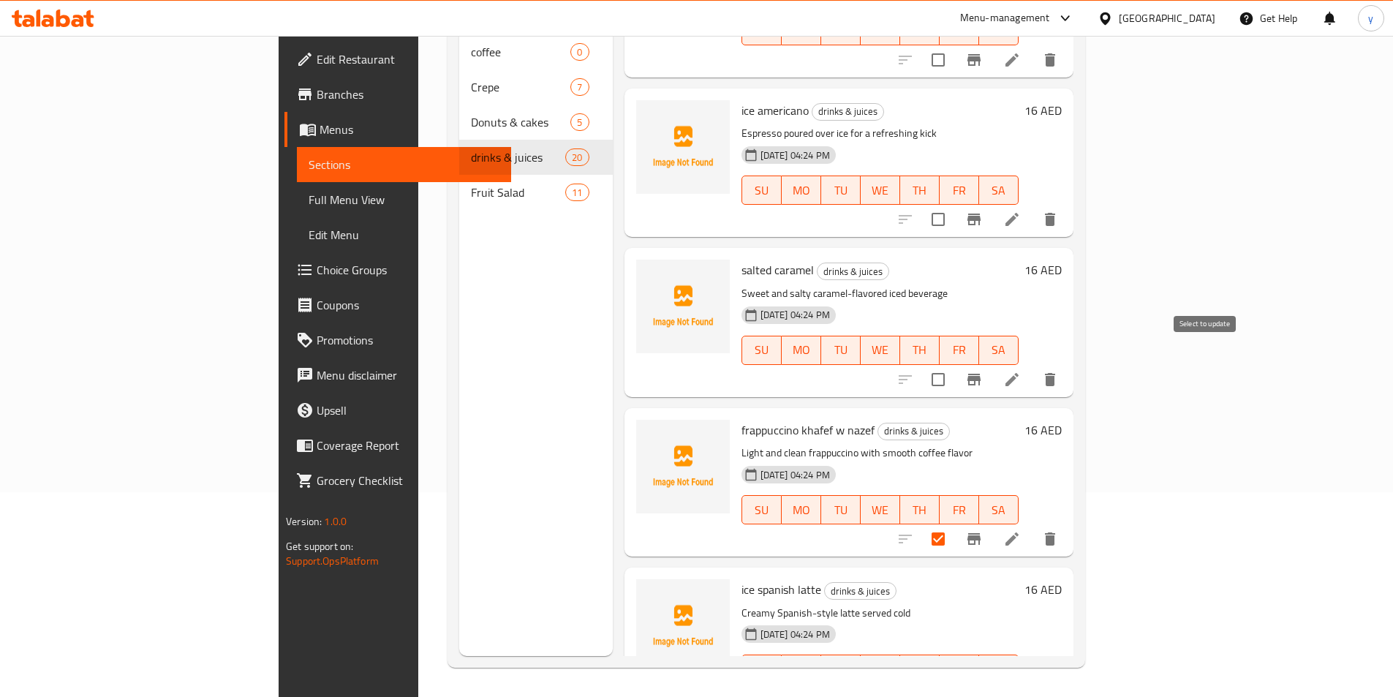
click at [954, 364] on input "checkbox" at bounding box center [938, 379] width 31 height 31
checkbox input "true"
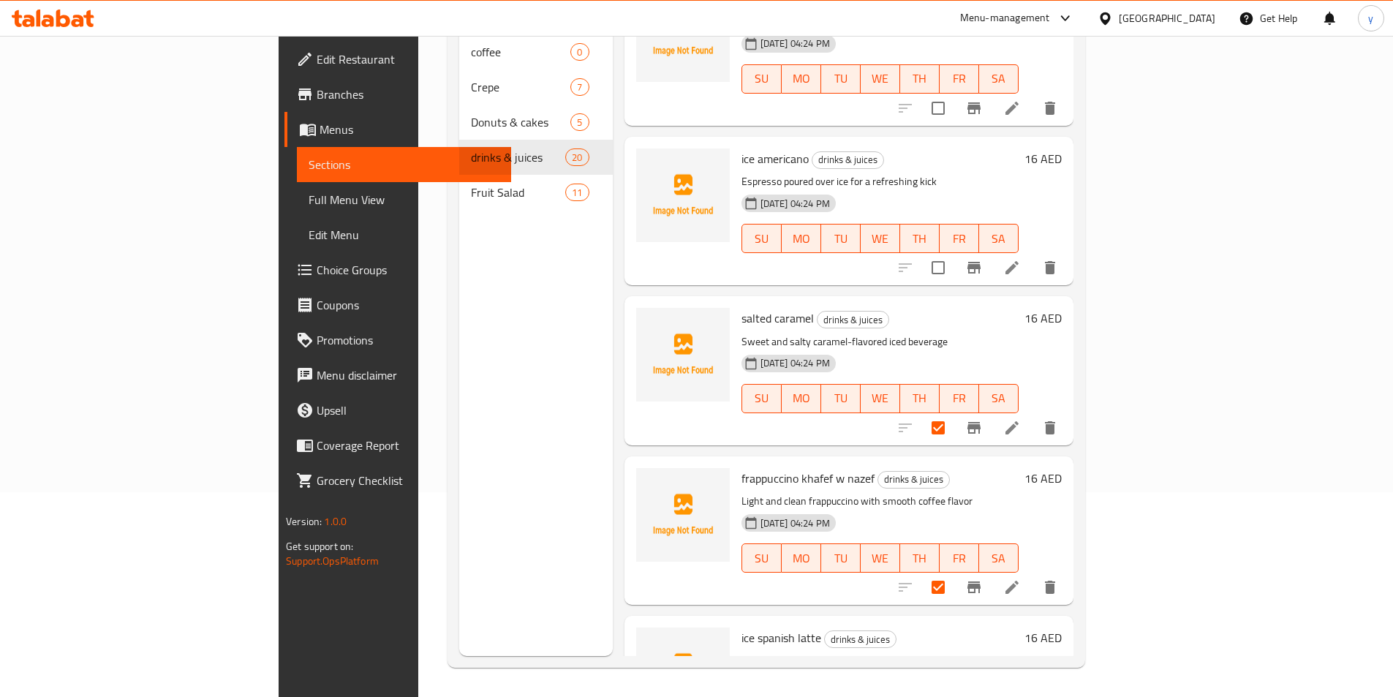
scroll to position [1146, 0]
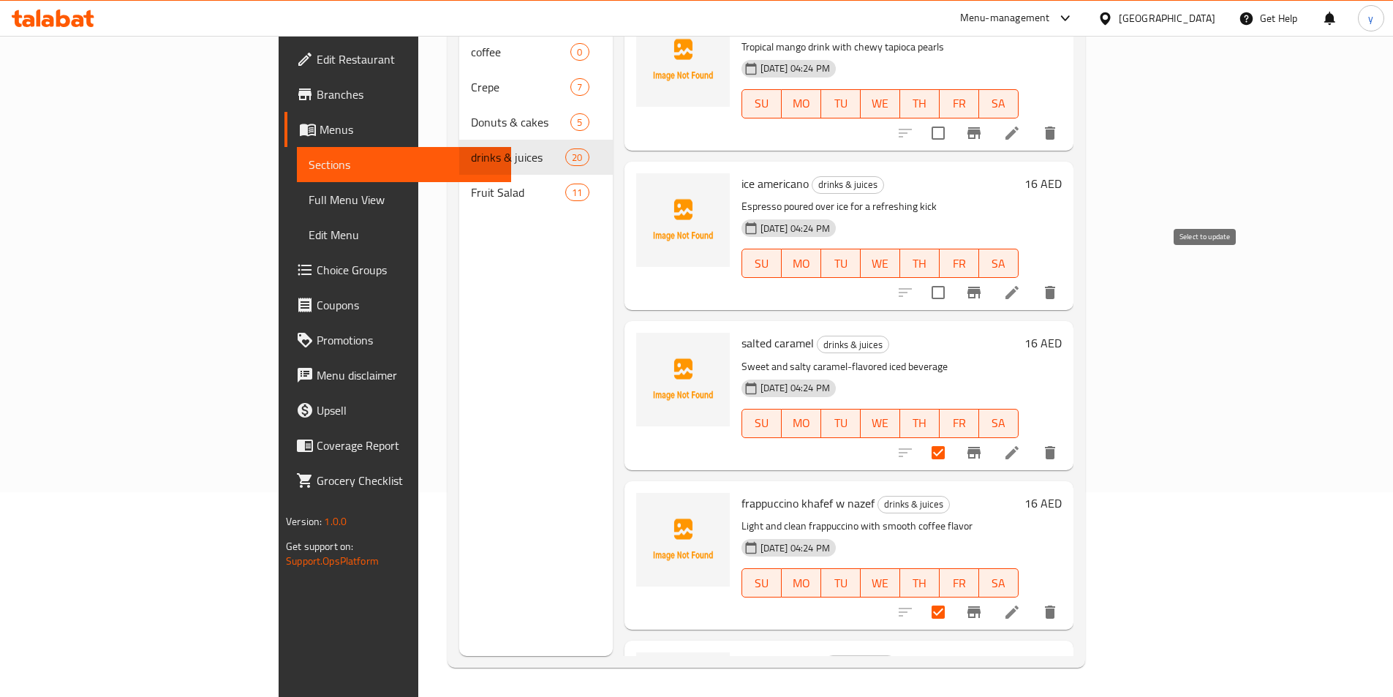
click at [954, 277] on input "checkbox" at bounding box center [938, 292] width 31 height 31
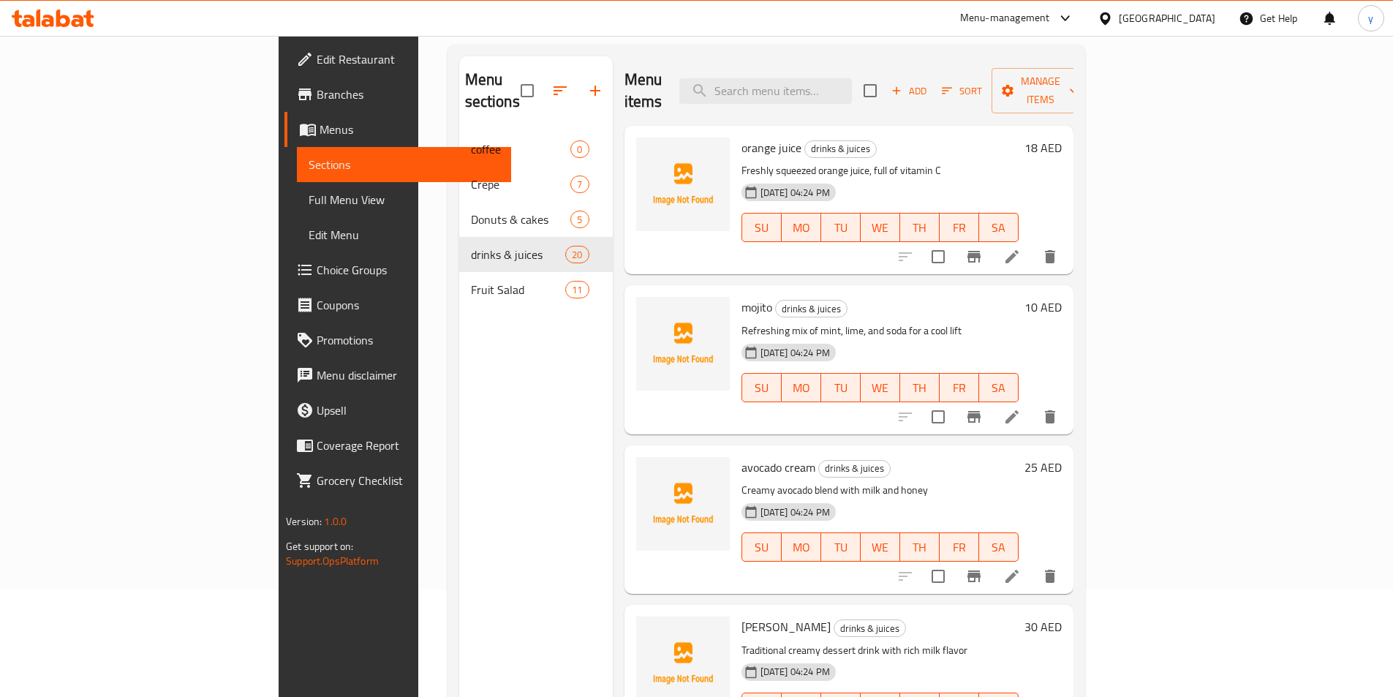
scroll to position [0, 0]
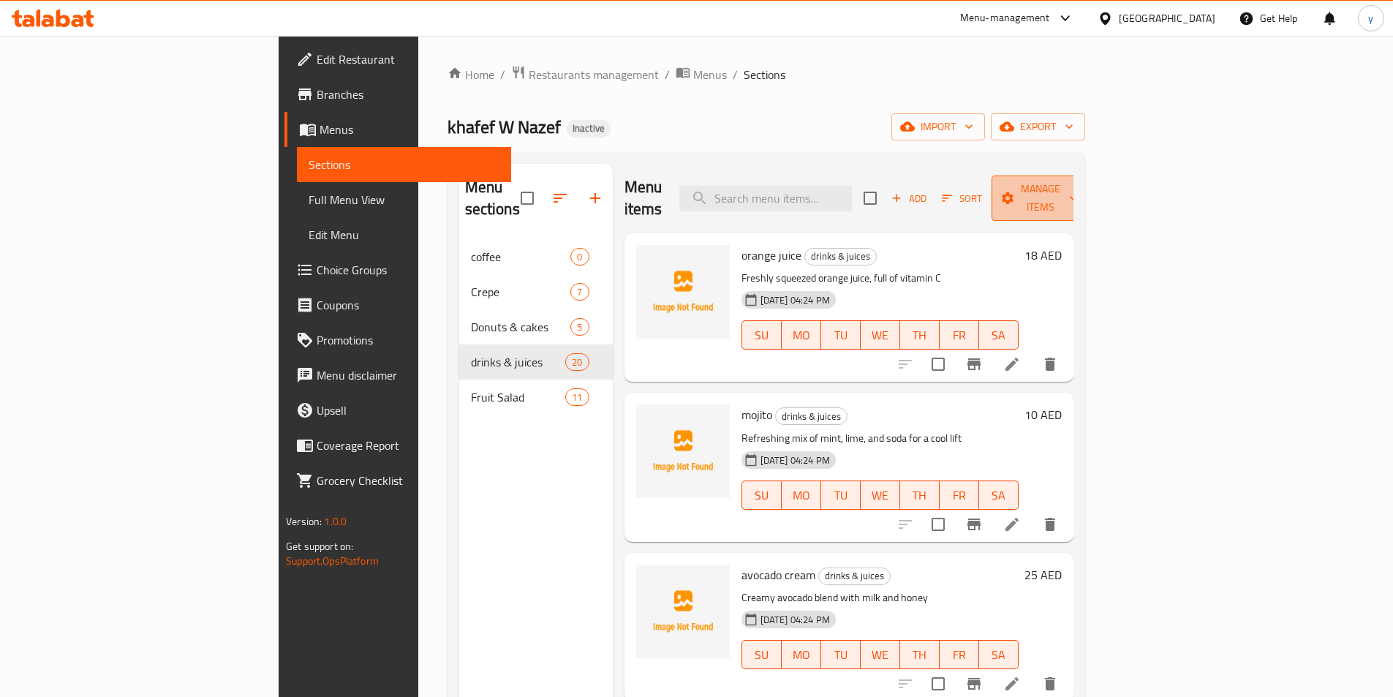
click at [1078, 189] on span "Manage items" at bounding box center [1041, 198] width 75 height 37
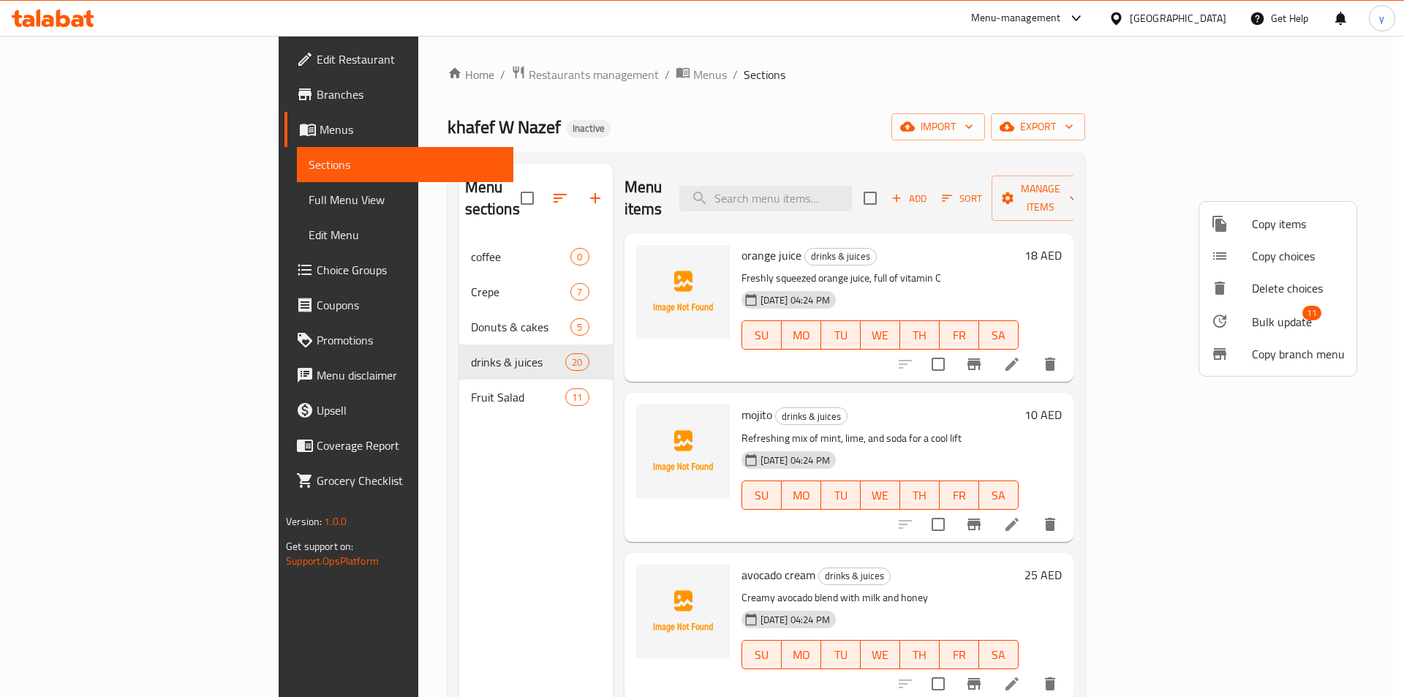
click at [1240, 313] on div at bounding box center [1231, 321] width 41 height 18
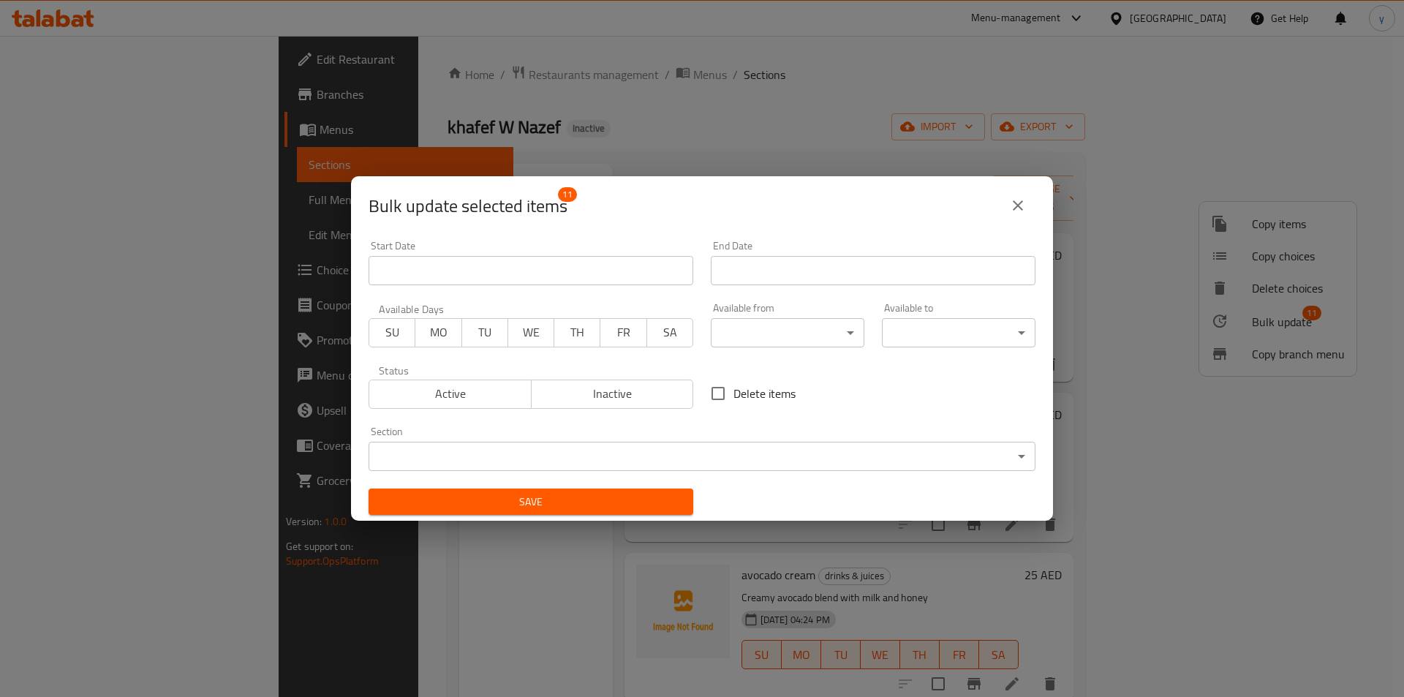
click at [697, 457] on body "​ Menu-management [GEOGRAPHIC_DATA] Get Help y Edit Restaurant Branches Menus S…" at bounding box center [702, 366] width 1404 height 661
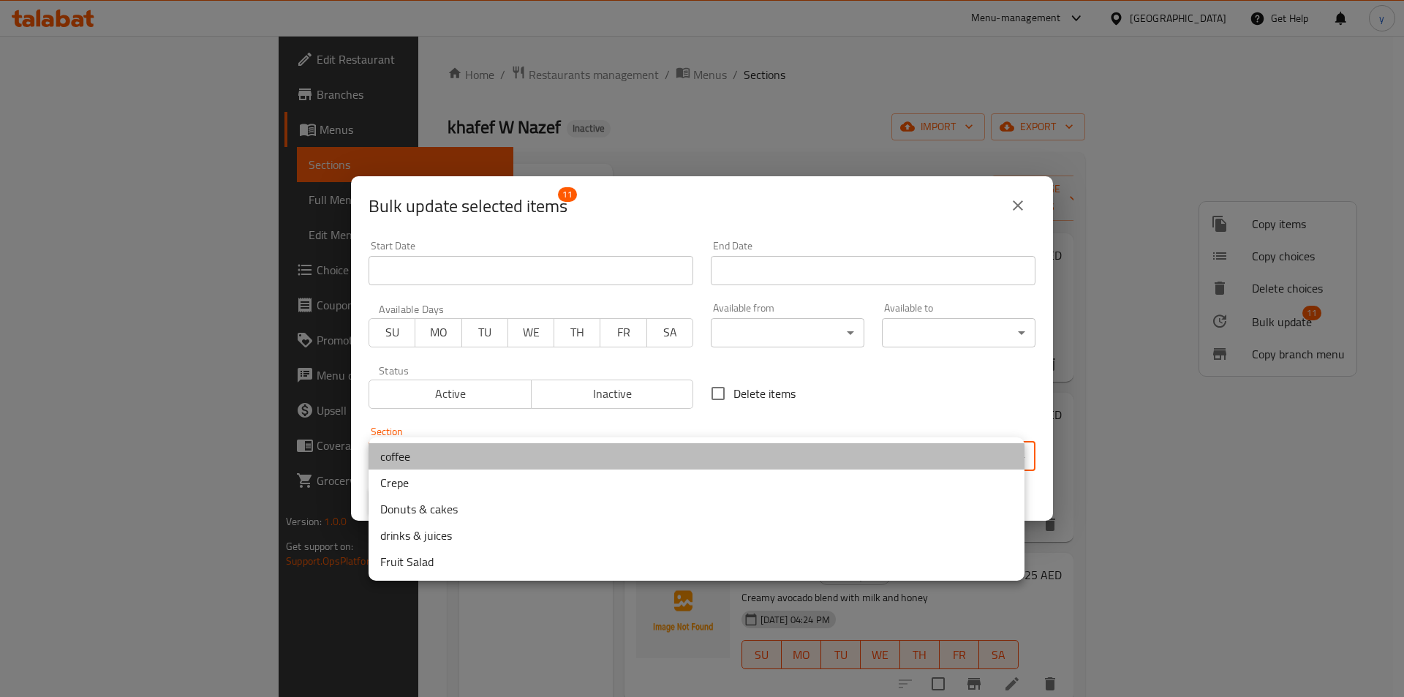
click at [418, 462] on li "coffee" at bounding box center [697, 456] width 656 height 26
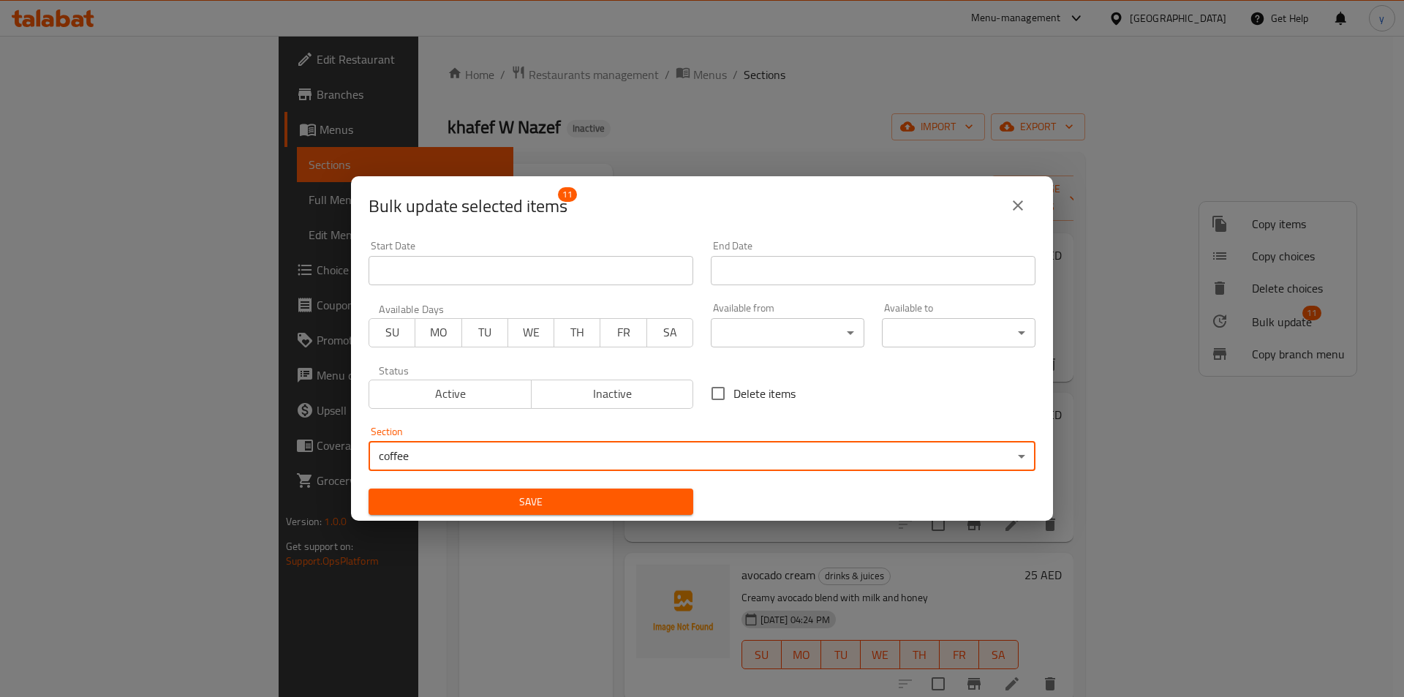
click at [528, 496] on span "Save" at bounding box center [530, 502] width 301 height 18
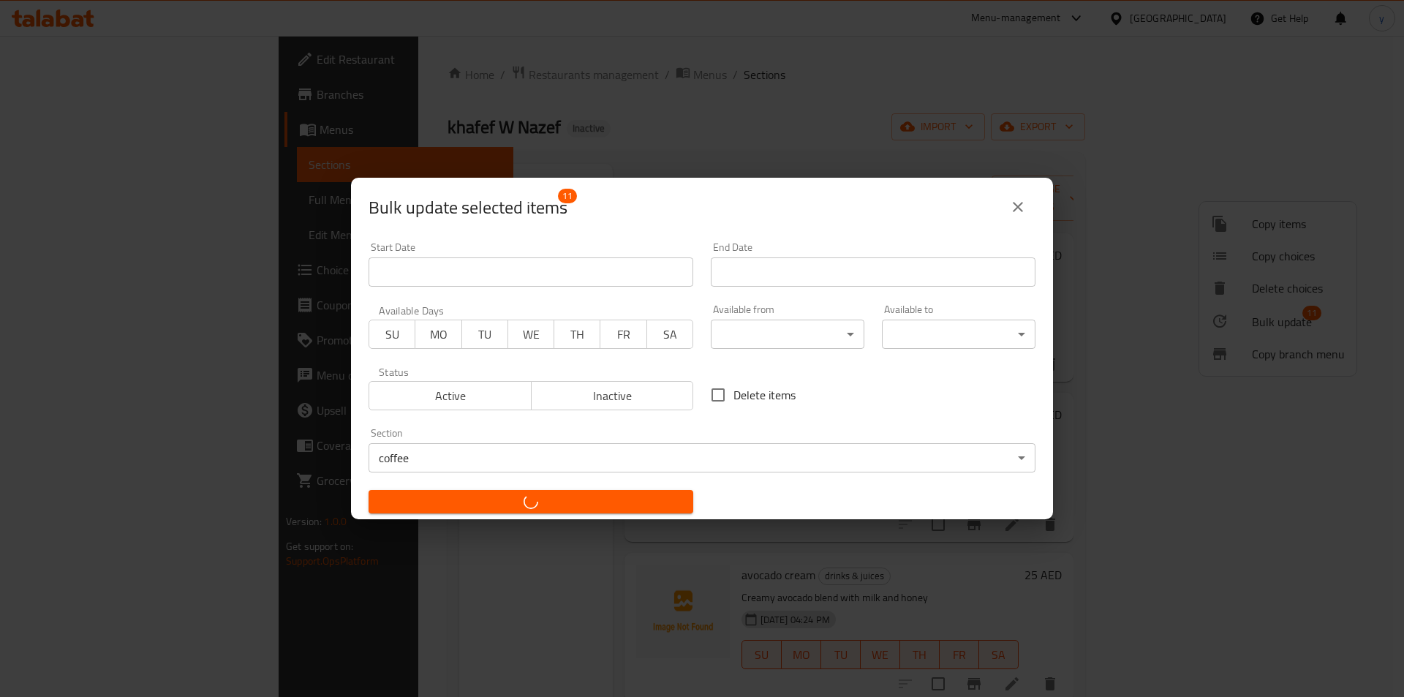
checkbox input "false"
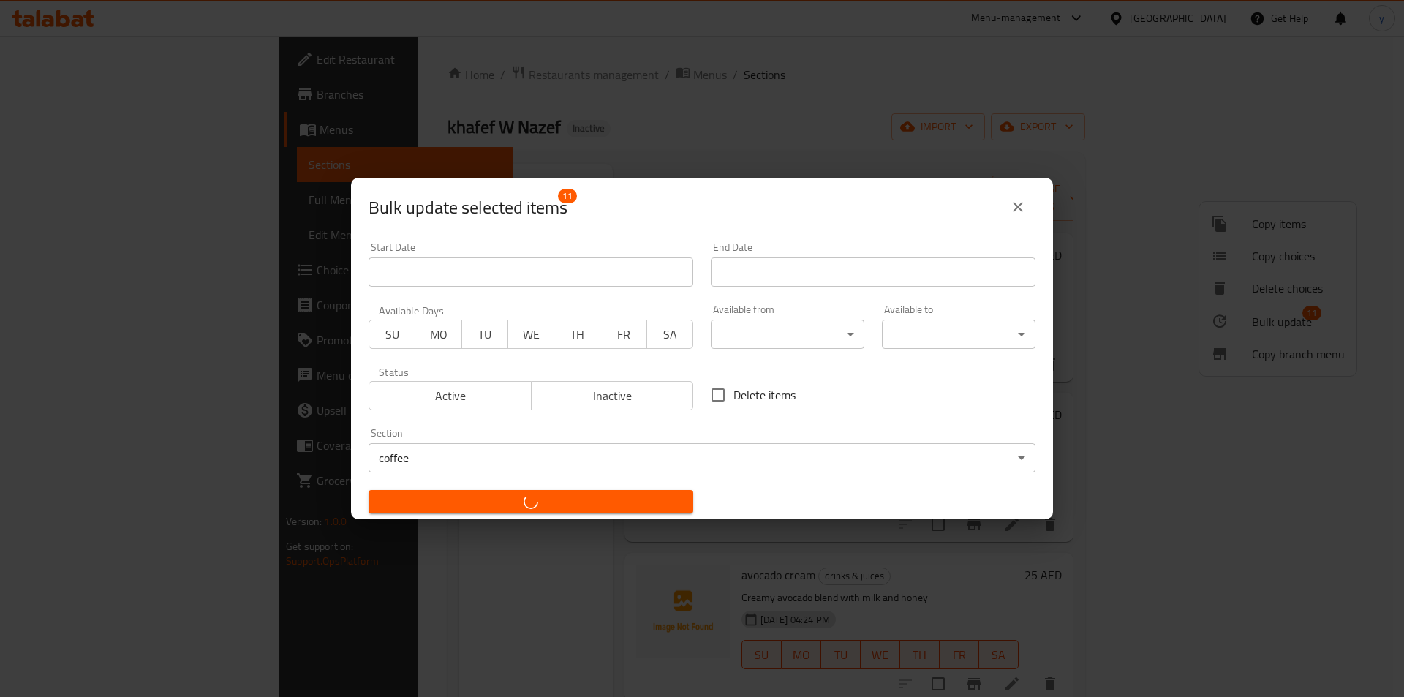
checkbox input "false"
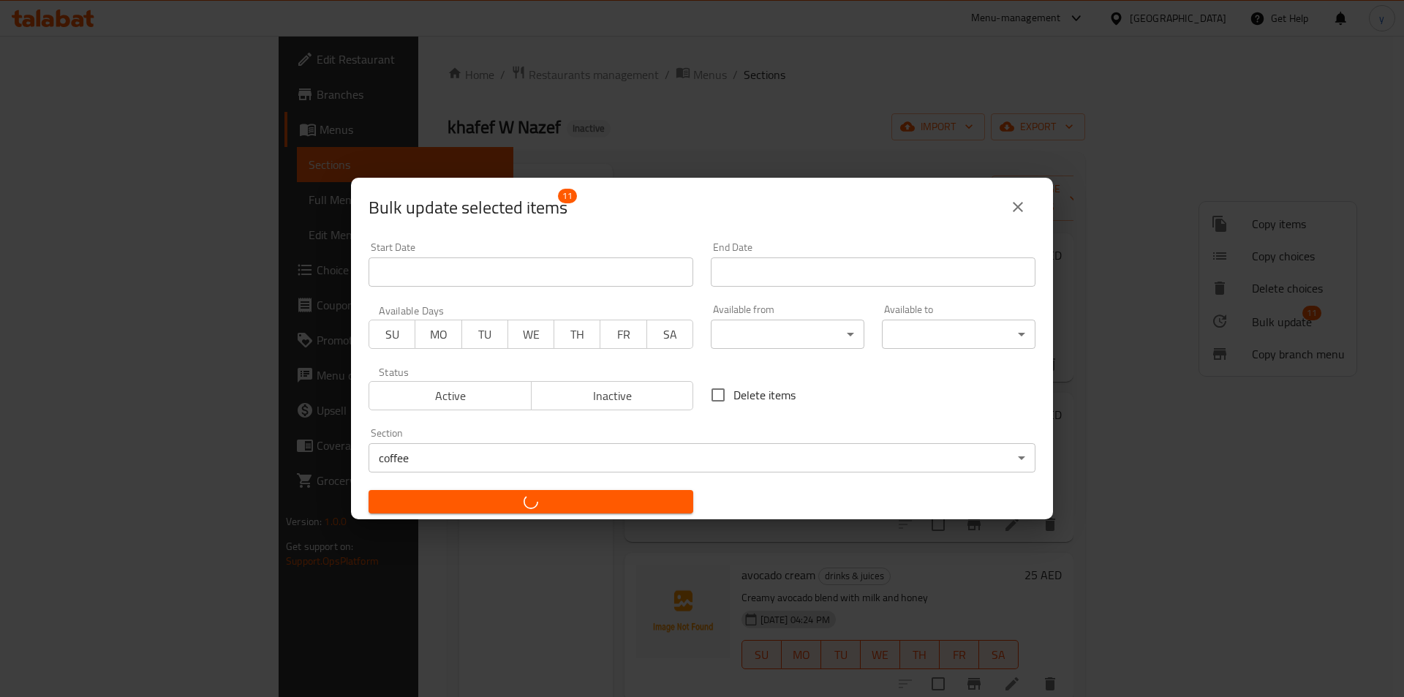
checkbox input "false"
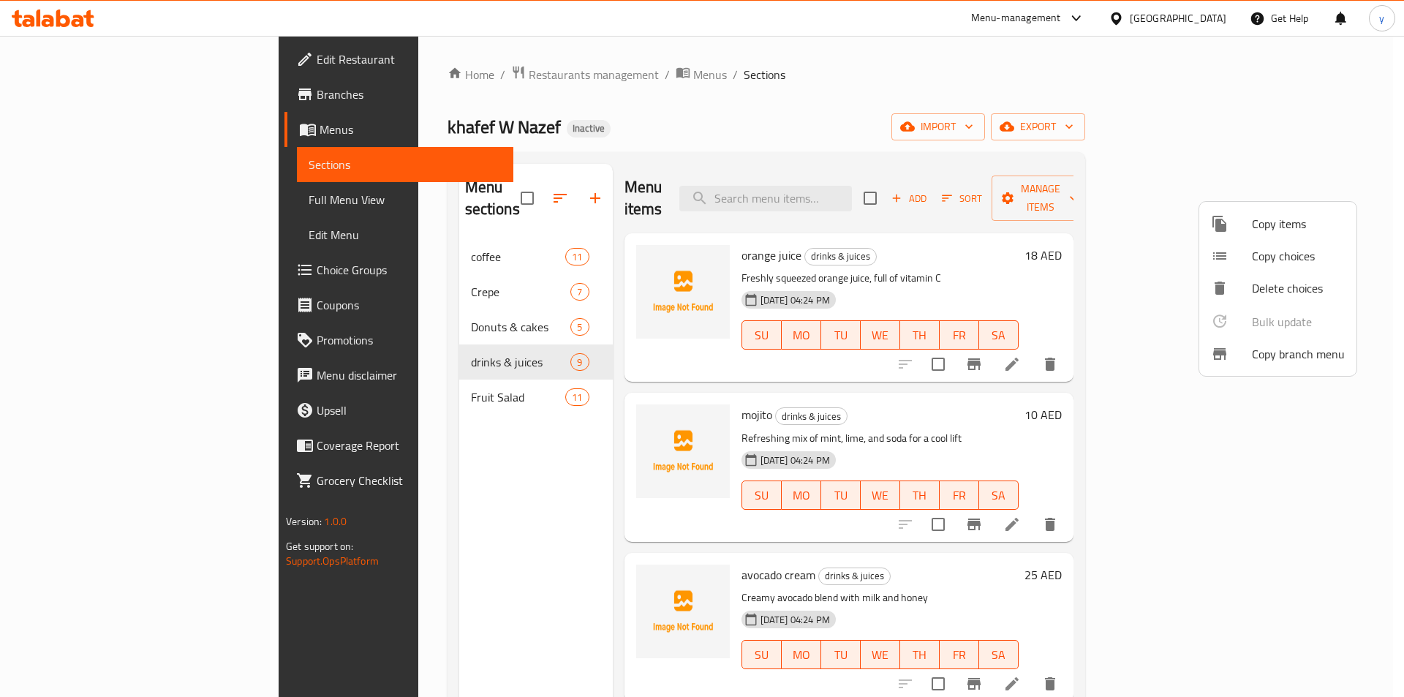
click at [395, 276] on div at bounding box center [702, 348] width 1404 height 697
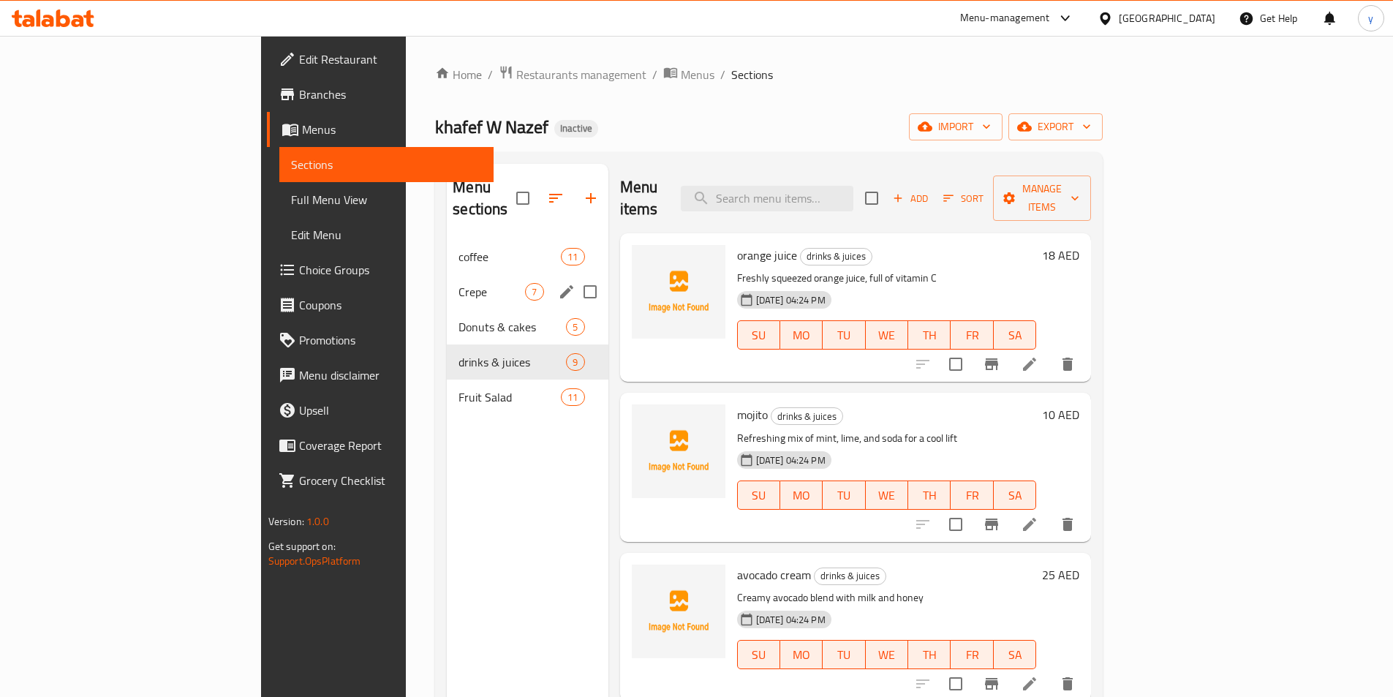
click at [447, 274] on div "Crepe 7" at bounding box center [527, 291] width 161 height 35
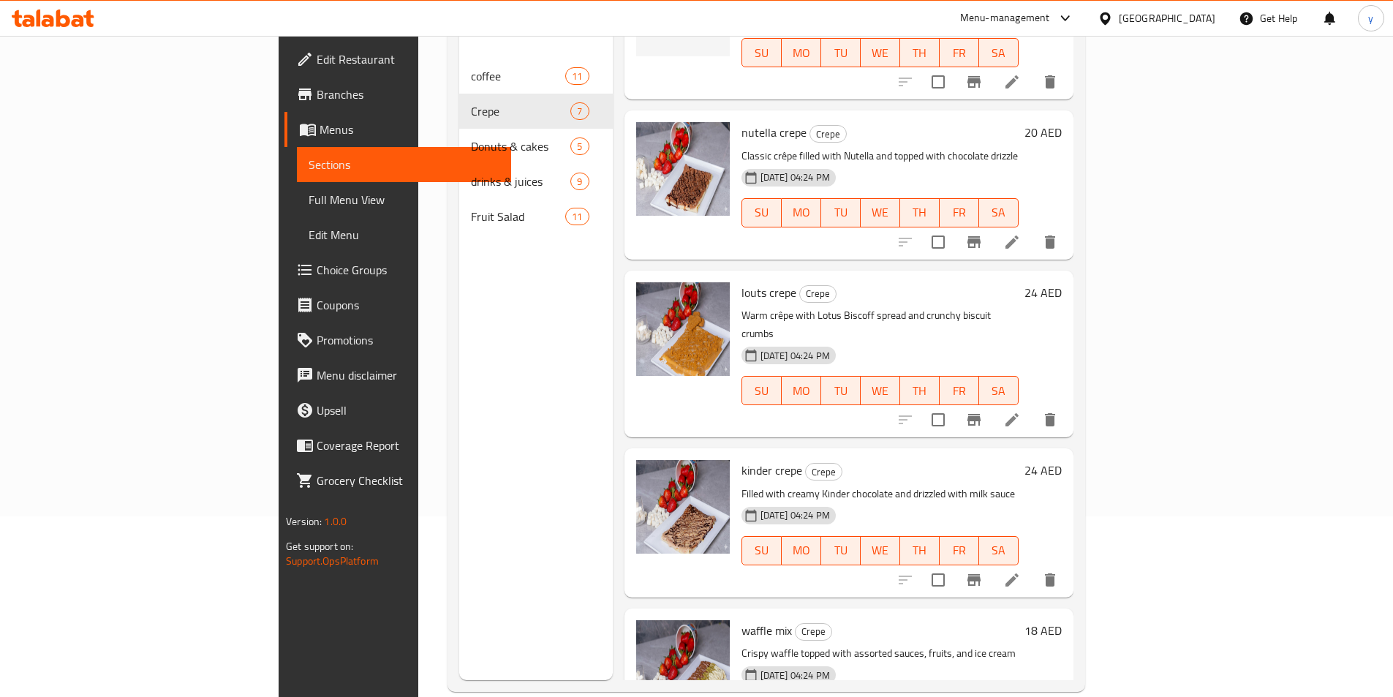
scroll to position [205, 0]
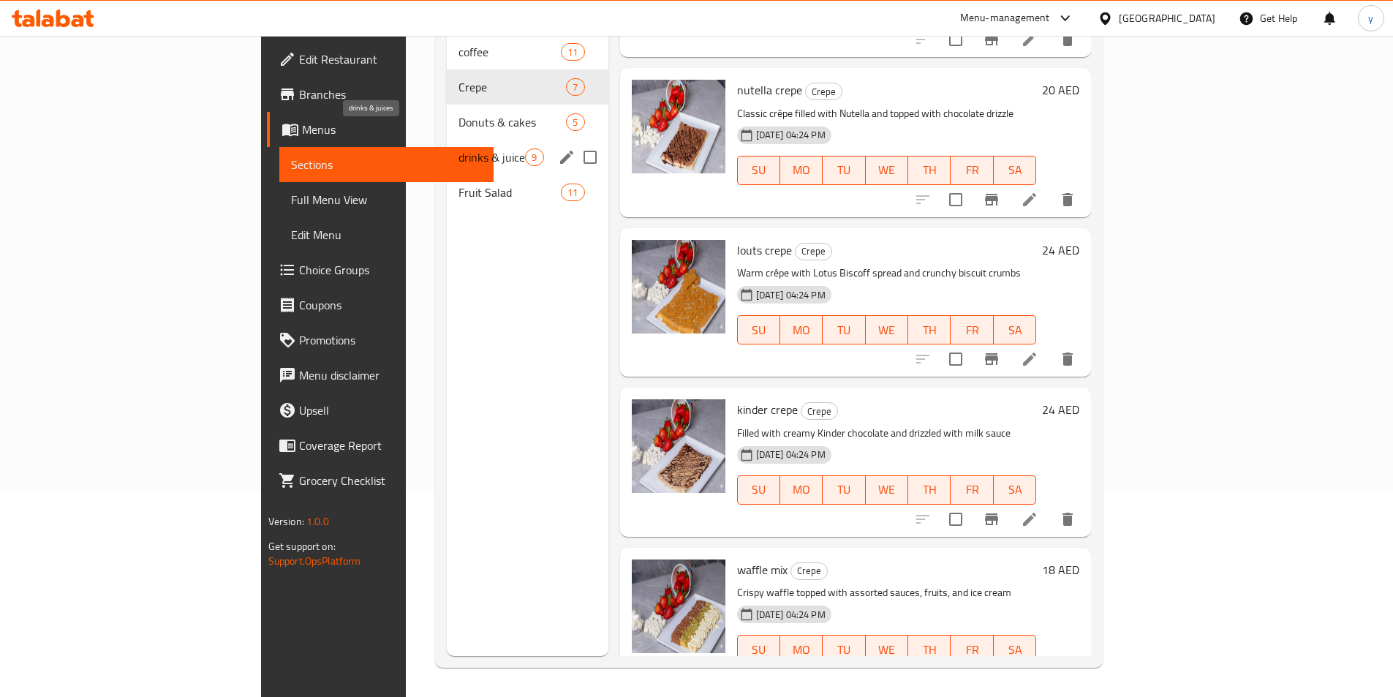
click at [459, 148] on span "drinks & juices" at bounding box center [492, 157] width 67 height 18
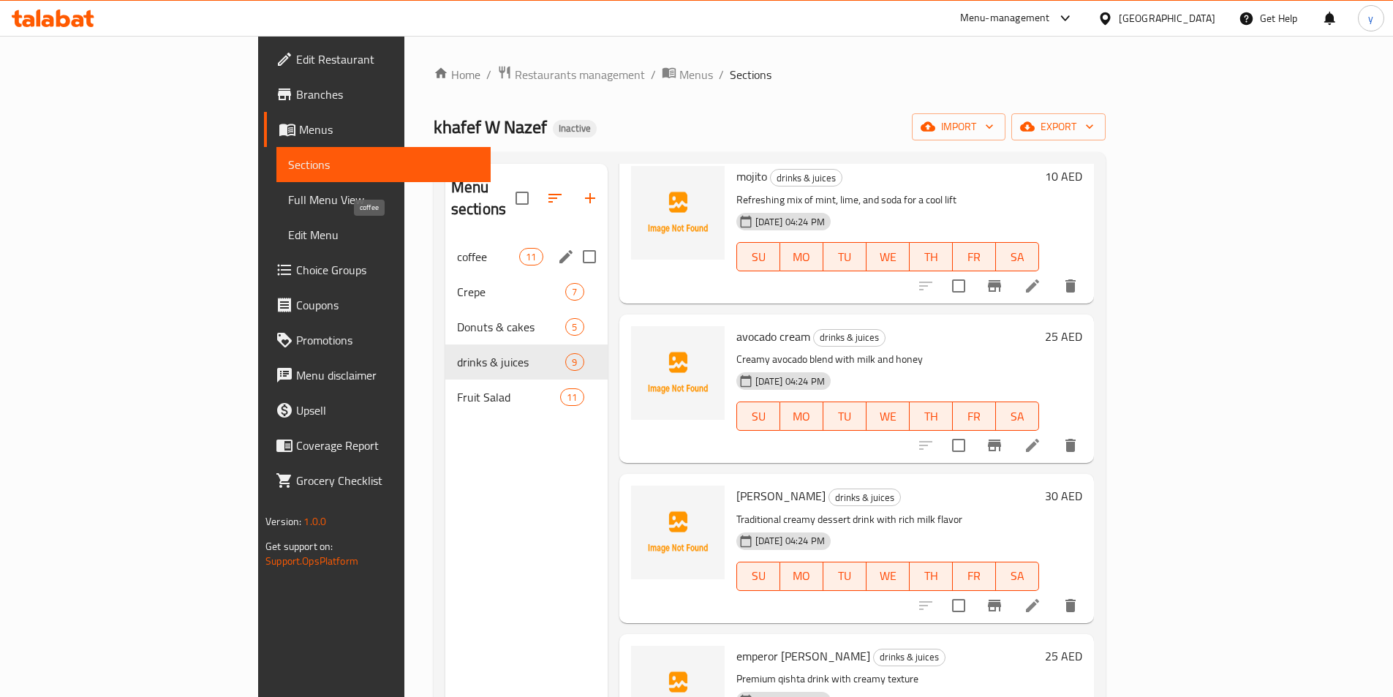
click at [457, 248] on span "coffee" at bounding box center [488, 257] width 62 height 18
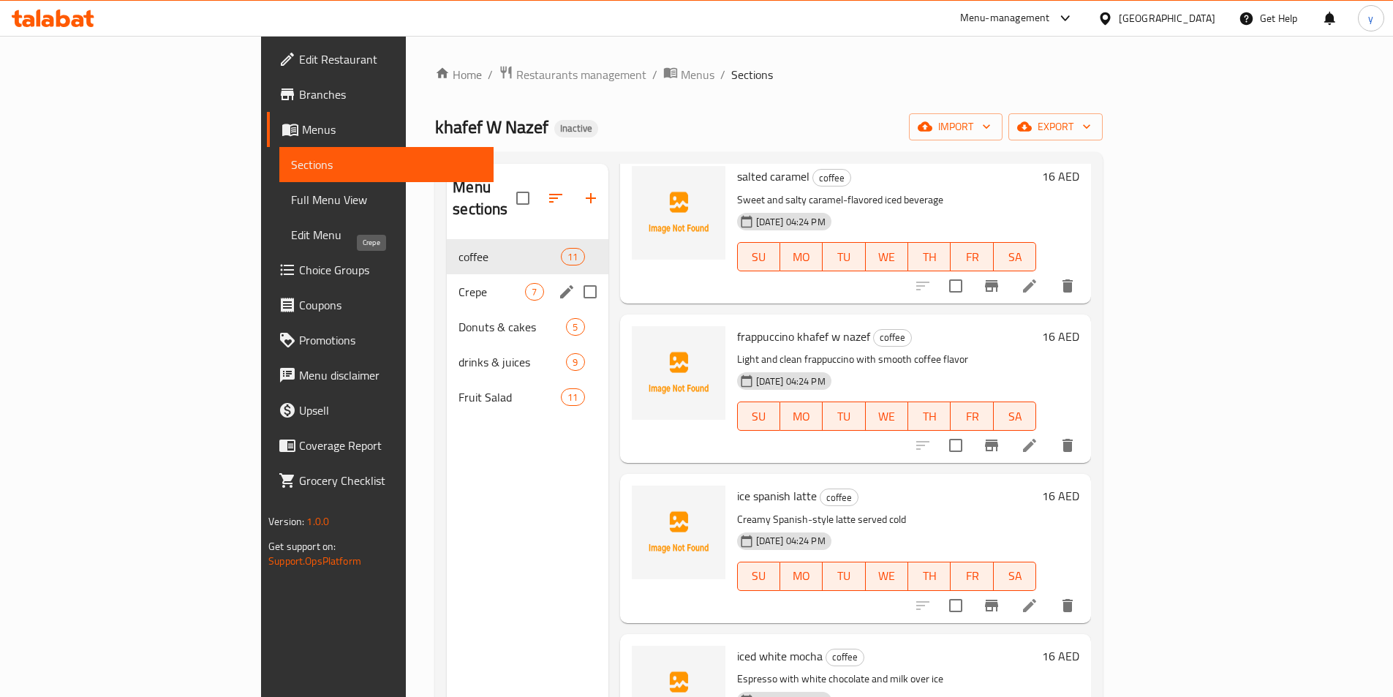
click at [459, 283] on span "Crepe" at bounding box center [492, 292] width 67 height 18
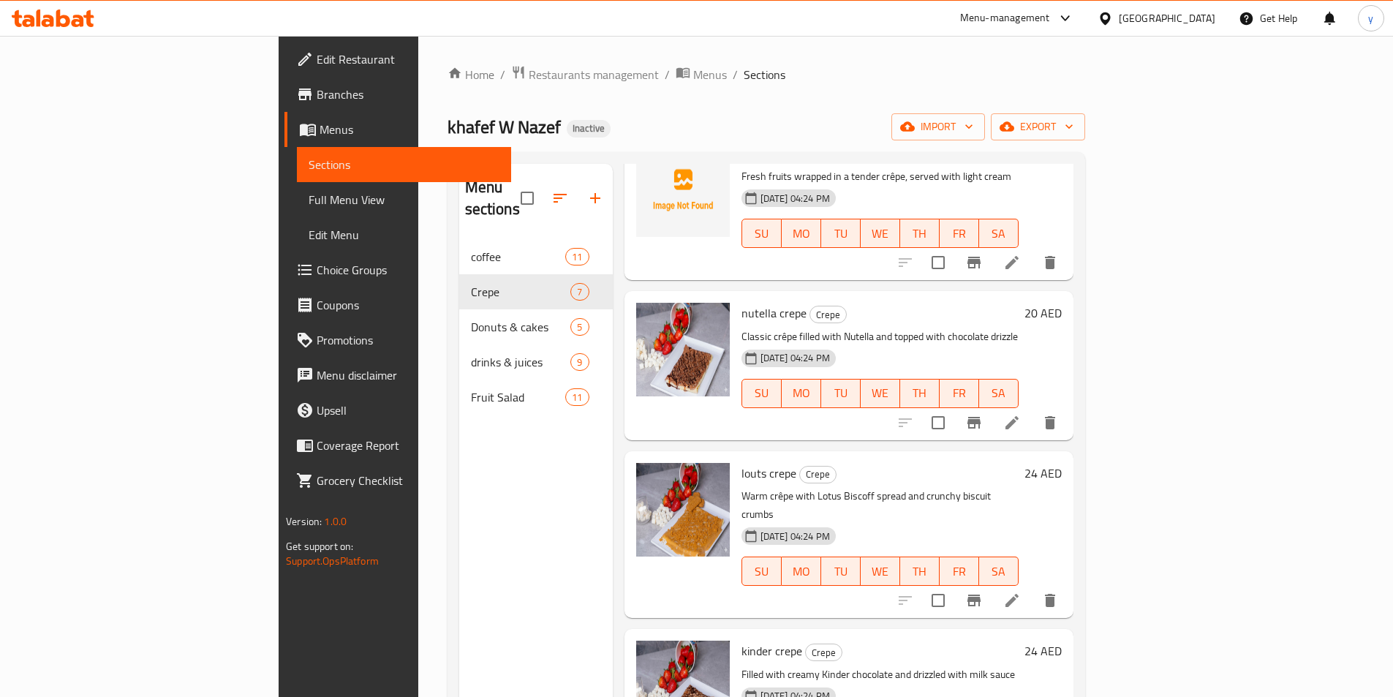
scroll to position [205, 0]
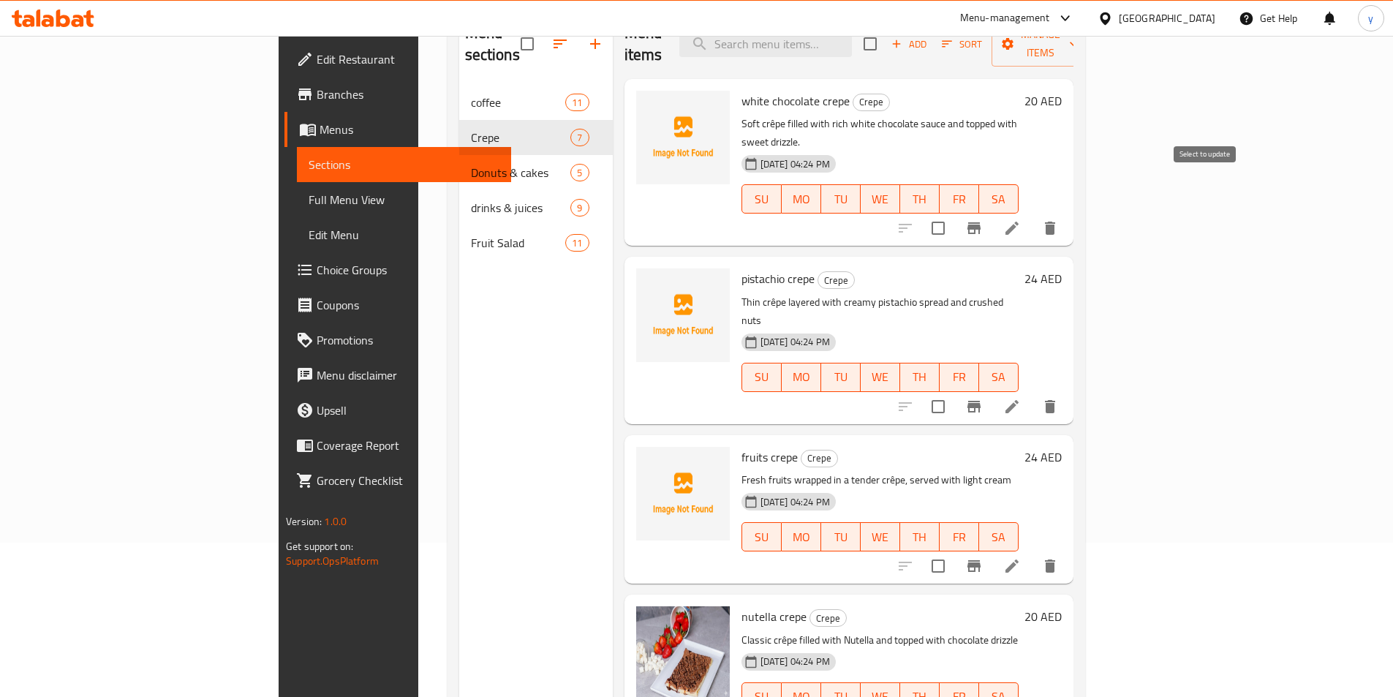
scroll to position [0, 0]
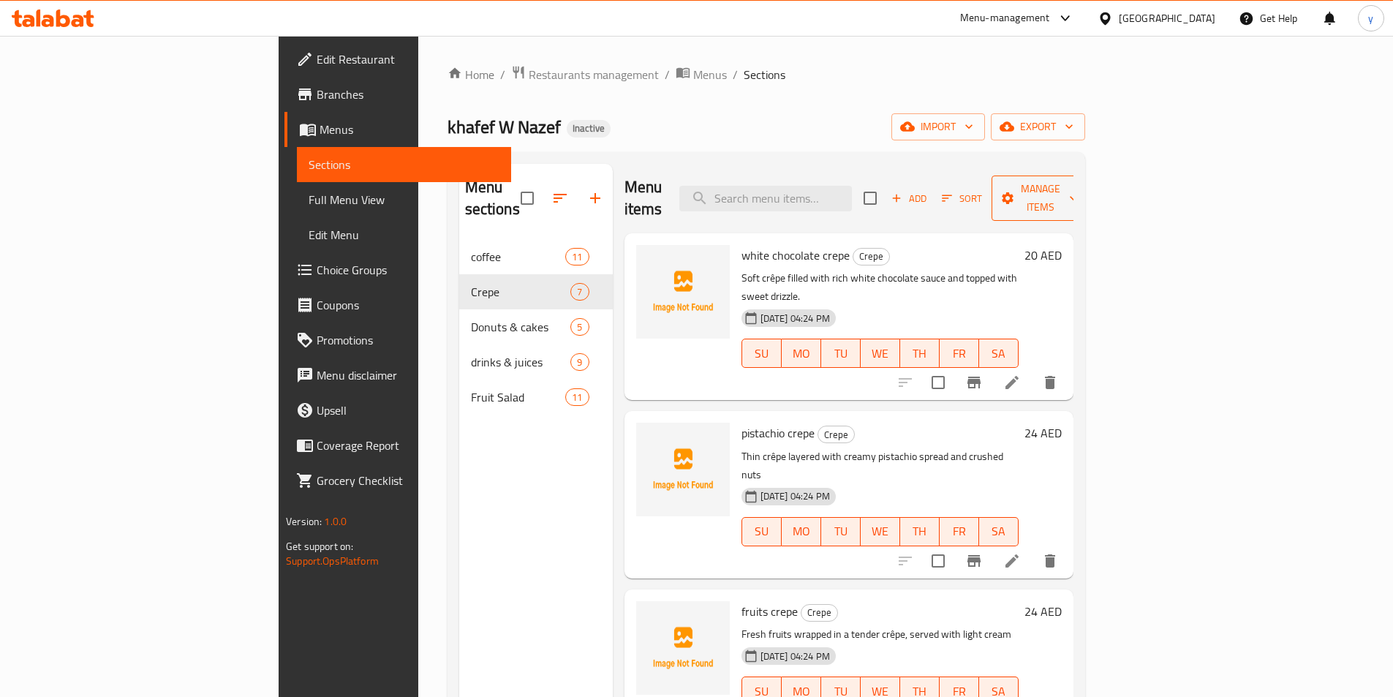
click at [1078, 195] on span "Manage items" at bounding box center [1041, 198] width 75 height 37
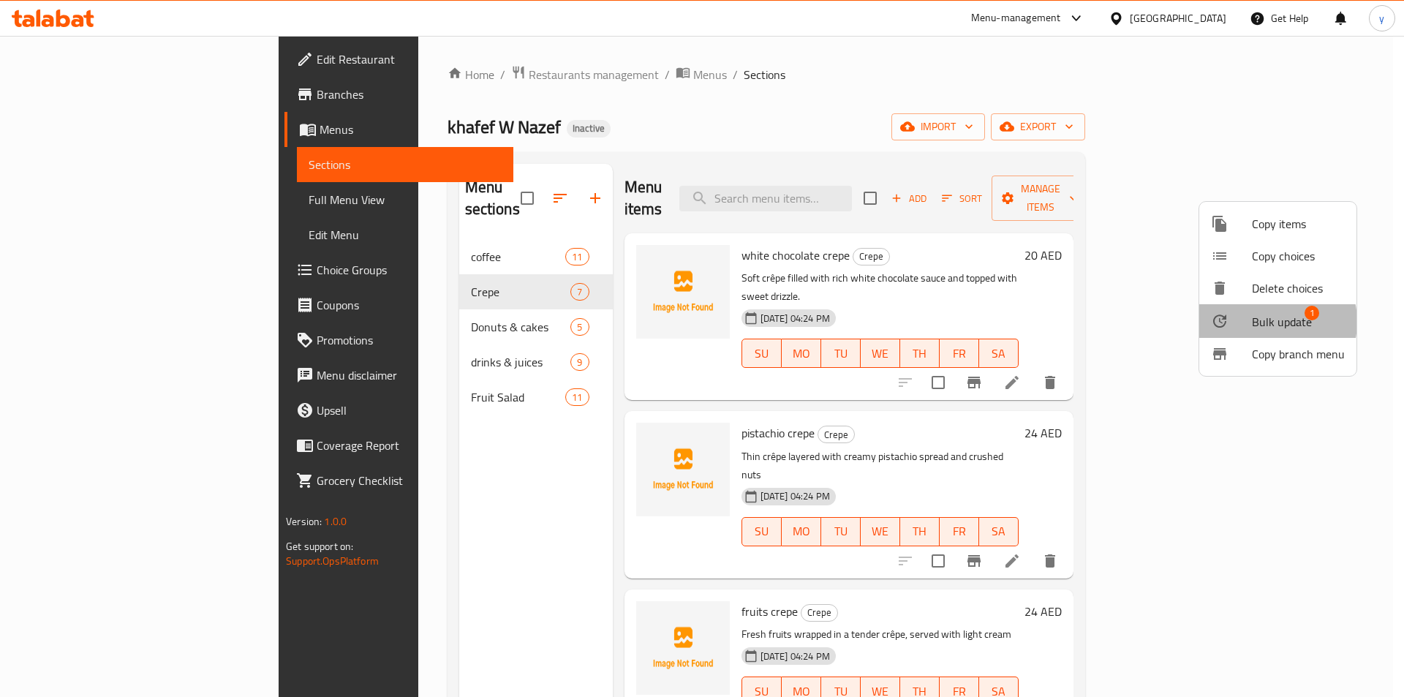
click at [1265, 322] on span "Bulk update" at bounding box center [1282, 322] width 60 height 18
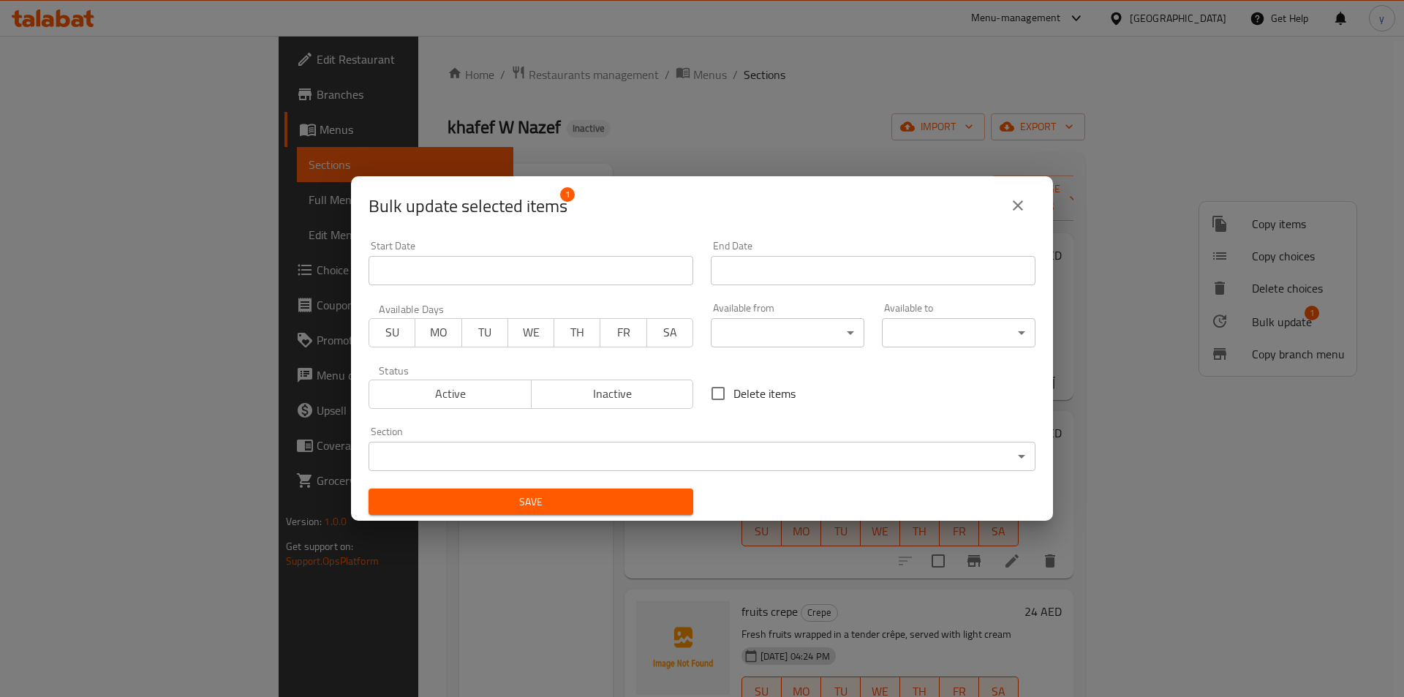
click at [661, 449] on body "​ Menu-management [GEOGRAPHIC_DATA] Get Help y Edit Restaurant Branches Menus S…" at bounding box center [702, 366] width 1404 height 661
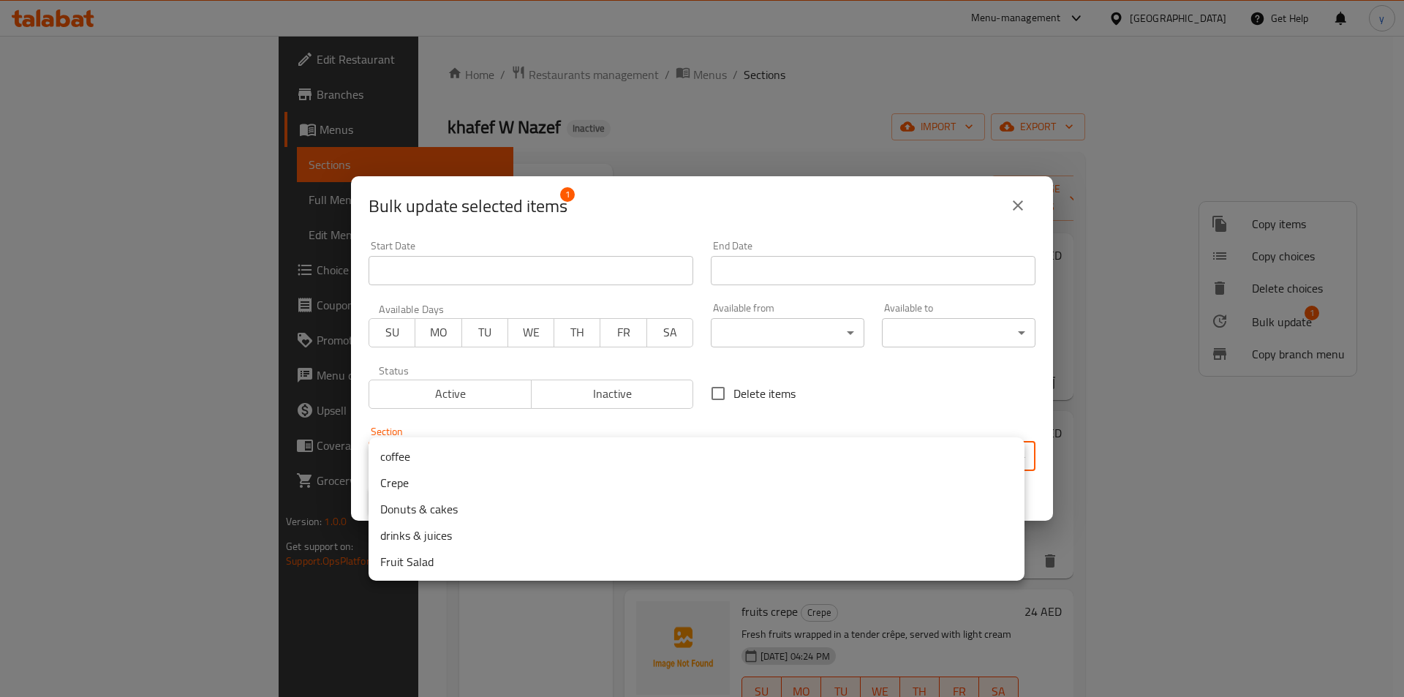
click at [435, 531] on li "drinks & juices" at bounding box center [697, 535] width 656 height 26
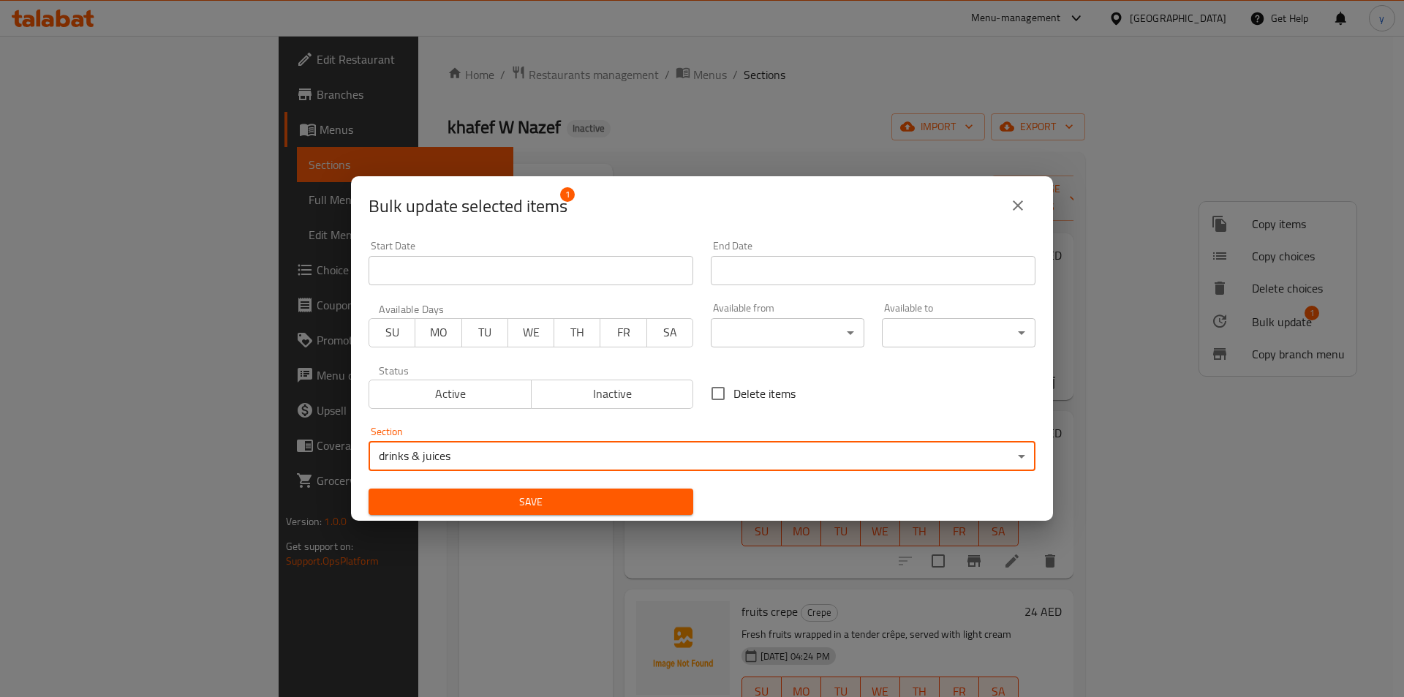
click at [459, 497] on span "Save" at bounding box center [530, 502] width 301 height 18
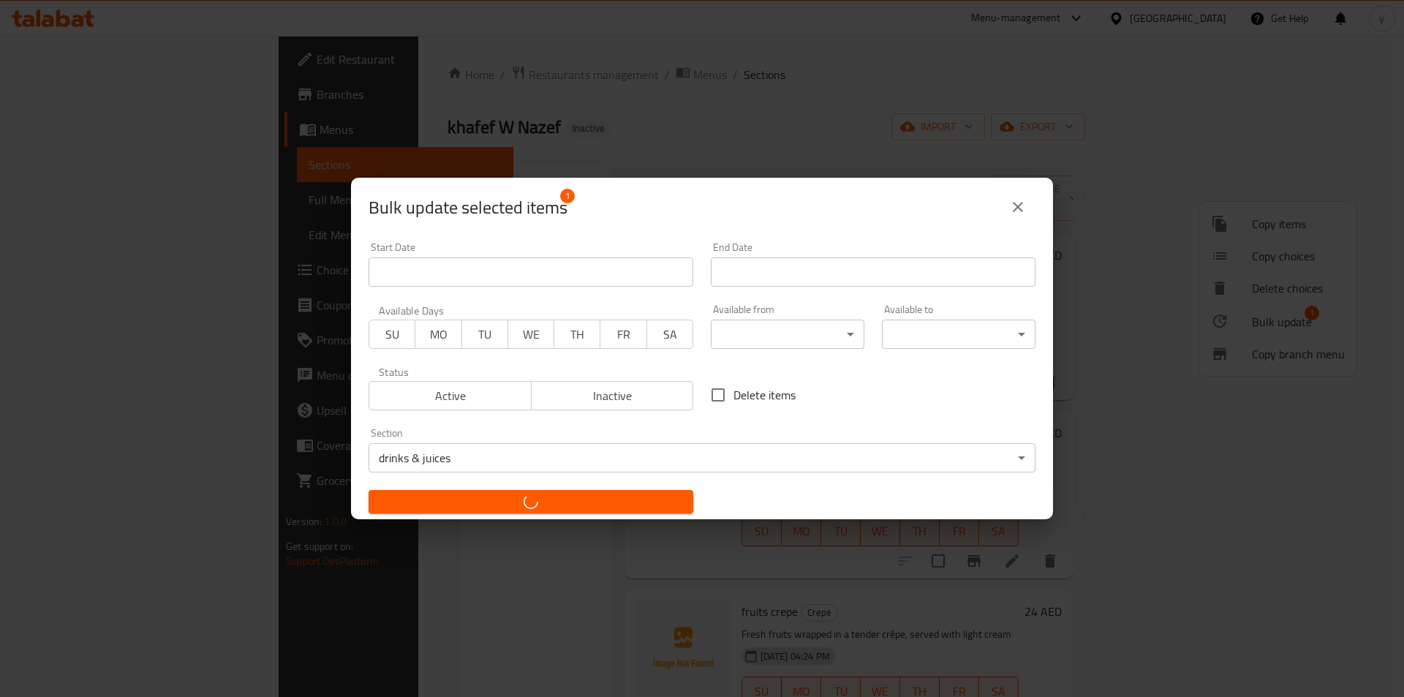
checkbox input "false"
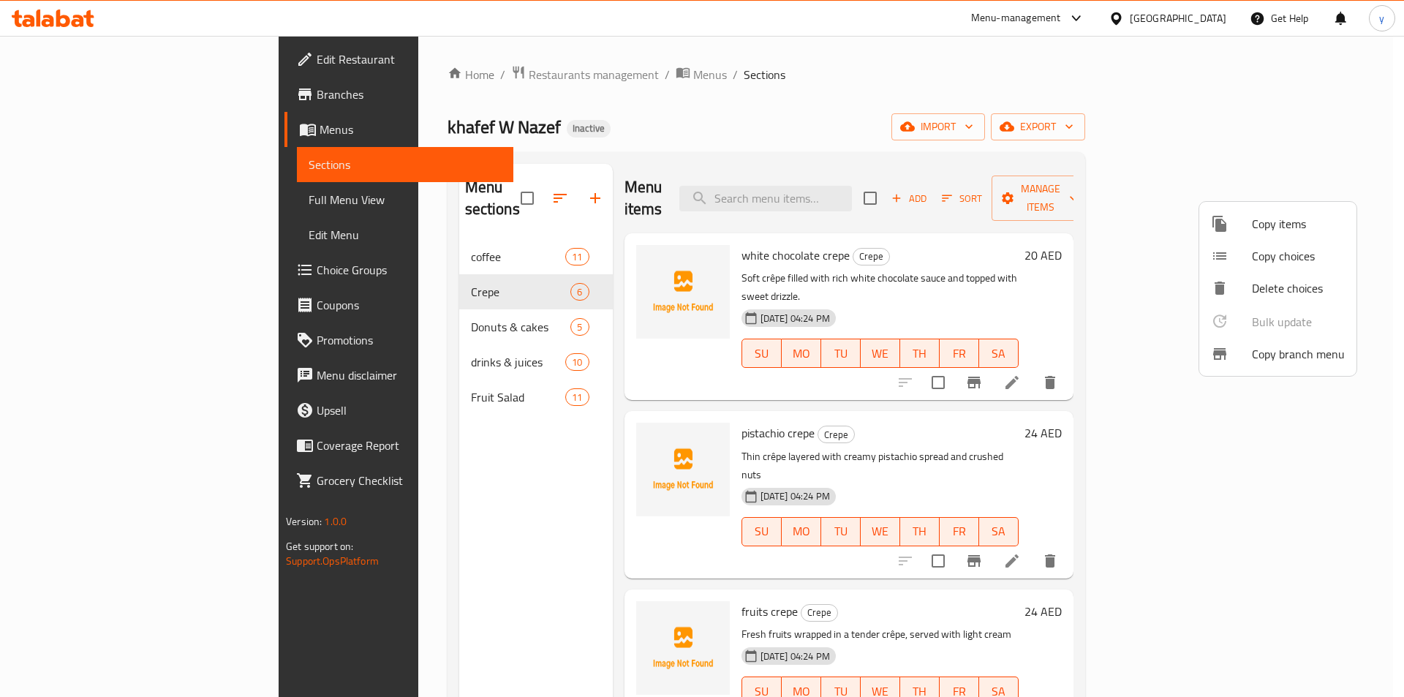
click at [1394, 422] on div at bounding box center [702, 348] width 1404 height 697
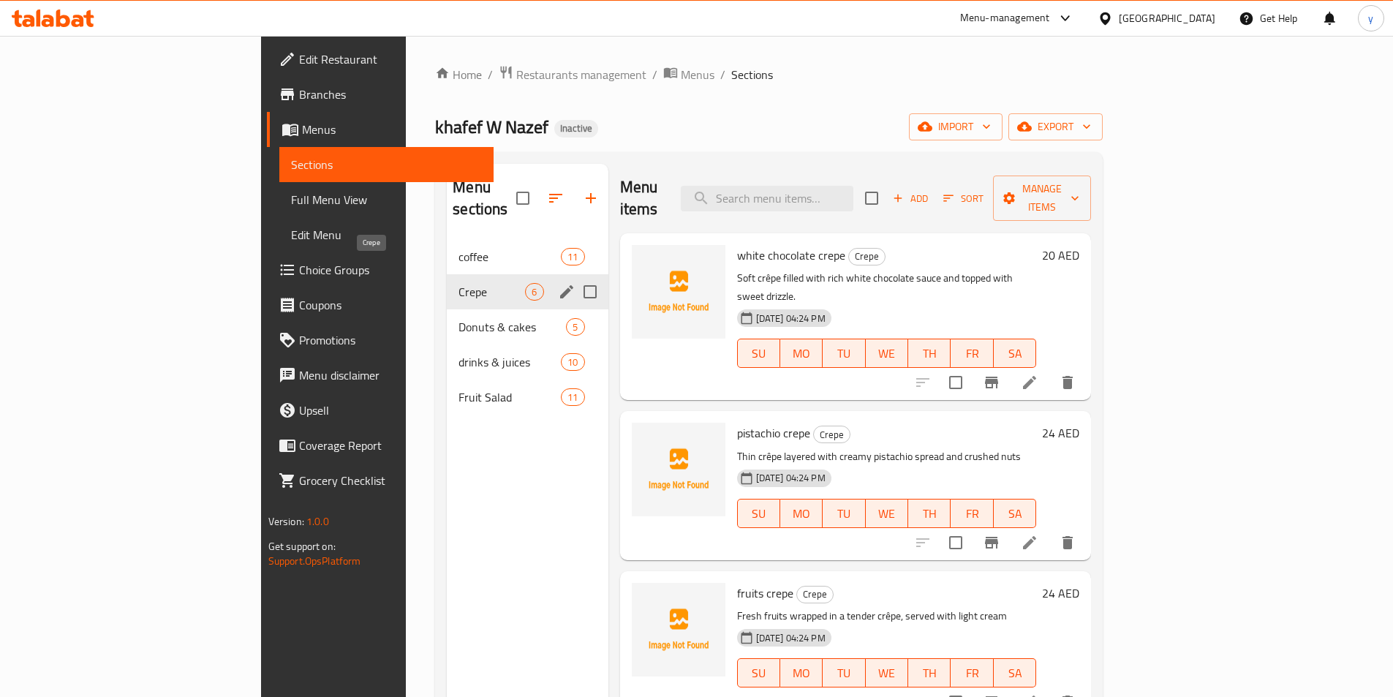
click at [459, 283] on span "Crepe" at bounding box center [492, 292] width 67 height 18
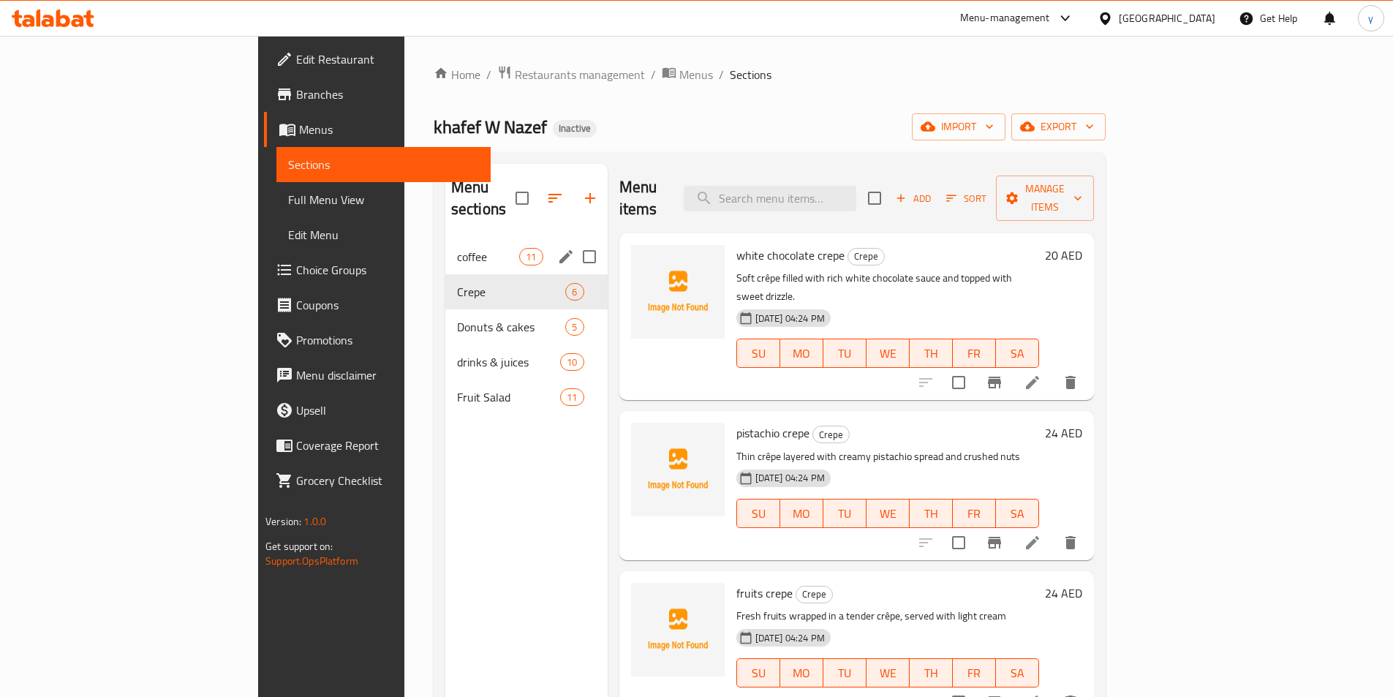
click at [445, 246] on div "coffee 11" at bounding box center [526, 256] width 162 height 35
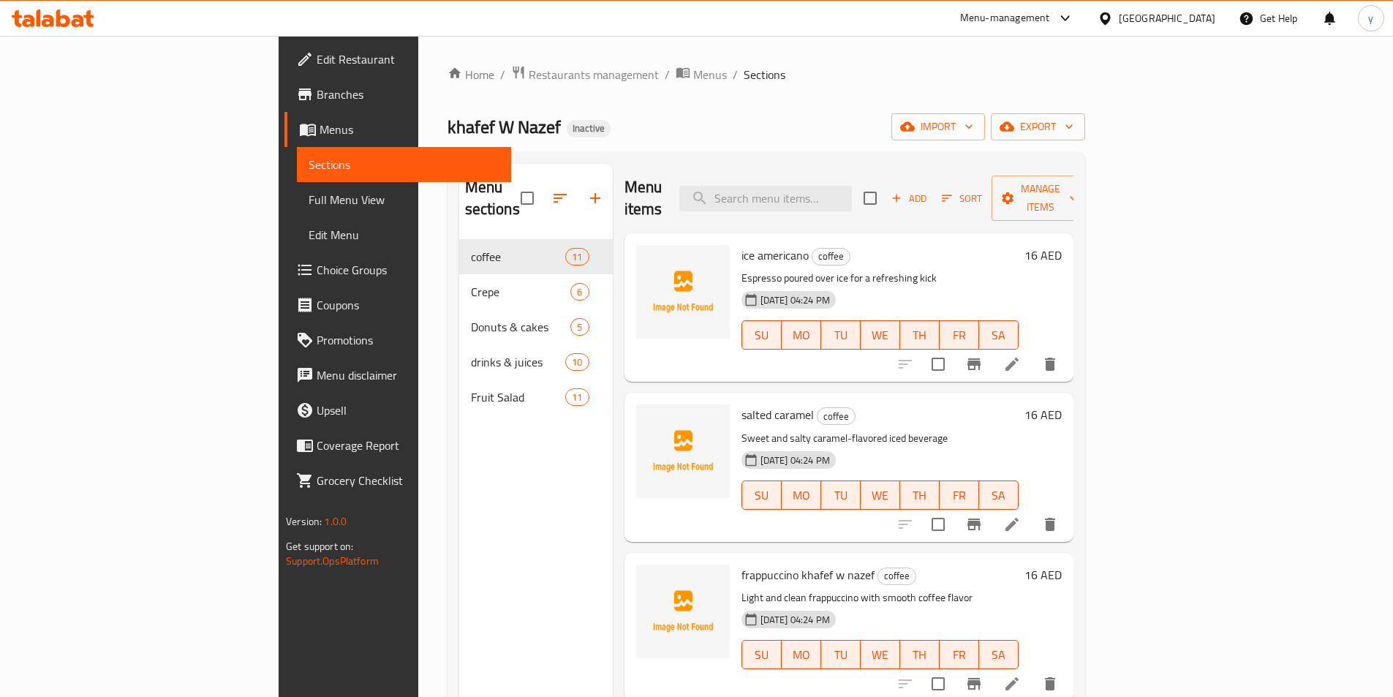
click at [309, 200] on span "Full Menu View" at bounding box center [404, 200] width 191 height 18
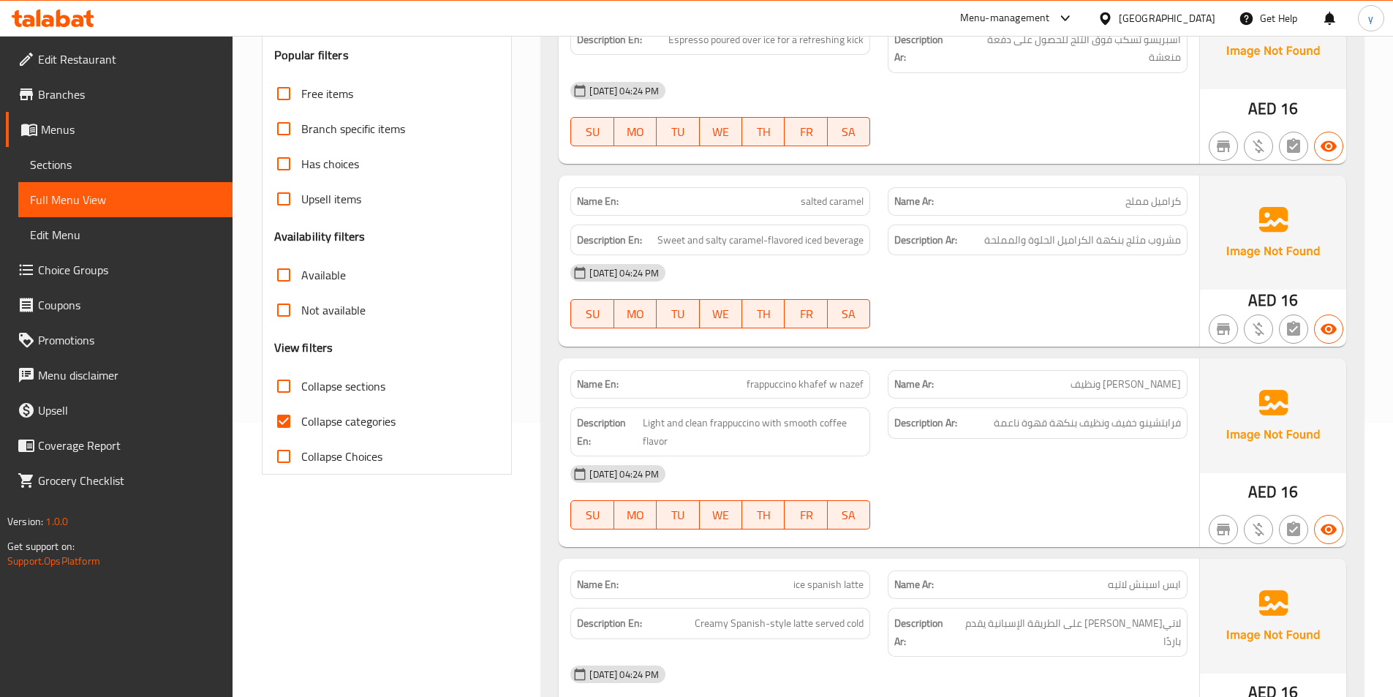
scroll to position [293, 0]
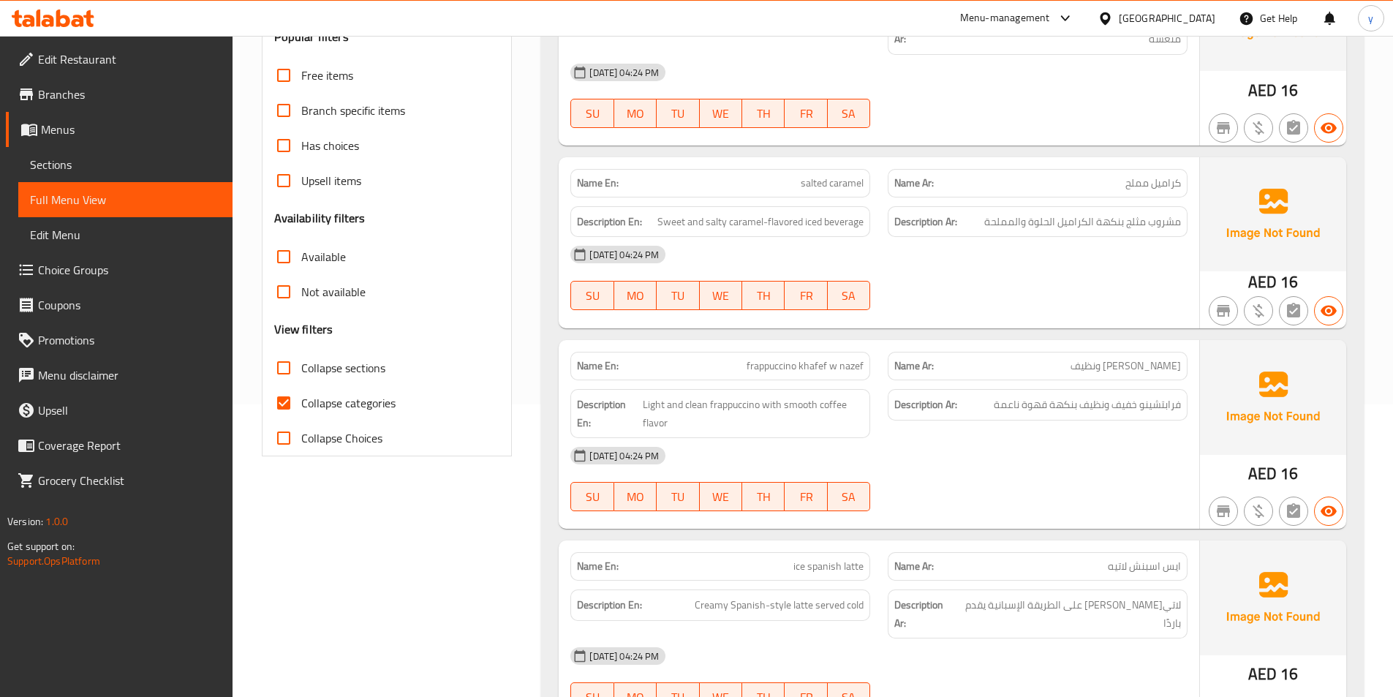
click at [288, 409] on input "Collapse categories" at bounding box center [283, 402] width 35 height 35
checkbox input "false"
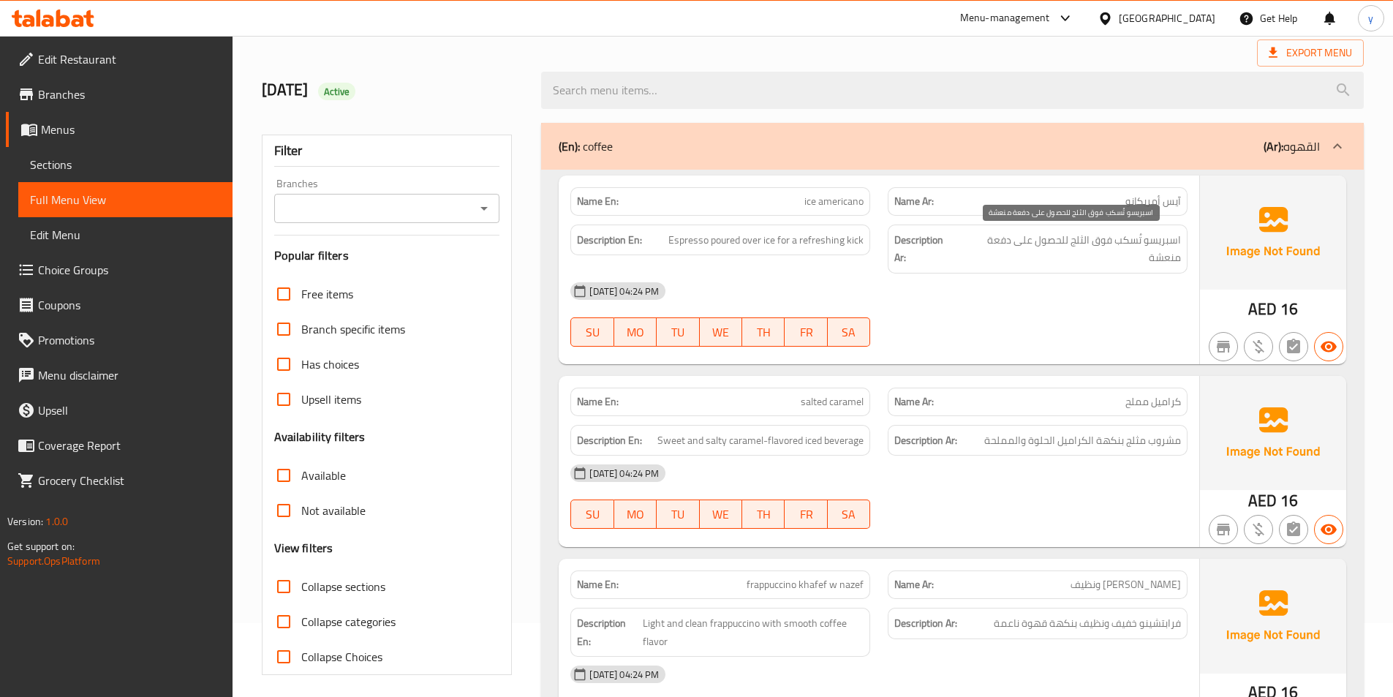
scroll to position [73, 0]
click at [91, 165] on span "Sections" at bounding box center [125, 165] width 191 height 18
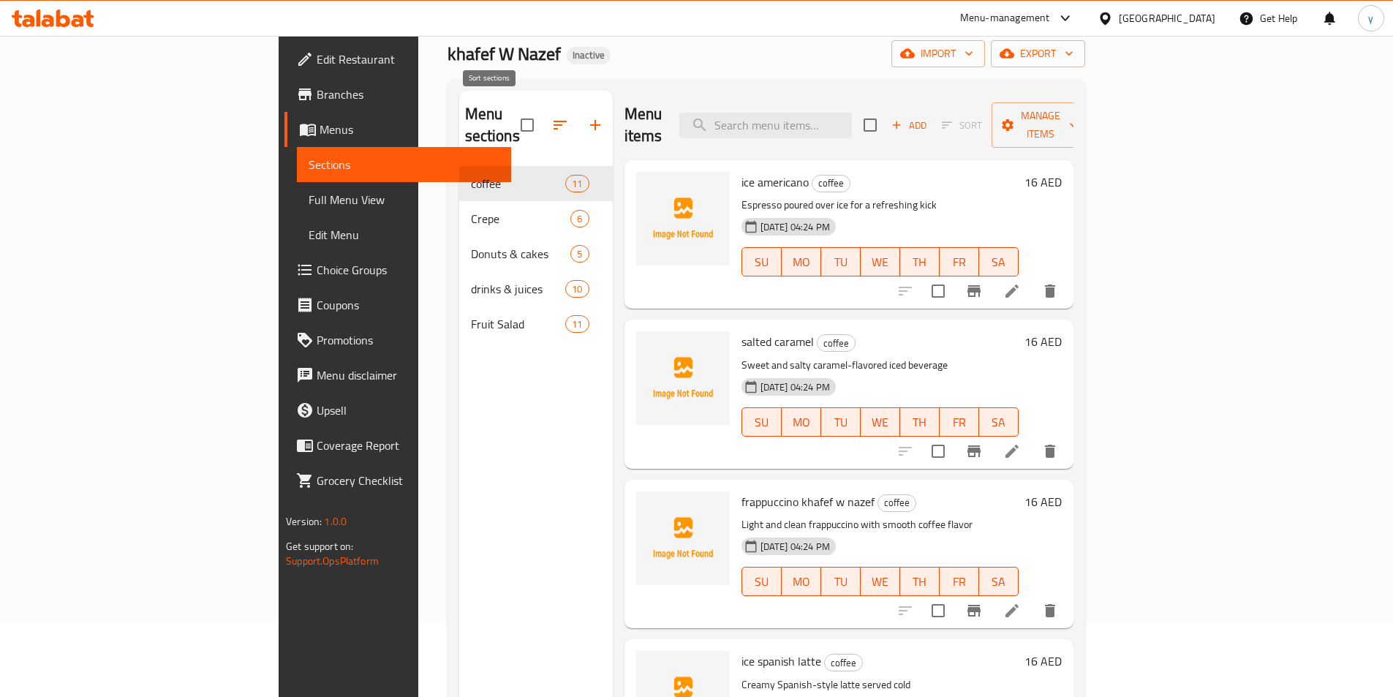
click at [543, 121] on button "button" at bounding box center [560, 125] width 35 height 35
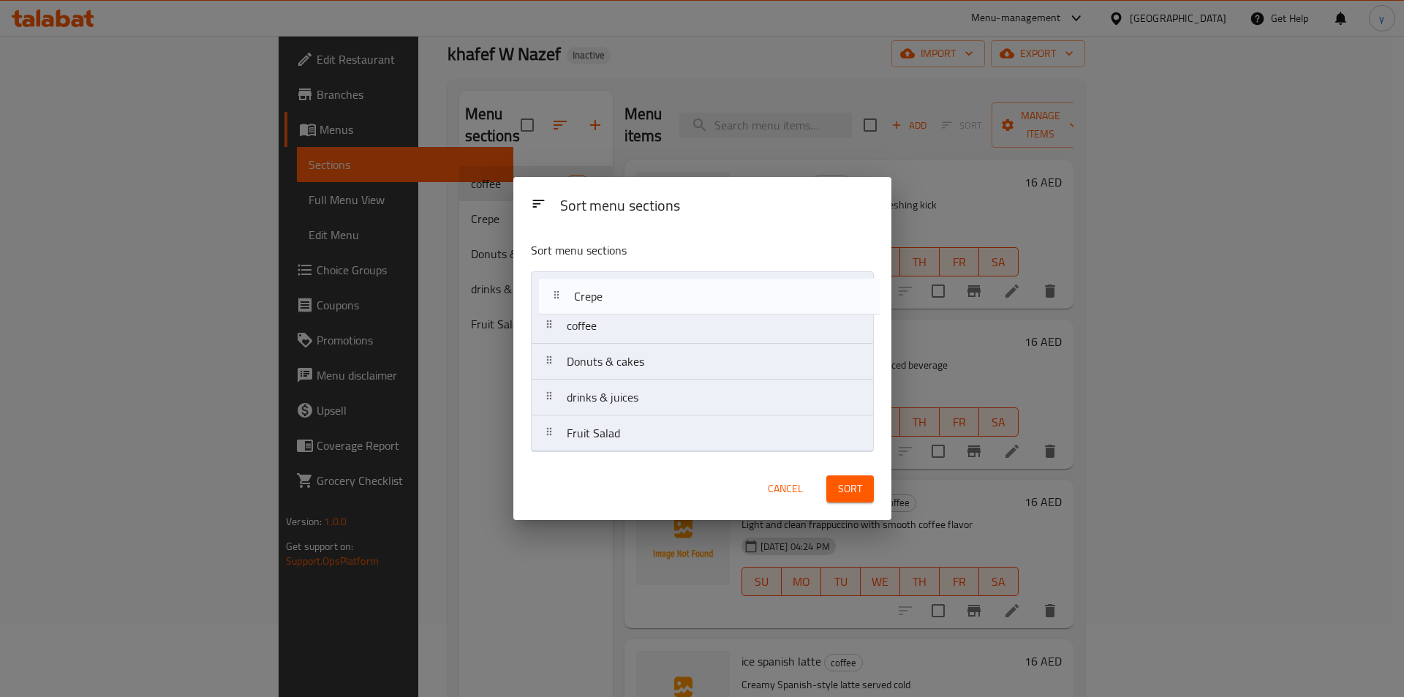
drag, startPoint x: 578, startPoint y: 304, endPoint x: 579, endPoint y: 296, distance: 7.4
click at [579, 296] on nav "coffee Crepe Donuts & cakes drinks & juices Fruit Salad" at bounding box center [702, 361] width 343 height 181
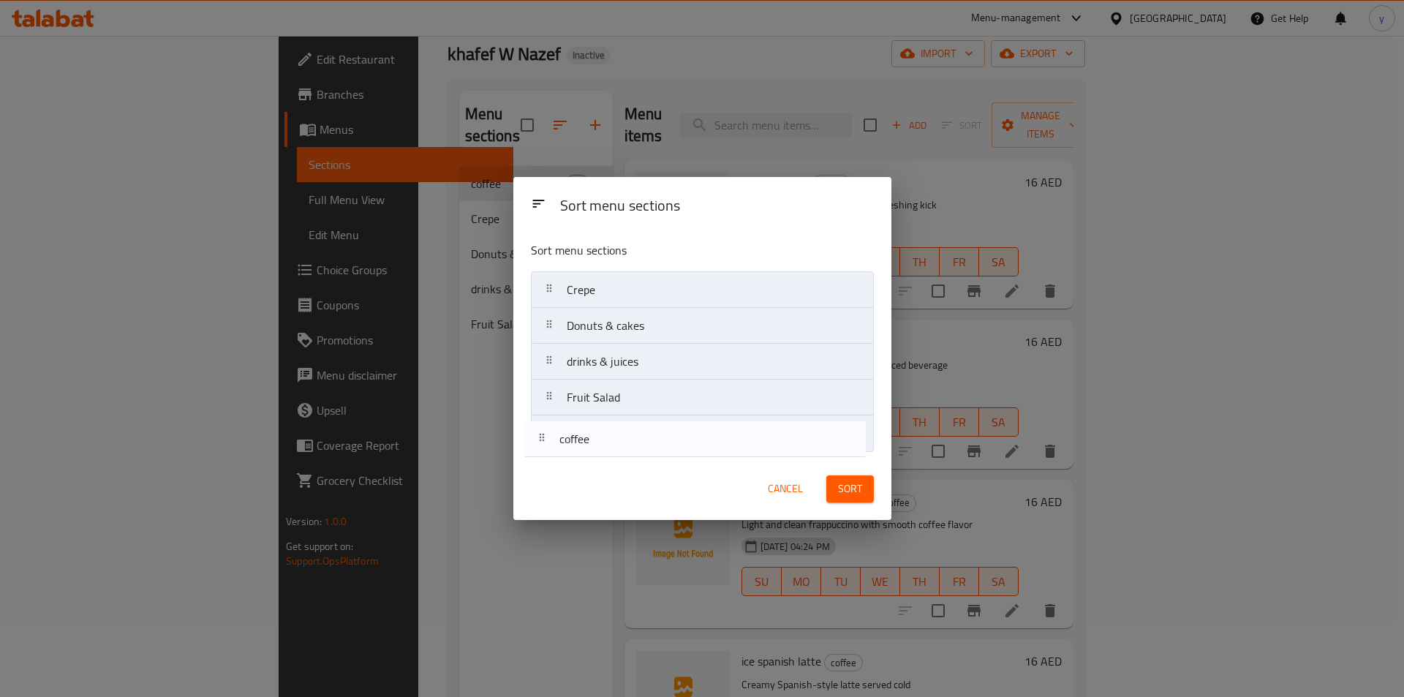
drag, startPoint x: 593, startPoint y: 364, endPoint x: 588, endPoint y: 445, distance: 81.4
click at [590, 449] on nav "Crepe coffee Donuts & cakes drinks & juices Fruit Salad" at bounding box center [702, 361] width 343 height 181
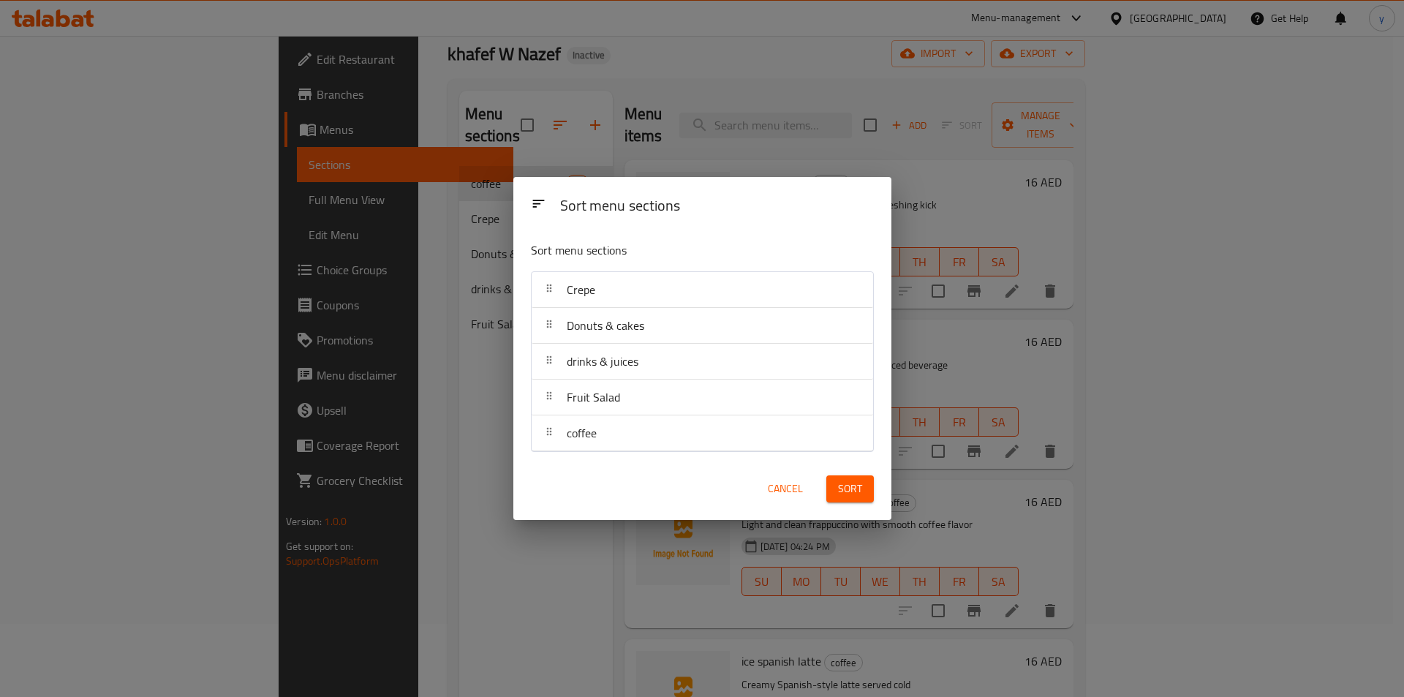
click at [846, 486] on span "Sort" at bounding box center [850, 489] width 24 height 18
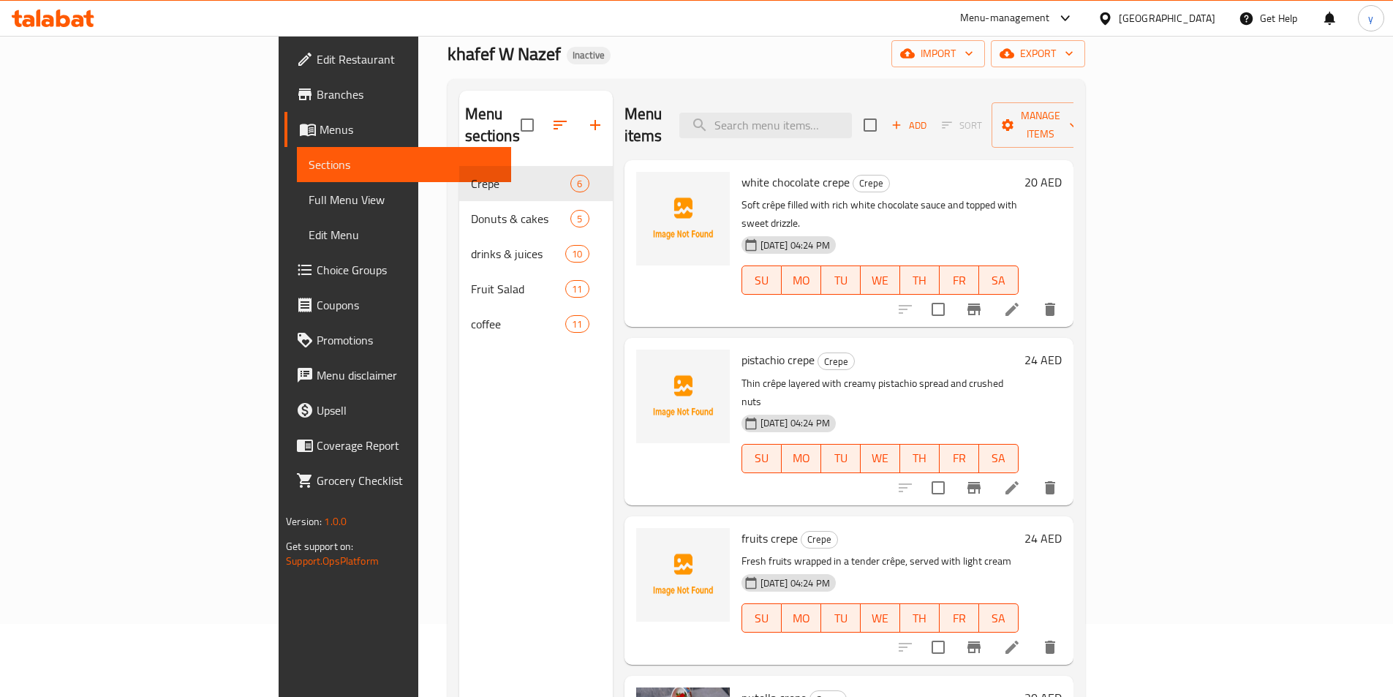
drag, startPoint x: 173, startPoint y: 205, endPoint x: 251, endPoint y: 254, distance: 92.3
click at [309, 205] on span "Full Menu View" at bounding box center [404, 200] width 191 height 18
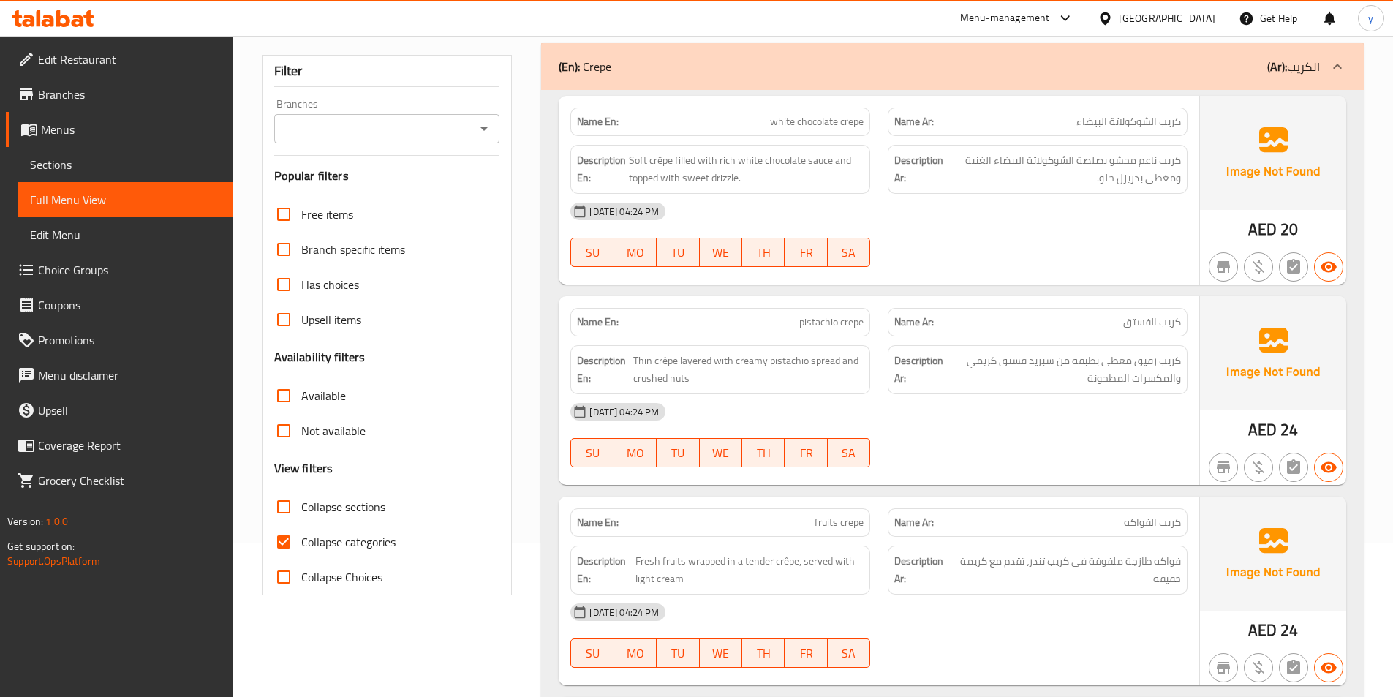
scroll to position [293, 0]
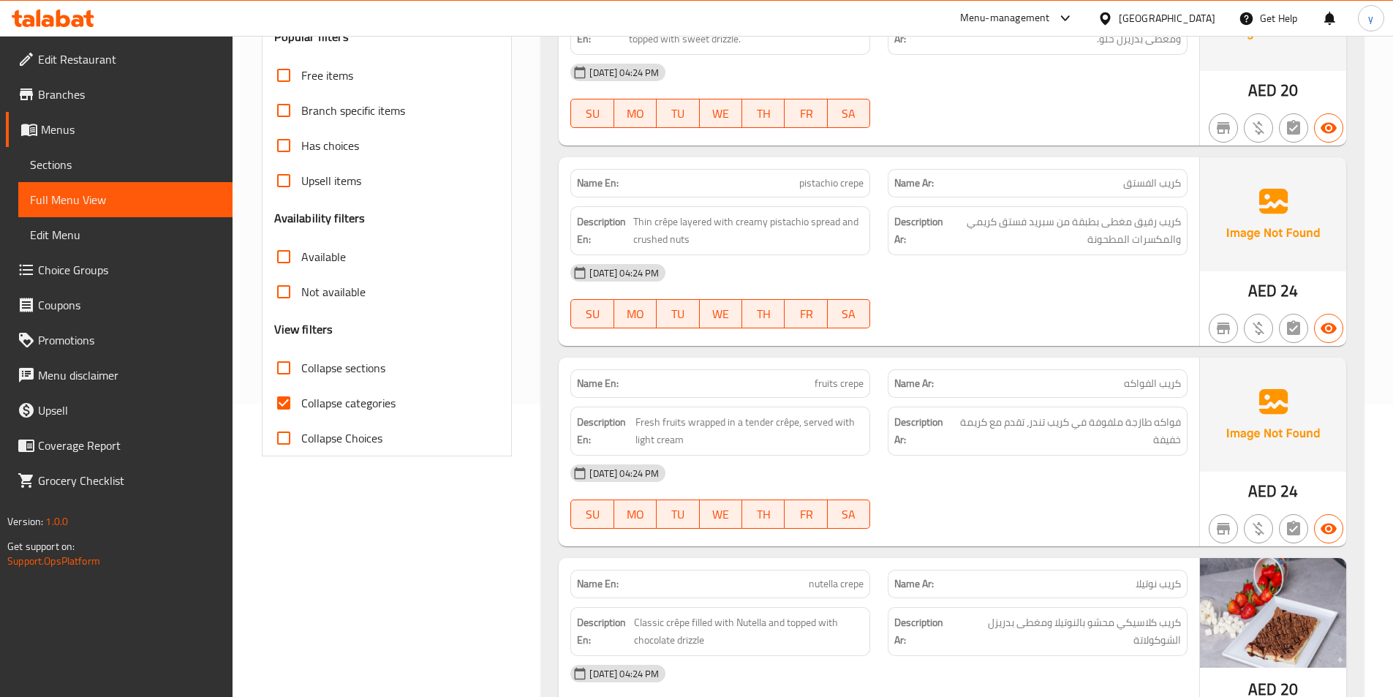
click at [366, 396] on span "Collapse categories" at bounding box center [348, 403] width 94 height 18
click at [301, 396] on input "Collapse categories" at bounding box center [283, 402] width 35 height 35
checkbox input "false"
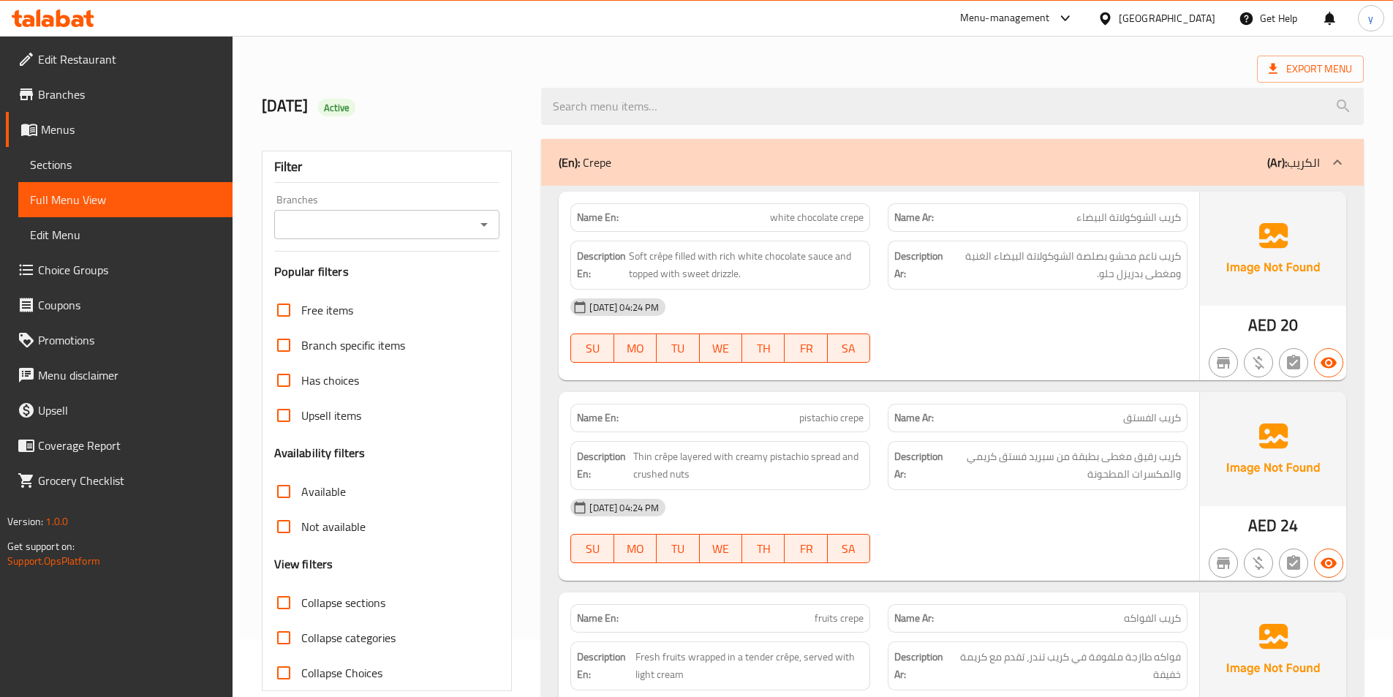
scroll to position [0, 0]
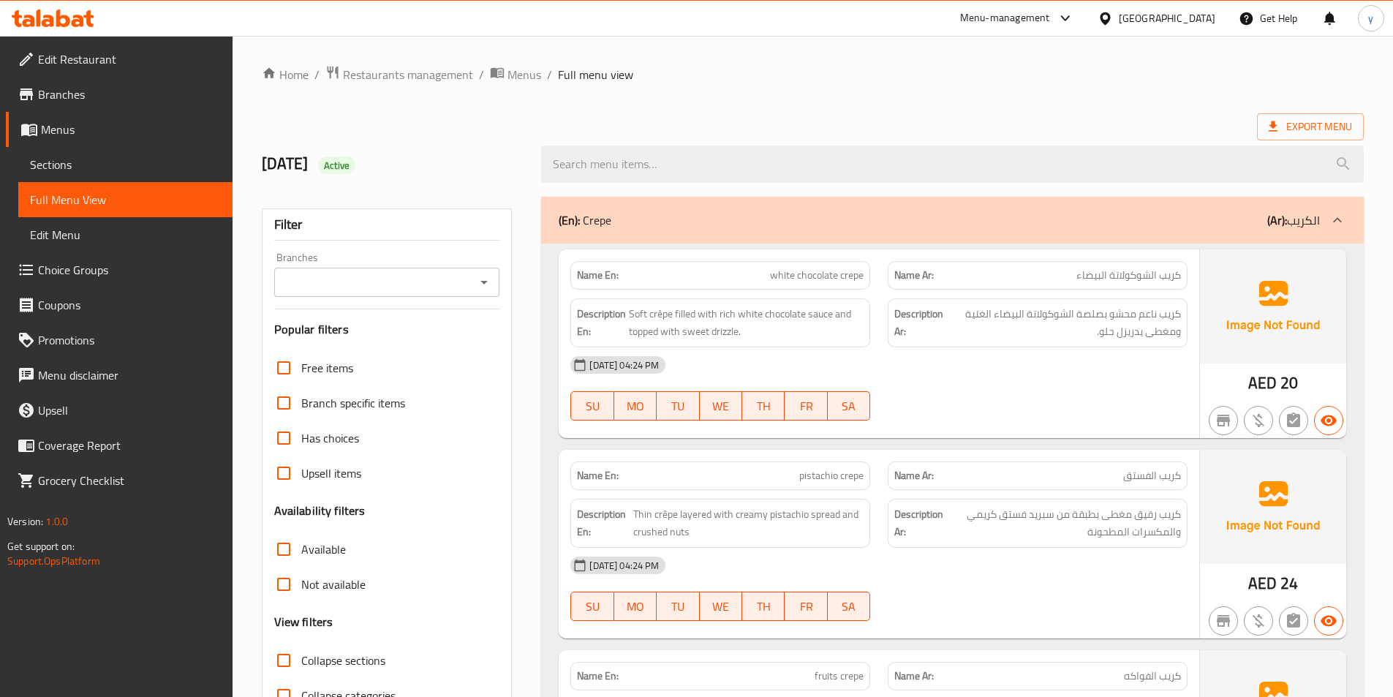
click at [1158, 129] on div "Export Menu" at bounding box center [813, 126] width 1102 height 27
drag, startPoint x: 94, startPoint y: 170, endPoint x: 91, endPoint y: 181, distance: 12.1
click at [94, 170] on span "Sections" at bounding box center [125, 165] width 191 height 18
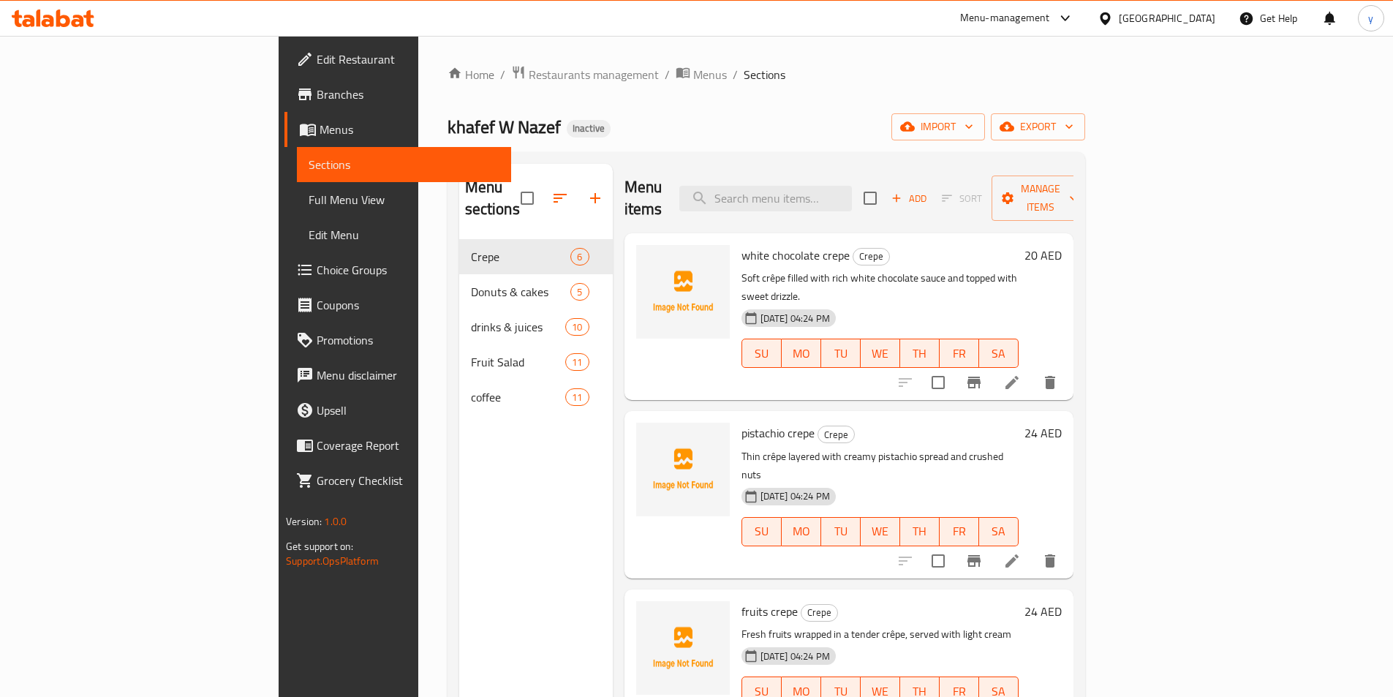
click at [309, 206] on span "Full Menu View" at bounding box center [404, 200] width 191 height 18
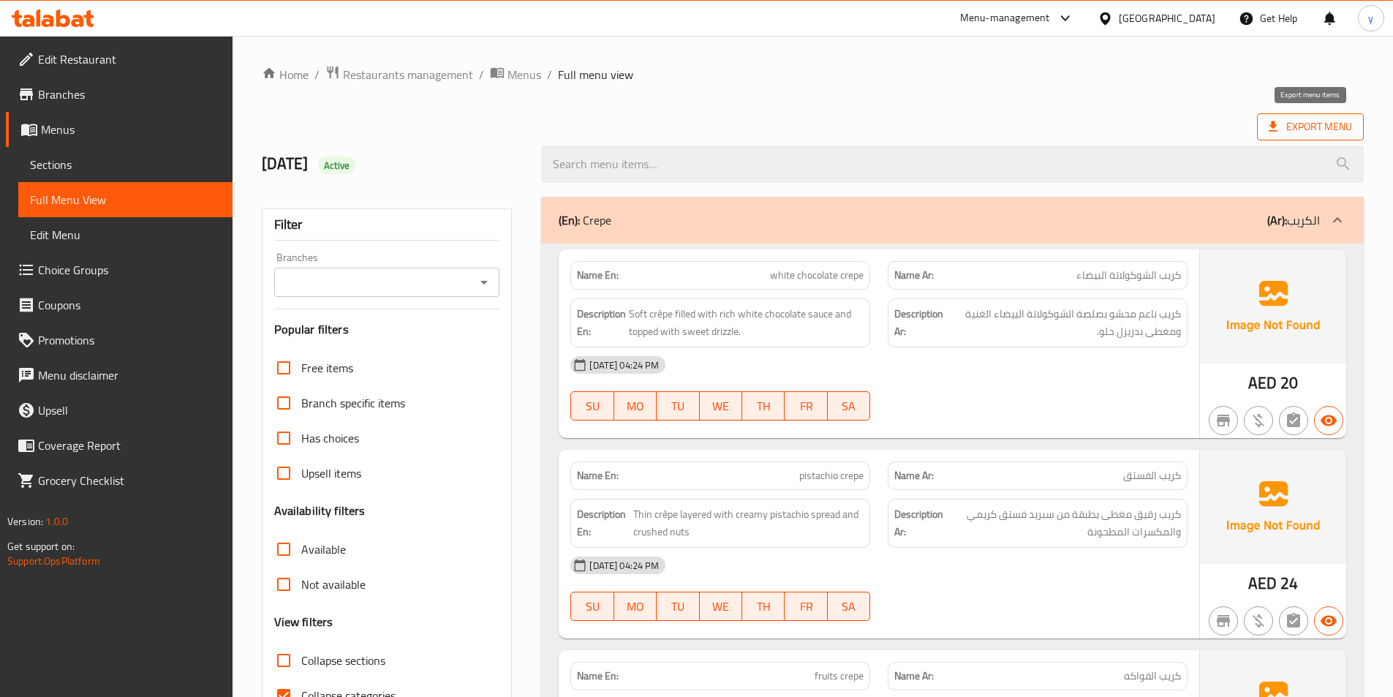
click at [1301, 133] on span "Export Menu" at bounding box center [1310, 127] width 83 height 18
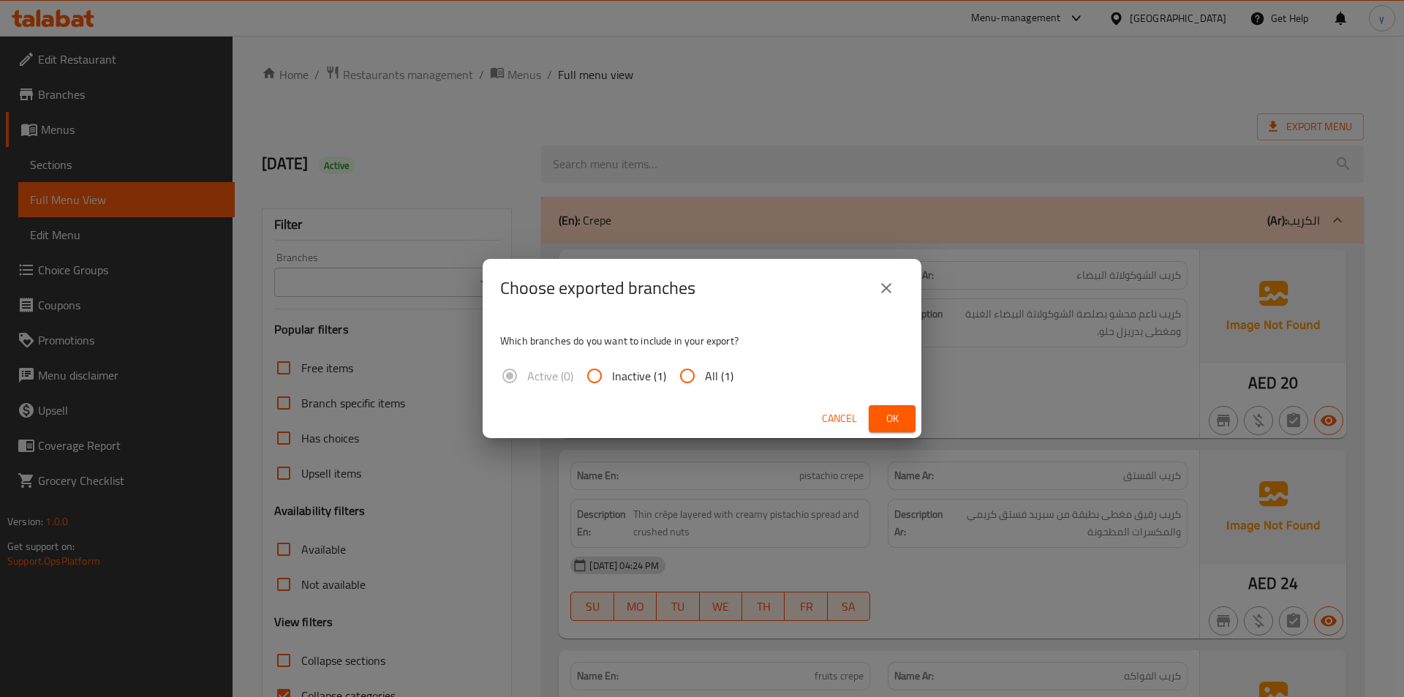
drag, startPoint x: 702, startPoint y: 378, endPoint x: 731, endPoint y: 394, distance: 32.8
click at [699, 372] on input "All (1)" at bounding box center [687, 375] width 35 height 35
radio input "true"
click at [873, 411] on button "Ok" at bounding box center [892, 418] width 47 height 27
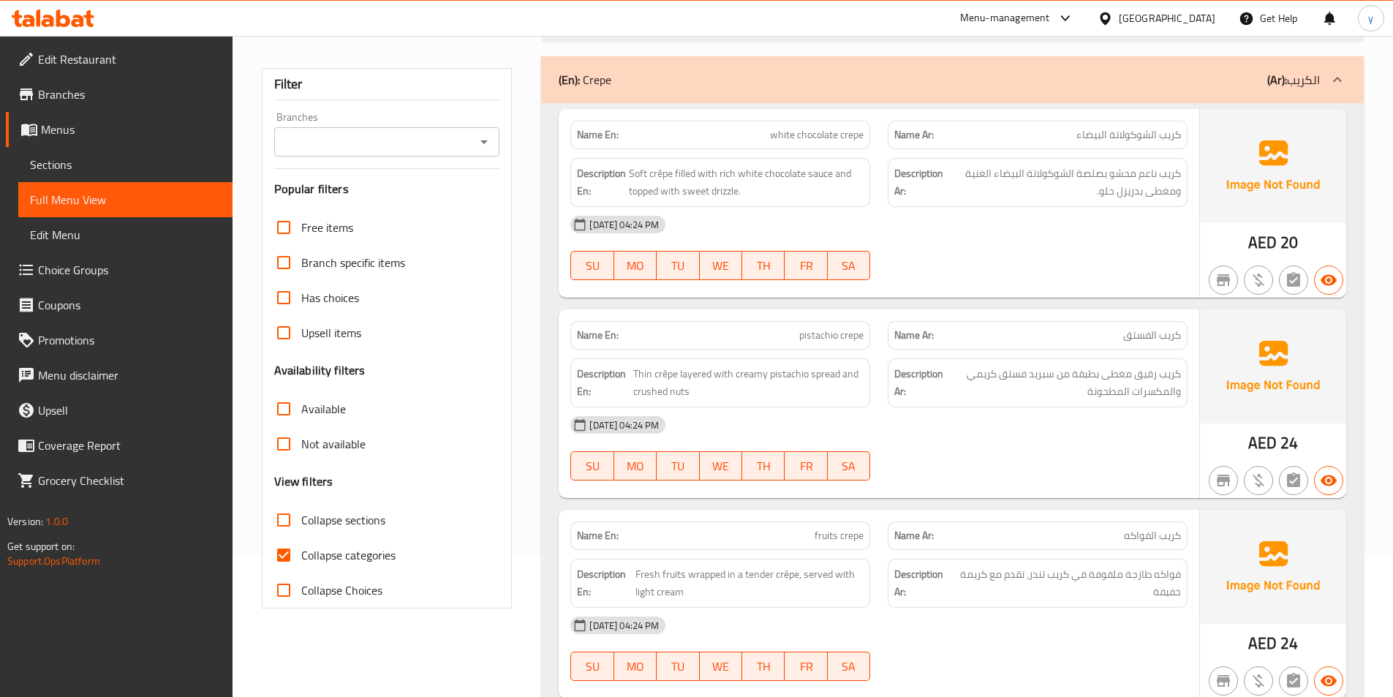
scroll to position [146, 0]
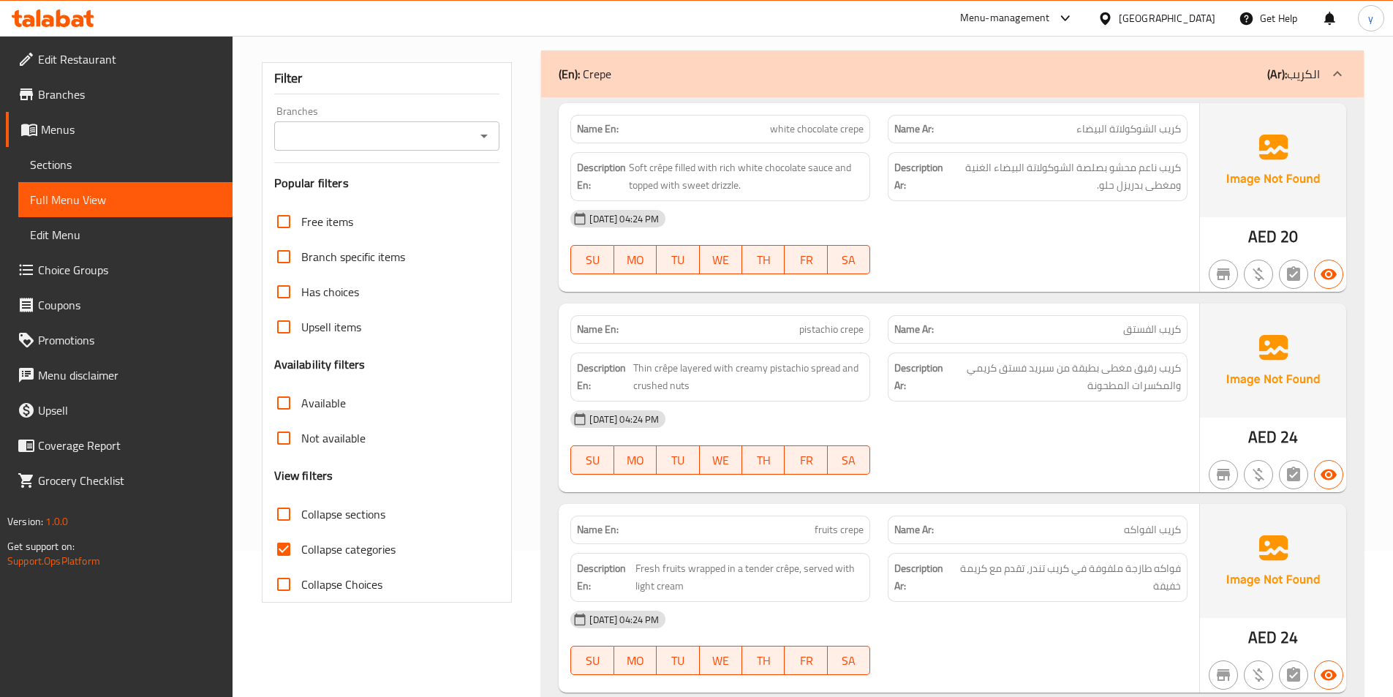
drag, startPoint x: 283, startPoint y: 547, endPoint x: 603, endPoint y: 467, distance: 330.3
click at [283, 544] on input "Collapse categories" at bounding box center [283, 549] width 35 height 35
checkbox input "false"
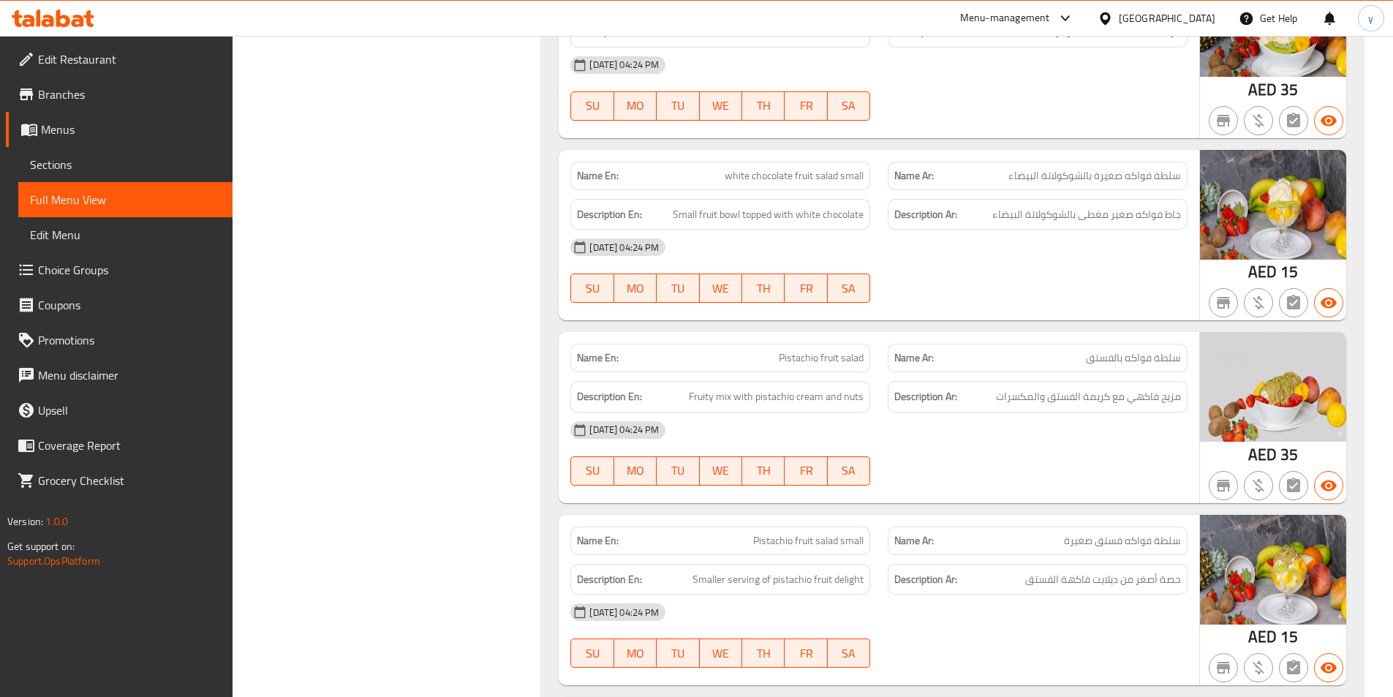
scroll to position [5344, 0]
